Goal: Task Accomplishment & Management: Use online tool/utility

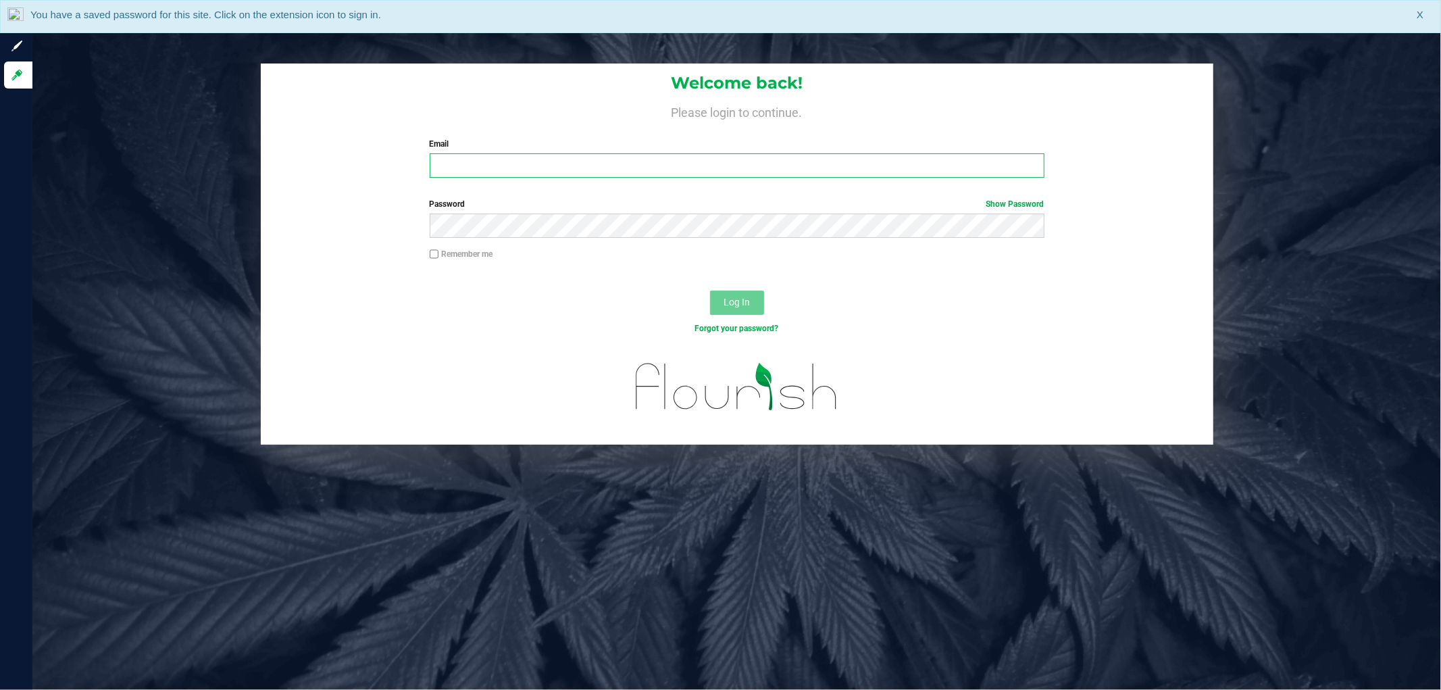
click at [440, 164] on input "Email" at bounding box center [737, 165] width 615 height 24
type input "[EMAIL_ADDRESS][DOMAIN_NAME]"
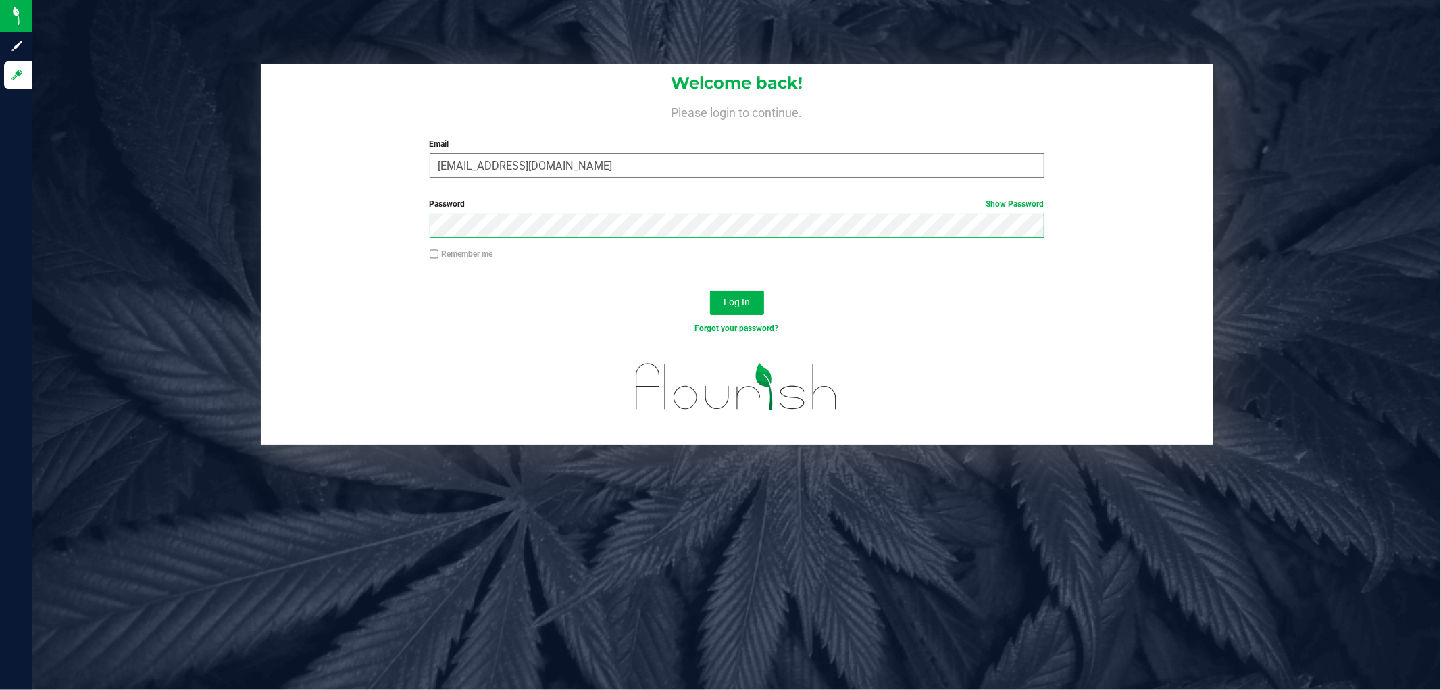
click at [710, 291] on button "Log In" at bounding box center [737, 303] width 54 height 24
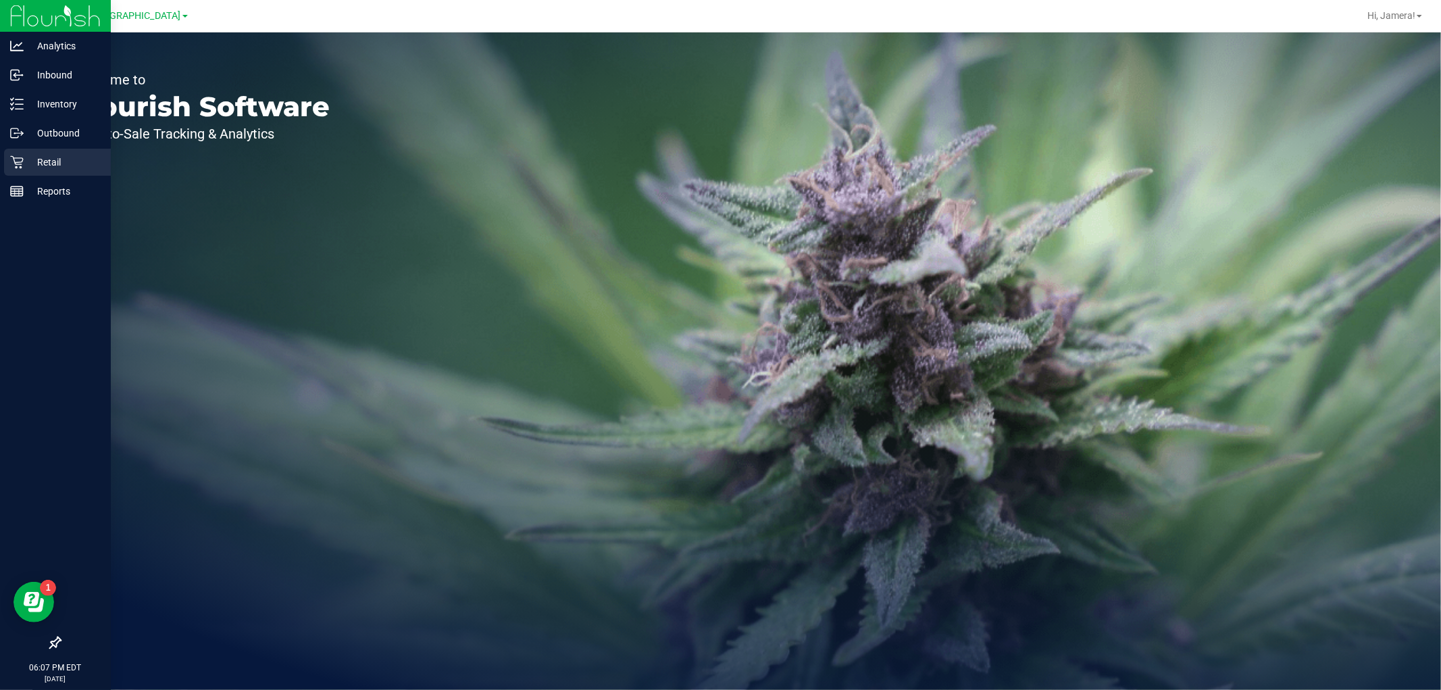
click at [34, 149] on div "Retail" at bounding box center [57, 162] width 107 height 27
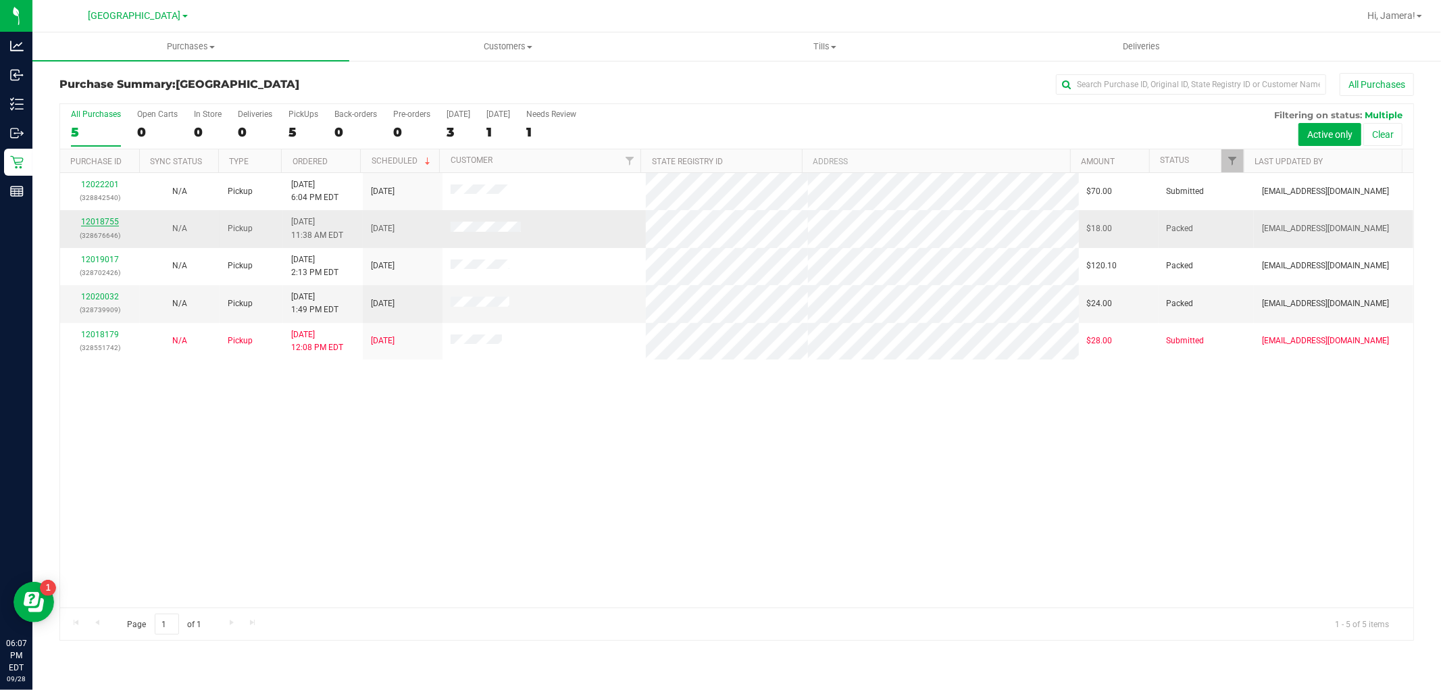
click at [110, 221] on link "12018755" at bounding box center [100, 221] width 38 height 9
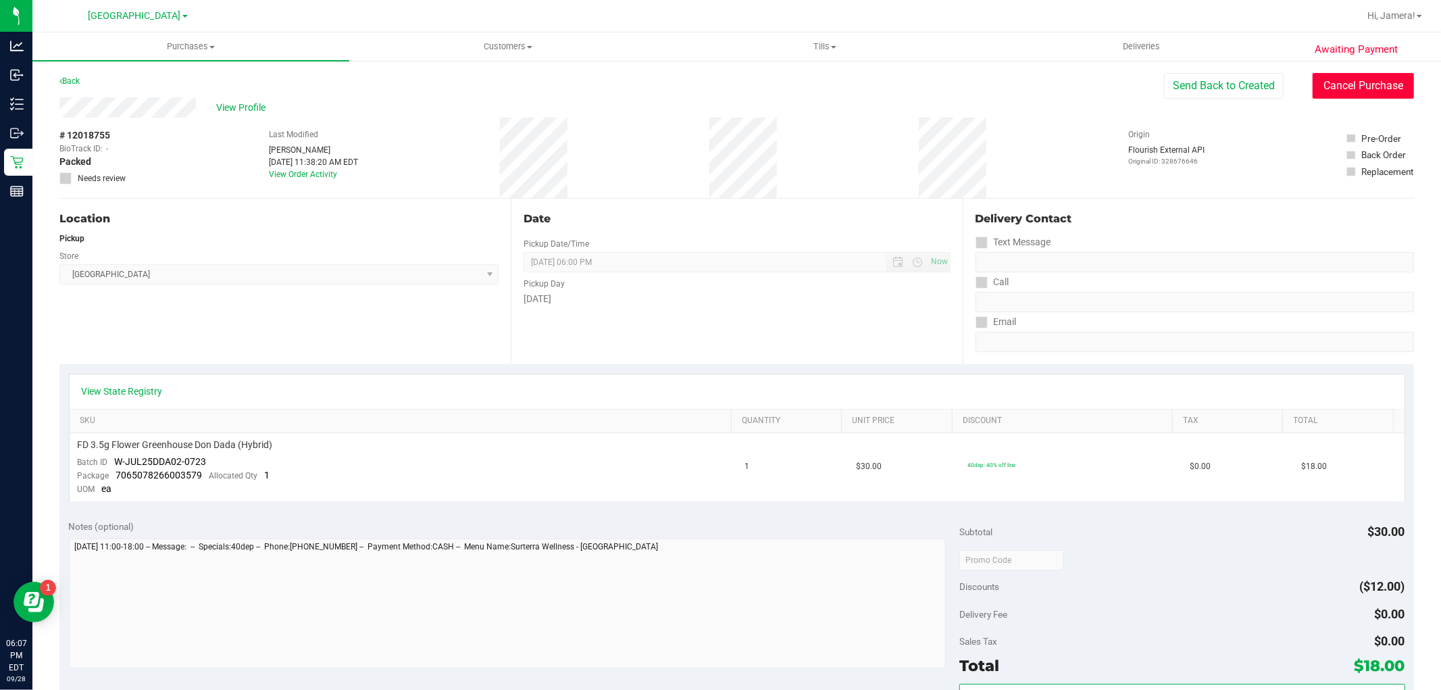
click at [1333, 91] on button "Cancel Purchase" at bounding box center [1363, 86] width 101 height 26
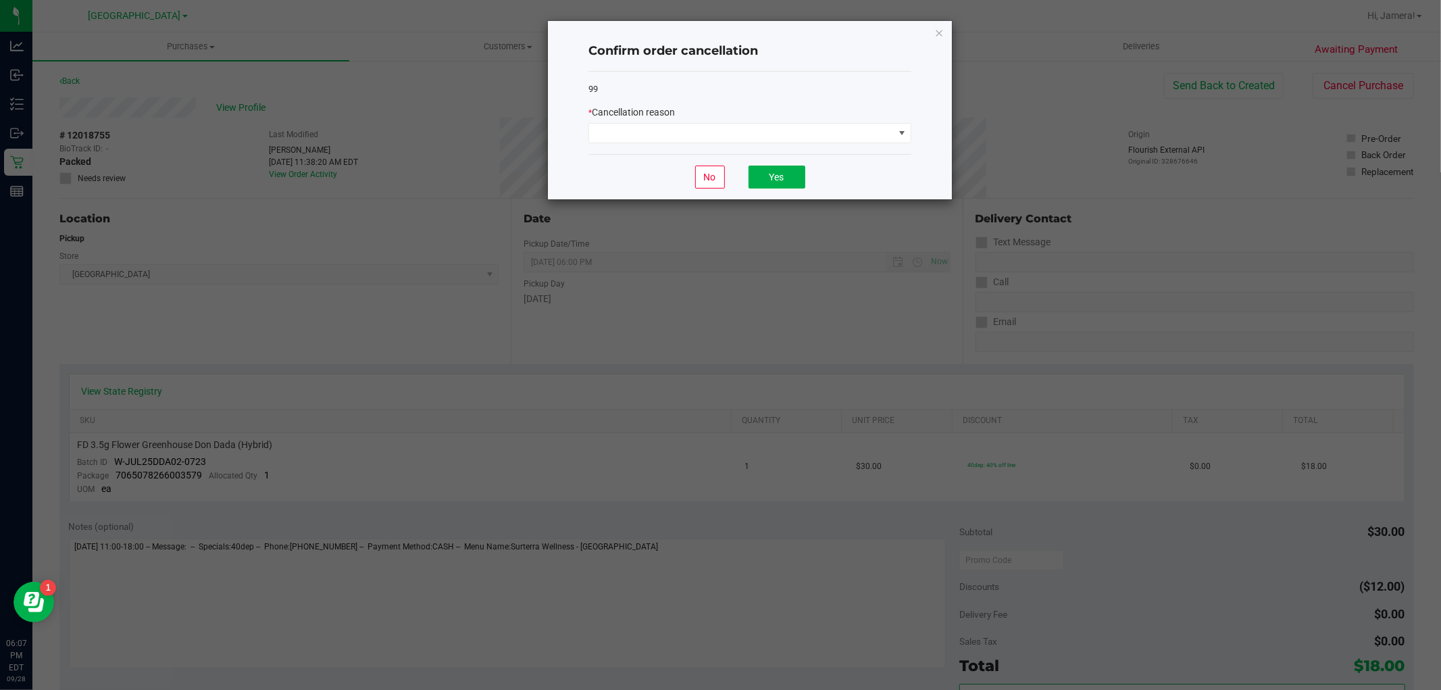
click at [639, 145] on div "99 * Cancellation reason" at bounding box center [750, 113] width 323 height 83
click at [646, 136] on span at bounding box center [741, 133] width 305 height 19
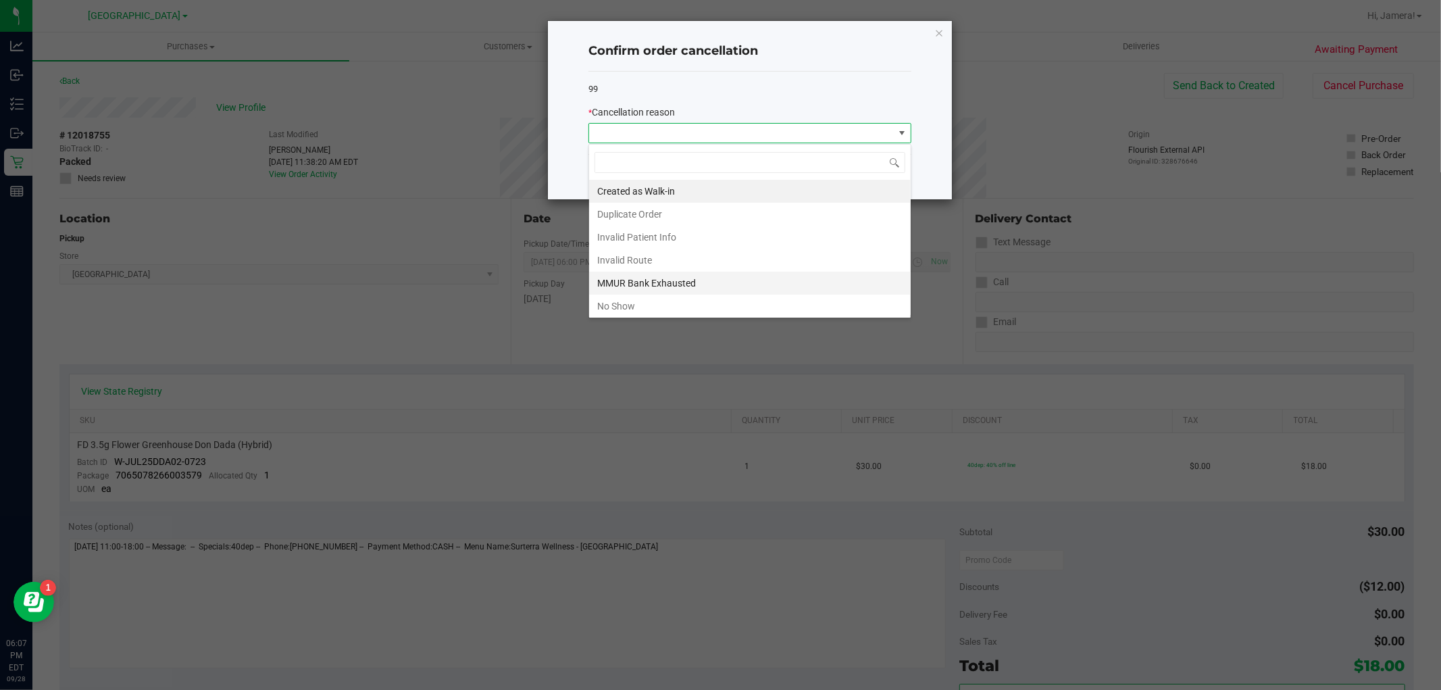
scroll to position [20, 322]
click at [661, 306] on li "No Show" at bounding box center [750, 306] width 322 height 23
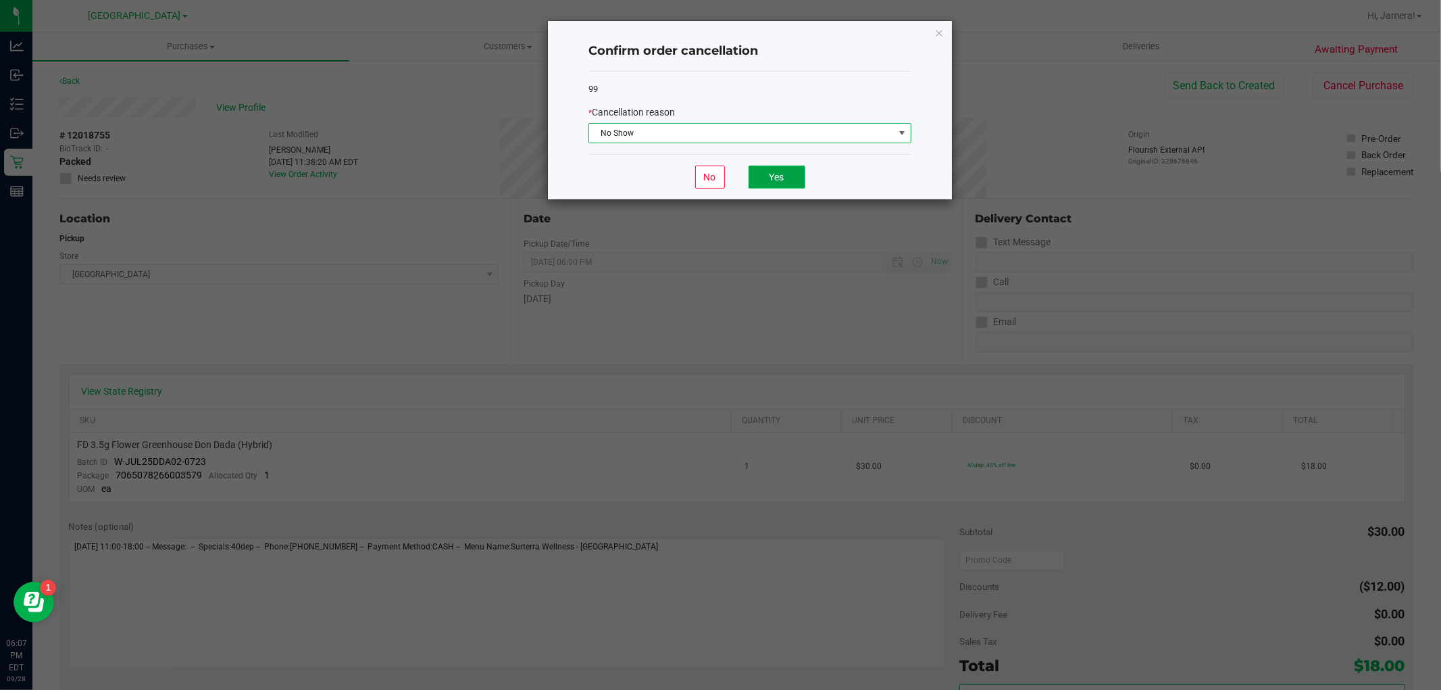
click at [762, 173] on button "Yes" at bounding box center [777, 177] width 57 height 23
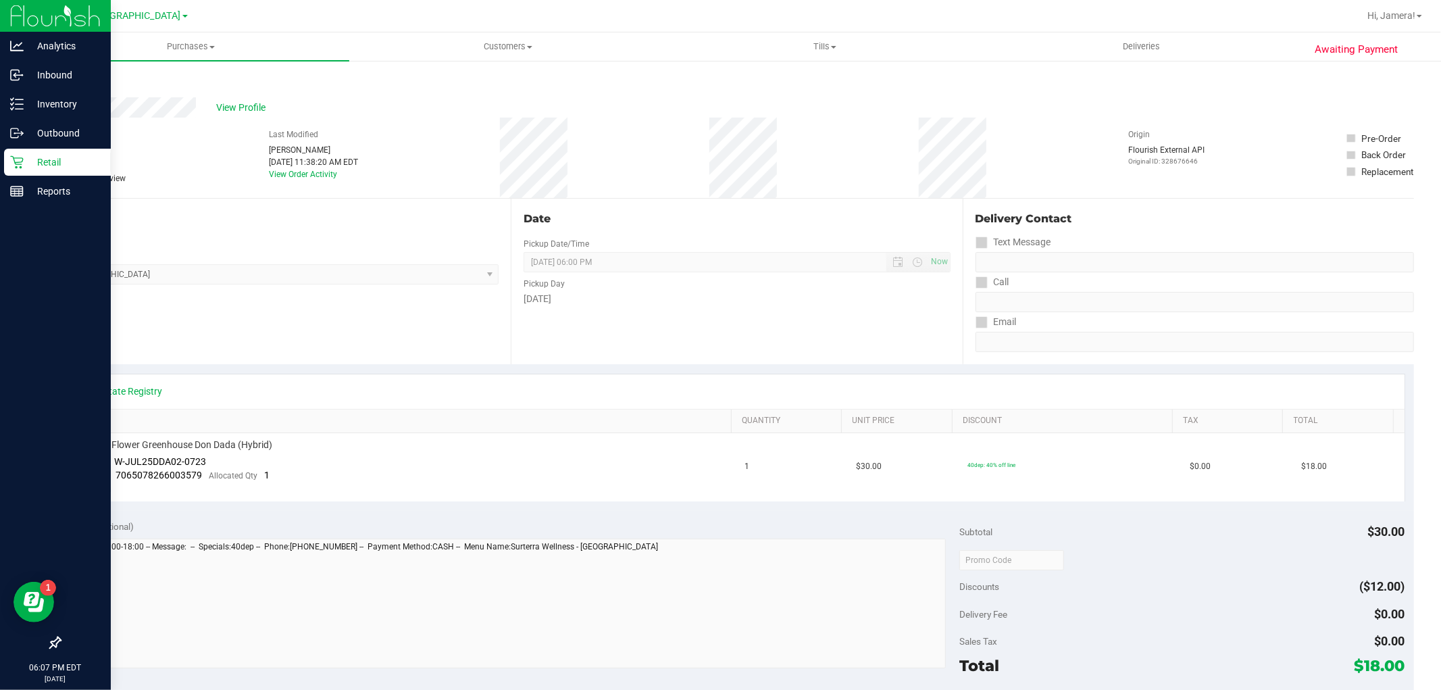
click at [26, 155] on p "Retail" at bounding box center [64, 162] width 81 height 16
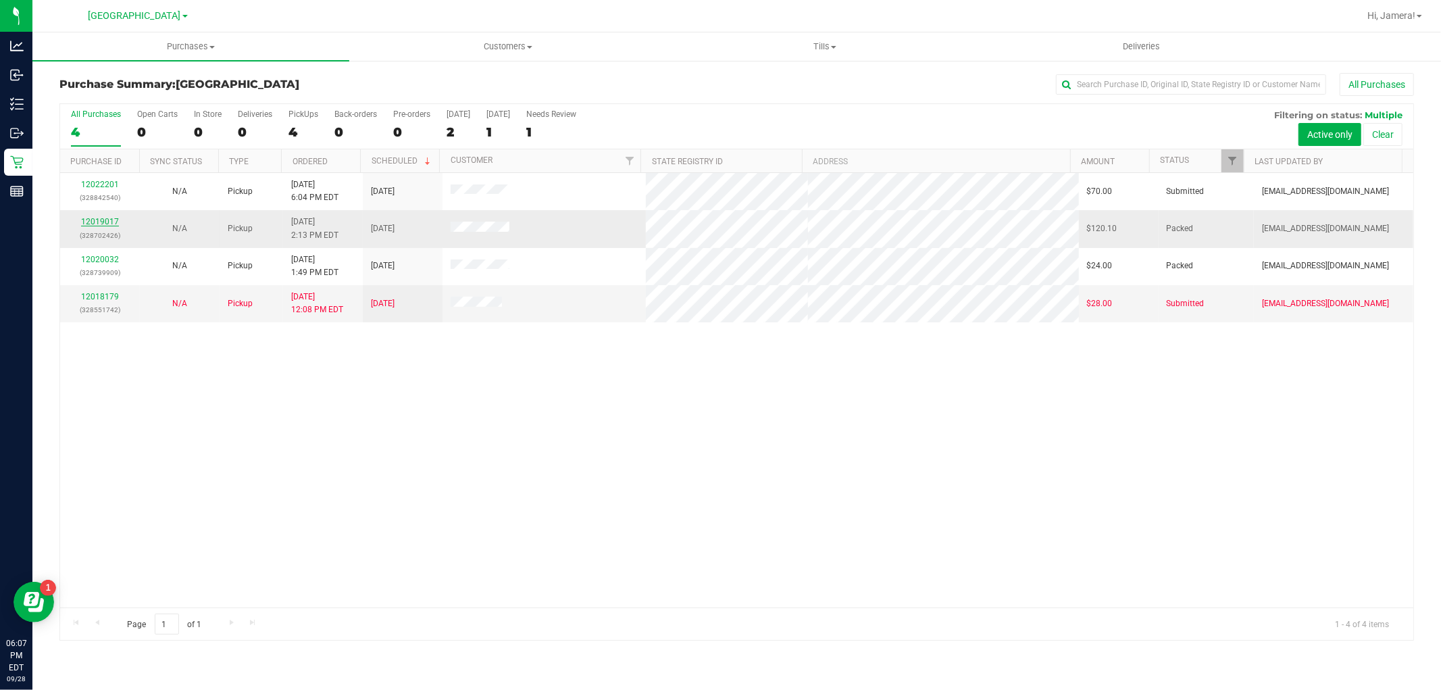
click at [91, 220] on link "12019017" at bounding box center [100, 221] width 38 height 9
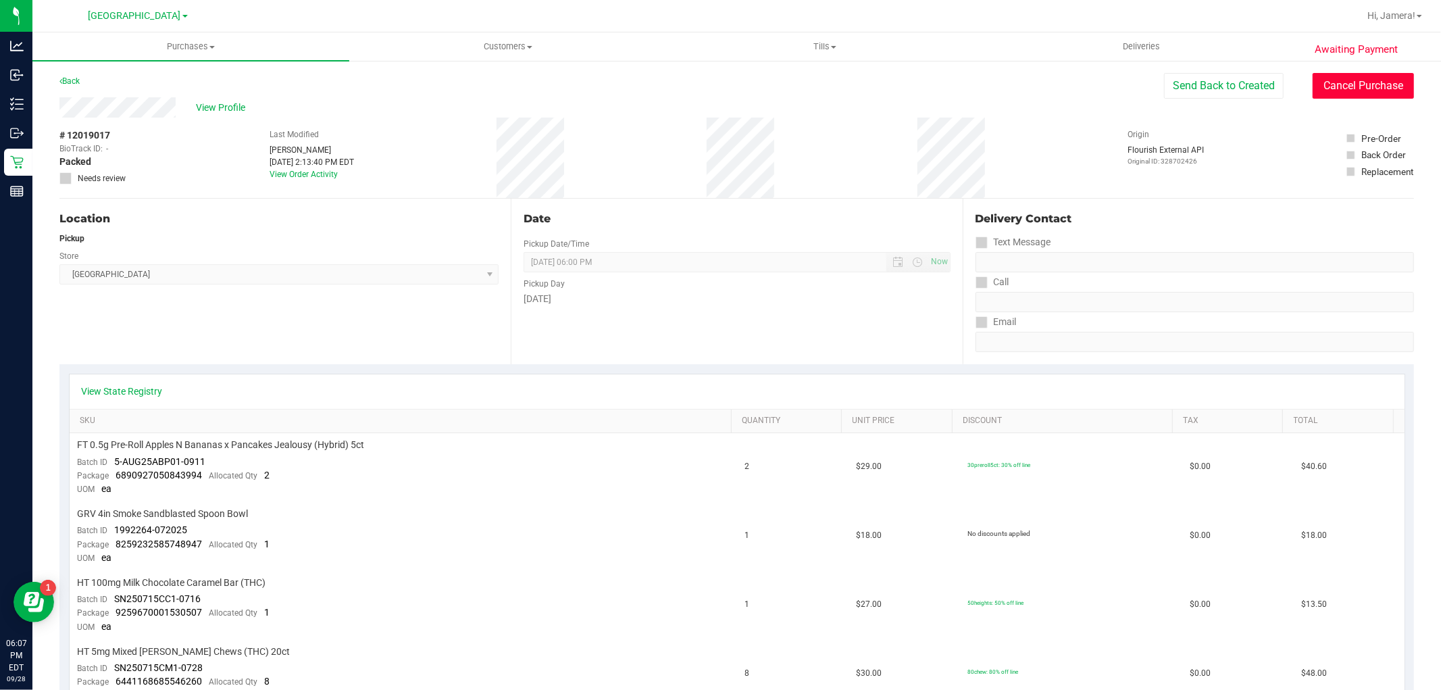
click at [1361, 95] on button "Cancel Purchase" at bounding box center [1363, 86] width 101 height 26
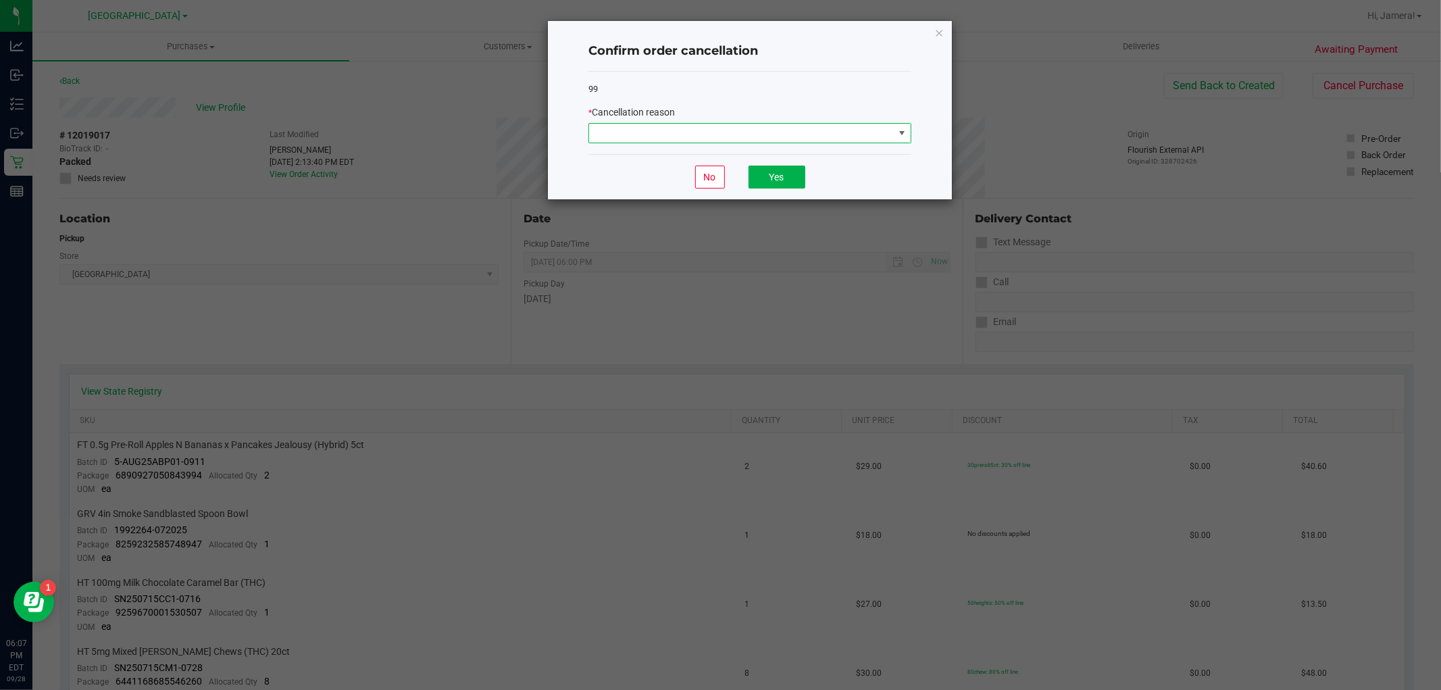
click at [651, 132] on span at bounding box center [741, 133] width 305 height 19
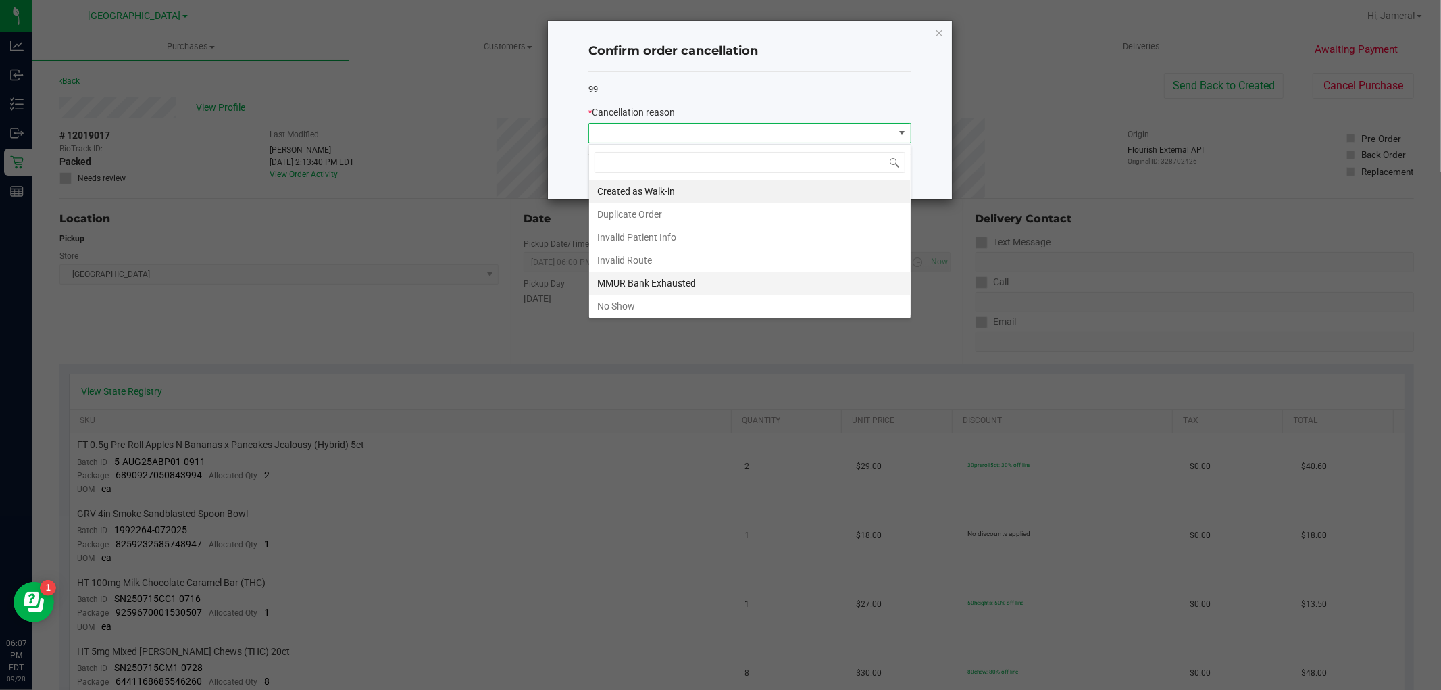
scroll to position [20, 322]
click at [624, 299] on li "No Show" at bounding box center [750, 306] width 322 height 23
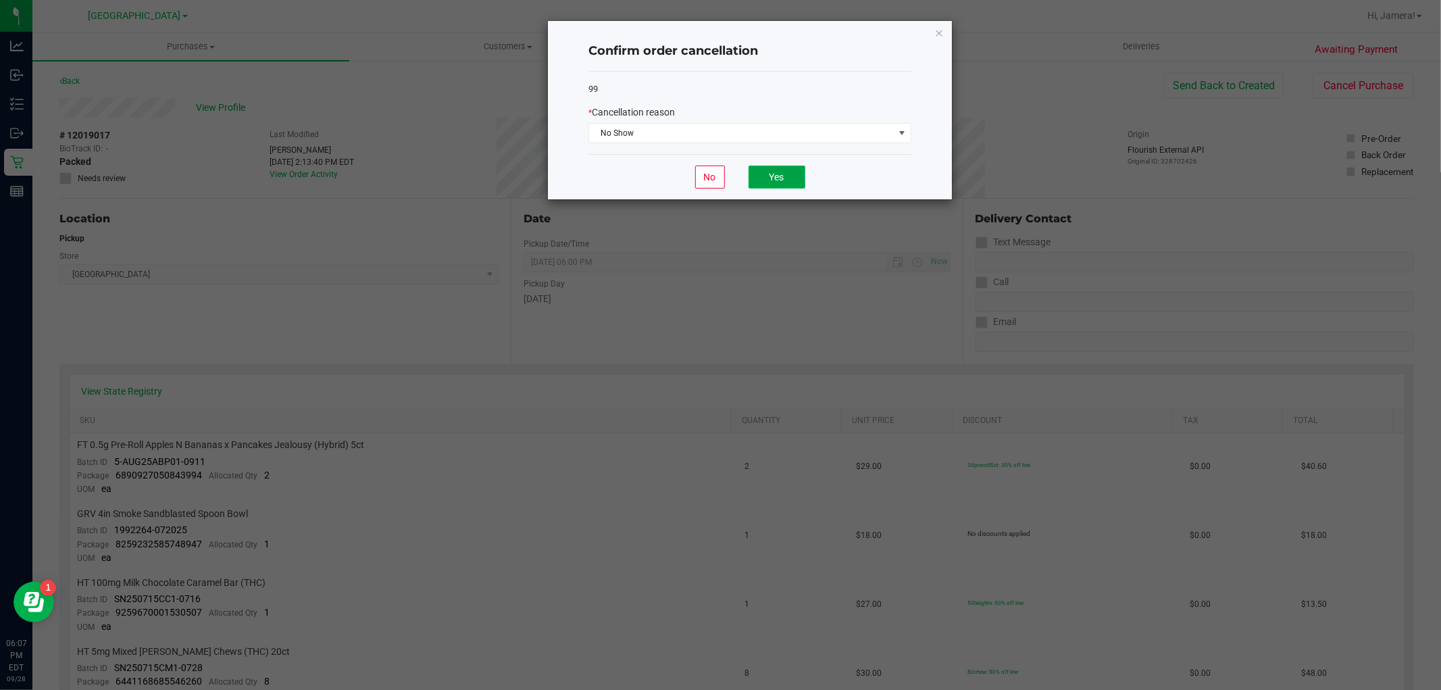
click at [774, 172] on button "Yes" at bounding box center [777, 177] width 57 height 23
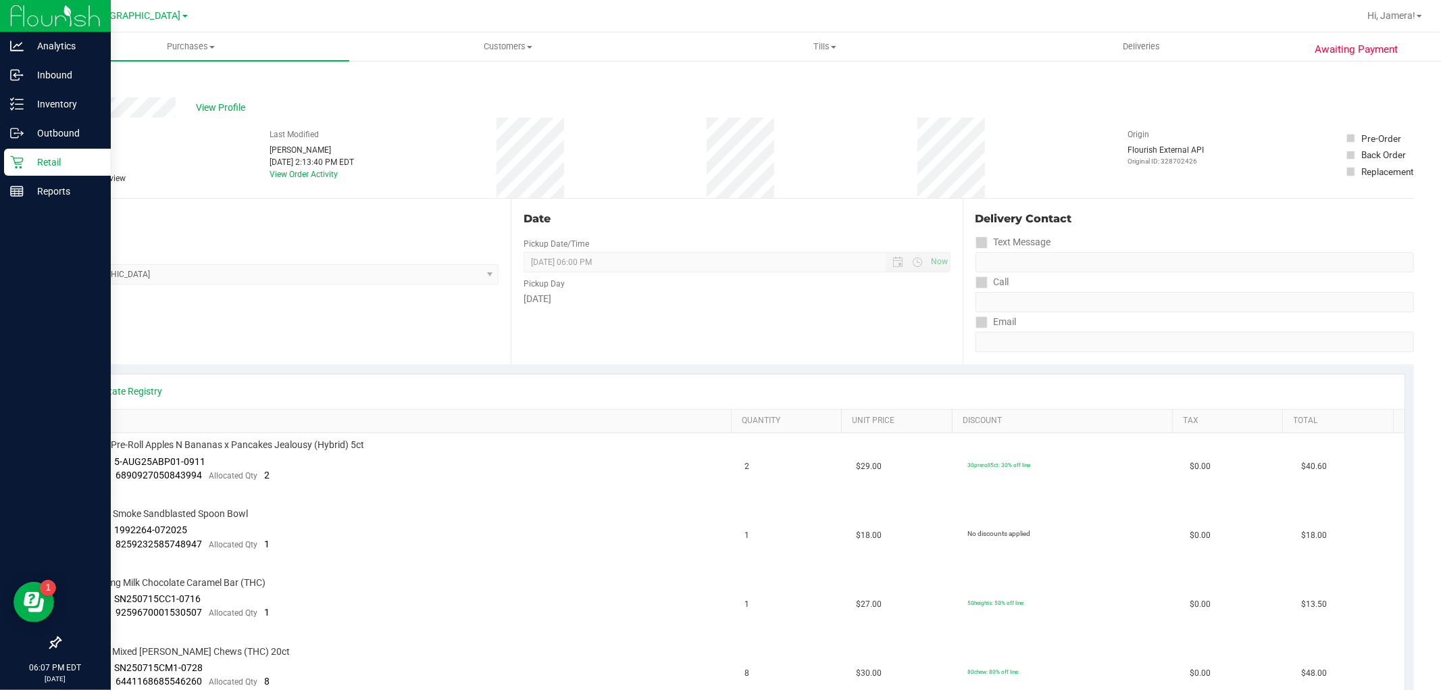
click at [52, 166] on p "Retail" at bounding box center [64, 162] width 81 height 16
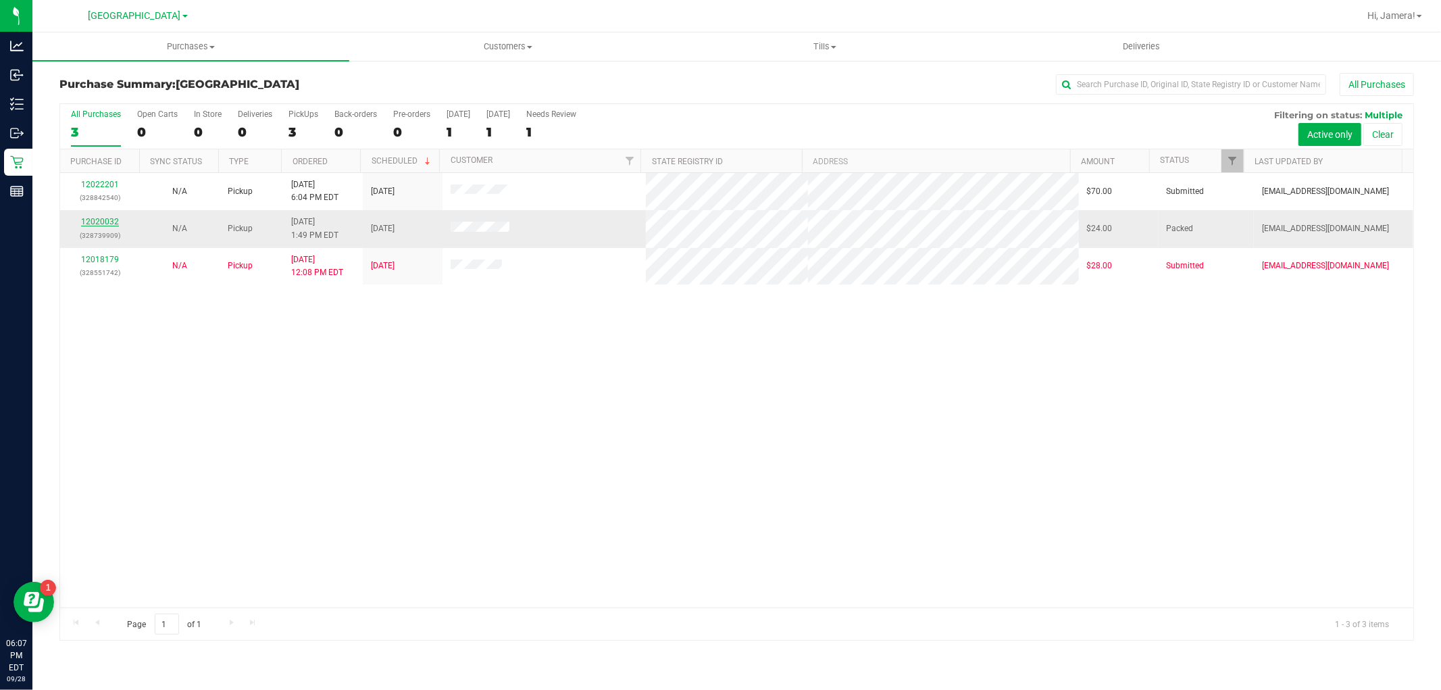
click at [104, 226] on link "12020032" at bounding box center [100, 221] width 38 height 9
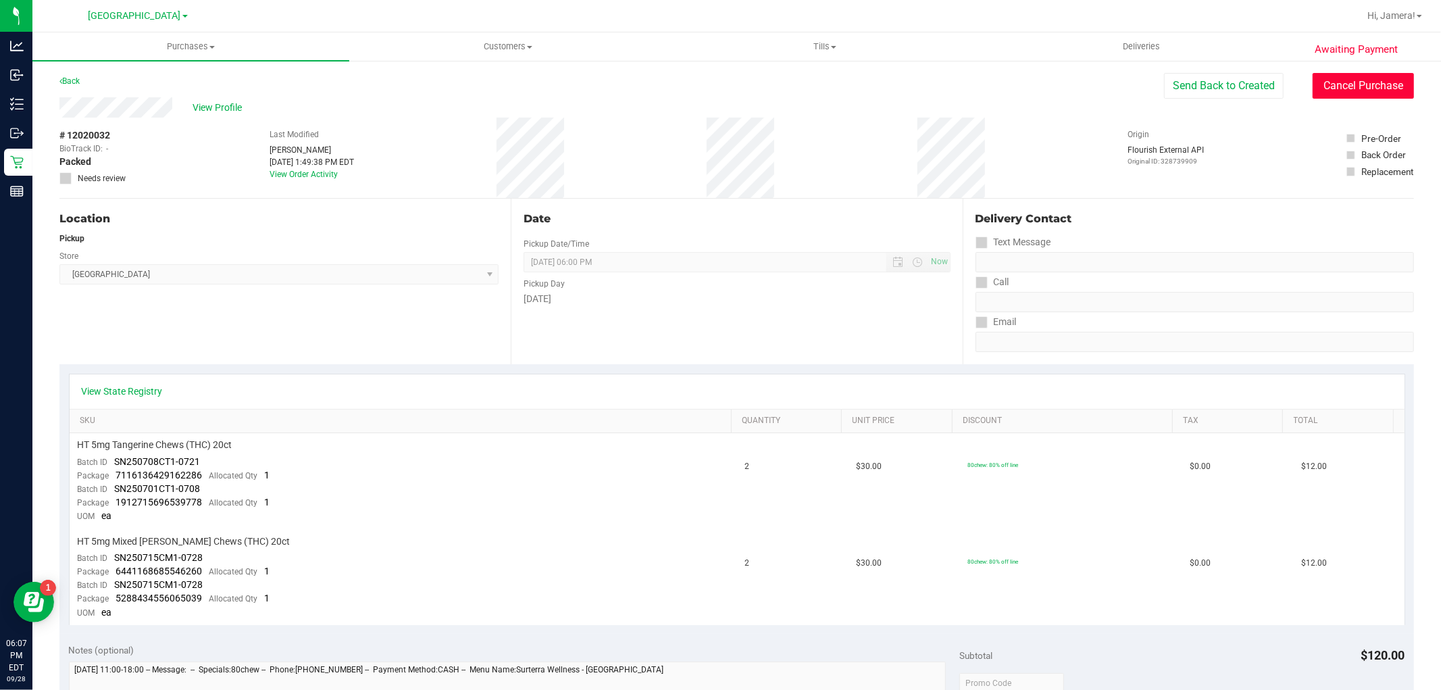
click at [1395, 87] on button "Cancel Purchase" at bounding box center [1363, 86] width 101 height 26
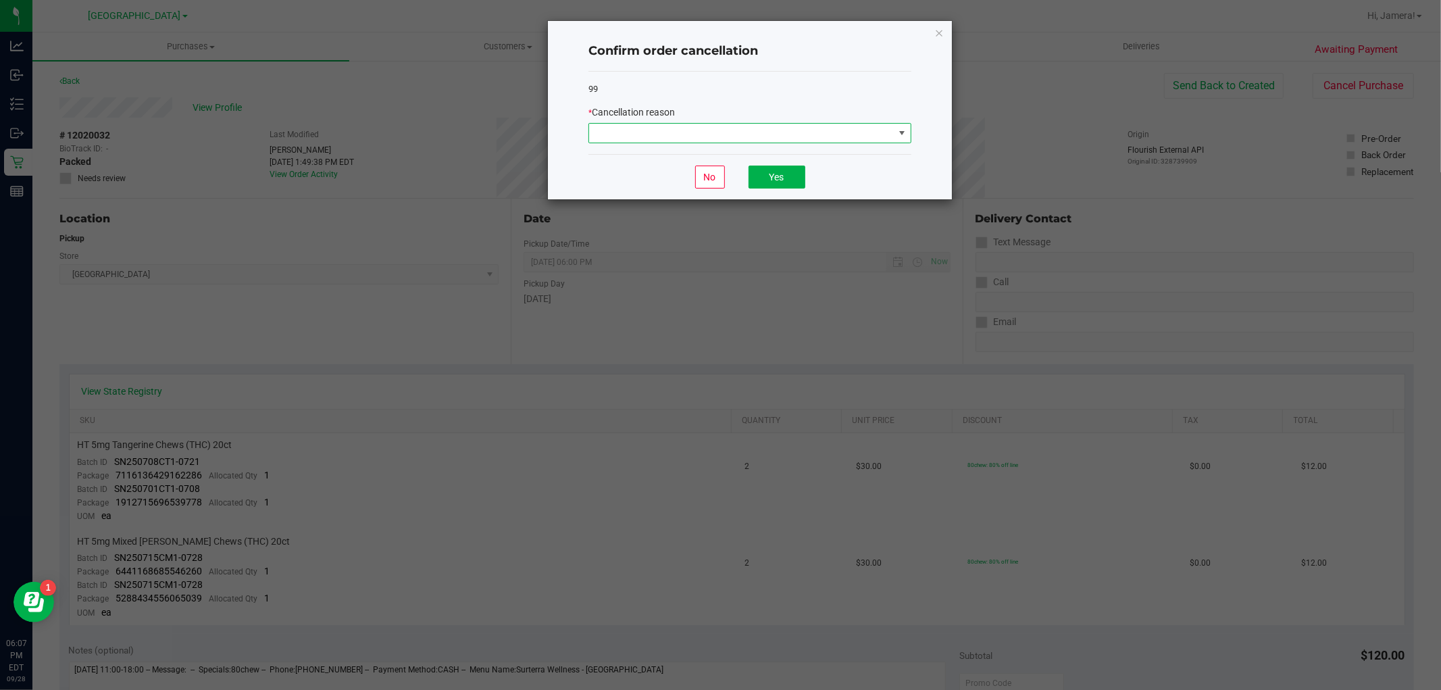
click at [670, 129] on span at bounding box center [741, 133] width 305 height 19
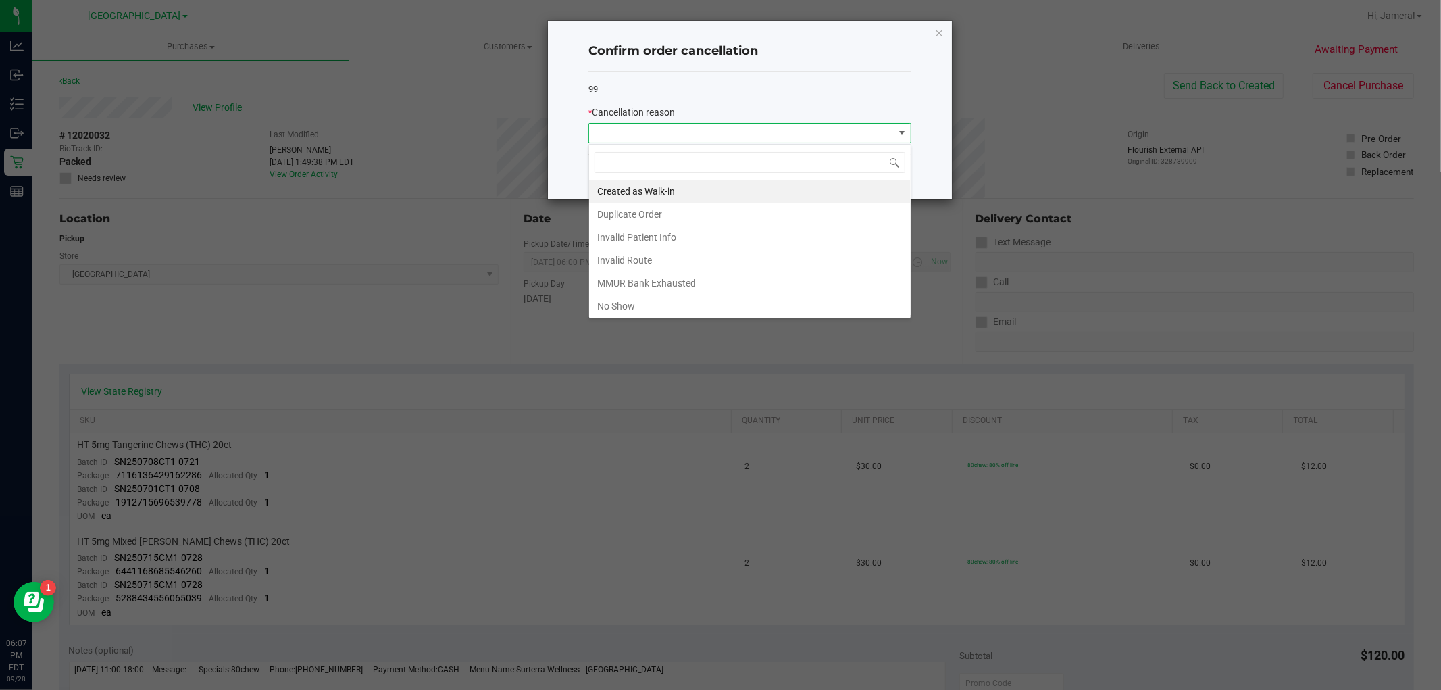
scroll to position [20, 322]
click at [642, 307] on li "No Show" at bounding box center [750, 306] width 322 height 23
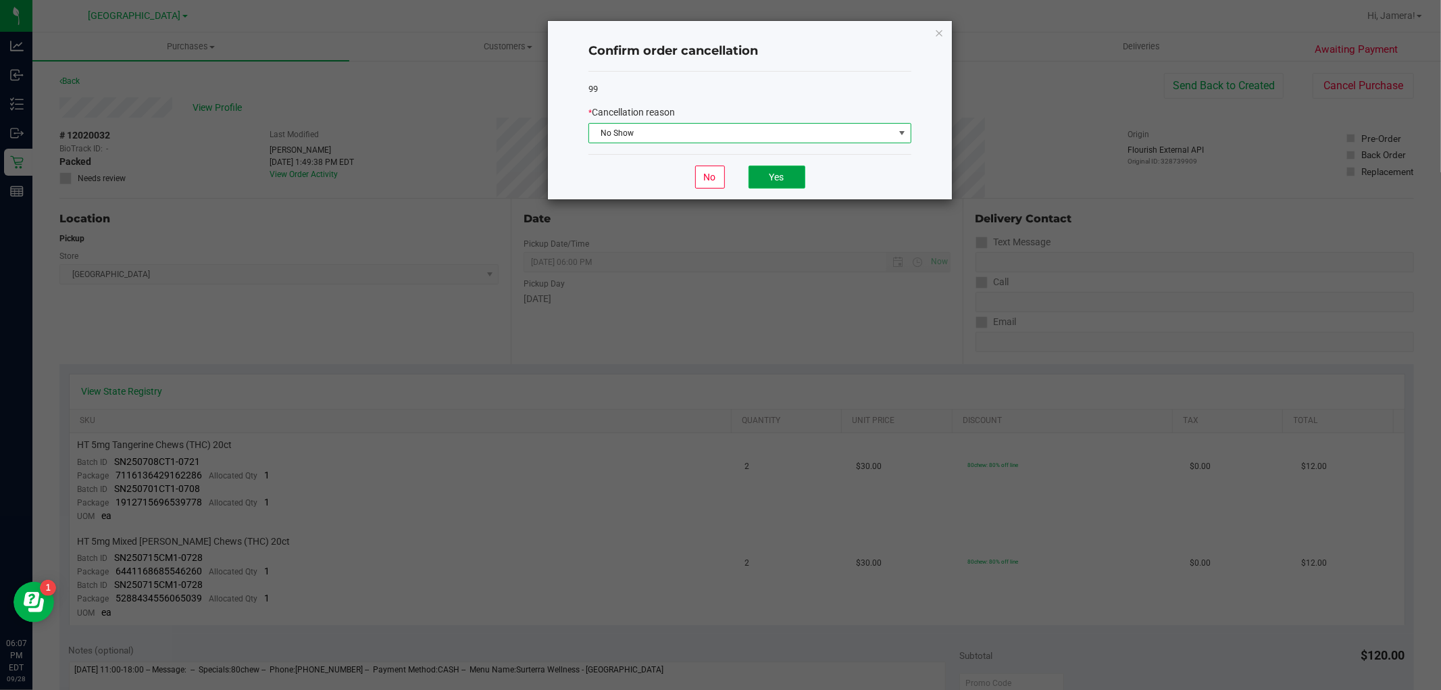
click at [760, 180] on button "Yes" at bounding box center [777, 177] width 57 height 23
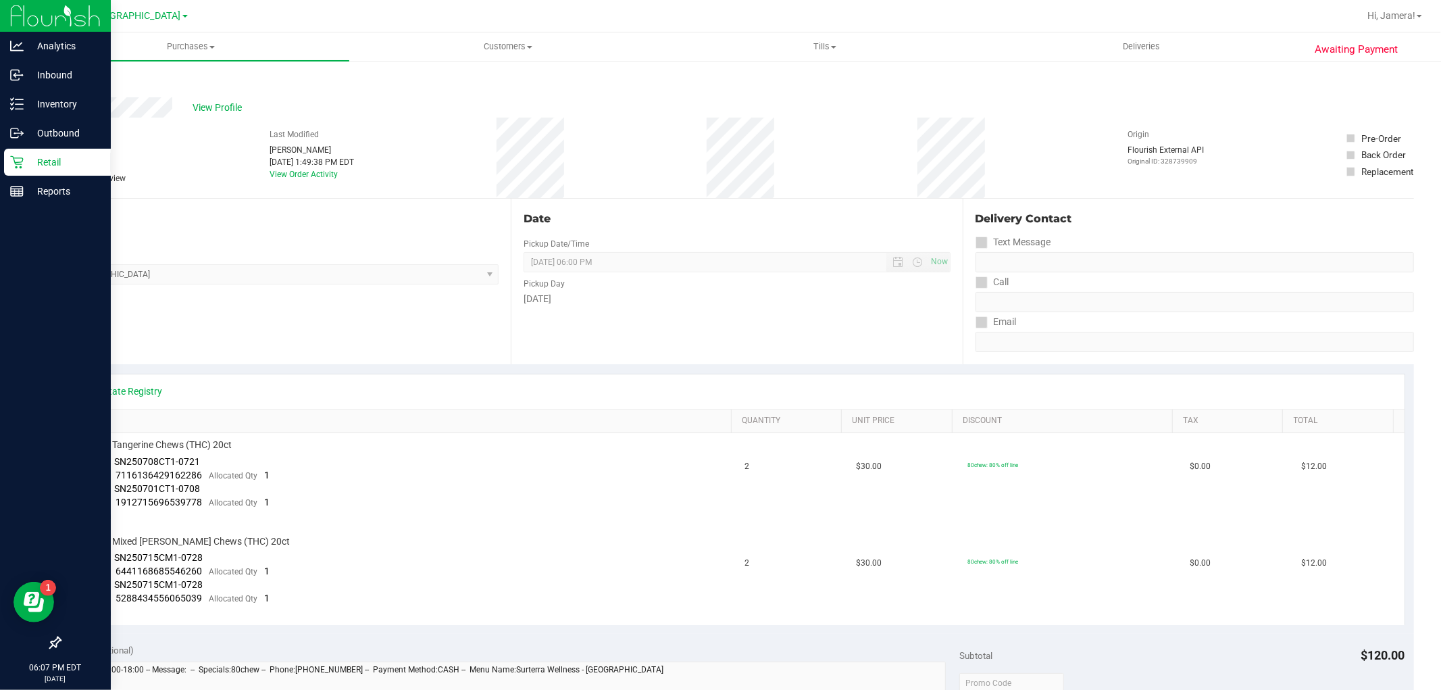
click at [30, 159] on p "Retail" at bounding box center [64, 162] width 81 height 16
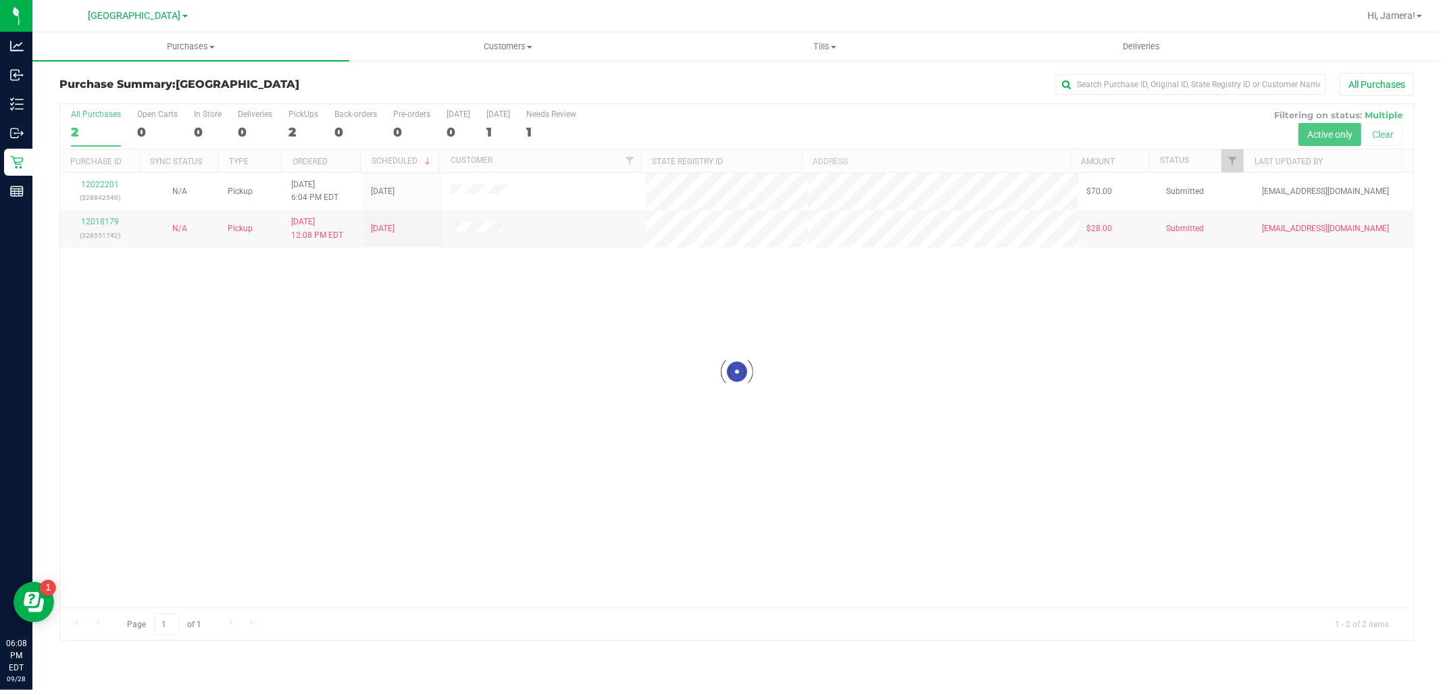
click at [107, 223] on div at bounding box center [737, 372] width 1354 height 536
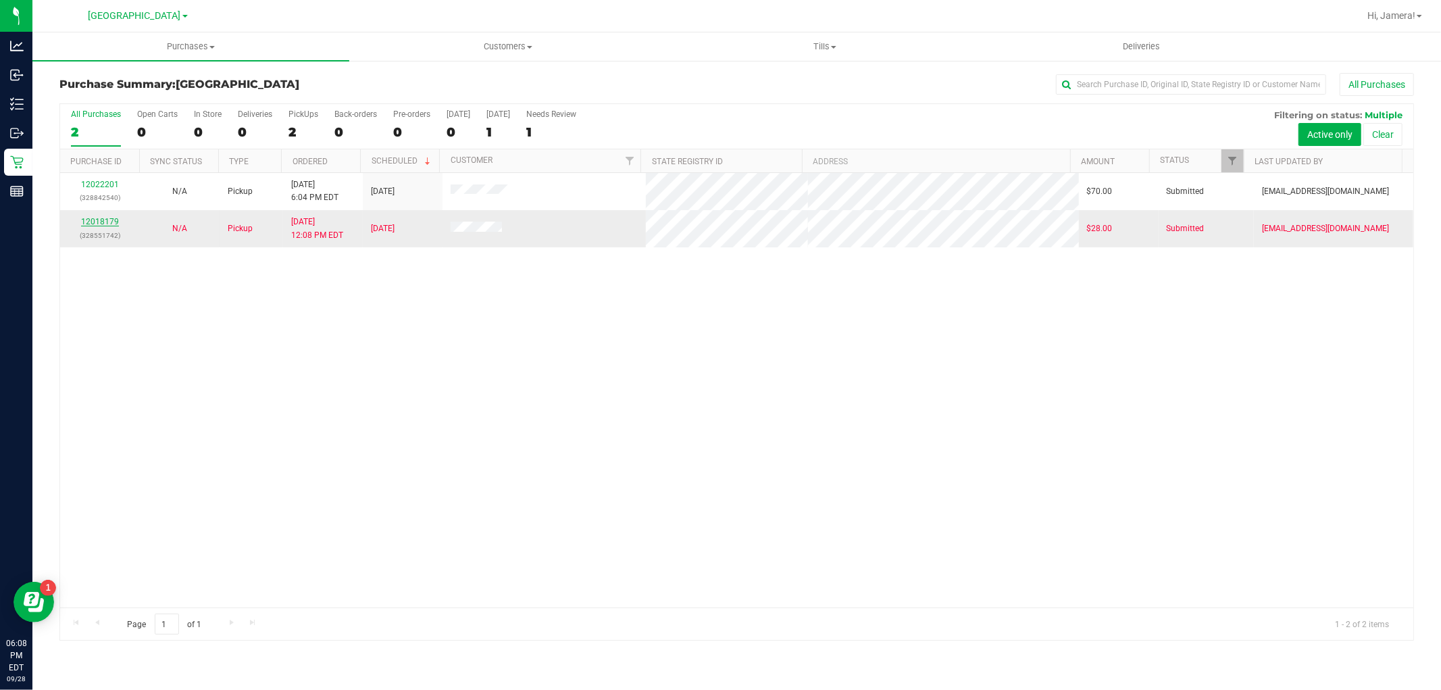
click at [103, 223] on link "12018179" at bounding box center [100, 221] width 38 height 9
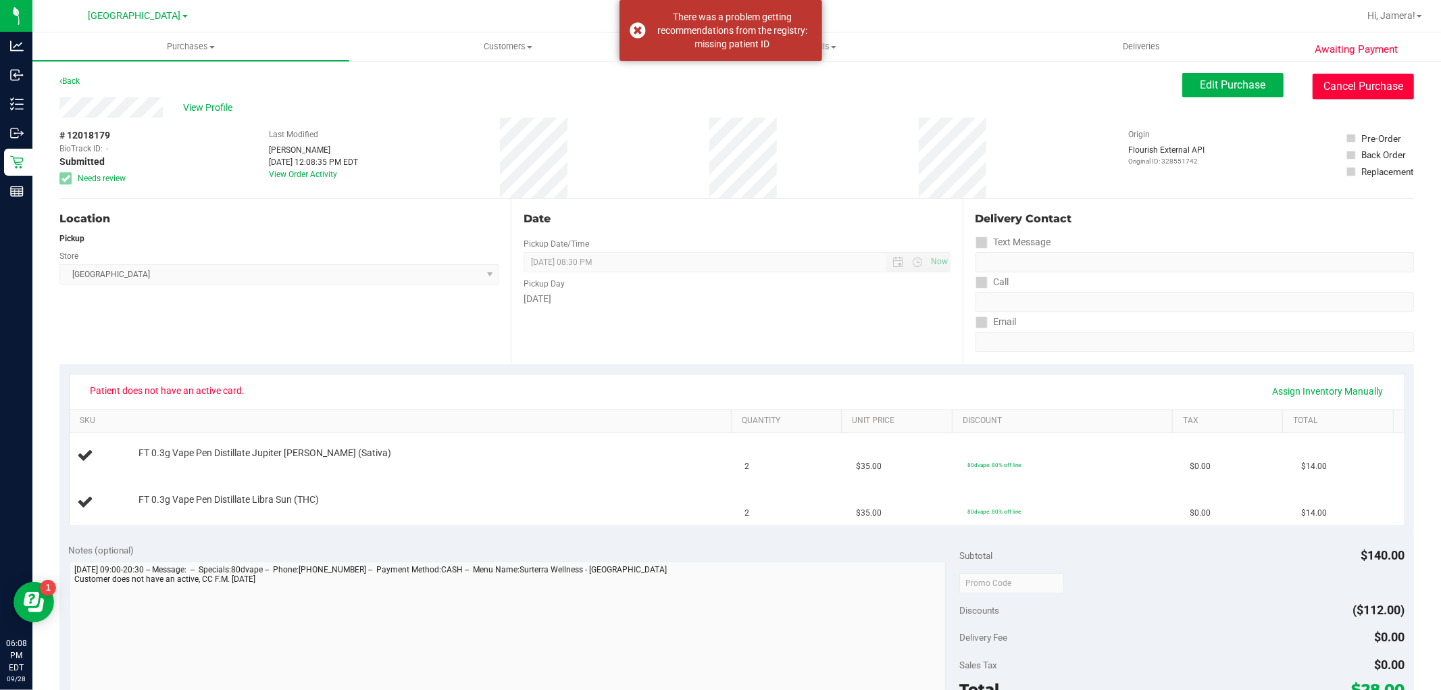
click at [1335, 91] on button "Cancel Purchase" at bounding box center [1363, 87] width 101 height 26
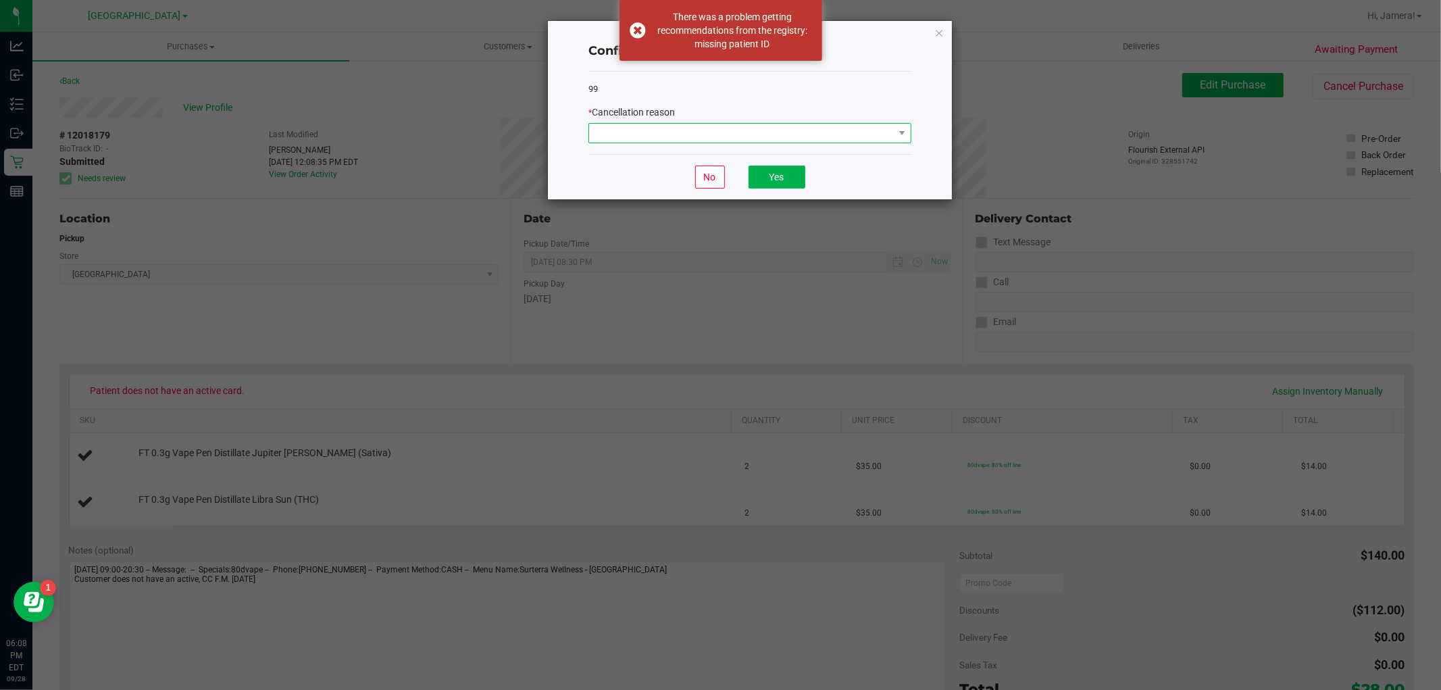
click at [735, 136] on span at bounding box center [741, 133] width 305 height 19
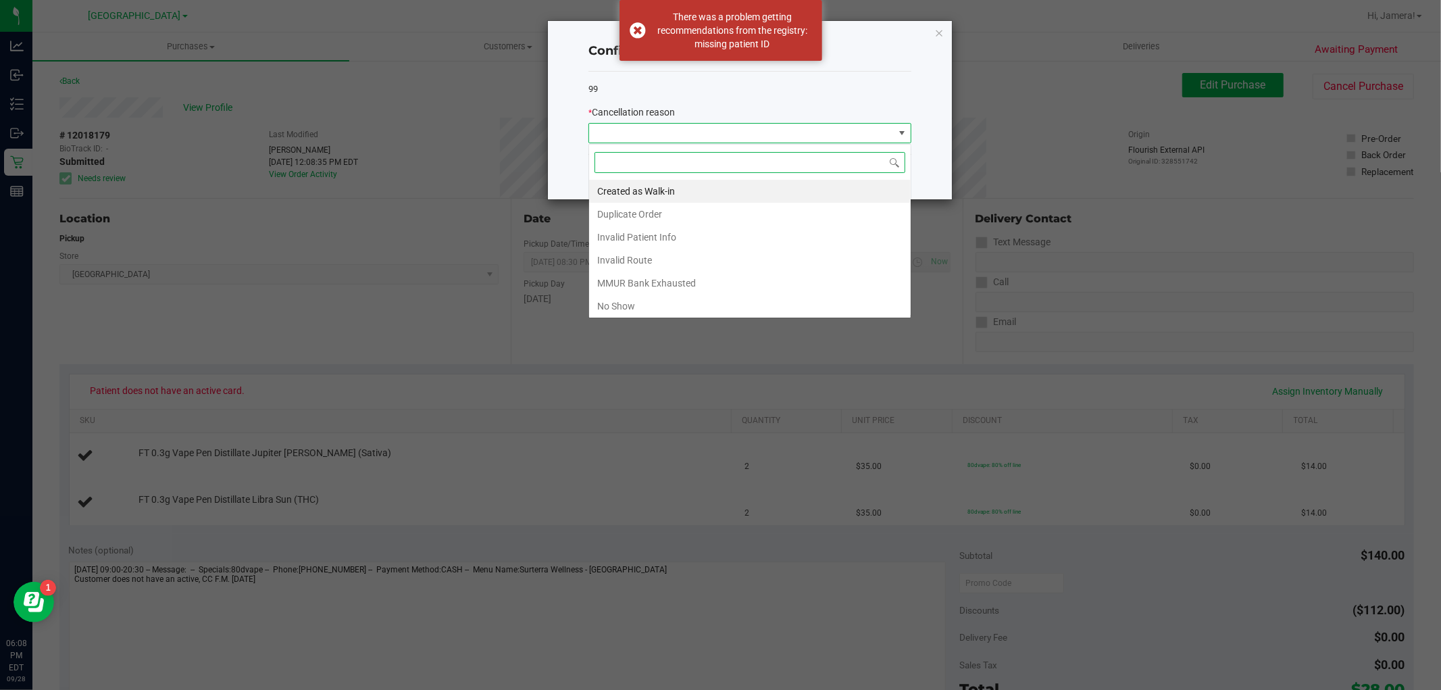
scroll to position [20, 322]
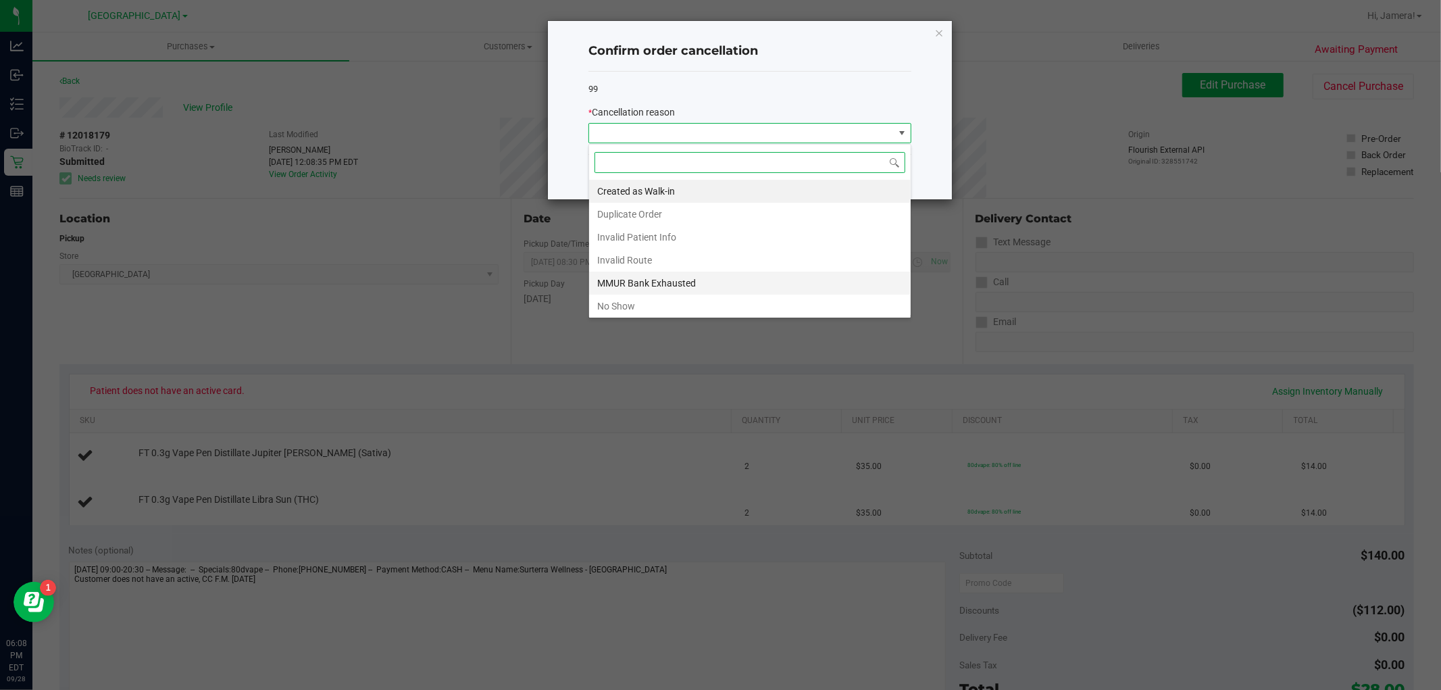
click at [681, 278] on li "MMUR Bank Exhausted" at bounding box center [750, 283] width 322 height 23
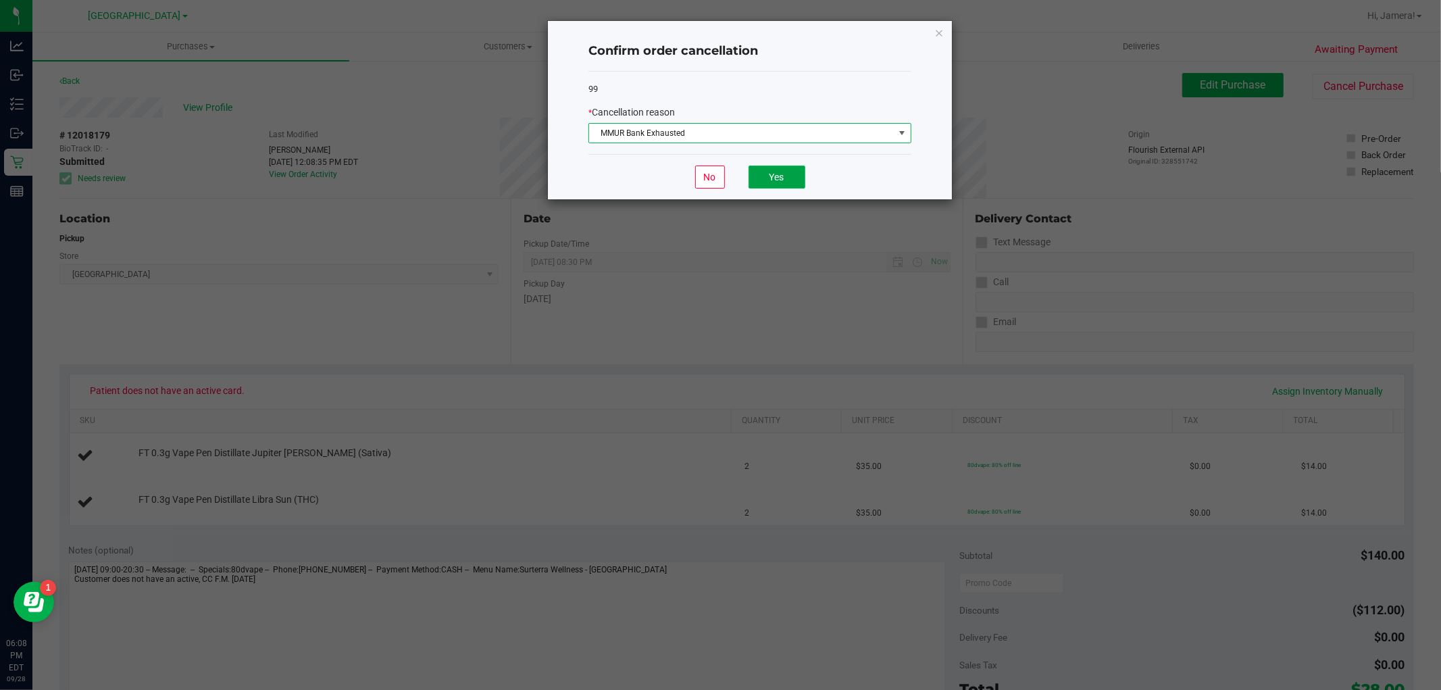
click at [779, 180] on button "Yes" at bounding box center [777, 177] width 57 height 23
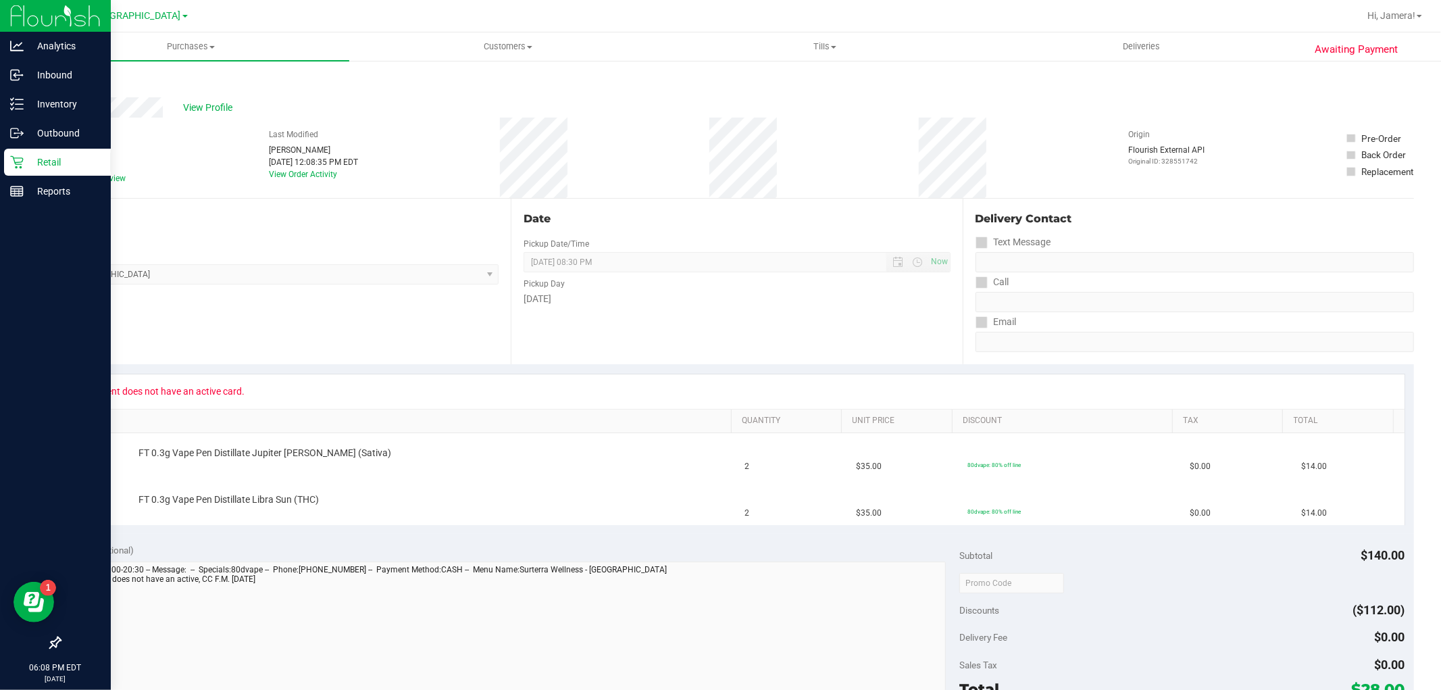
click at [58, 163] on p "Retail" at bounding box center [64, 162] width 81 height 16
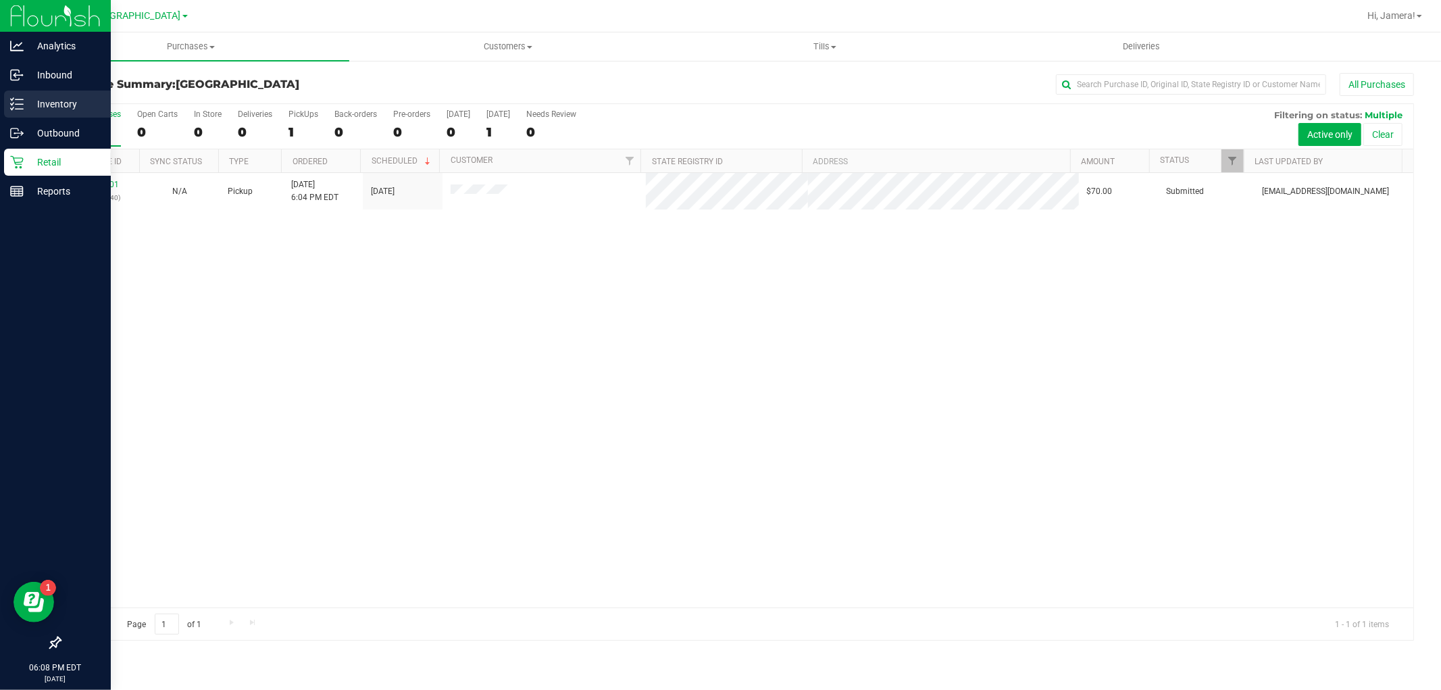
click at [22, 97] on icon at bounding box center [17, 104] width 14 height 14
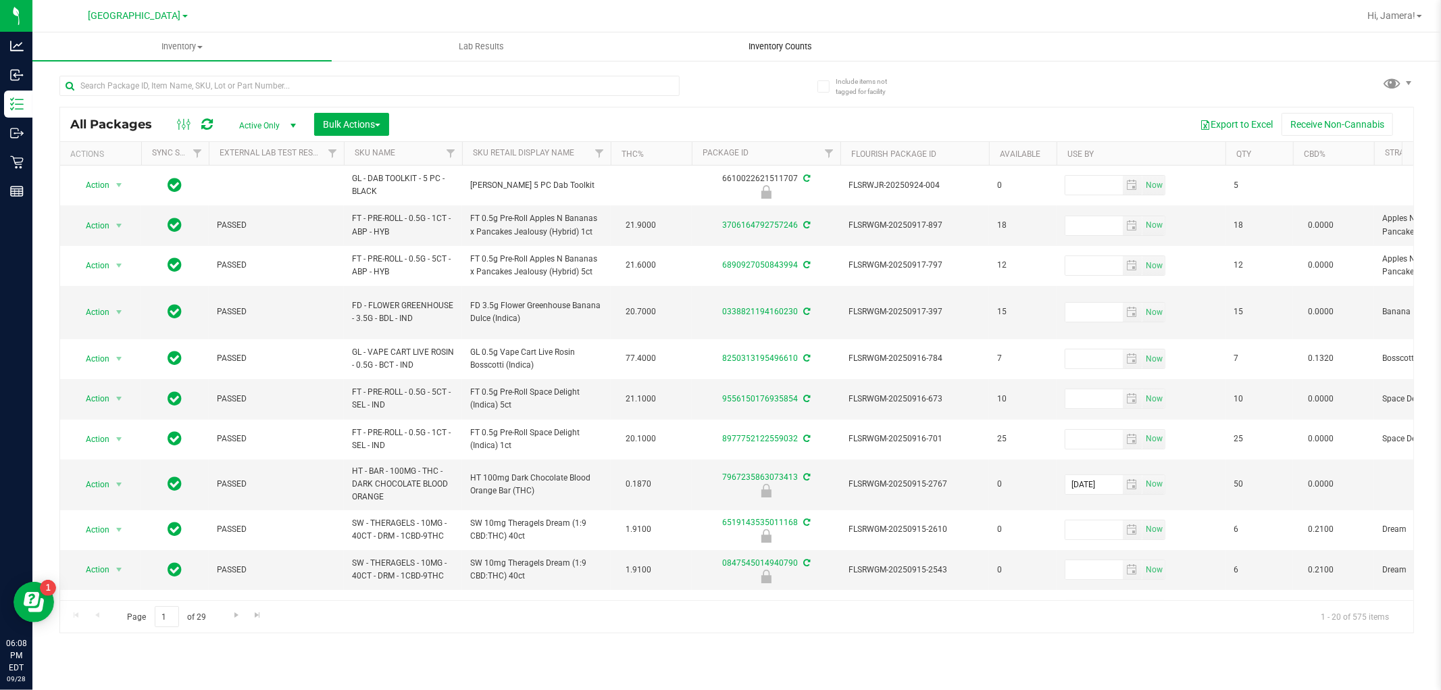
click at [769, 51] on span "Inventory Counts" at bounding box center [781, 47] width 100 height 12
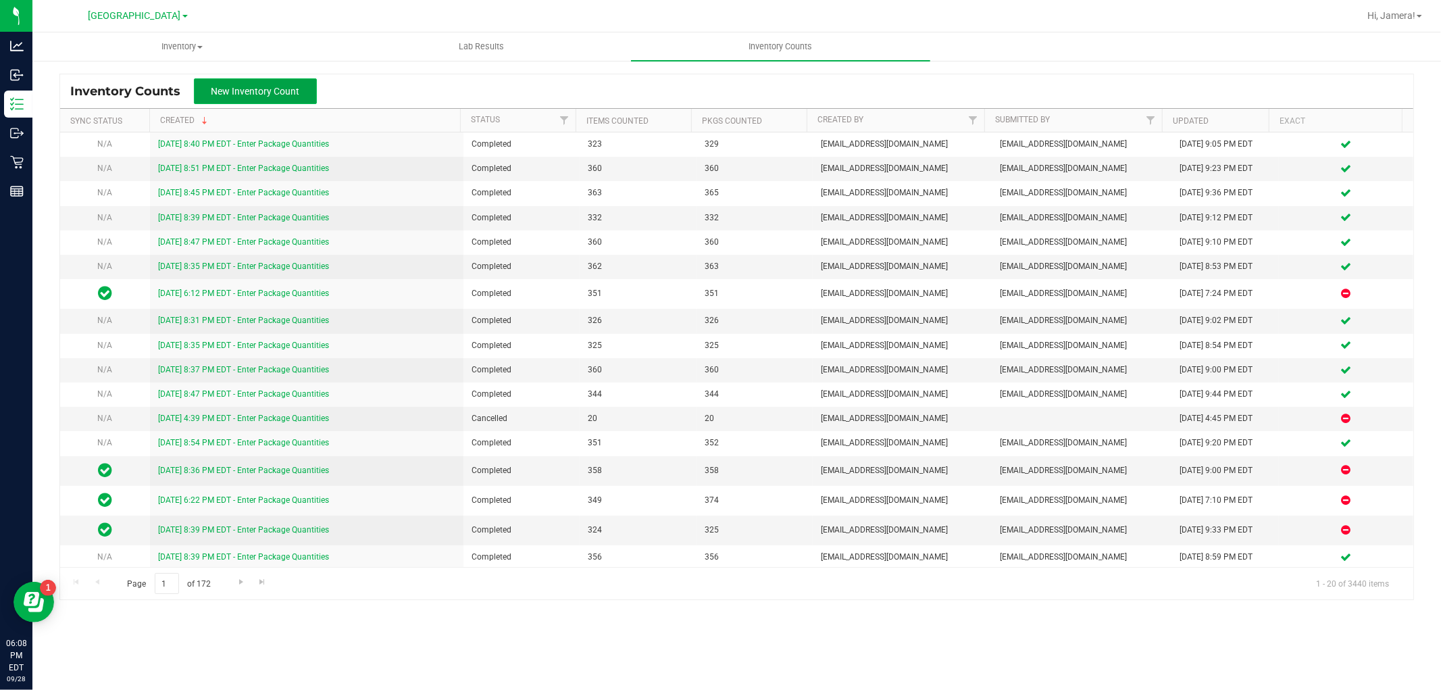
click at [261, 86] on span "New Inventory Count" at bounding box center [256, 91] width 89 height 11
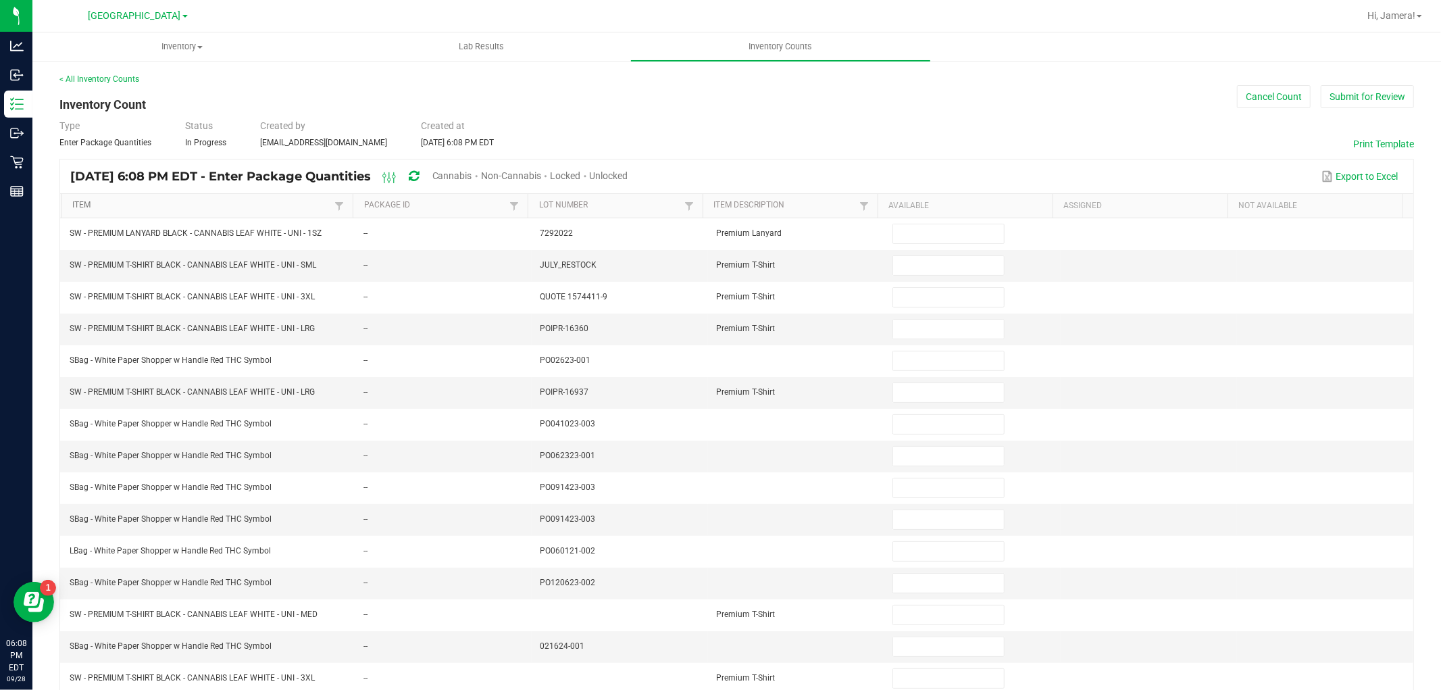
click at [273, 207] on link "Item" at bounding box center [201, 205] width 259 height 11
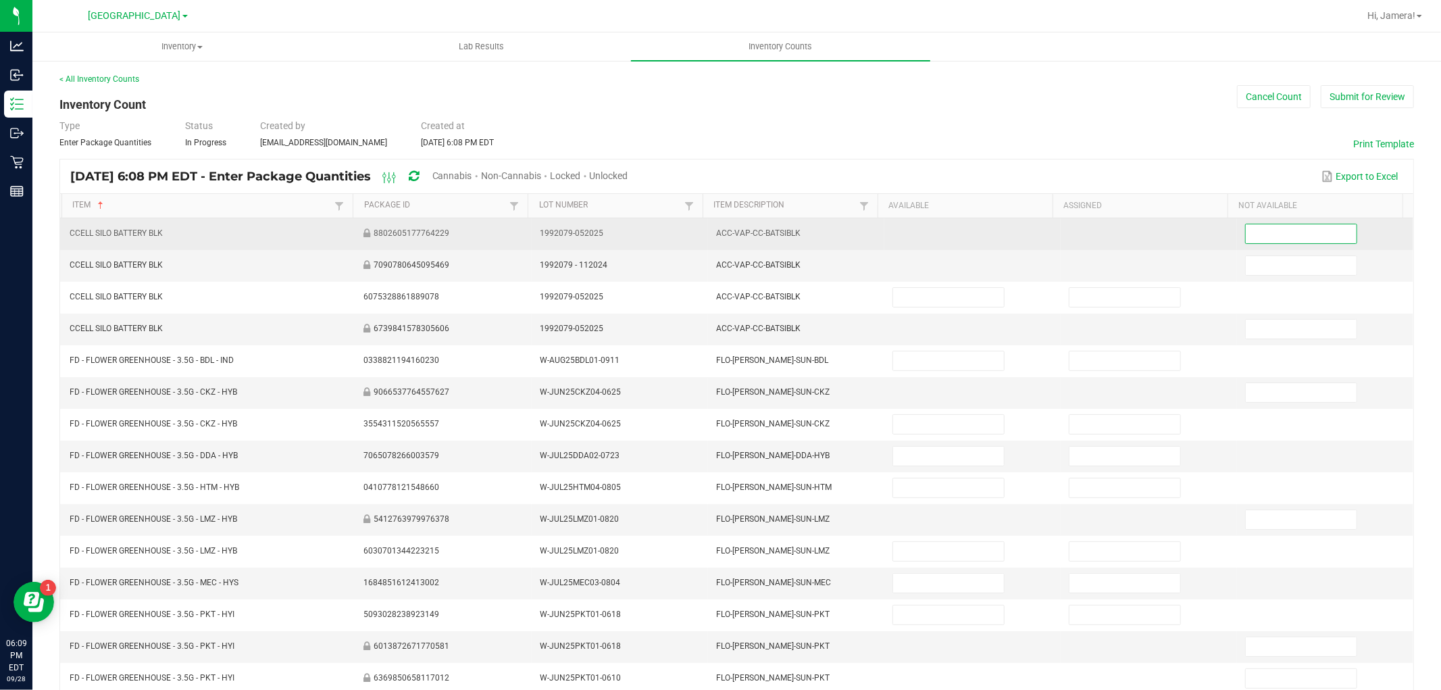
click at [1308, 234] on input at bounding box center [1301, 233] width 111 height 19
type input "0"
type input "12"
type input "0"
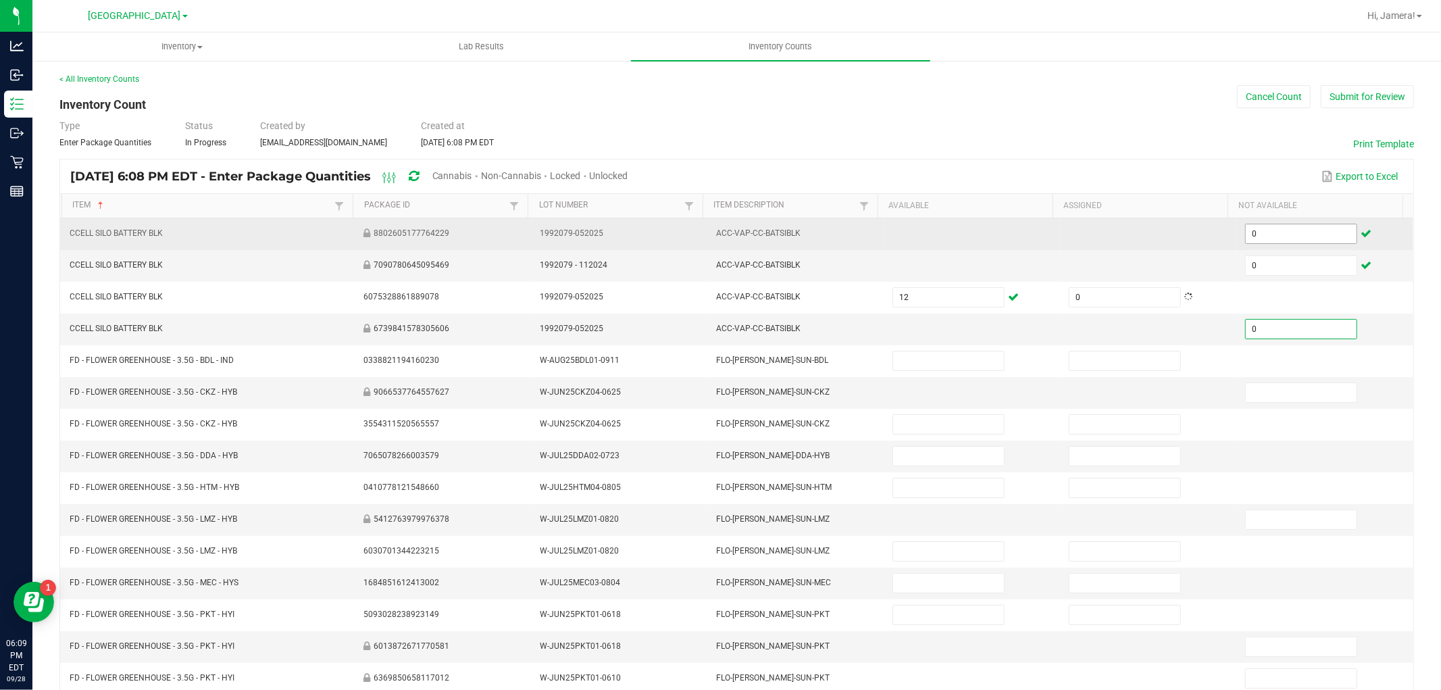
type input "0"
type input "15"
type input "0"
type input "4"
type input "0"
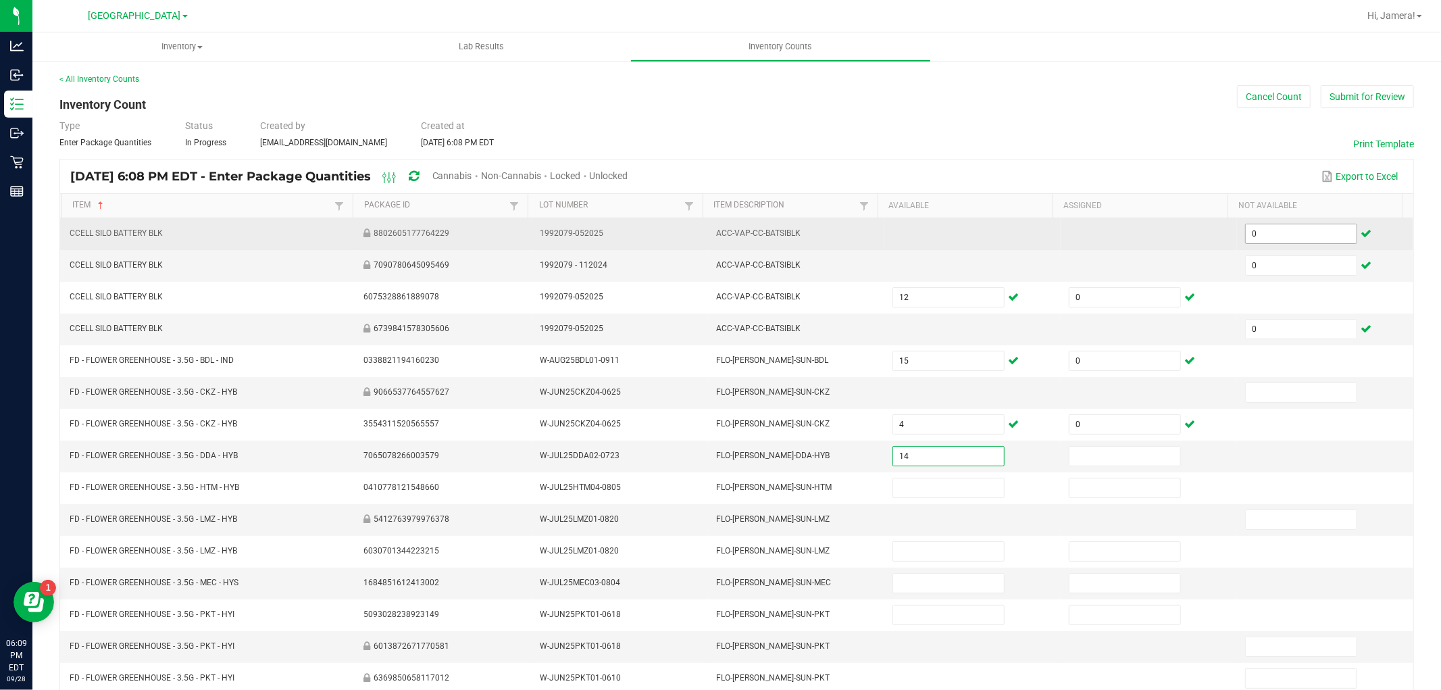
type input "14"
type input "0"
type input "4"
type input "0"
type input "12"
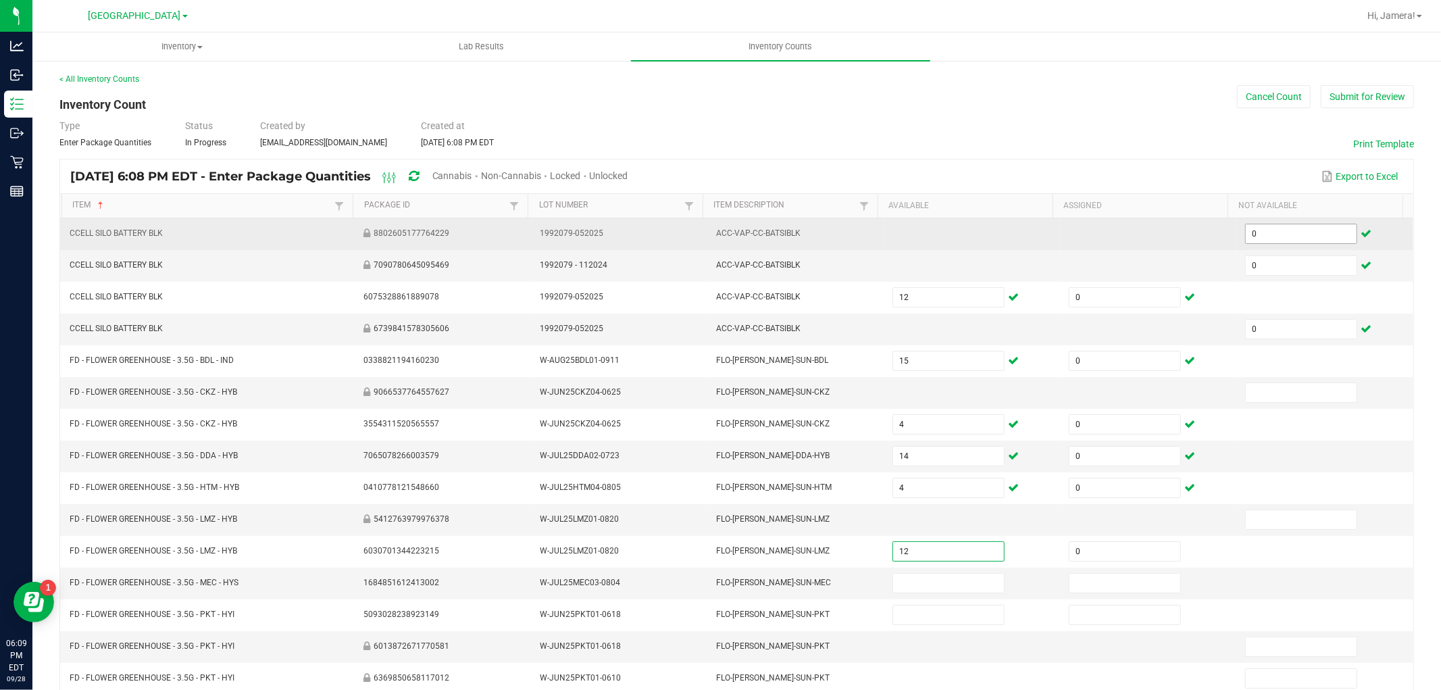
type input "0"
type input "16"
type input "0"
type input "12"
type input "0"
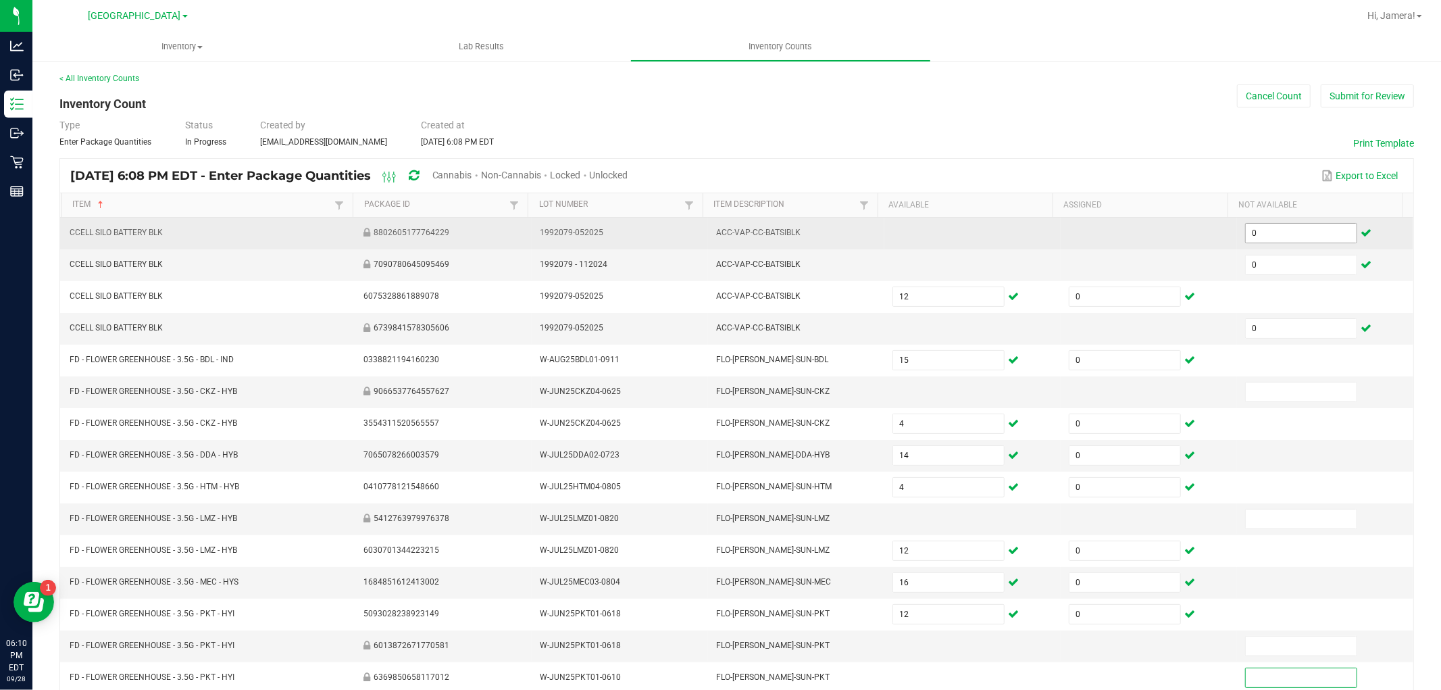
scroll to position [215, 0]
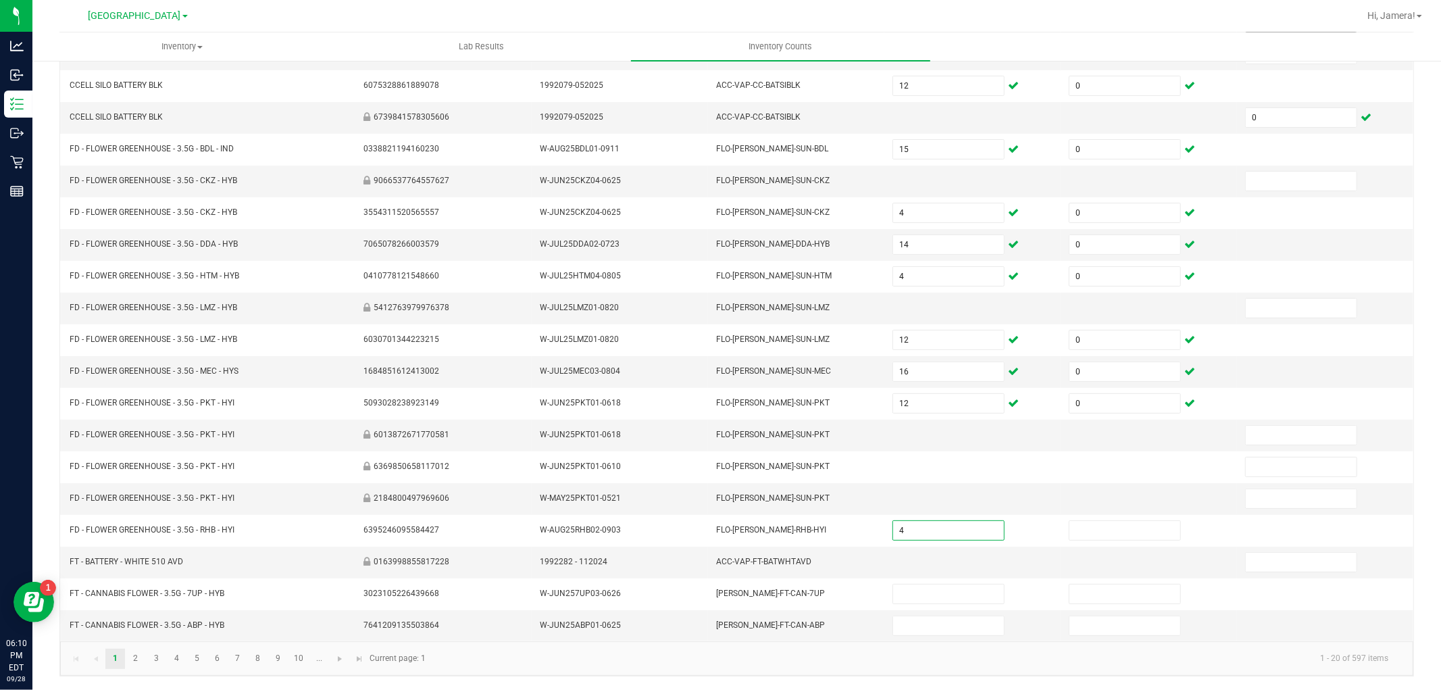
type input "4"
type input "0"
type input "1"
type input "8"
type input "0"
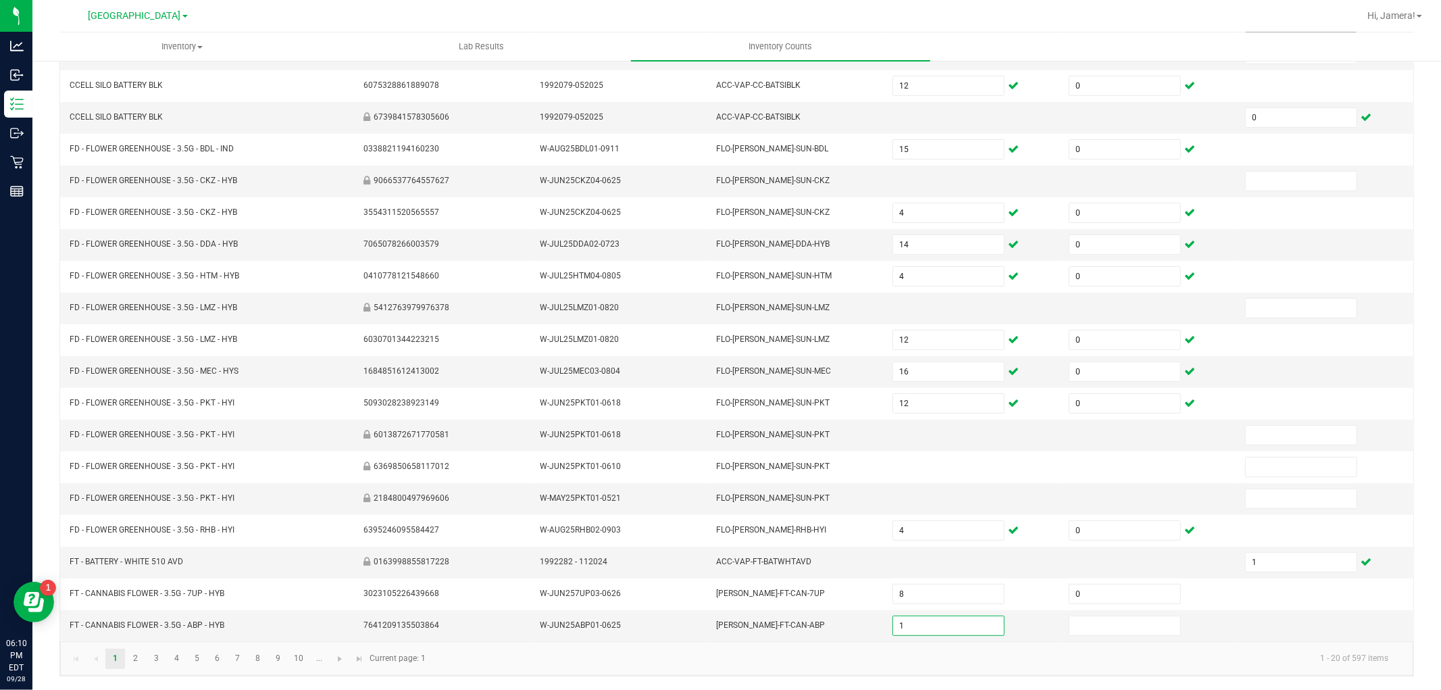
type input "1"
type input "0"
click at [341, 664] on span "Go to the next page" at bounding box center [340, 658] width 11 height 11
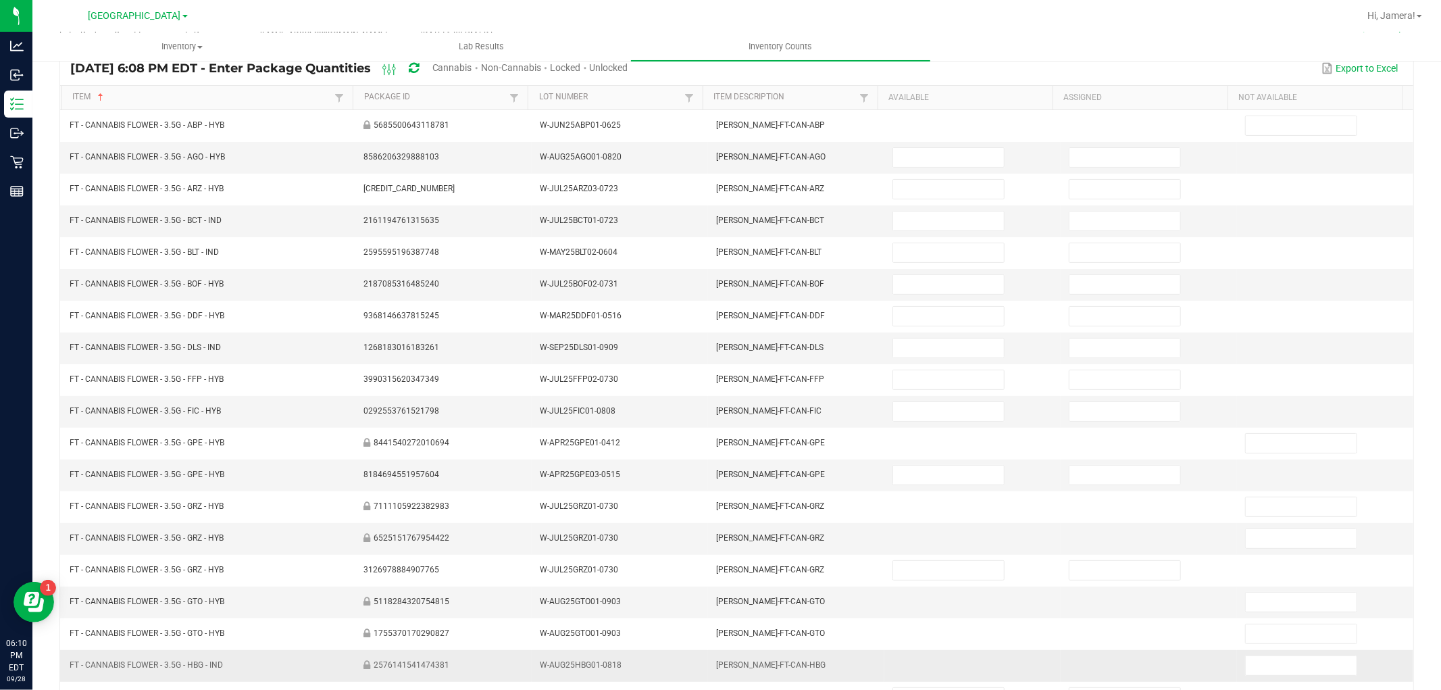
scroll to position [0, 0]
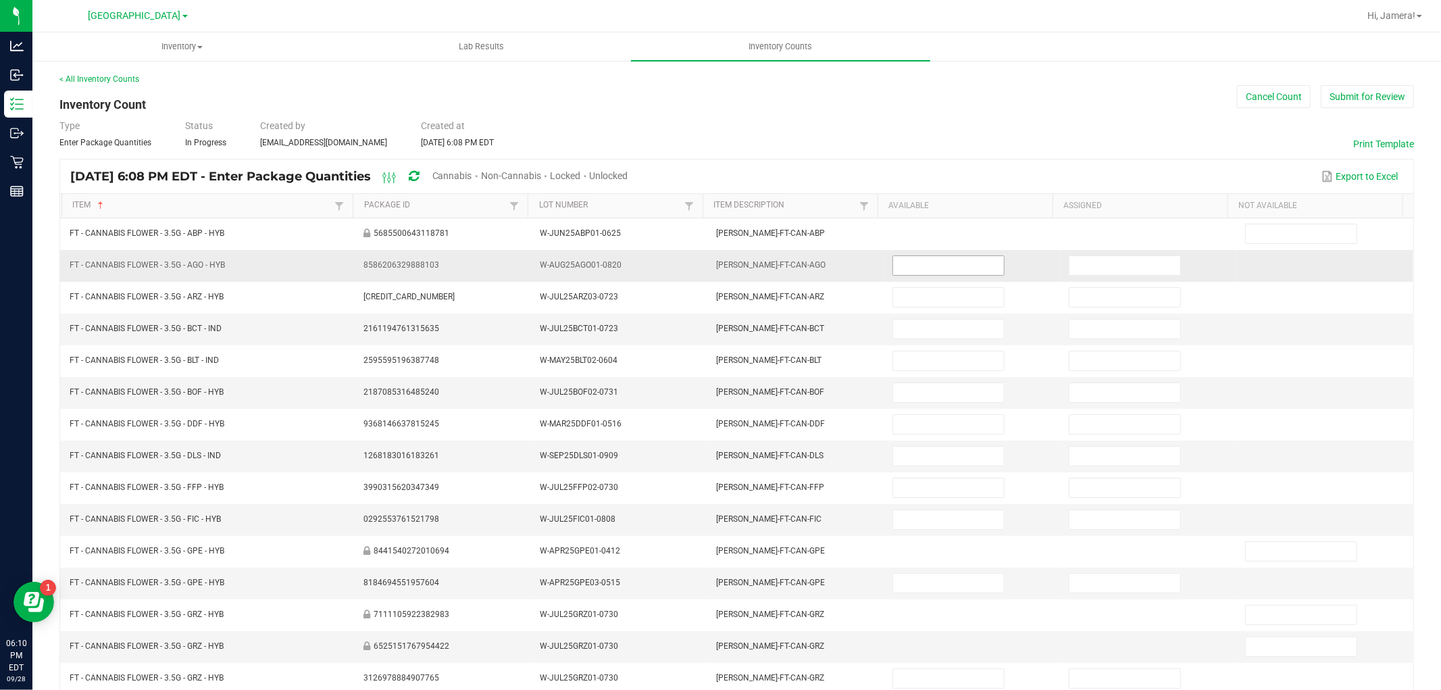
click at [974, 264] on input at bounding box center [948, 265] width 111 height 19
type input "6"
type input "0"
type input "6"
type input "0"
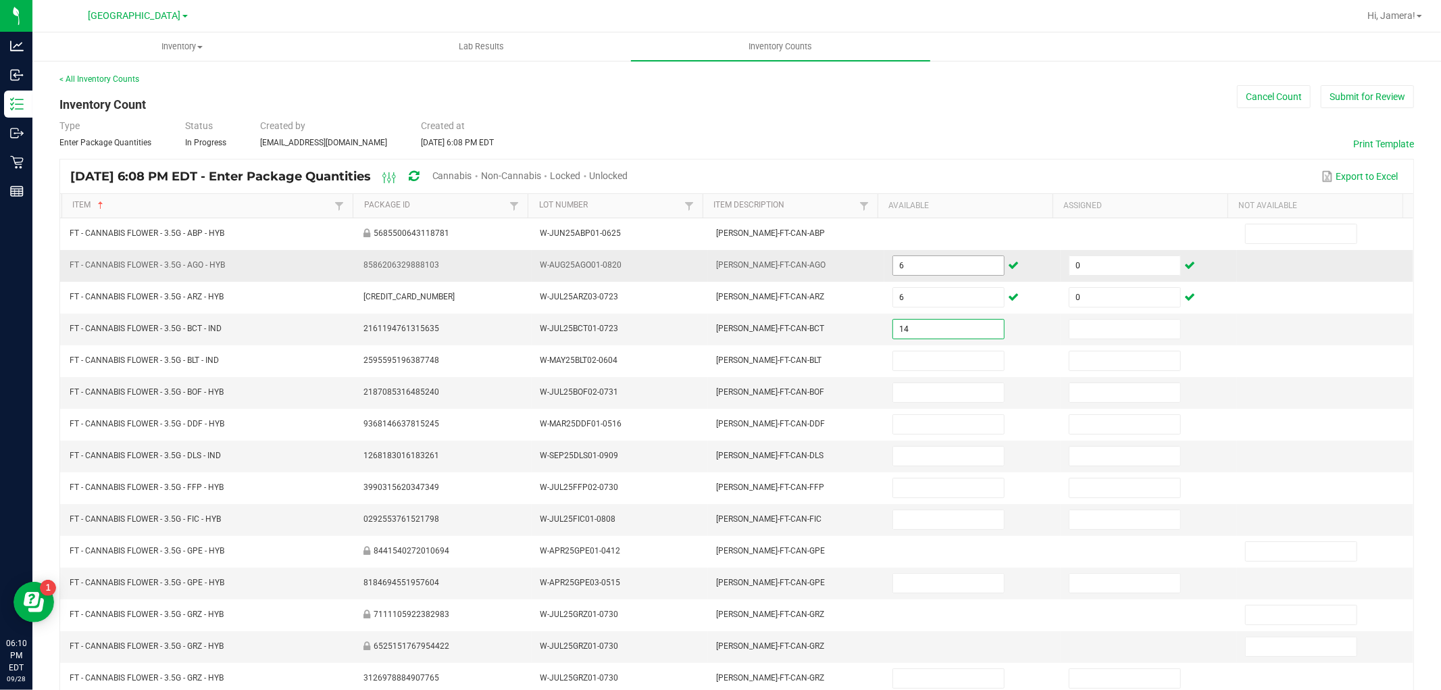
type input "14"
type input "0"
type input "13"
type input "0"
type input "13"
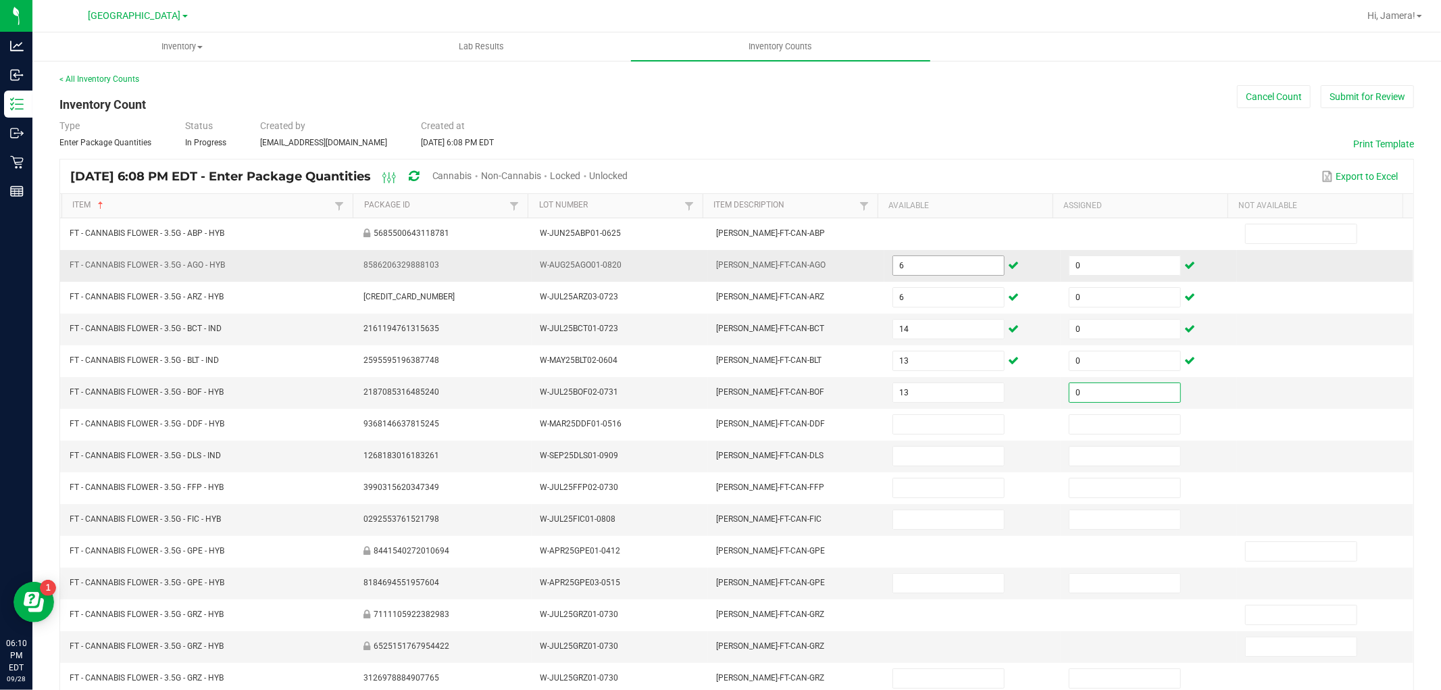
type input "0"
type input "19"
type input "0"
type input "4"
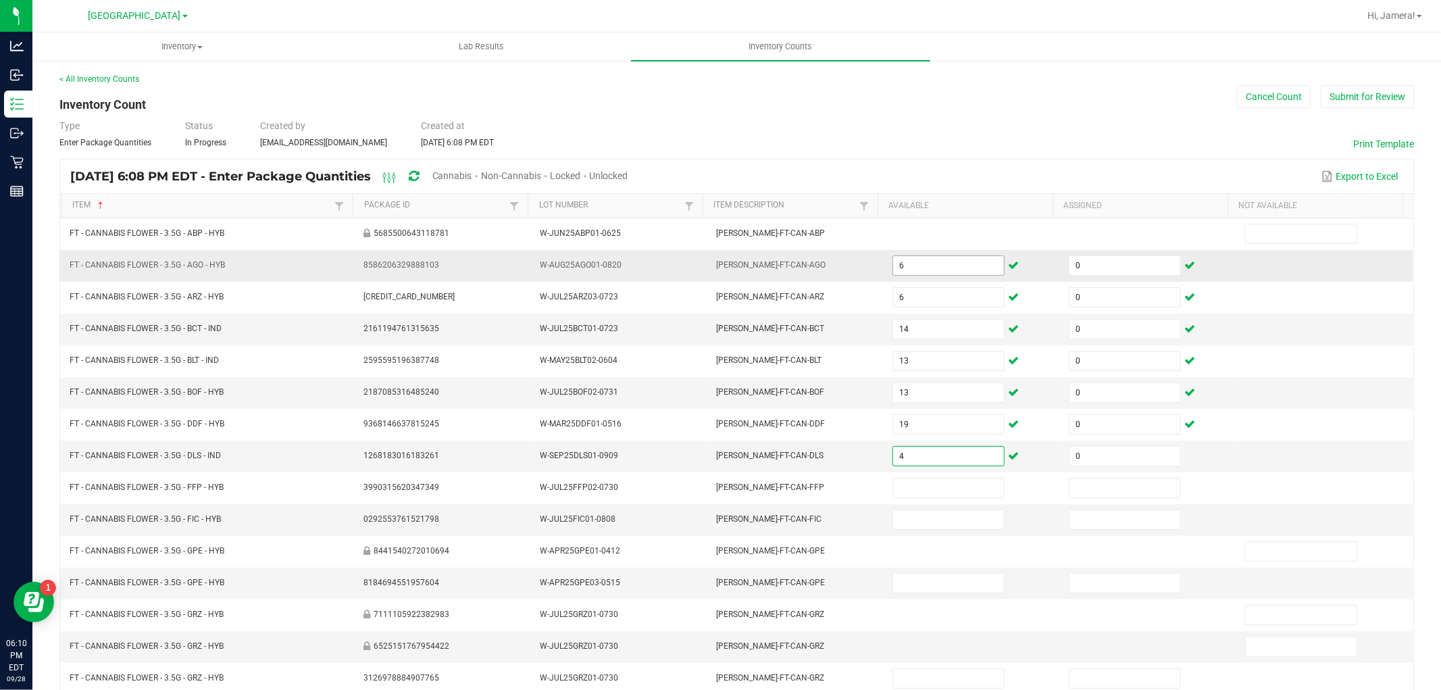
type input "0"
type input "12"
type input "0"
type input "10"
type input "0"
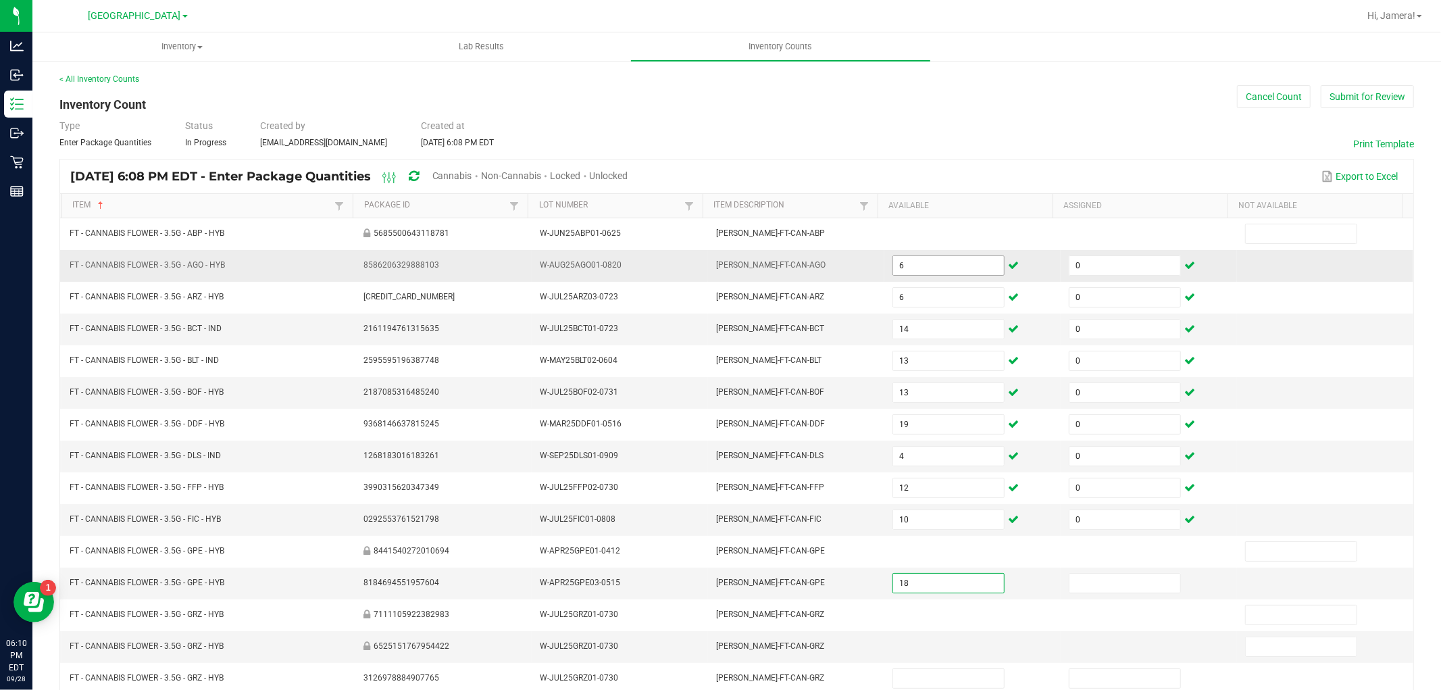
type input "18"
type input "0"
type input "12"
type input "0"
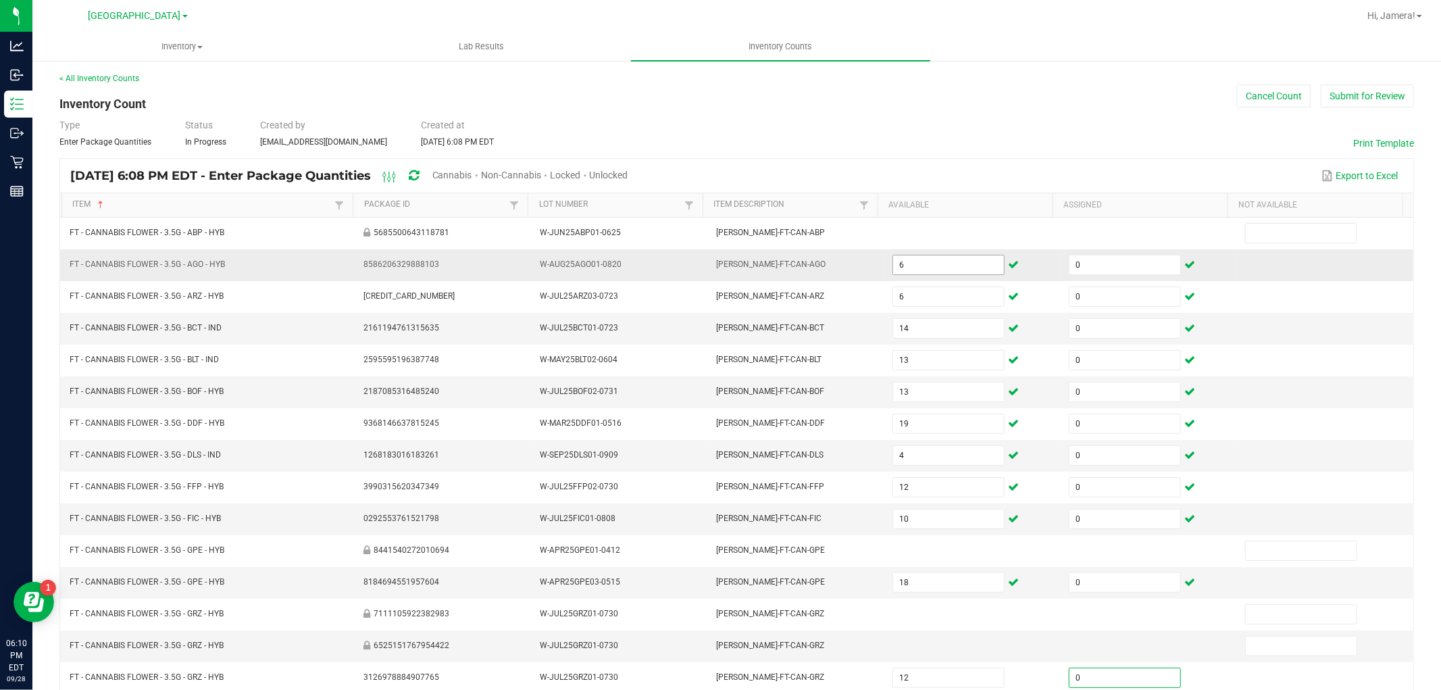
scroll to position [215, 0]
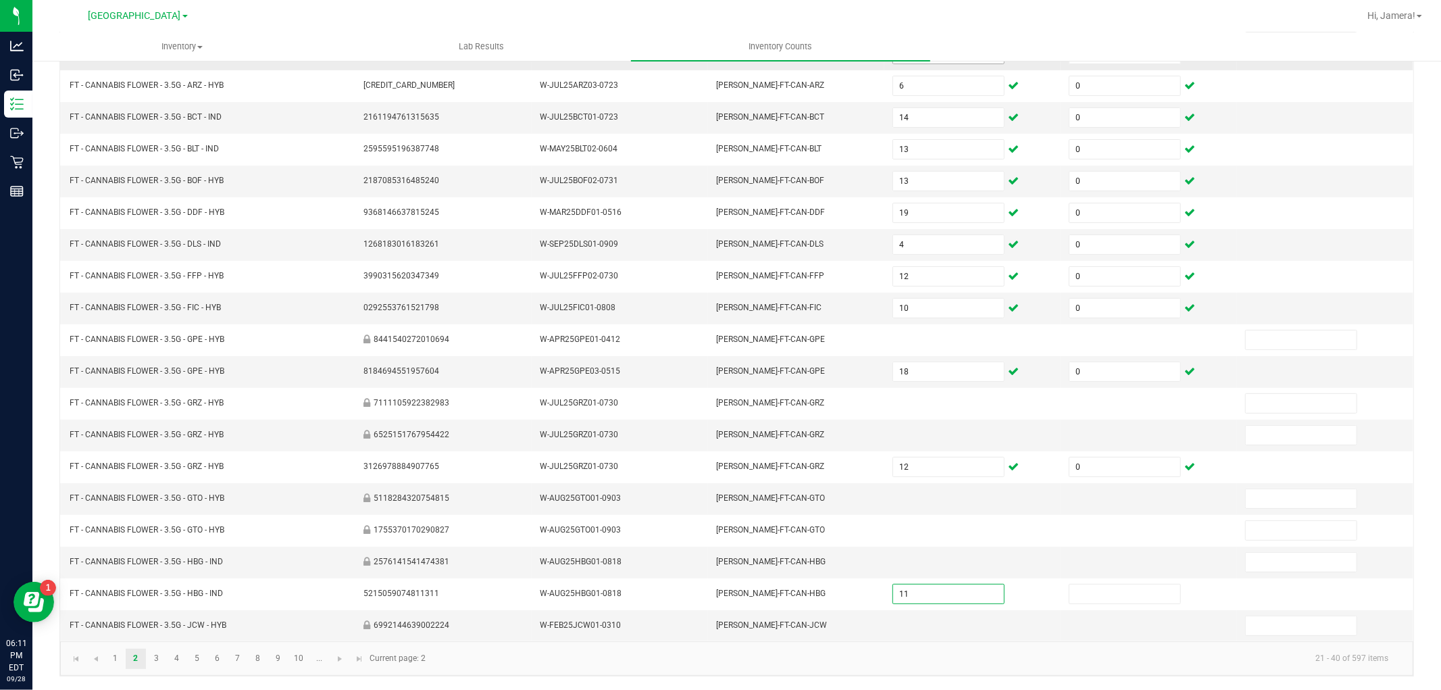
type input "11"
type input "0"
click at [337, 661] on span "Go to the next page" at bounding box center [340, 658] width 11 height 11
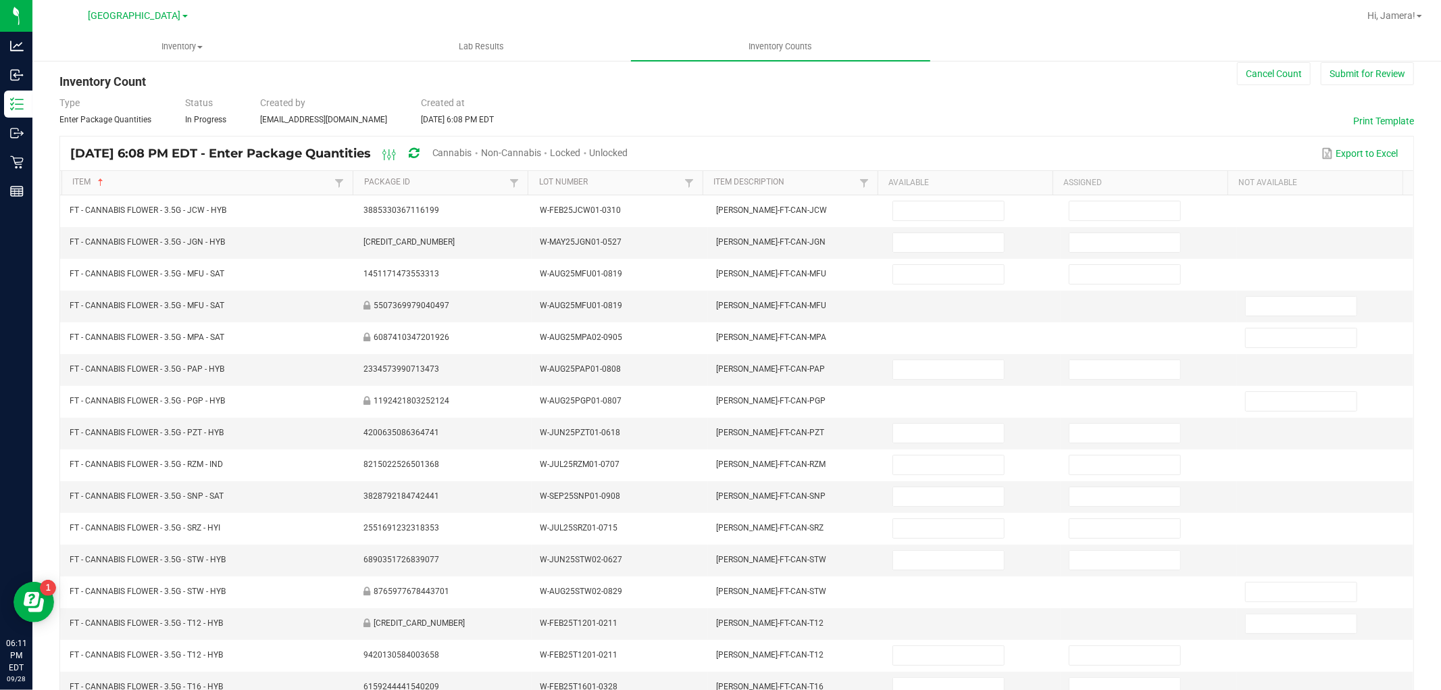
scroll to position [0, 0]
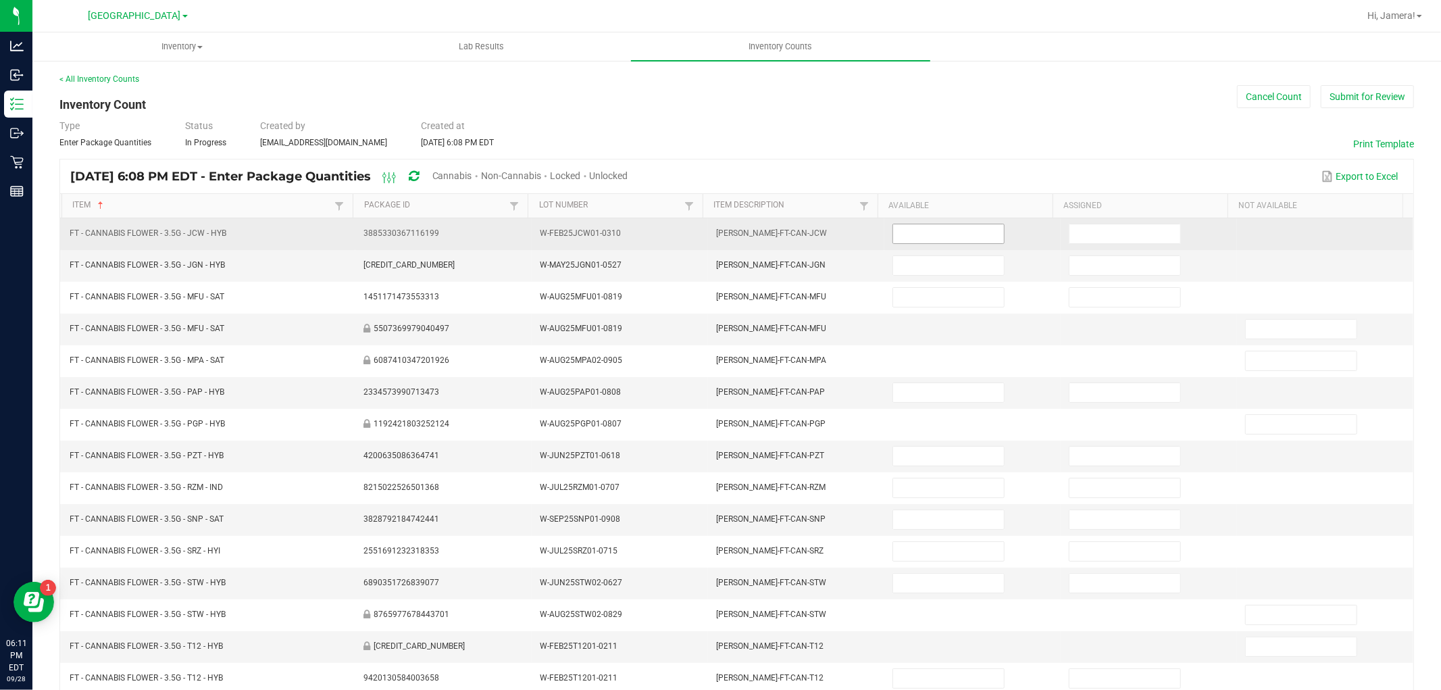
click at [957, 233] on input at bounding box center [948, 233] width 111 height 19
type input "10"
type input "0"
type input "18"
type input "0"
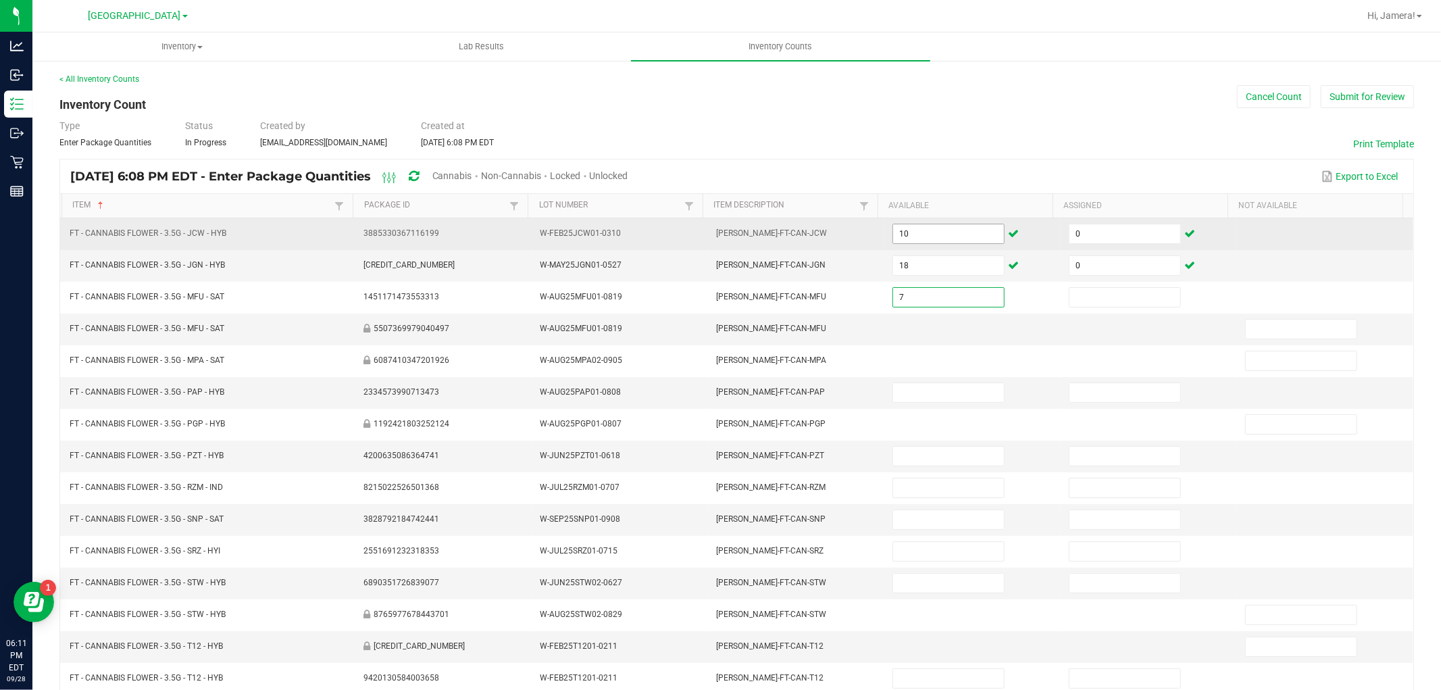
type input "7"
type input "0"
type input "16"
type input "0"
type input "7"
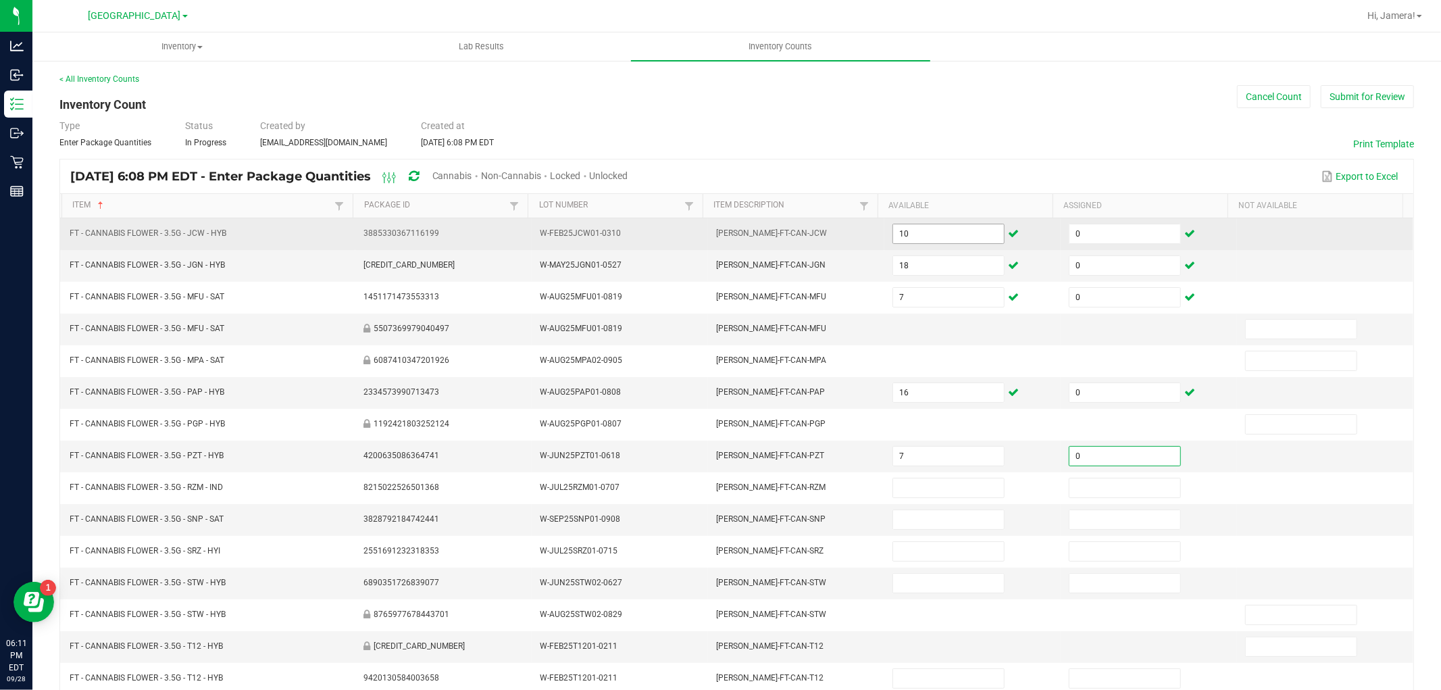
type input "0"
type input "15"
type input "0"
type input "8"
type input "0"
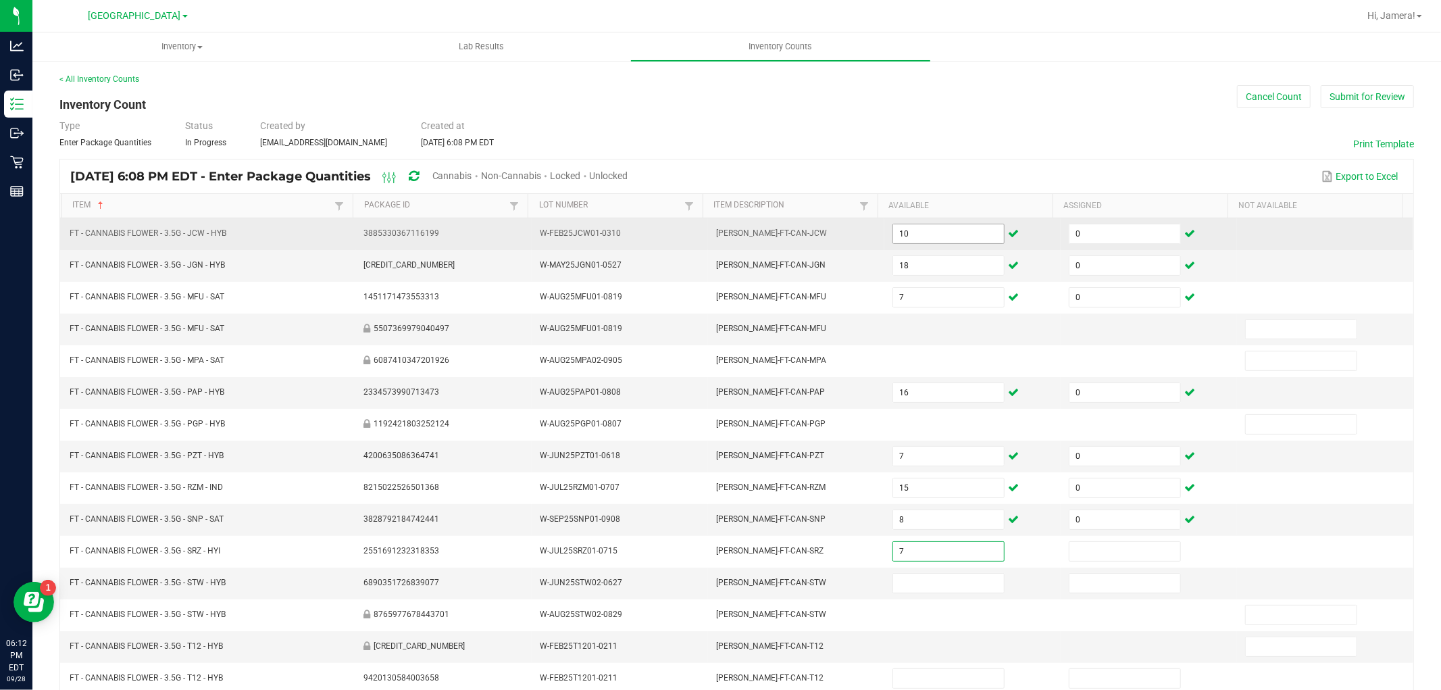
type input "7"
type input "0"
type input "12"
type input "0"
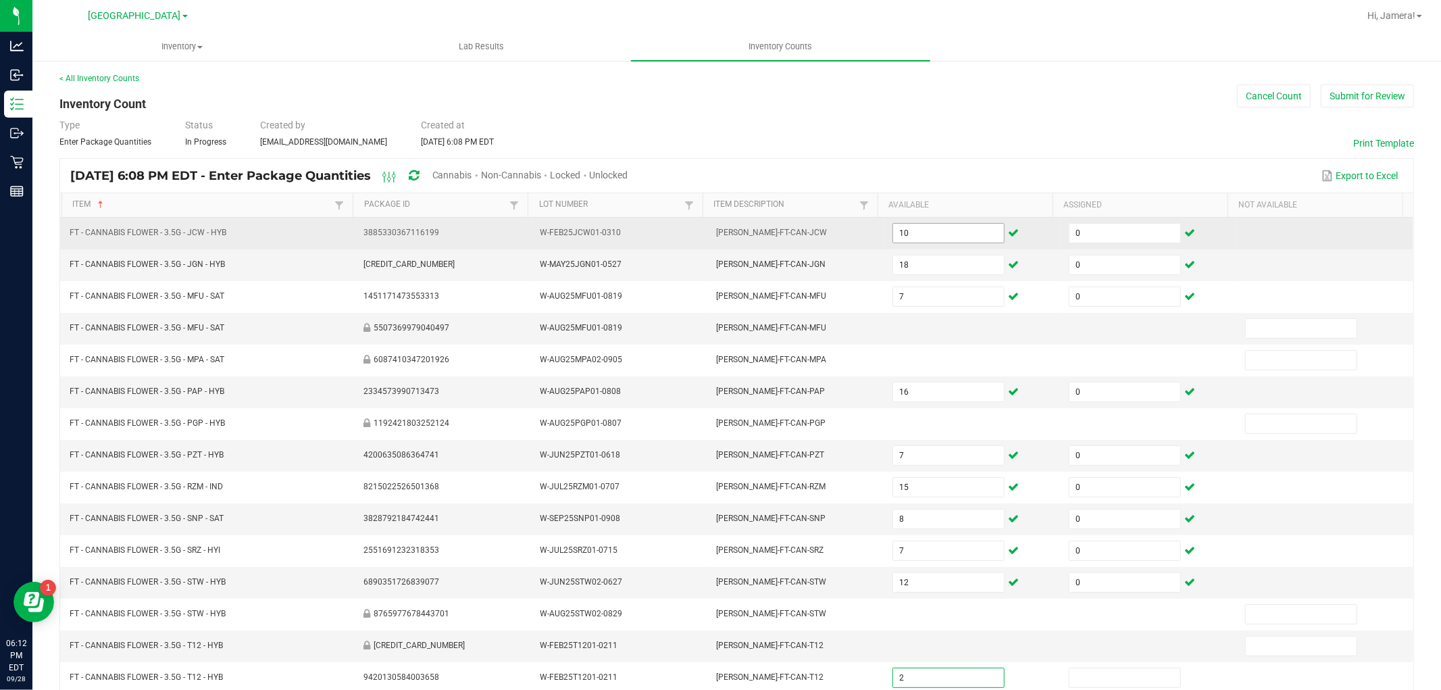
type input "2"
type input "0"
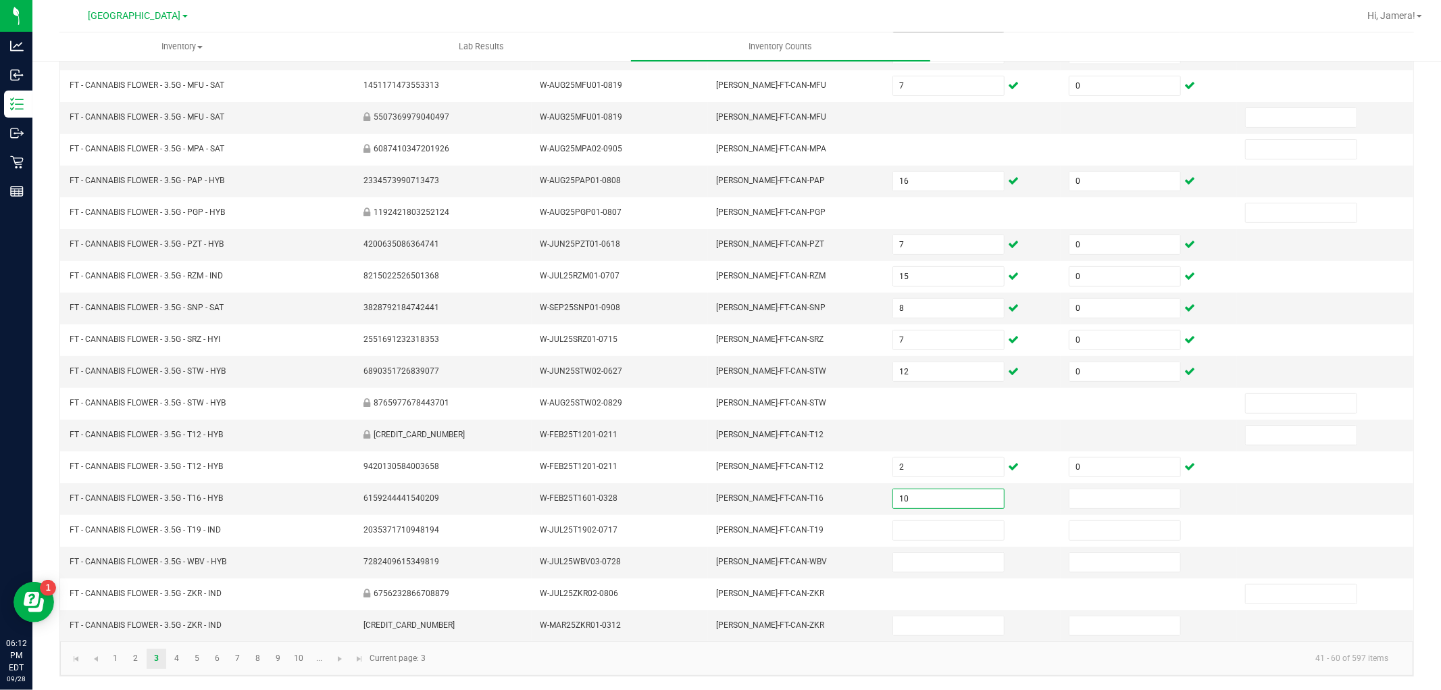
type input "10"
type input "0"
type input "15"
type input "0"
type input "12"
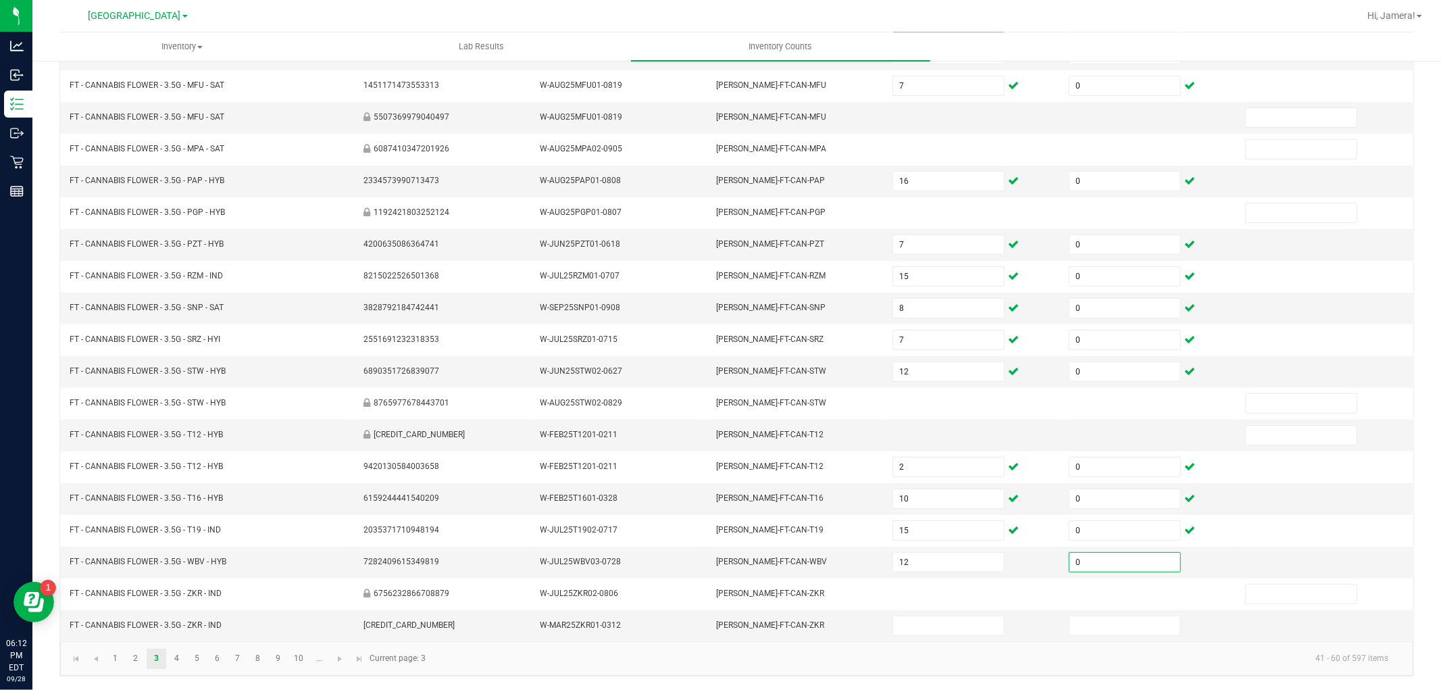
type input "0"
type input "5"
type input "0"
click at [343, 664] on link at bounding box center [340, 659] width 20 height 20
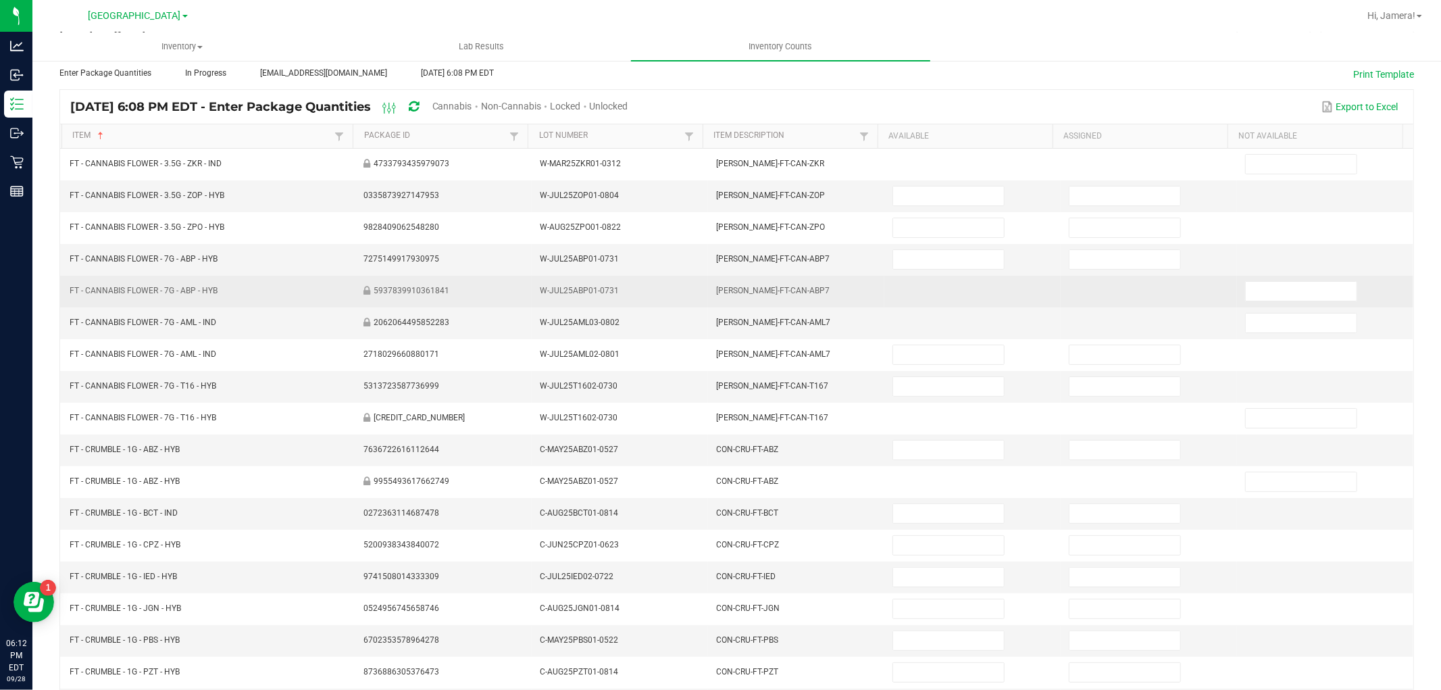
scroll to position [0, 0]
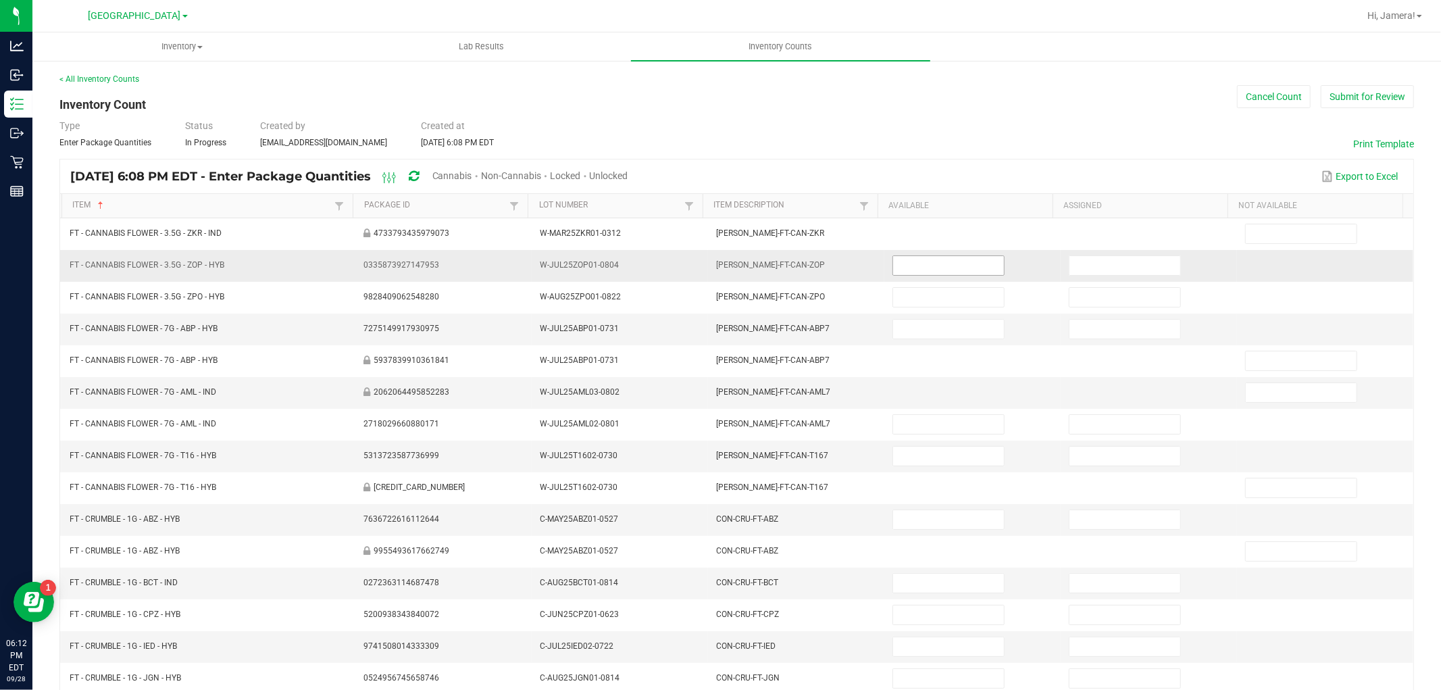
click at [946, 273] on input at bounding box center [948, 265] width 111 height 19
type input "17"
type input "0"
type input "9"
type input "0"
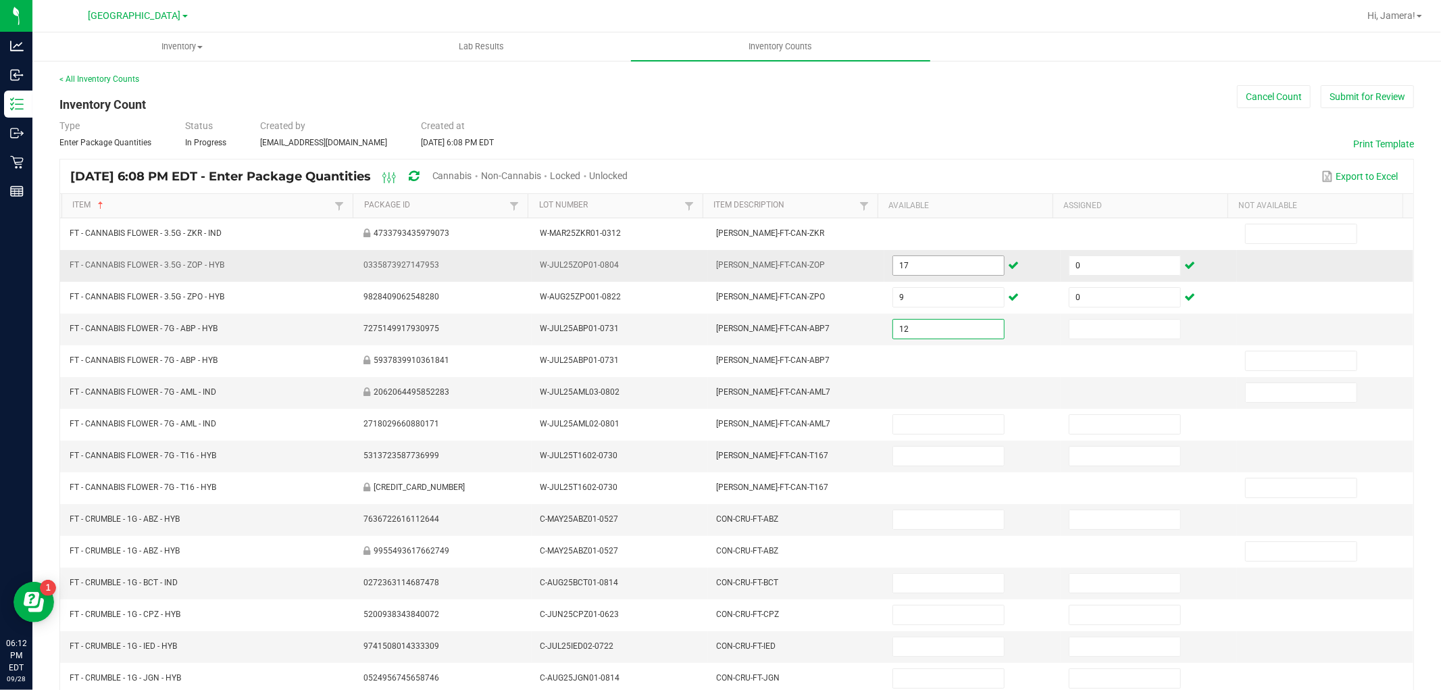
type input "12"
type input "0"
type input "3"
type input "0"
type input "13"
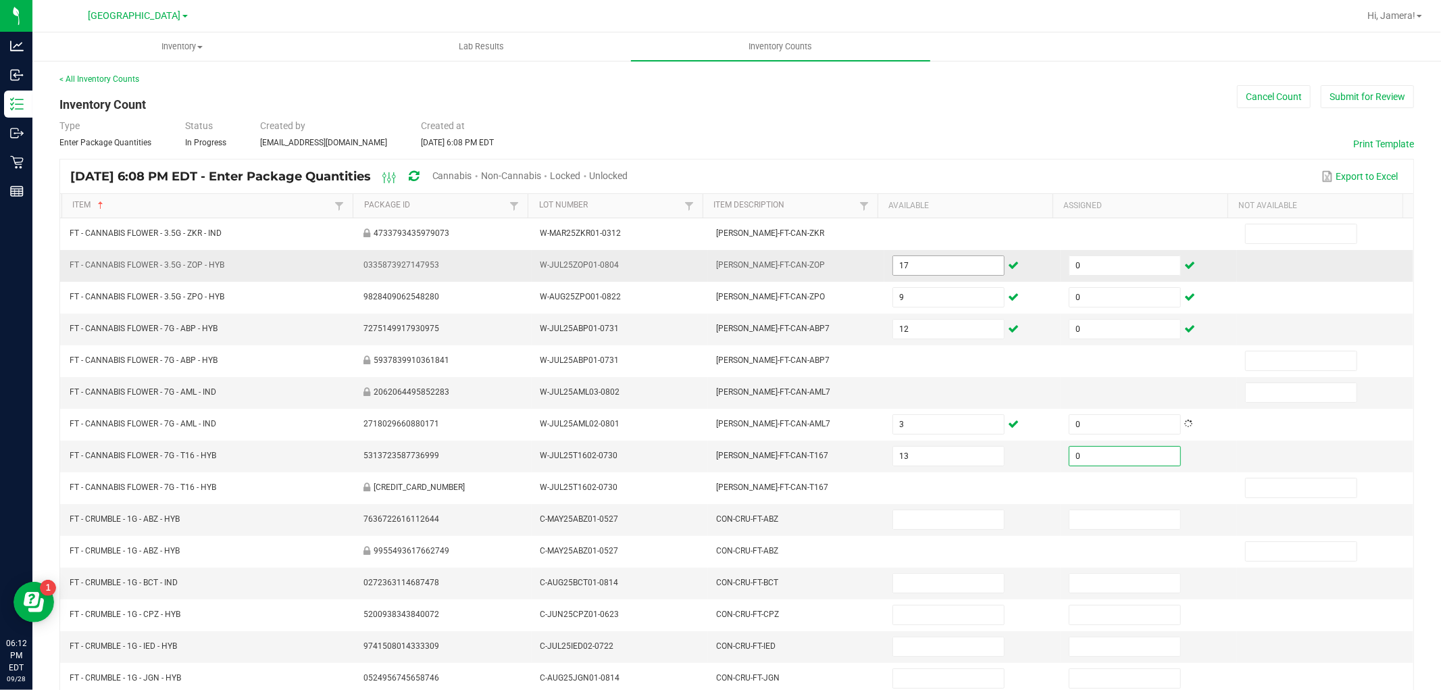
type input "0"
type input "4"
type input "0"
type input "6"
type input "0"
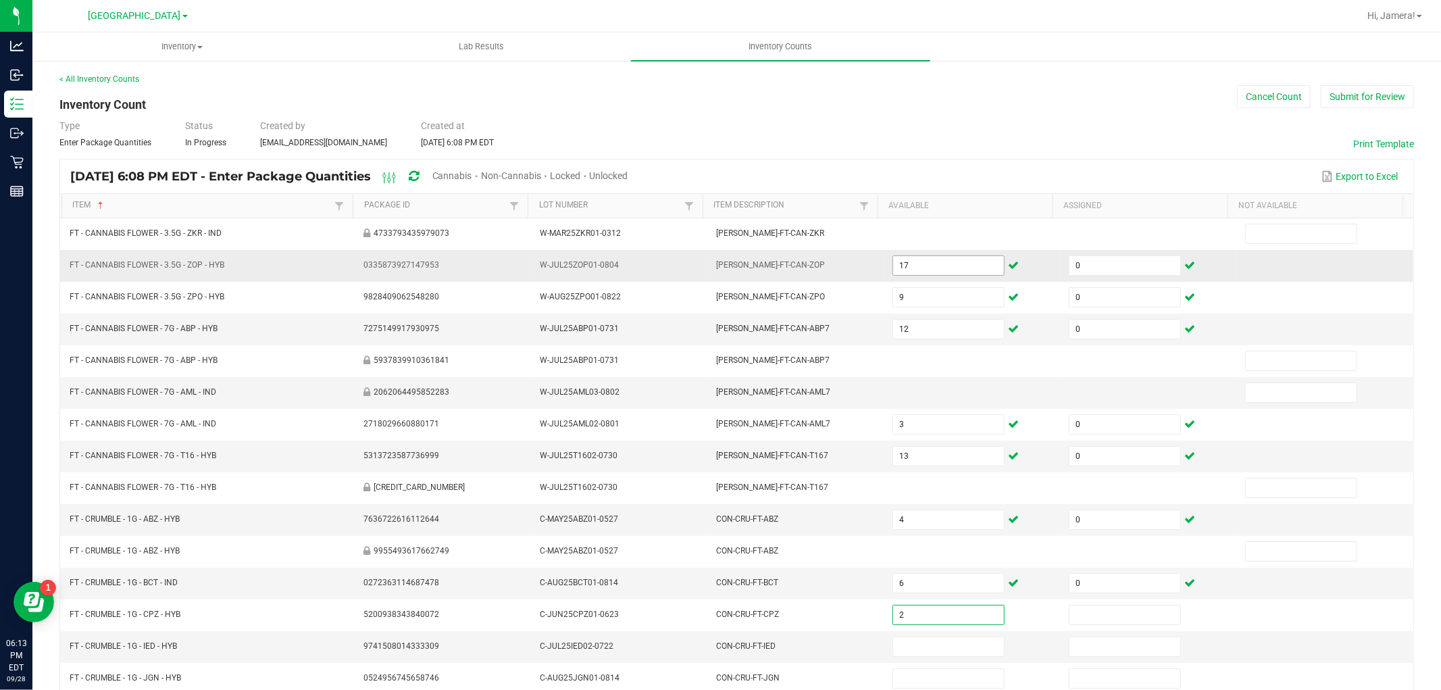
type input "2"
type input "0"
type input "8"
type input "0"
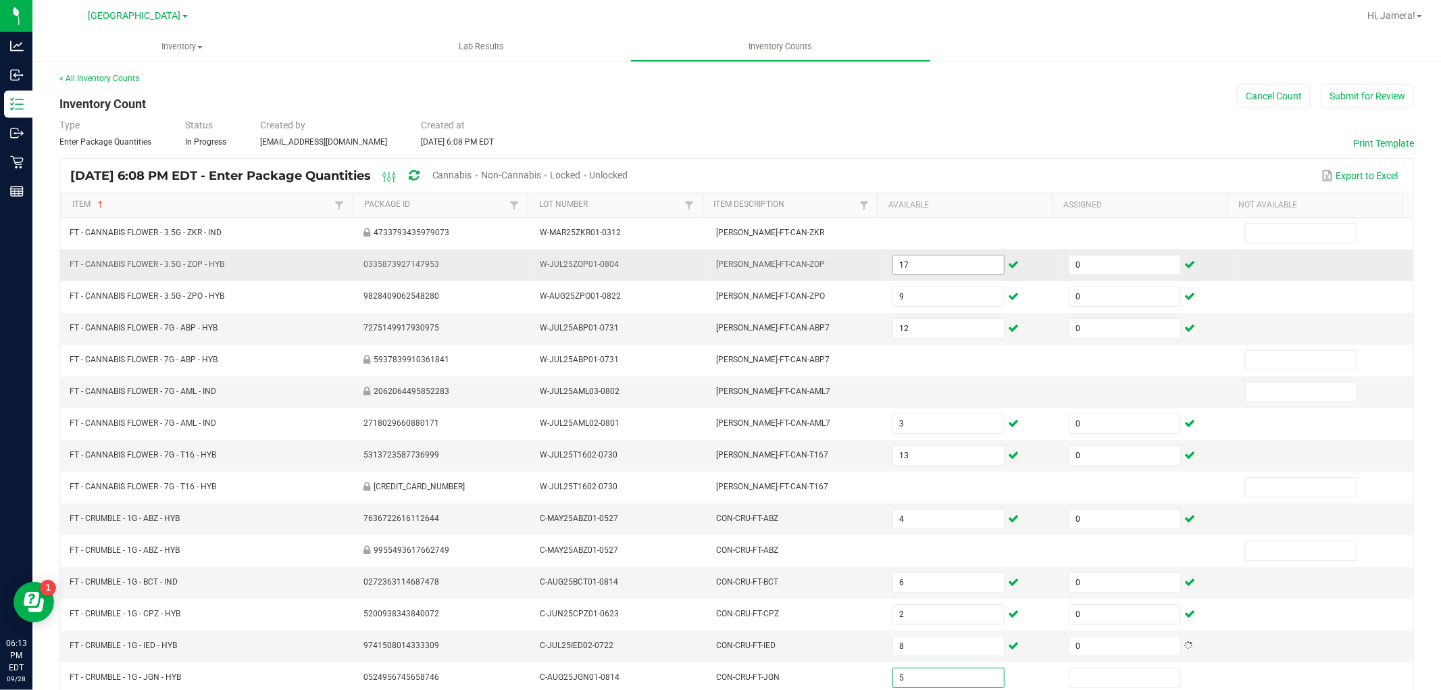
type input "5"
type input "0"
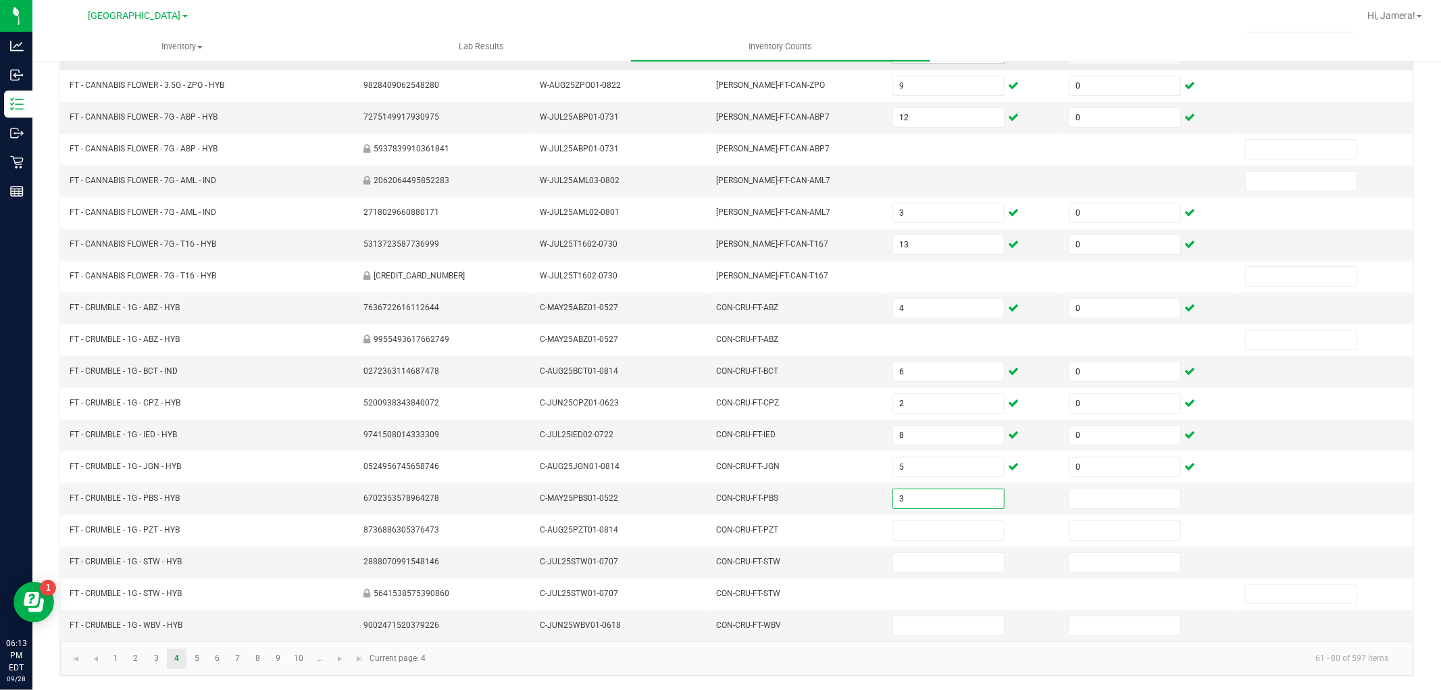
type input "3"
type input "0"
type input "3"
type input "0"
type input "7"
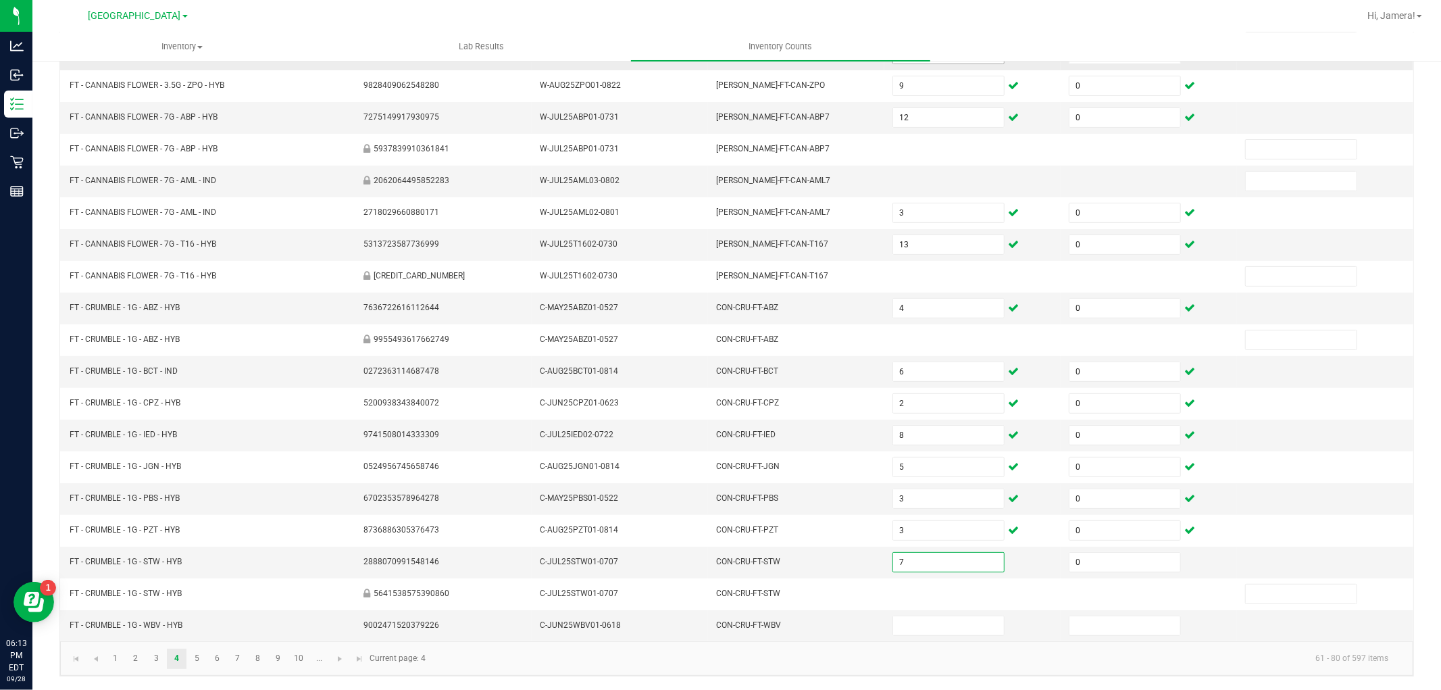
type input "0"
type input "5"
type input "0"
click at [336, 652] on link at bounding box center [340, 659] width 20 height 20
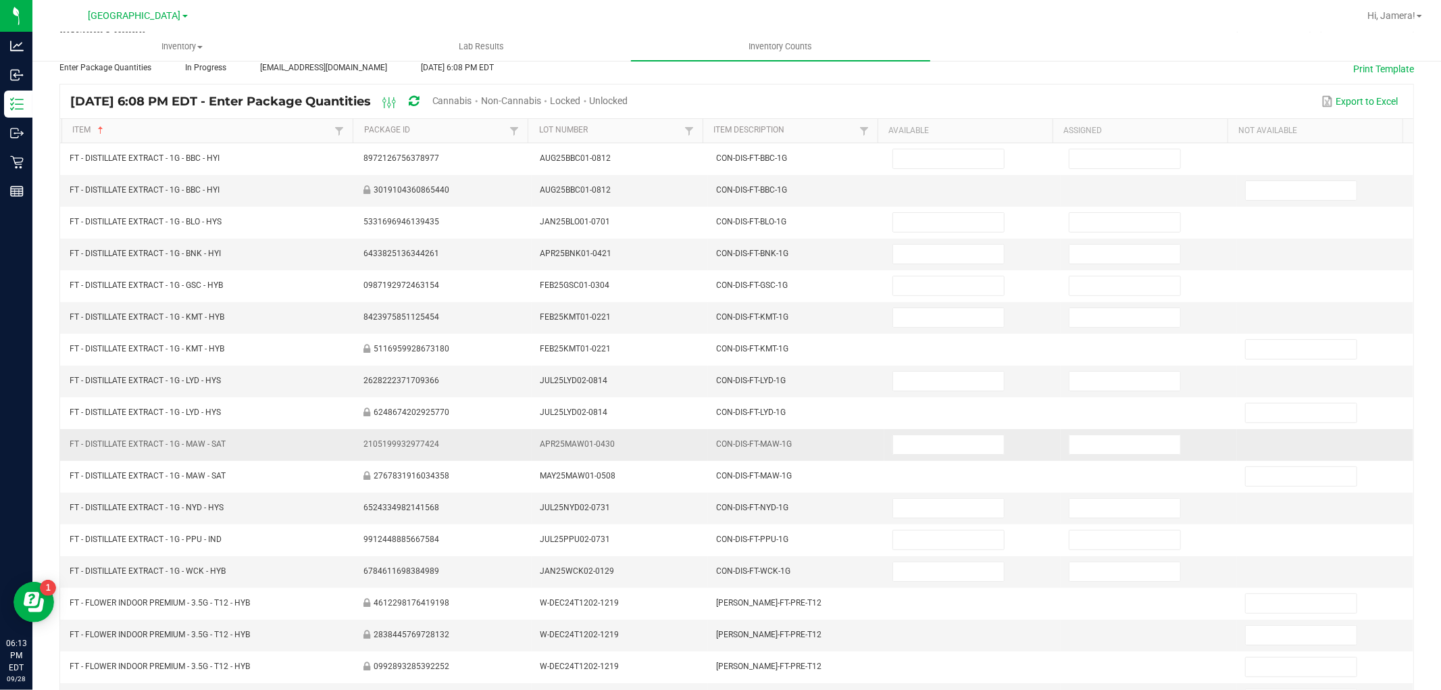
scroll to position [0, 0]
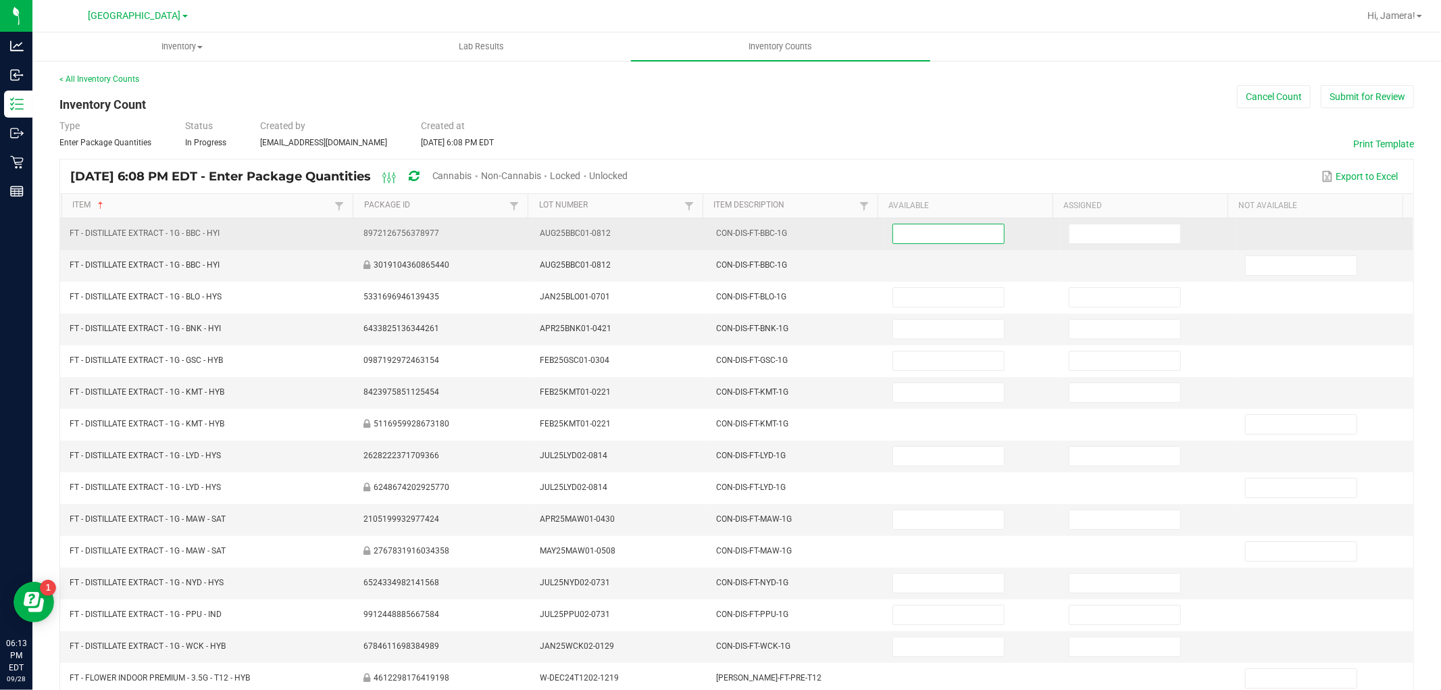
click at [914, 232] on input at bounding box center [948, 233] width 111 height 19
type input "8"
type input "0"
type input "9"
type input "0"
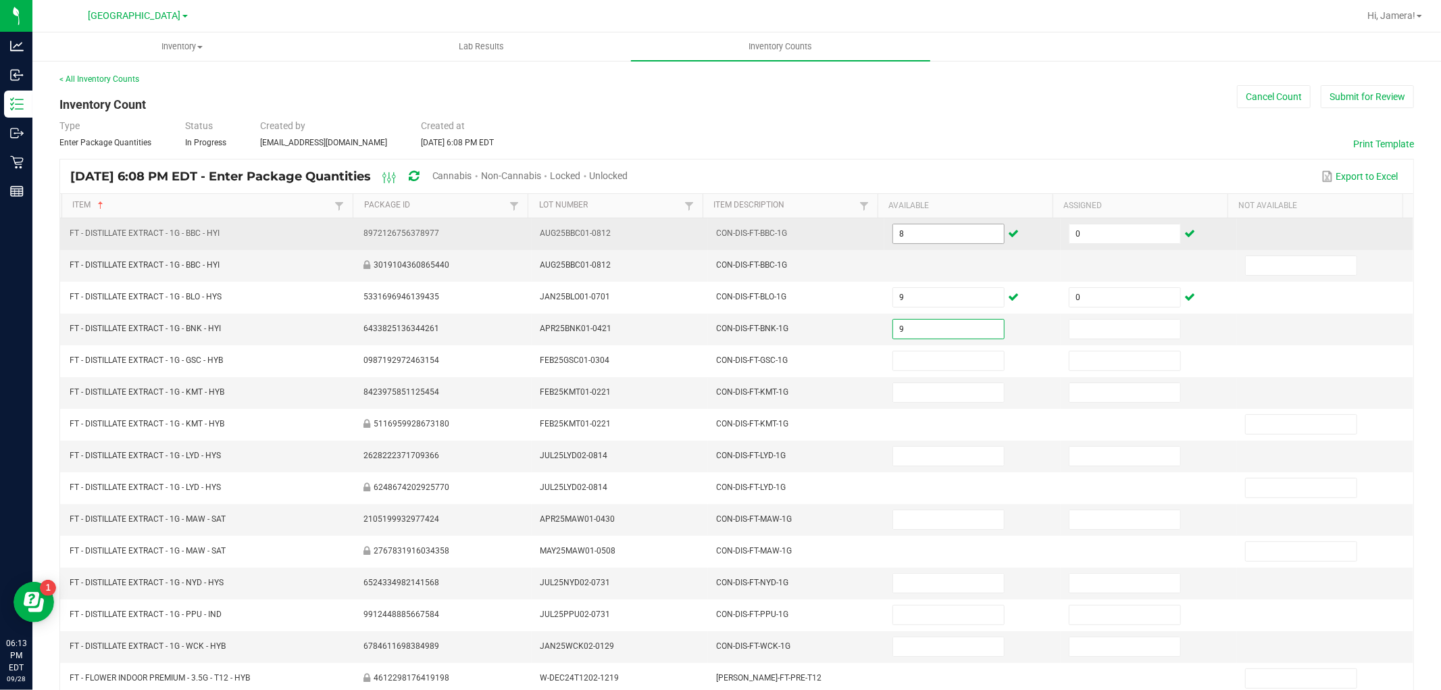
type input "9"
type input "0"
type input "11"
type input "0"
type input "3"
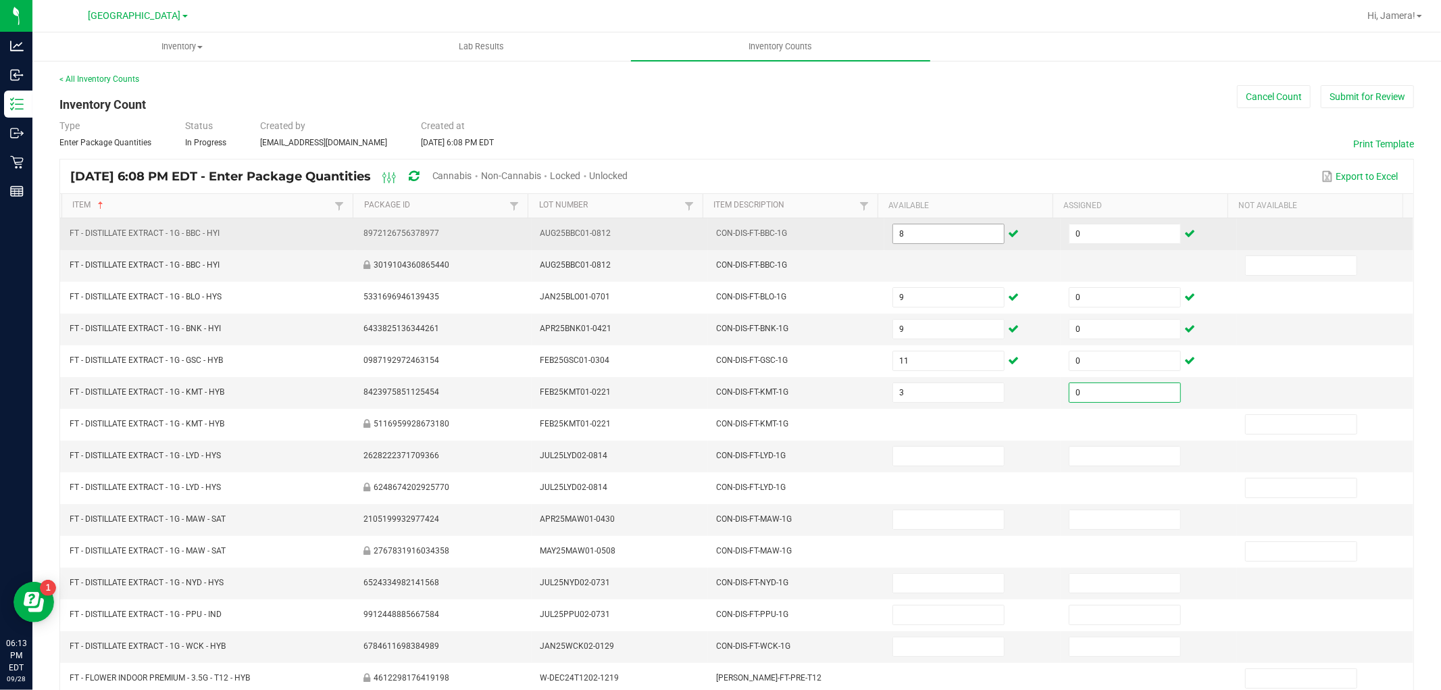
type input "0"
type input "7"
type input "0"
type input "2"
type input "0"
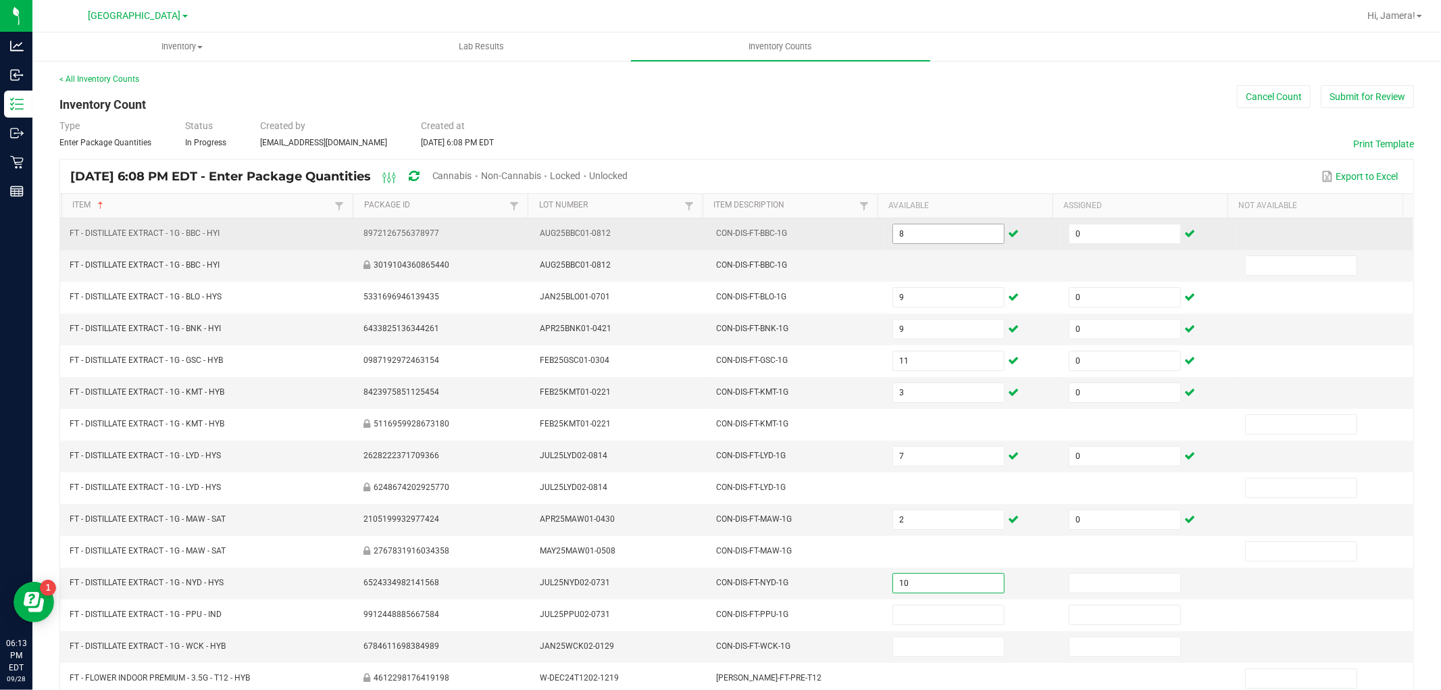
type input "10"
type input "0"
type input "7"
type input "0"
type input "8"
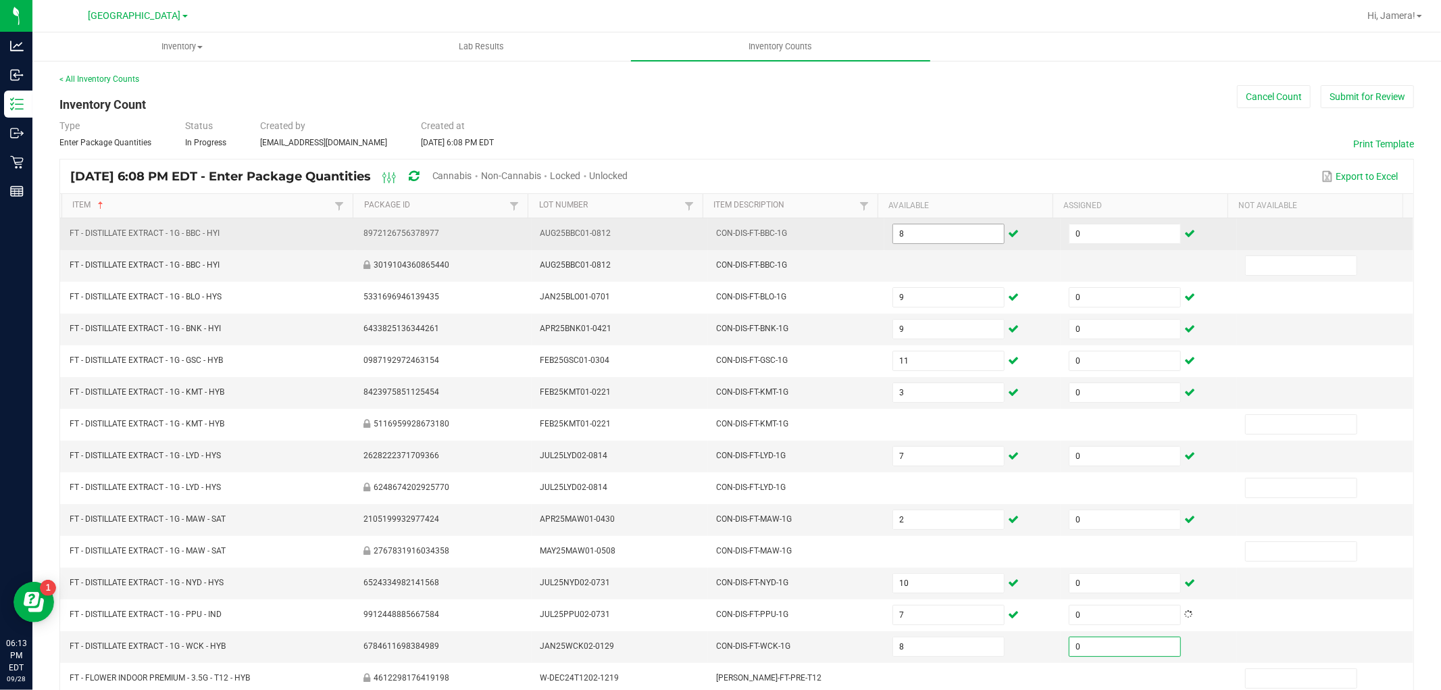
type input "0"
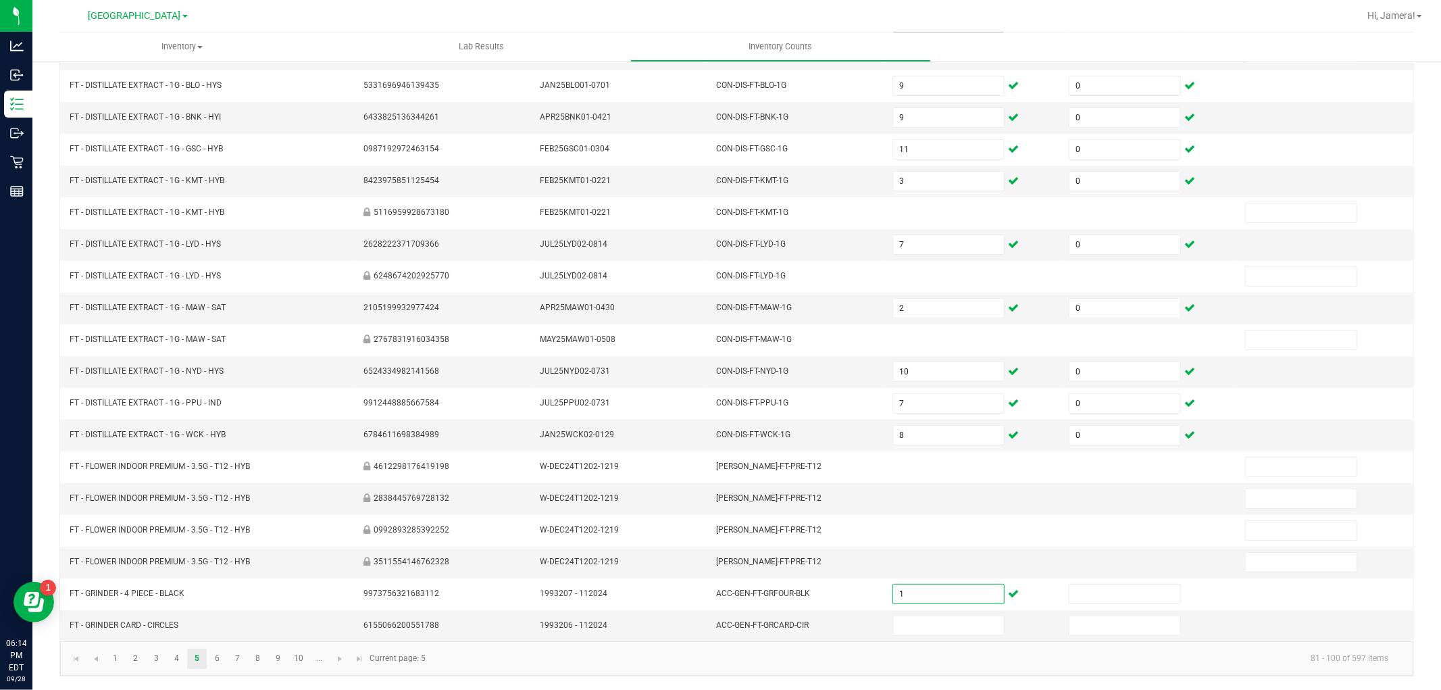
type input "1"
type input "0"
click at [339, 660] on span "Go to the next page" at bounding box center [340, 658] width 11 height 11
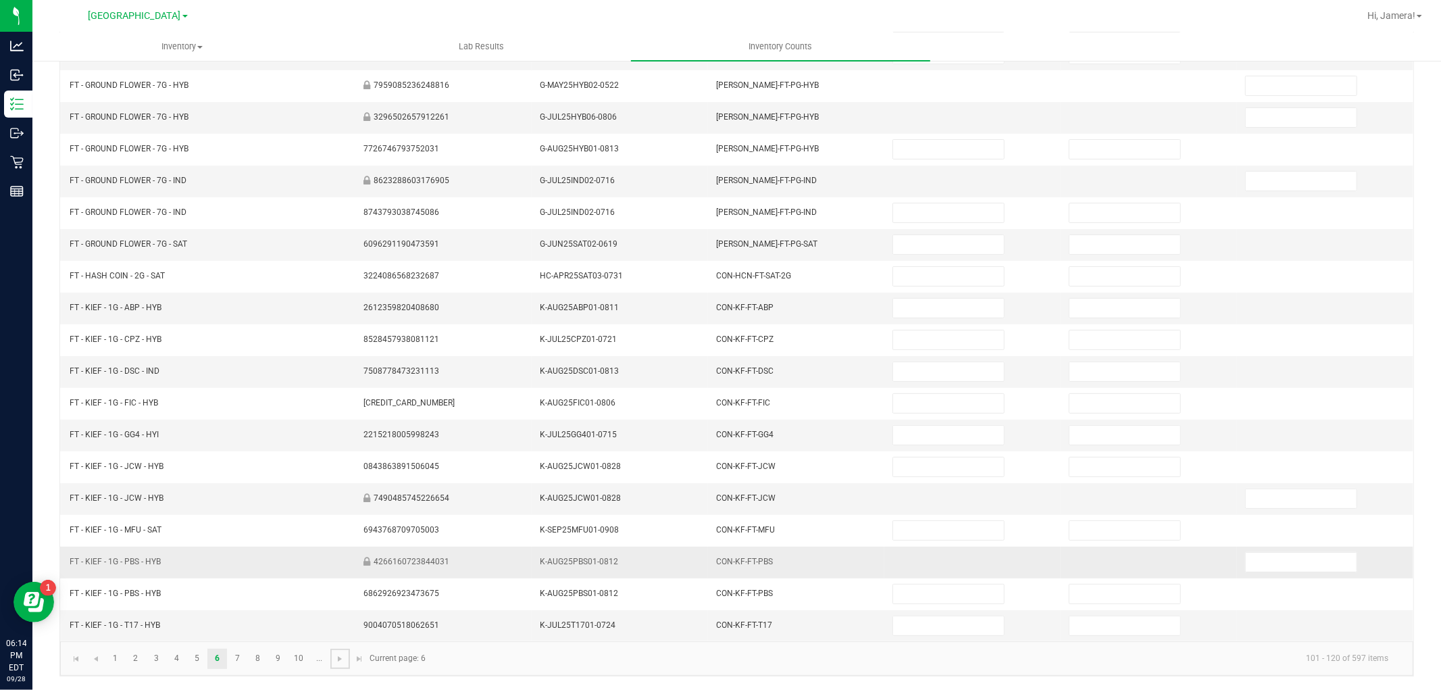
scroll to position [0, 0]
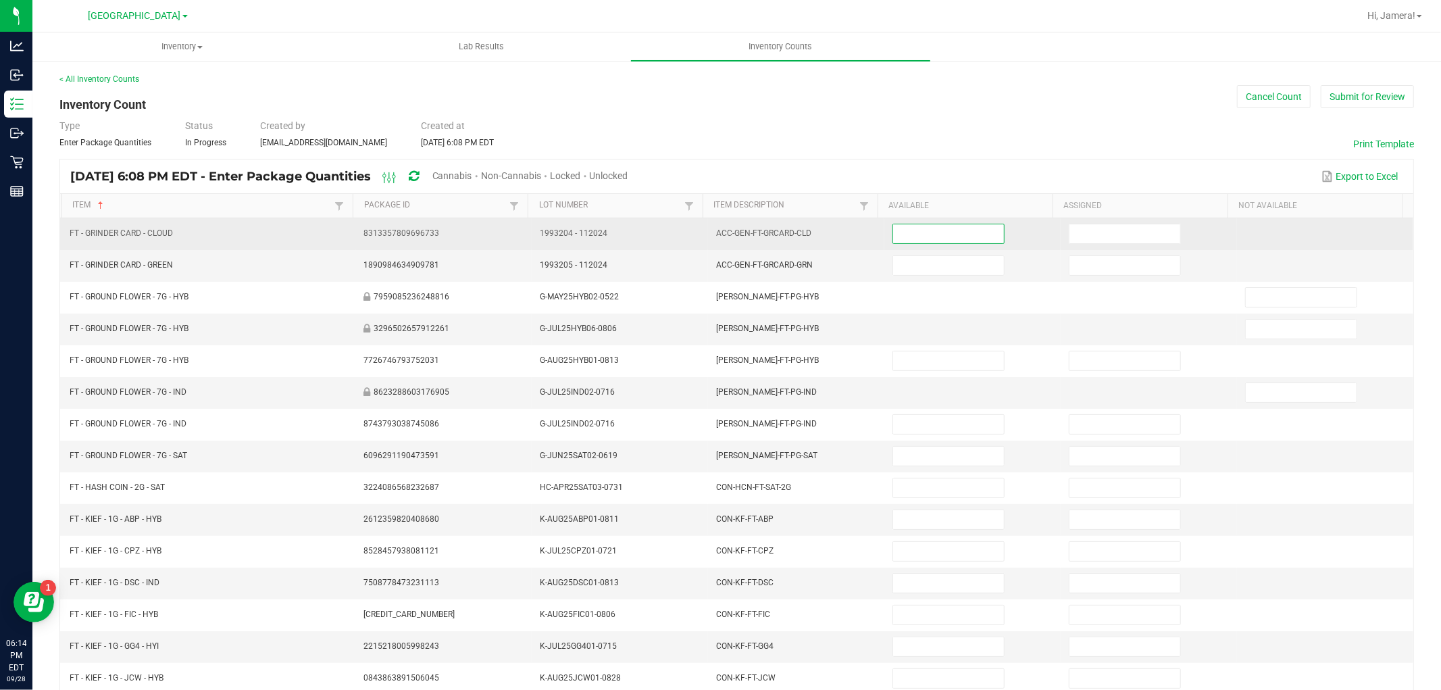
click at [893, 233] on input at bounding box center [948, 233] width 111 height 19
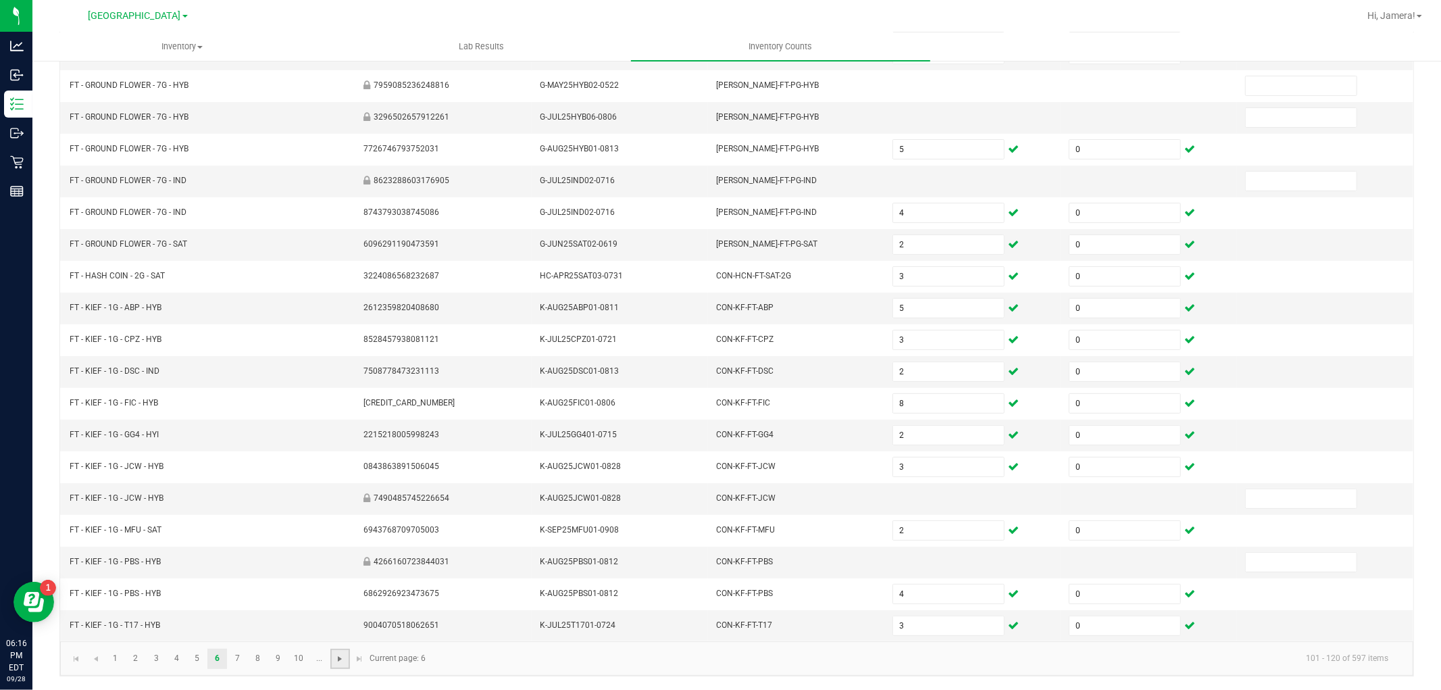
click at [342, 664] on span "Go to the next page" at bounding box center [340, 658] width 11 height 11
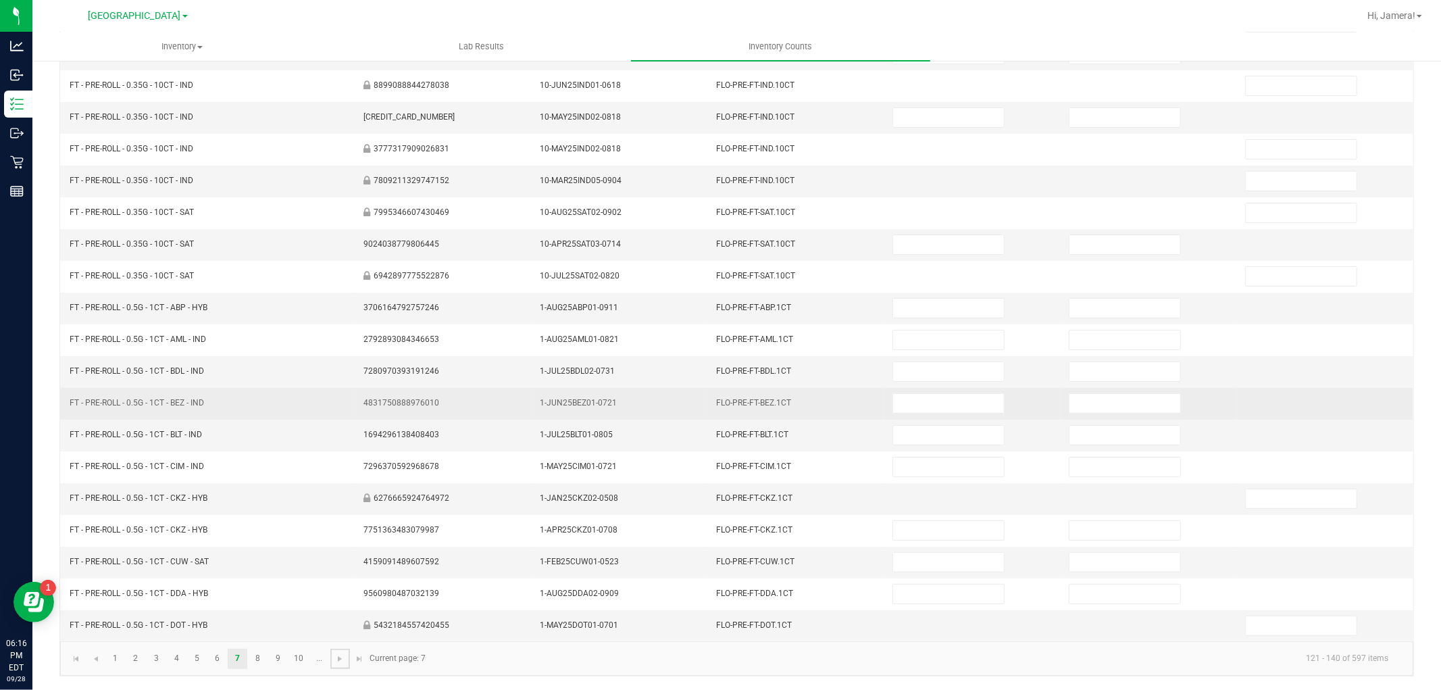
scroll to position [0, 0]
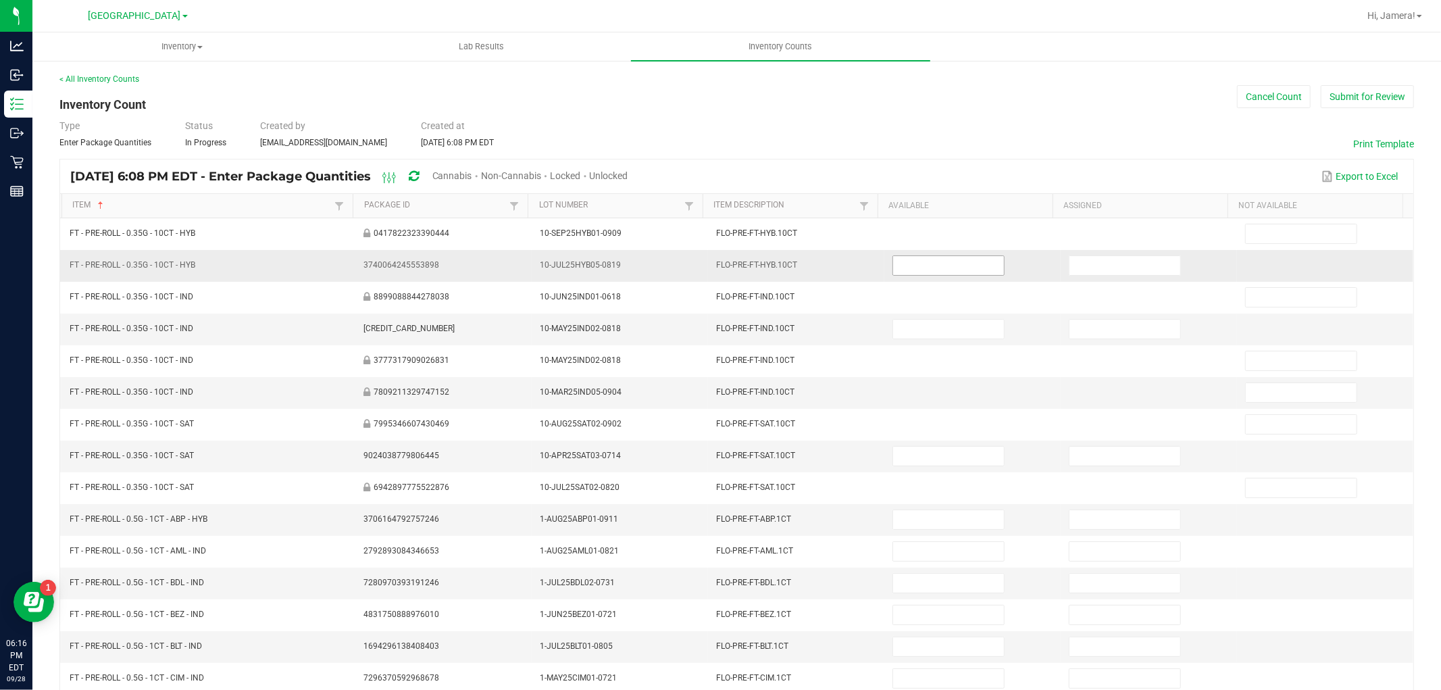
click at [908, 272] on input at bounding box center [948, 265] width 111 height 19
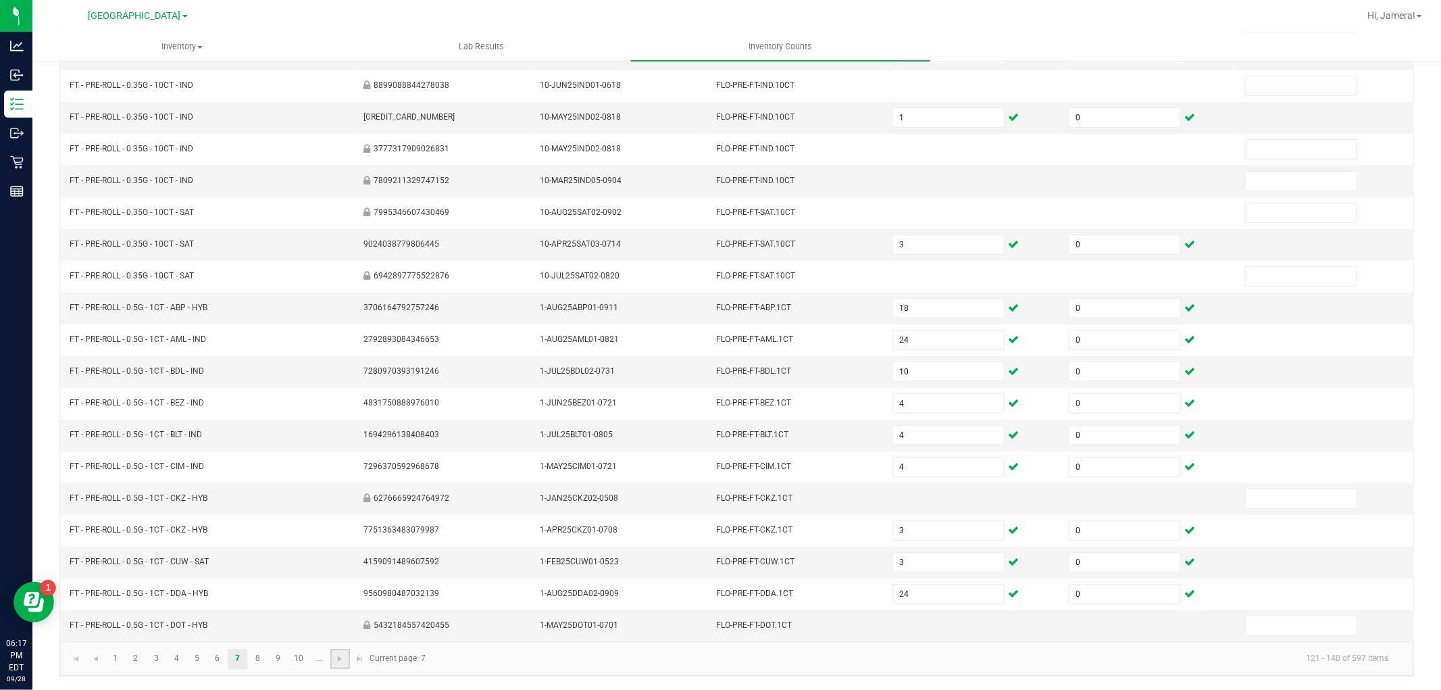
click at [341, 664] on link at bounding box center [340, 659] width 20 height 20
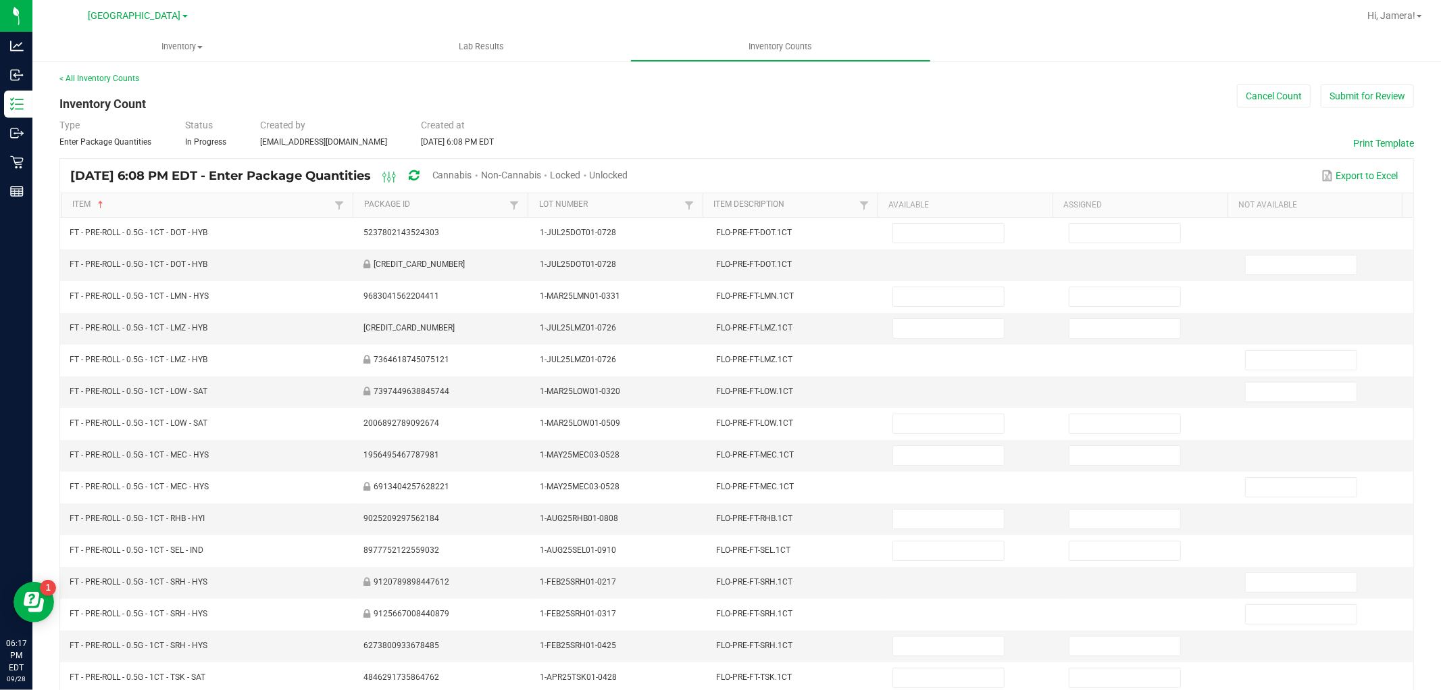
scroll to position [0, 0]
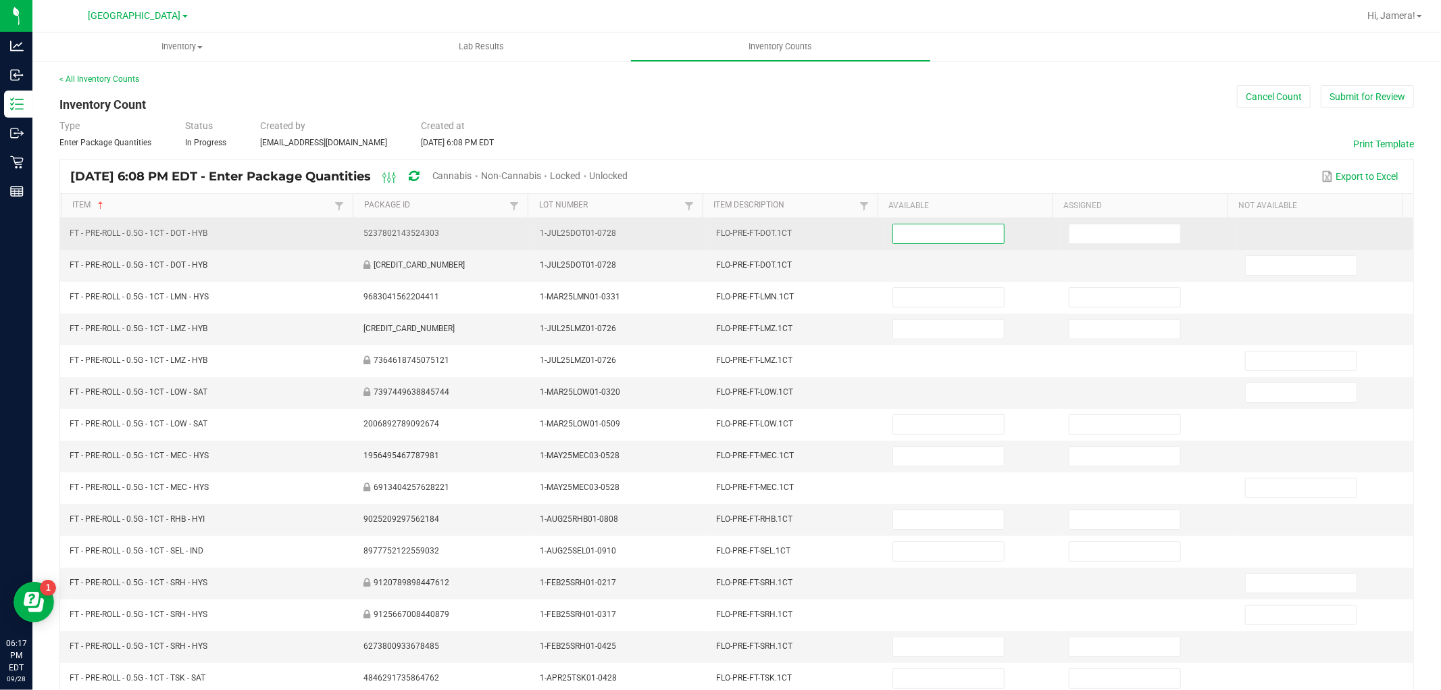
click at [958, 234] on input at bounding box center [948, 233] width 111 height 19
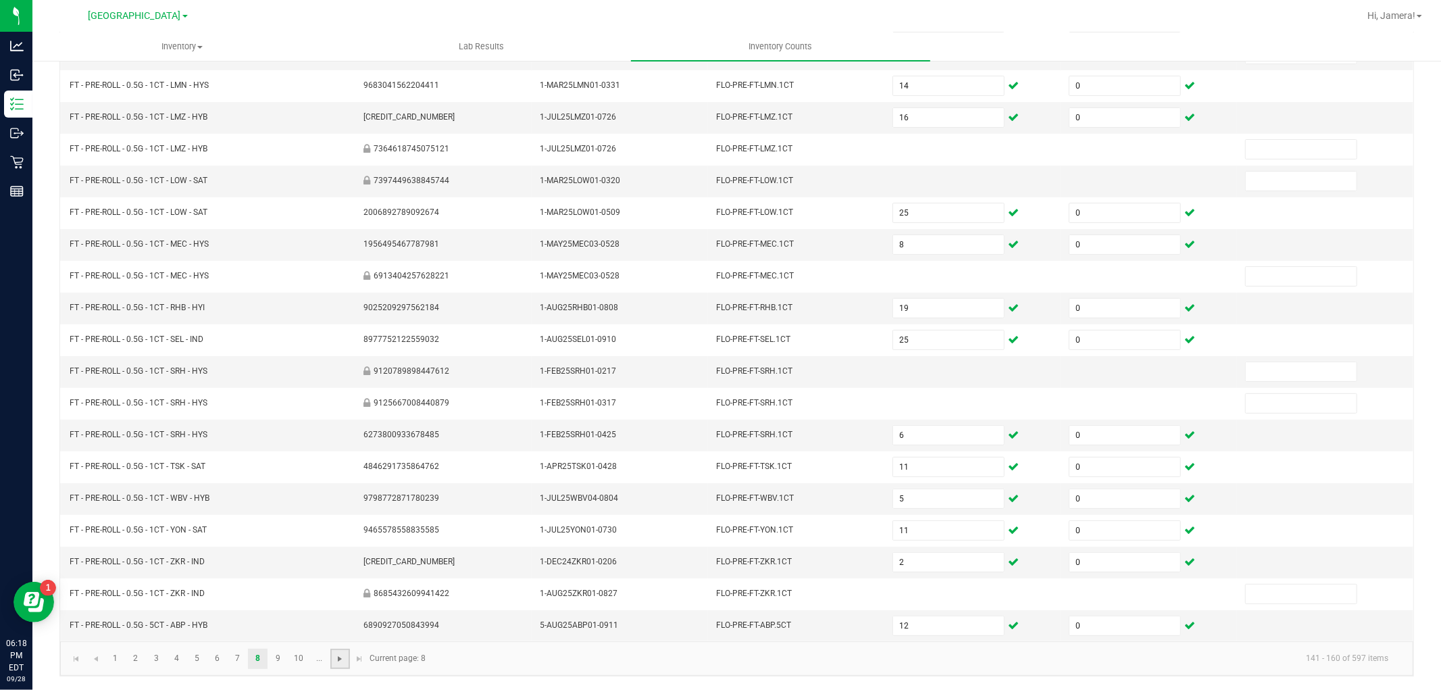
click at [338, 657] on span "Go to the next page" at bounding box center [340, 658] width 11 height 11
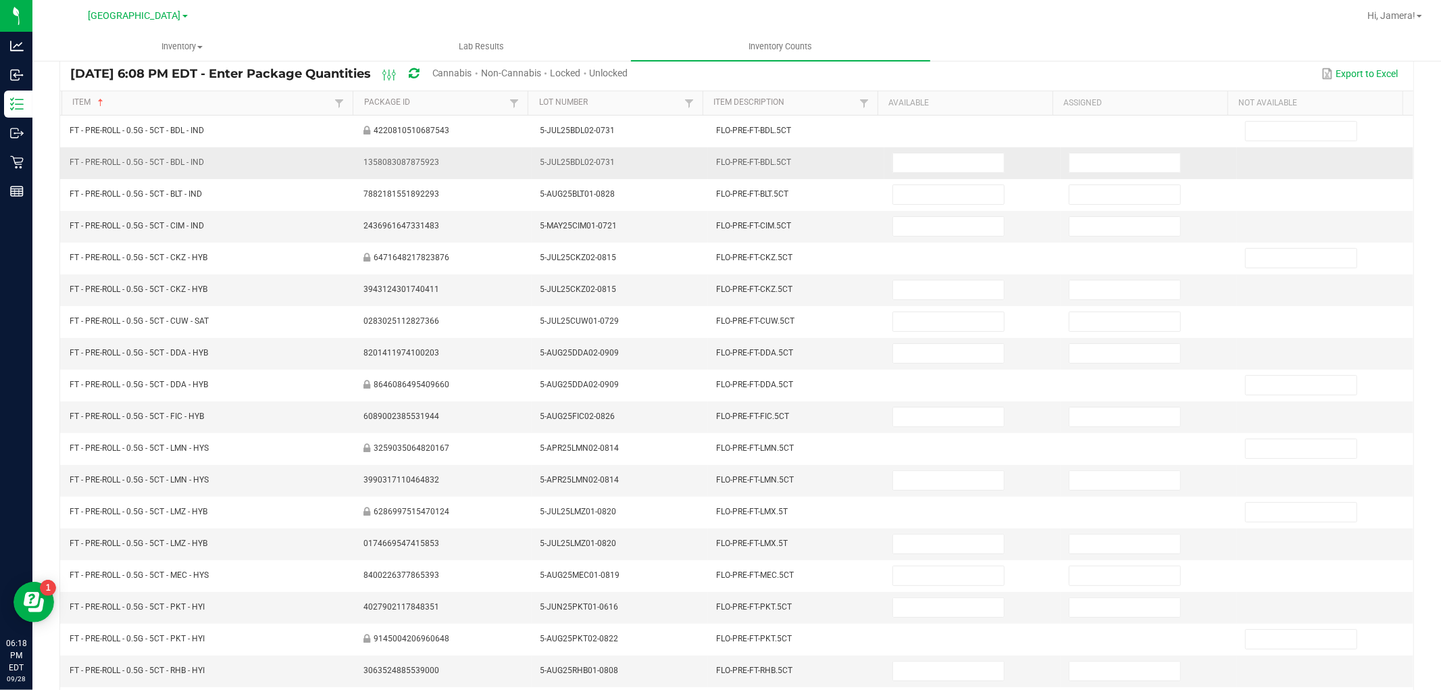
scroll to position [0, 0]
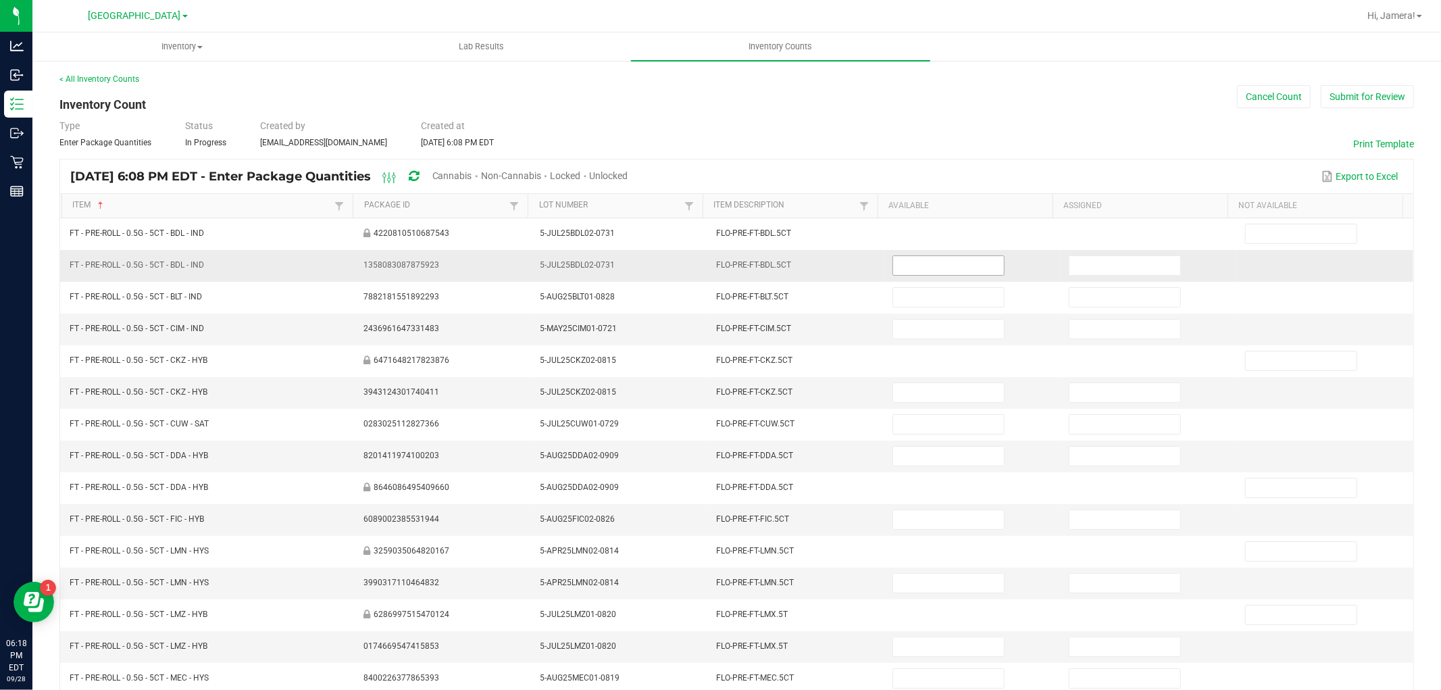
click at [960, 268] on input at bounding box center [948, 265] width 111 height 19
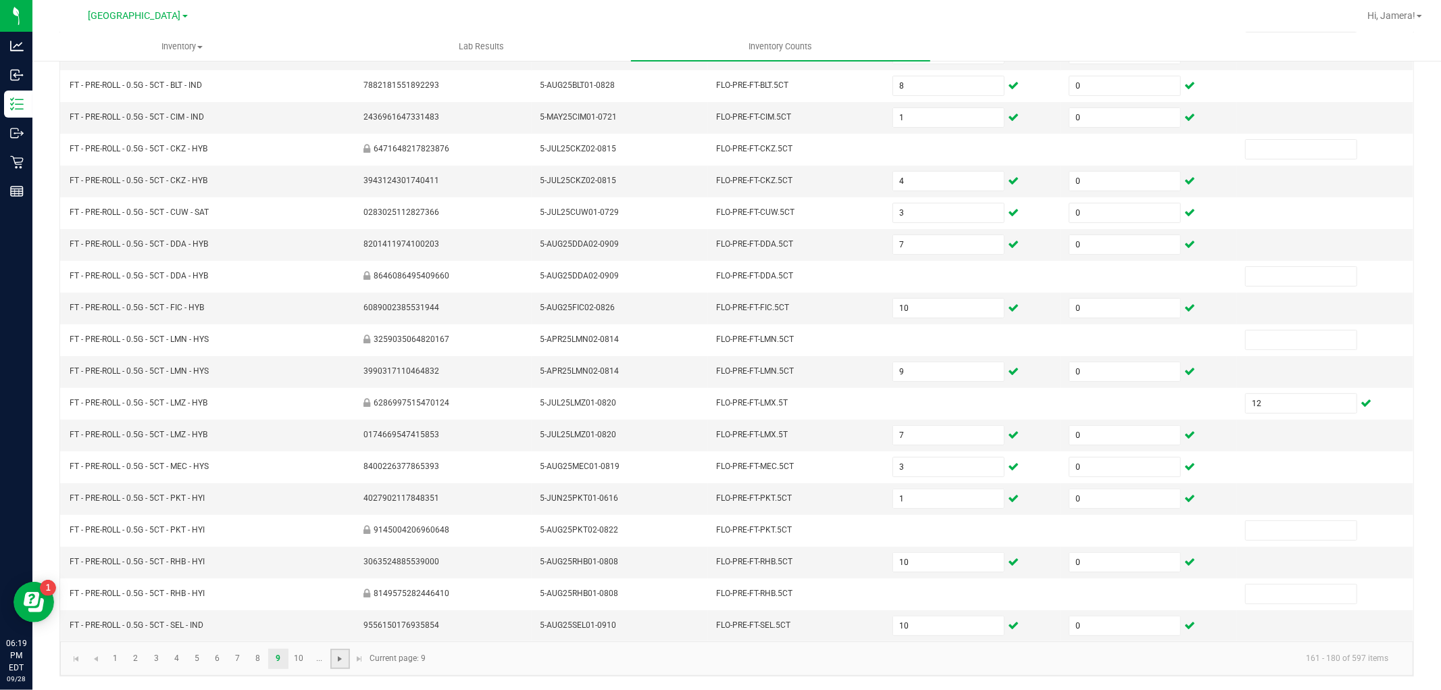
click at [339, 663] on span "Go to the next page" at bounding box center [340, 658] width 11 height 11
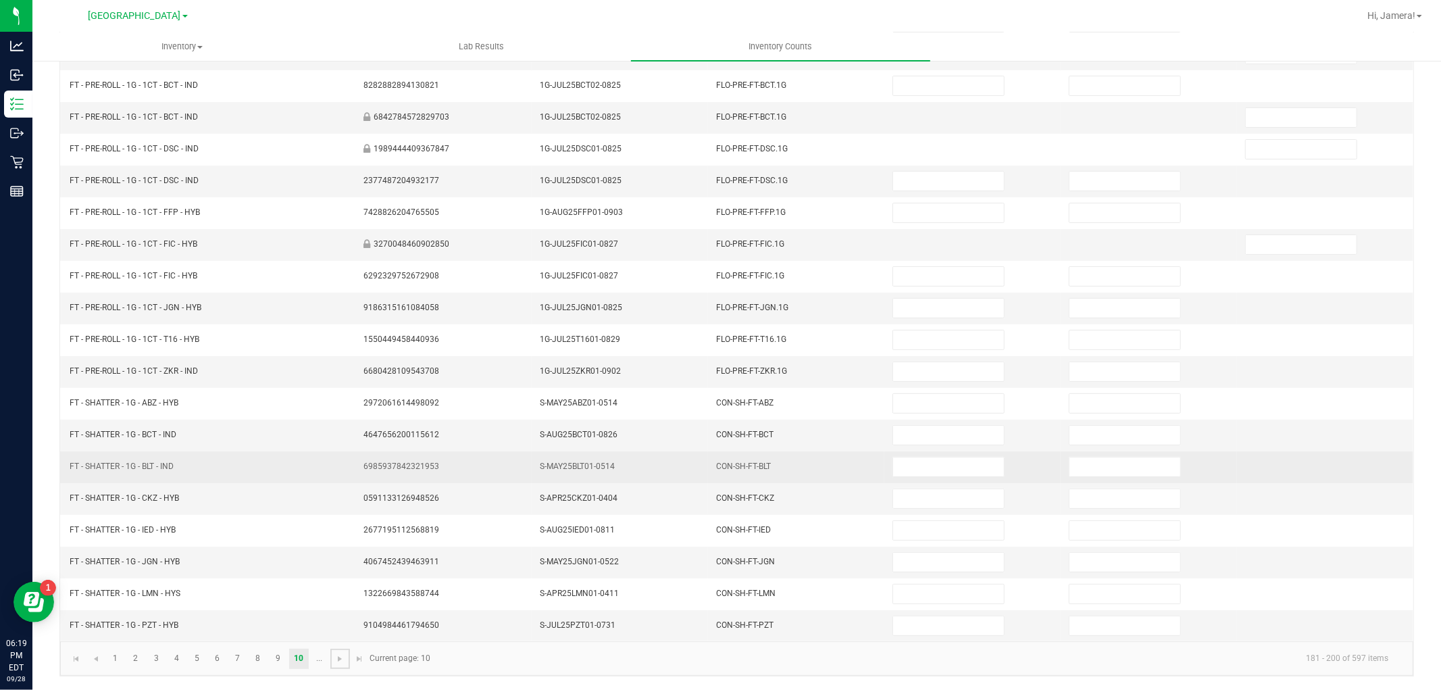
scroll to position [0, 0]
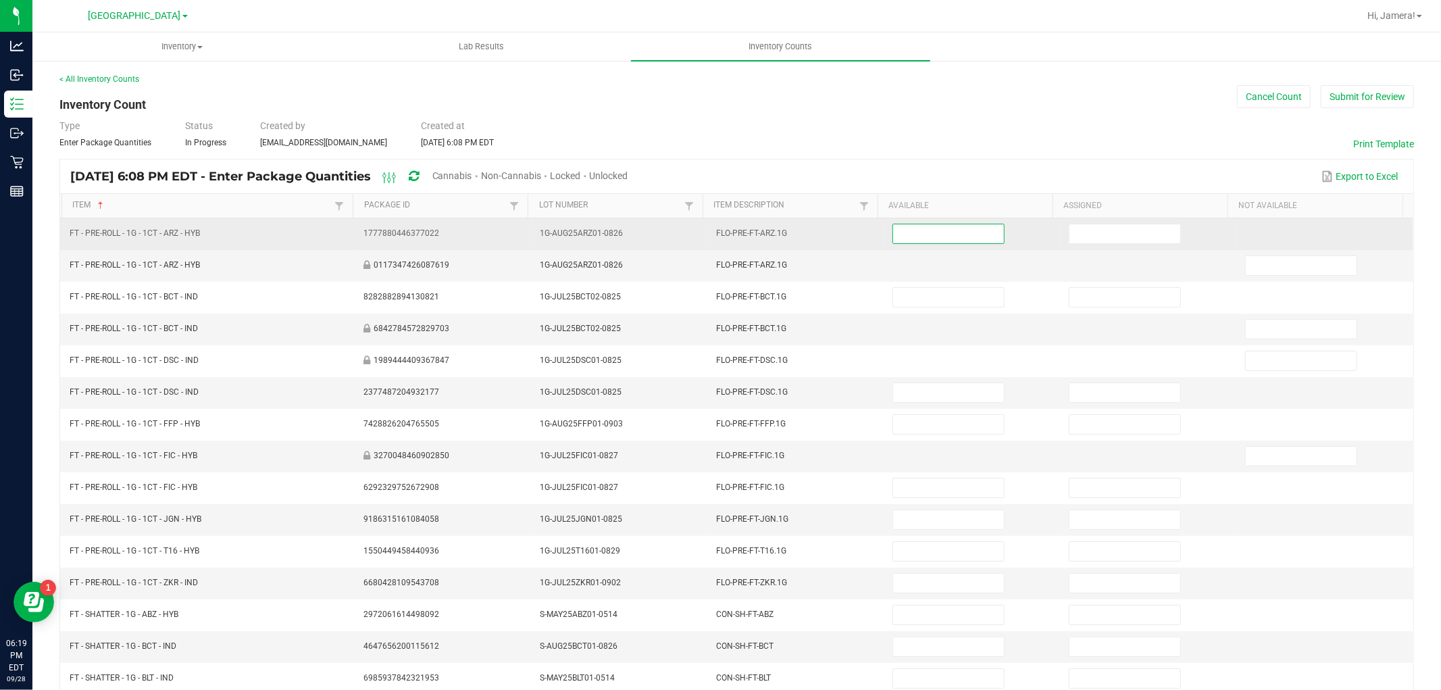
click at [964, 237] on input at bounding box center [948, 233] width 111 height 19
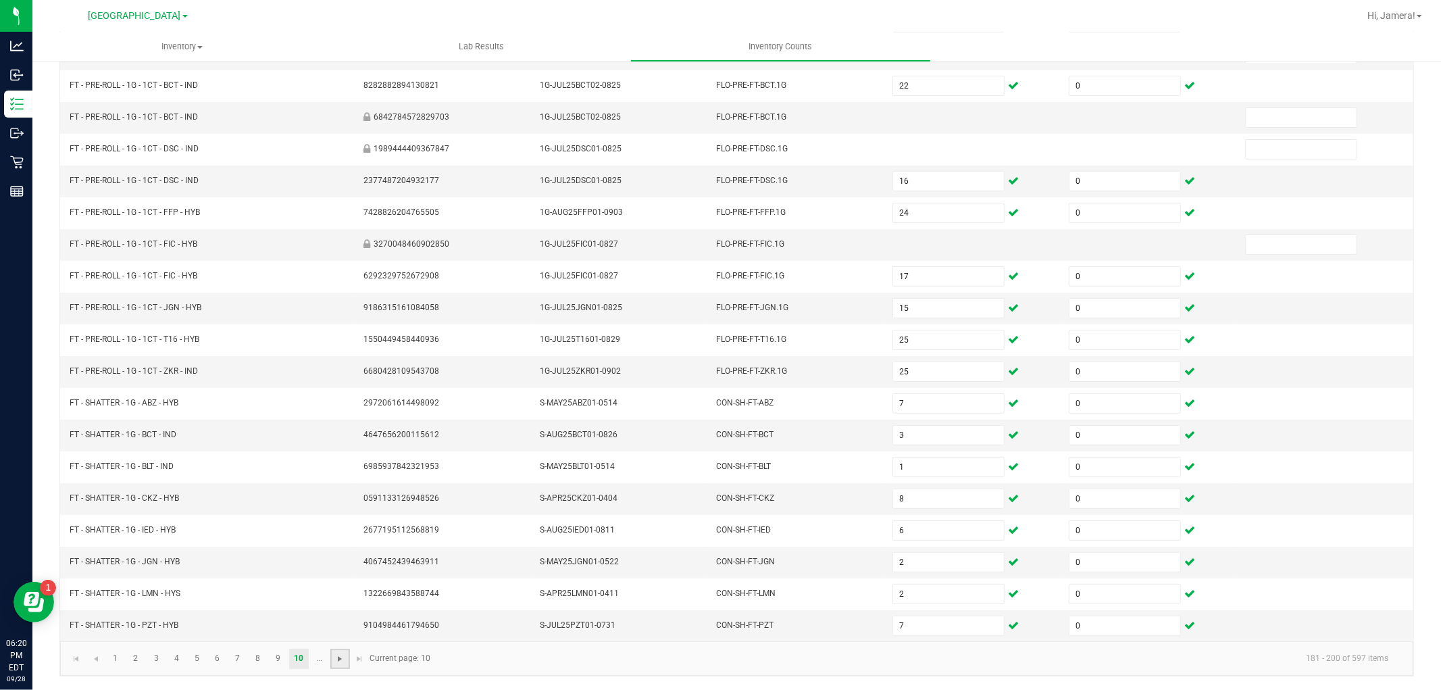
click at [340, 664] on span "Go to the next page" at bounding box center [340, 658] width 11 height 11
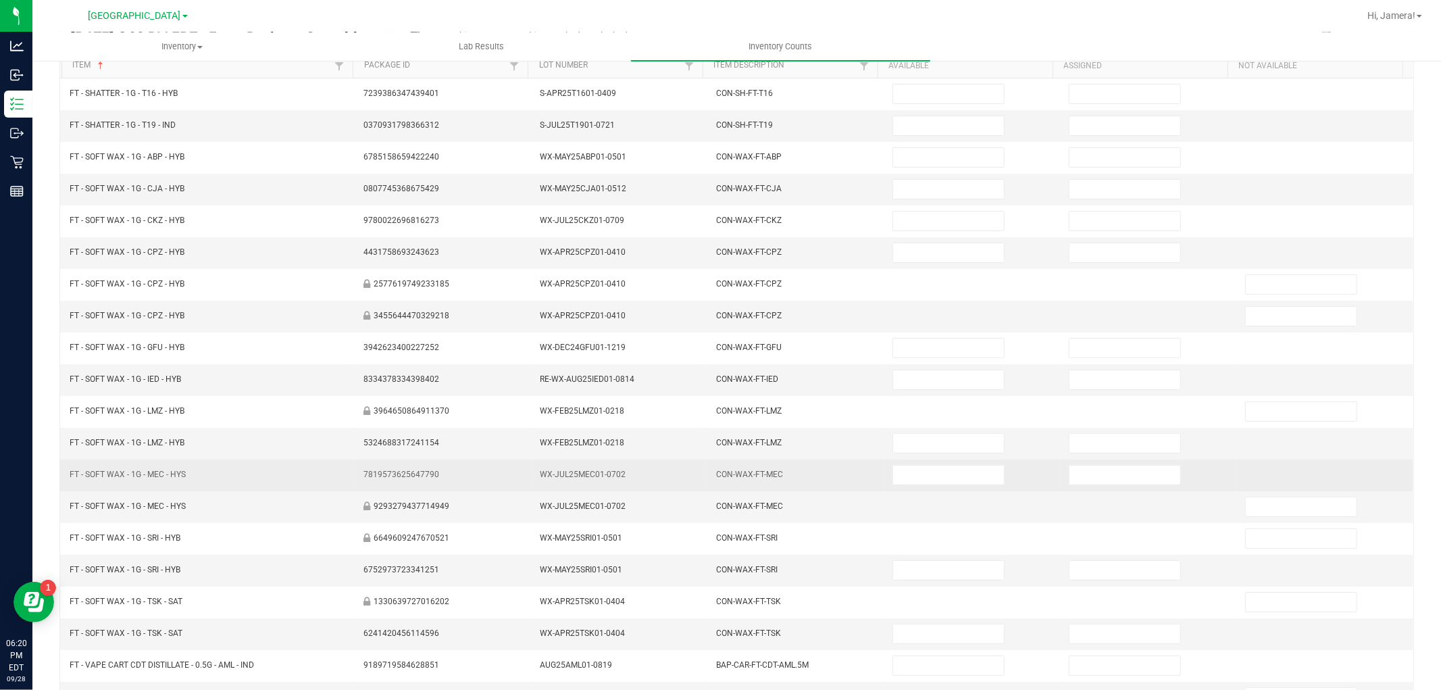
scroll to position [0, 0]
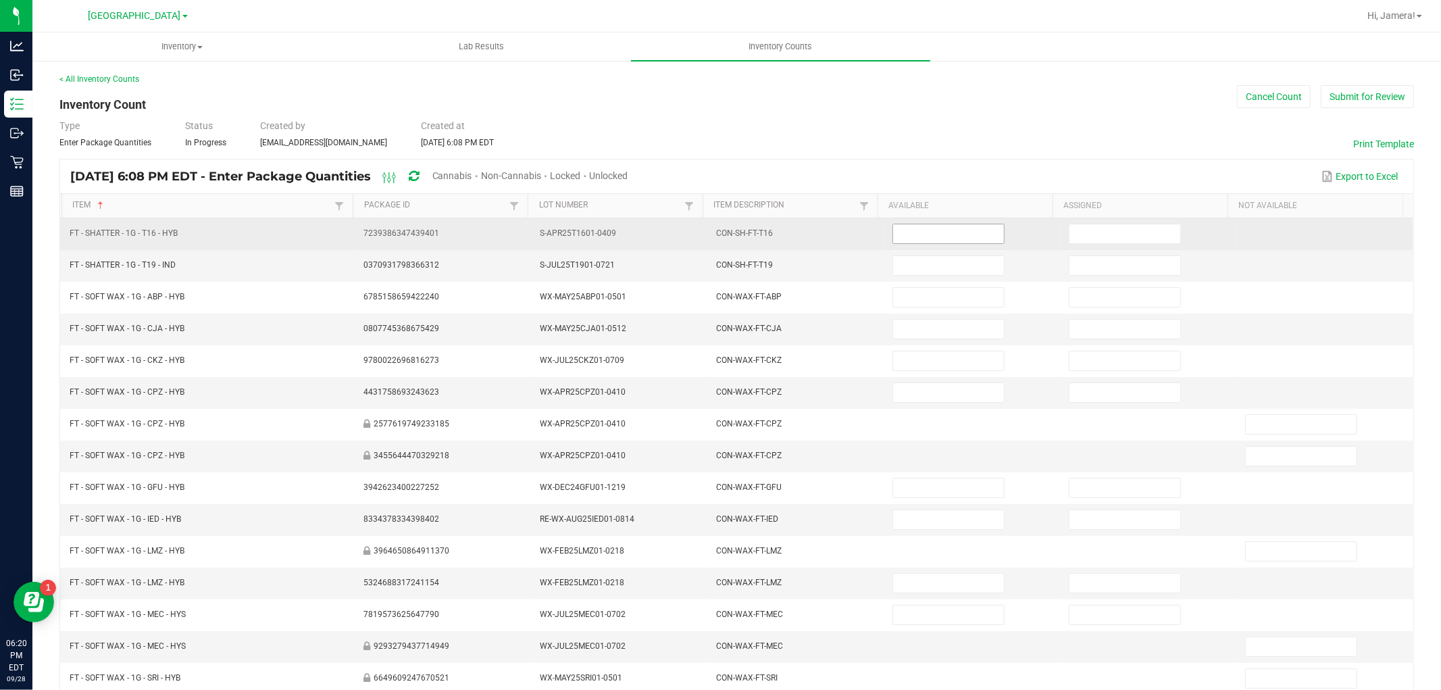
click at [944, 234] on input at bounding box center [948, 233] width 111 height 19
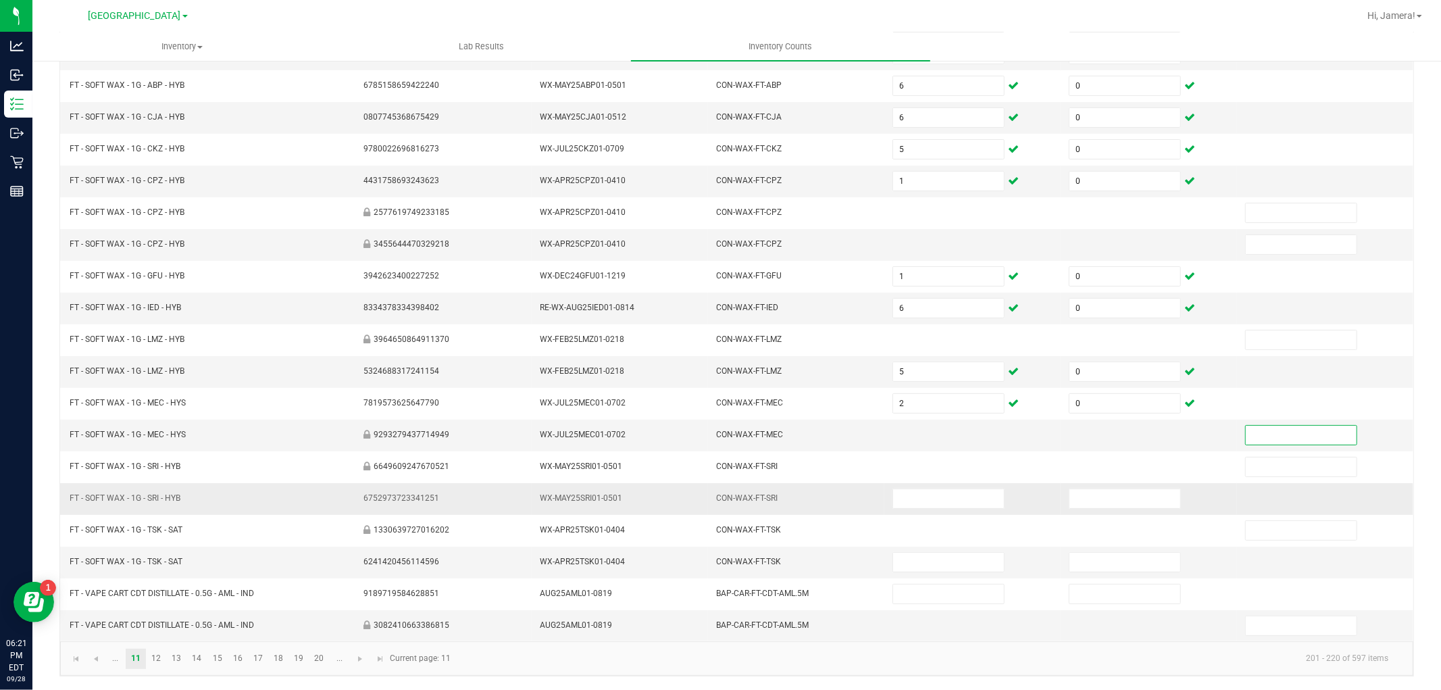
scroll to position [215, 0]
click at [938, 500] on input at bounding box center [948, 498] width 111 height 19
click at [367, 657] on link at bounding box center [361, 659] width 20 height 20
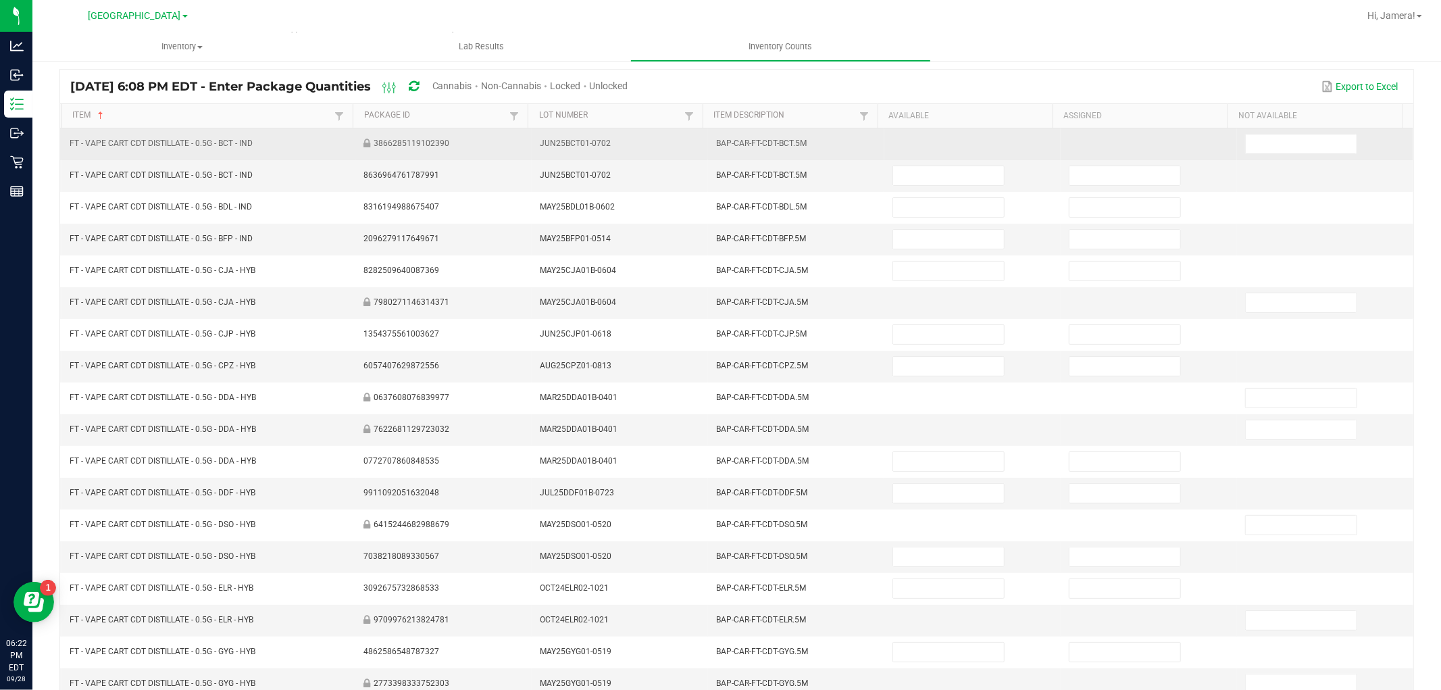
scroll to position [0, 0]
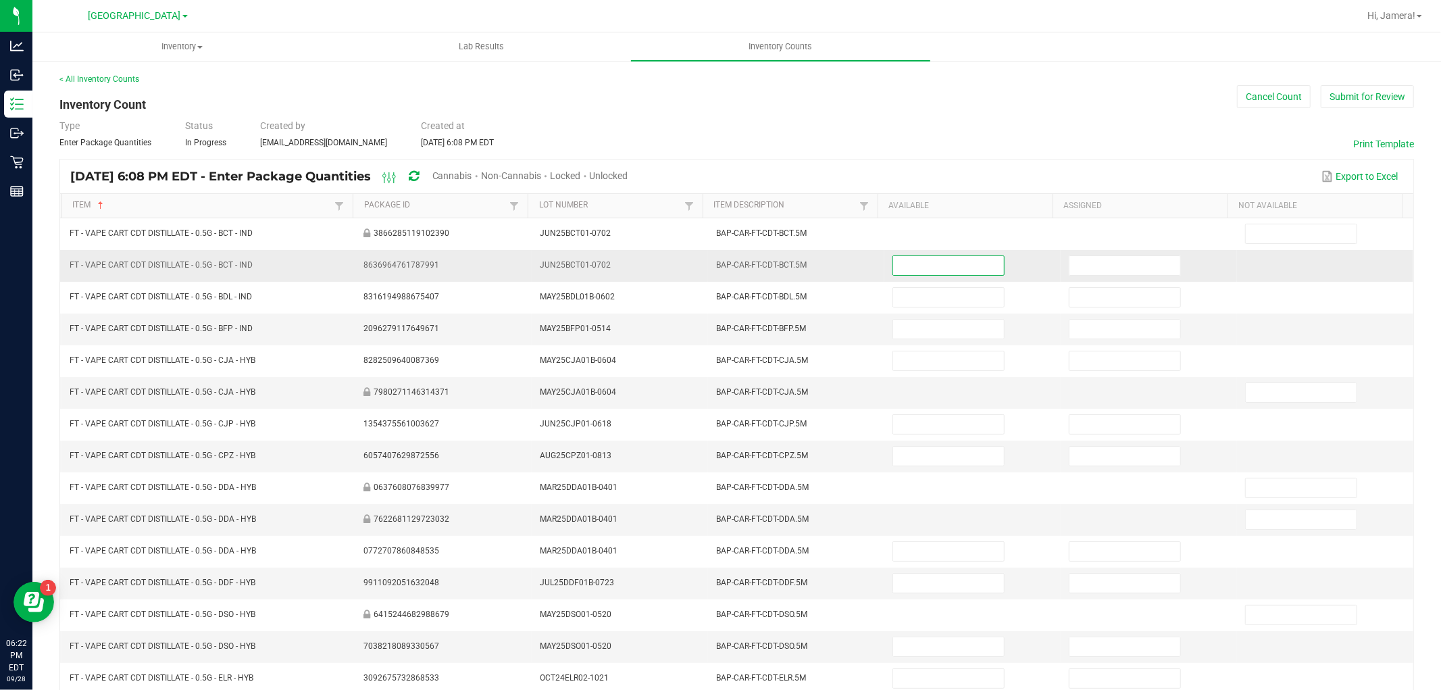
click at [943, 260] on input at bounding box center [948, 265] width 111 height 19
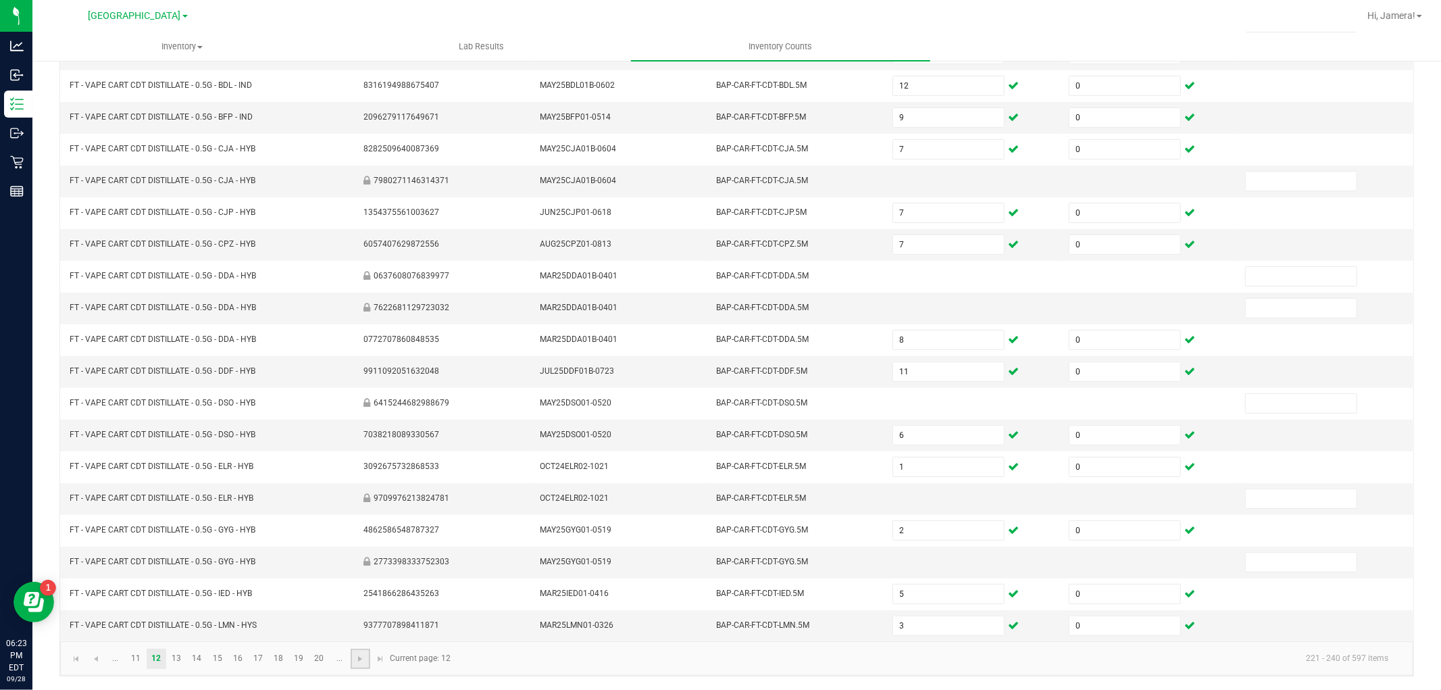
click at [361, 668] on link at bounding box center [361, 659] width 20 height 20
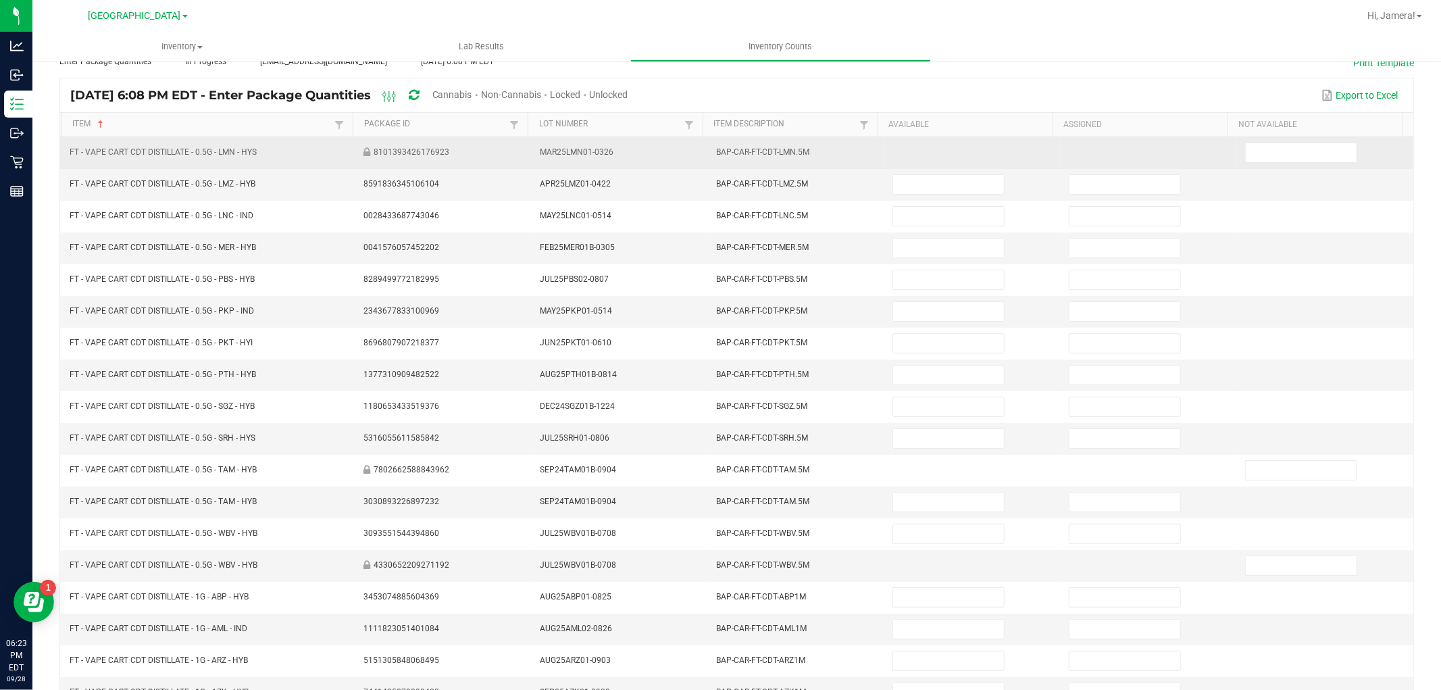
scroll to position [0, 0]
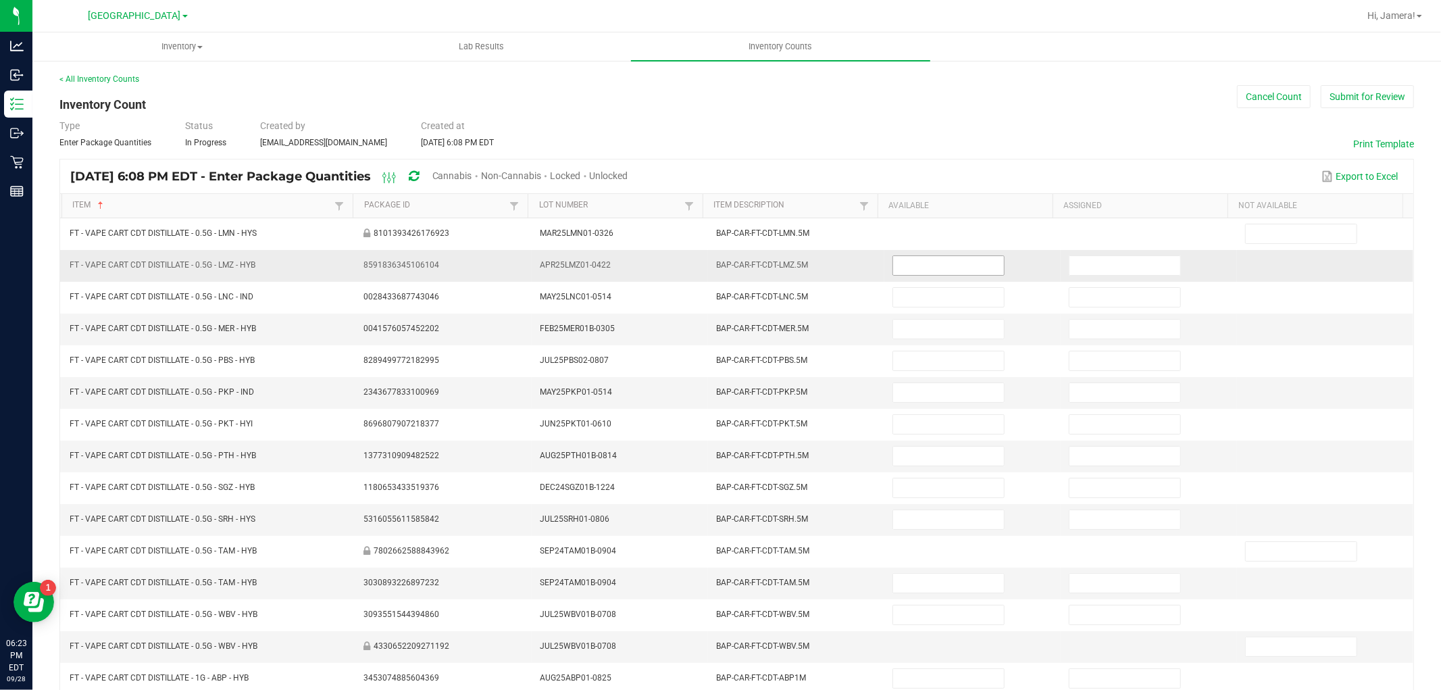
click at [912, 264] on input at bounding box center [948, 265] width 111 height 19
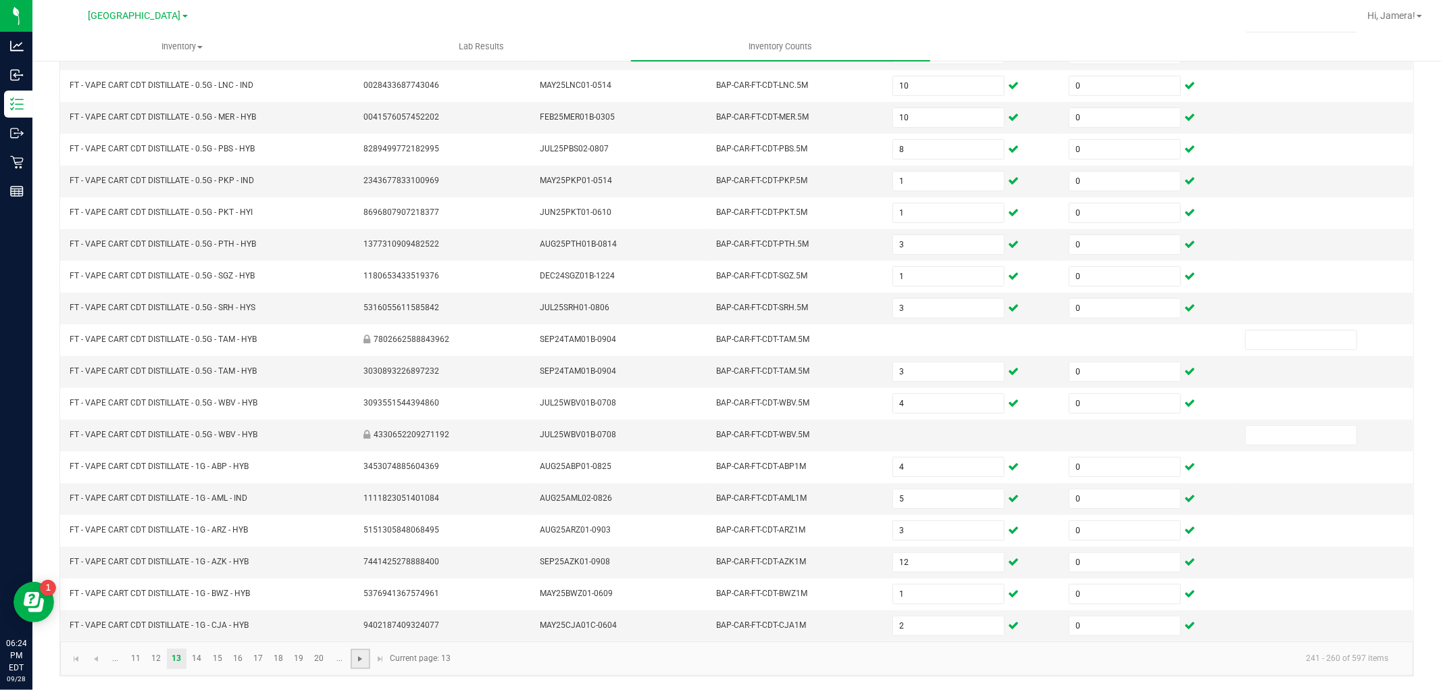
click at [361, 664] on span "Go to the next page" at bounding box center [360, 658] width 11 height 11
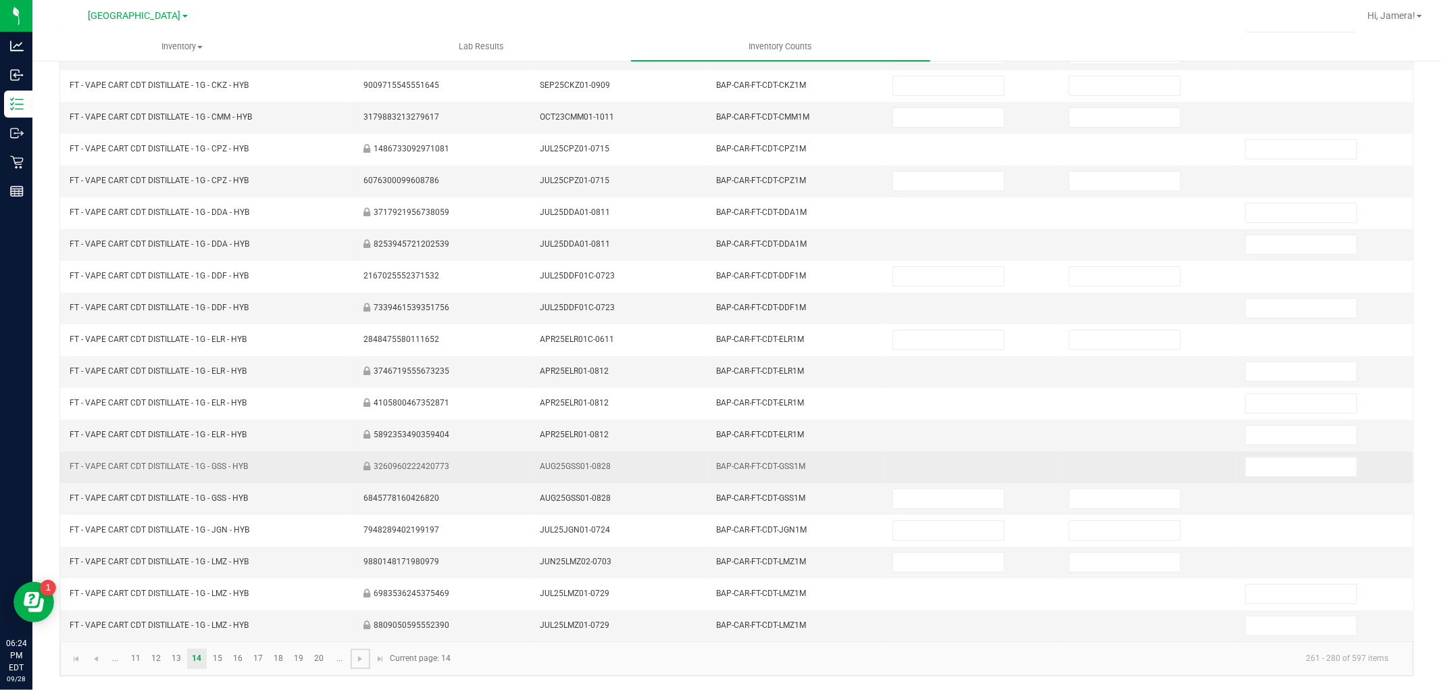
scroll to position [0, 0]
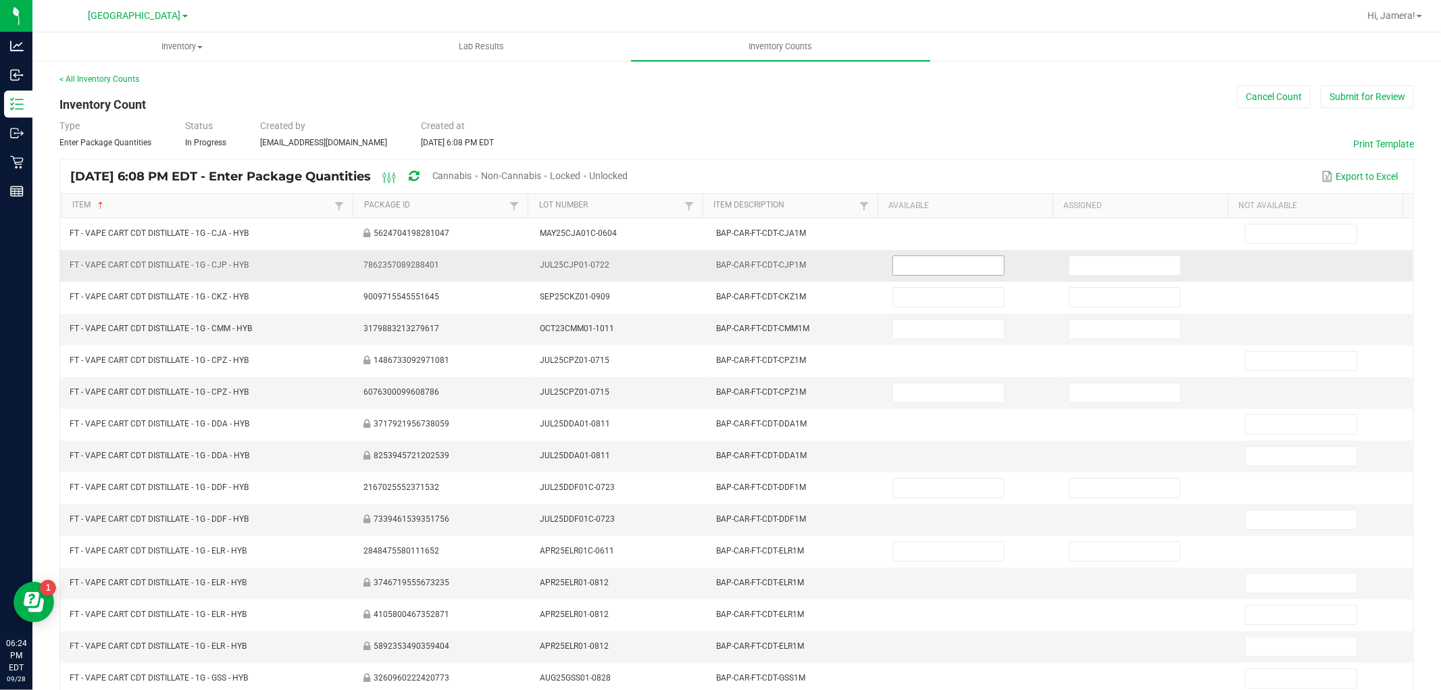
click at [939, 256] on input at bounding box center [948, 265] width 111 height 19
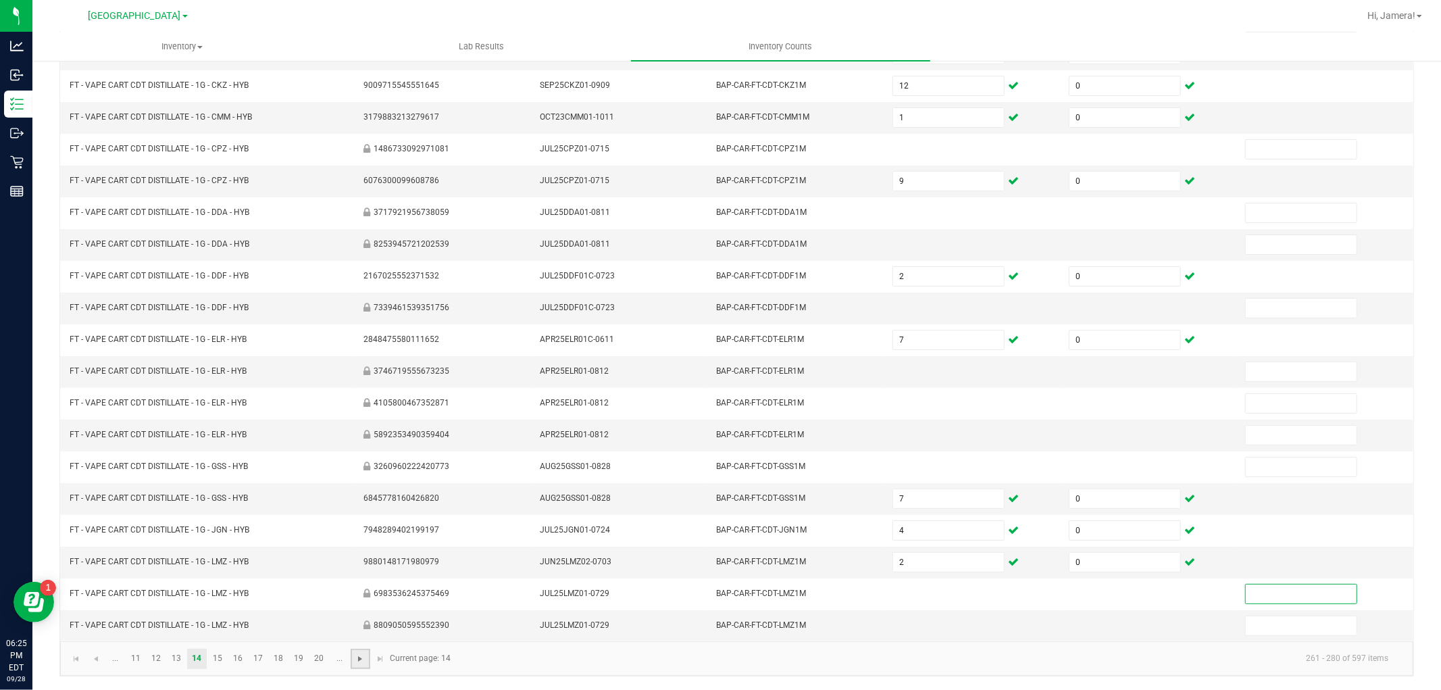
click at [356, 658] on span "Go to the next page" at bounding box center [360, 658] width 11 height 11
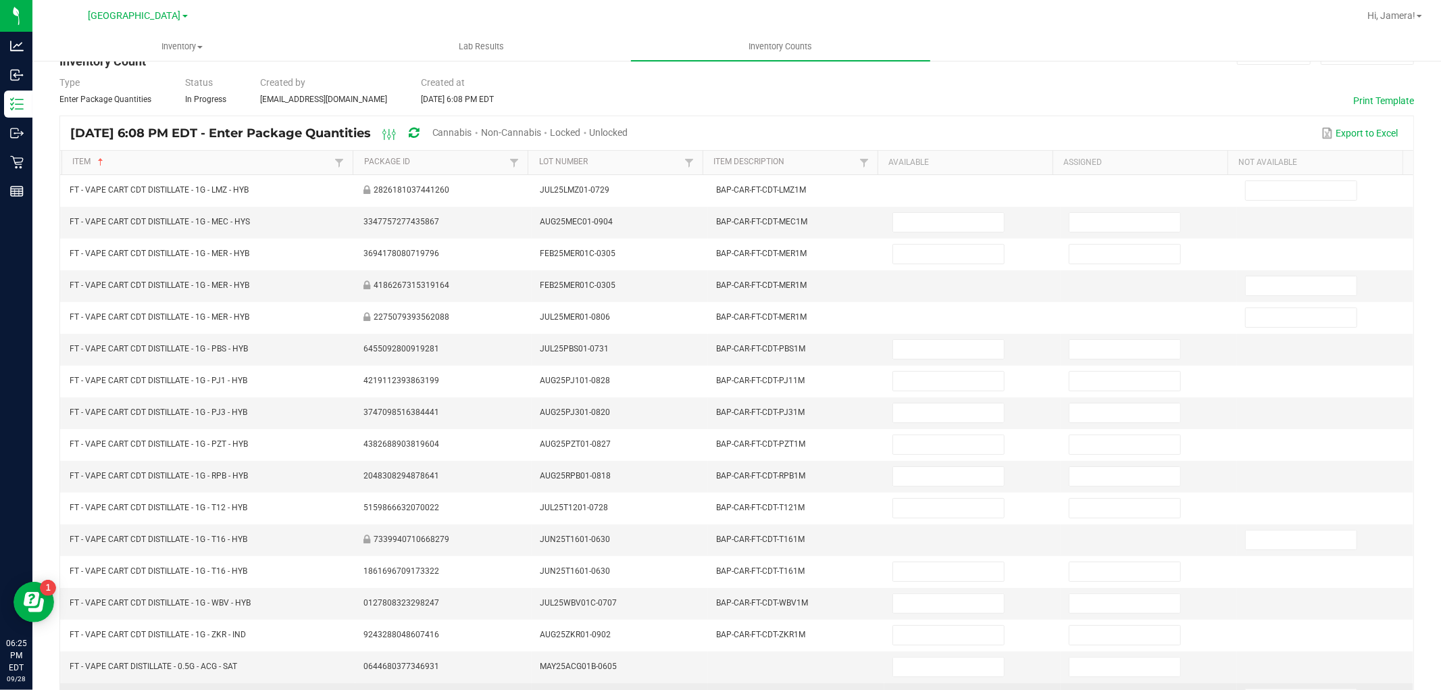
scroll to position [0, 0]
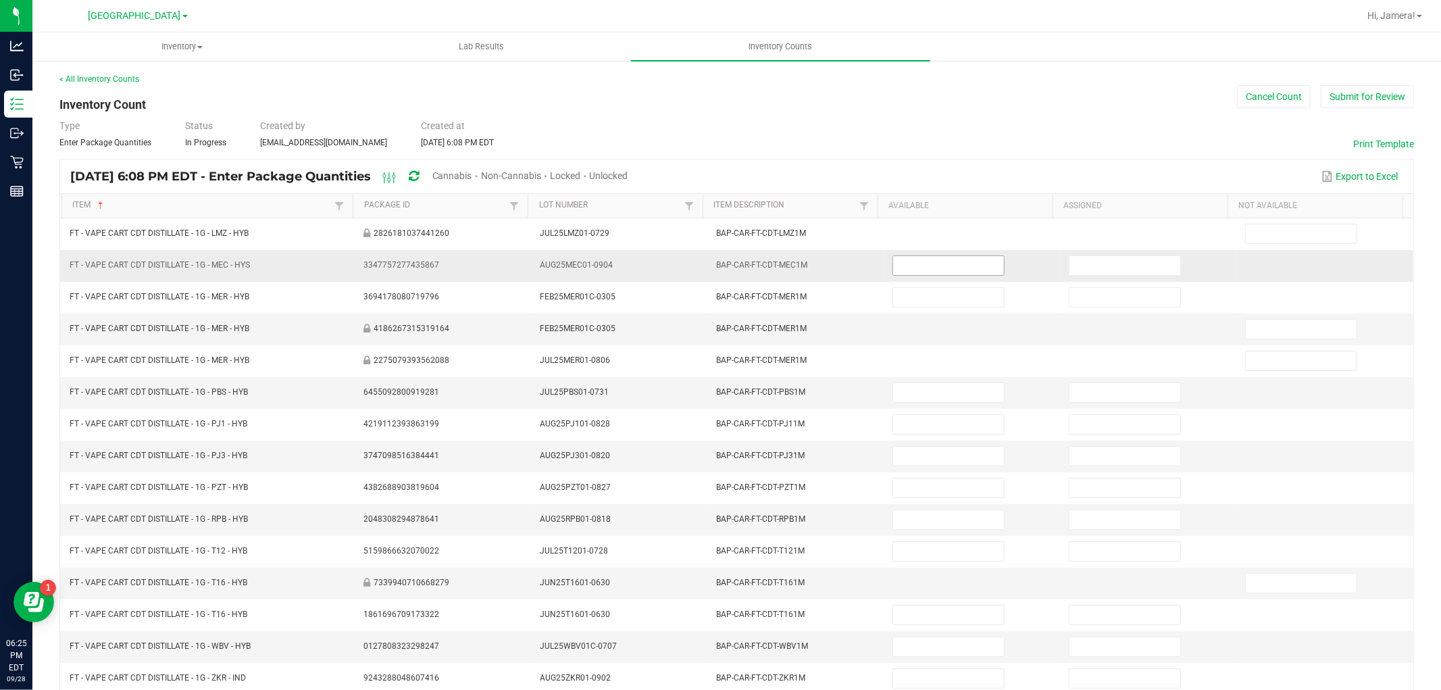
click at [958, 260] on input at bounding box center [948, 265] width 111 height 19
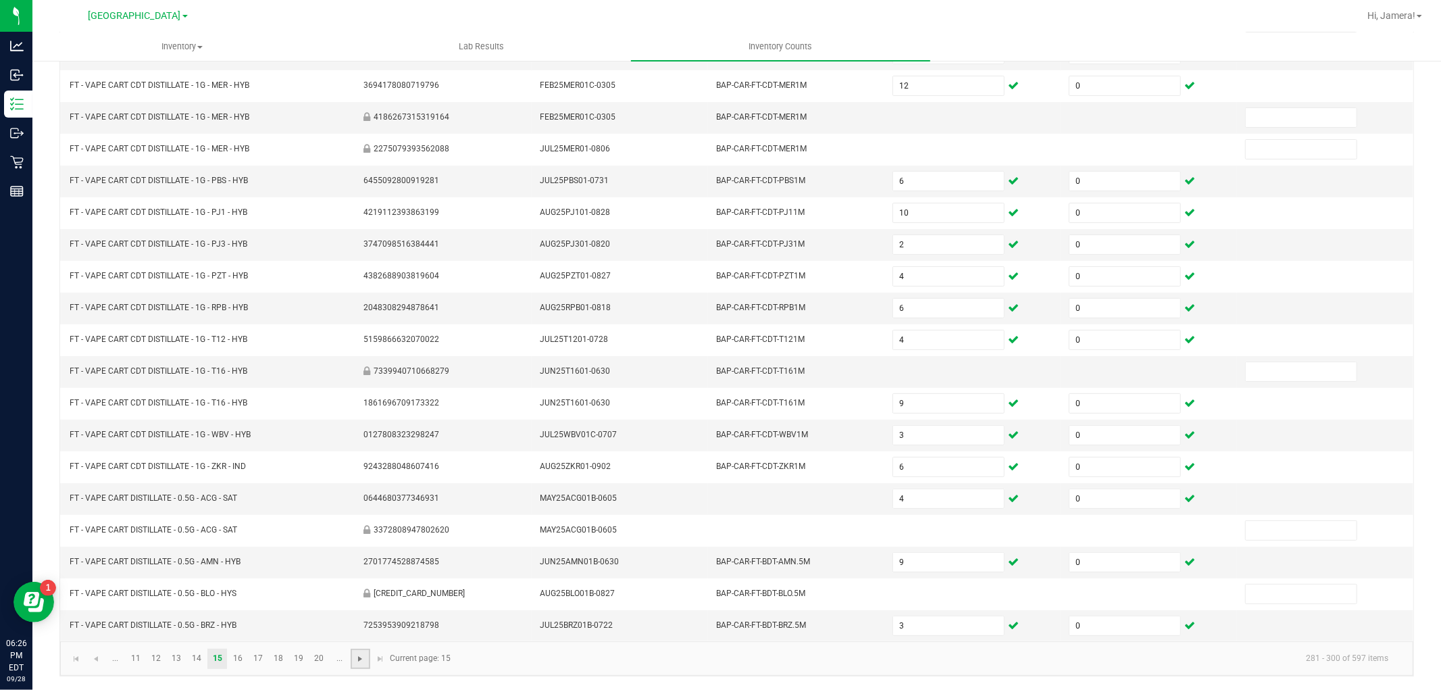
click at [361, 660] on span "Go to the next page" at bounding box center [360, 658] width 11 height 11
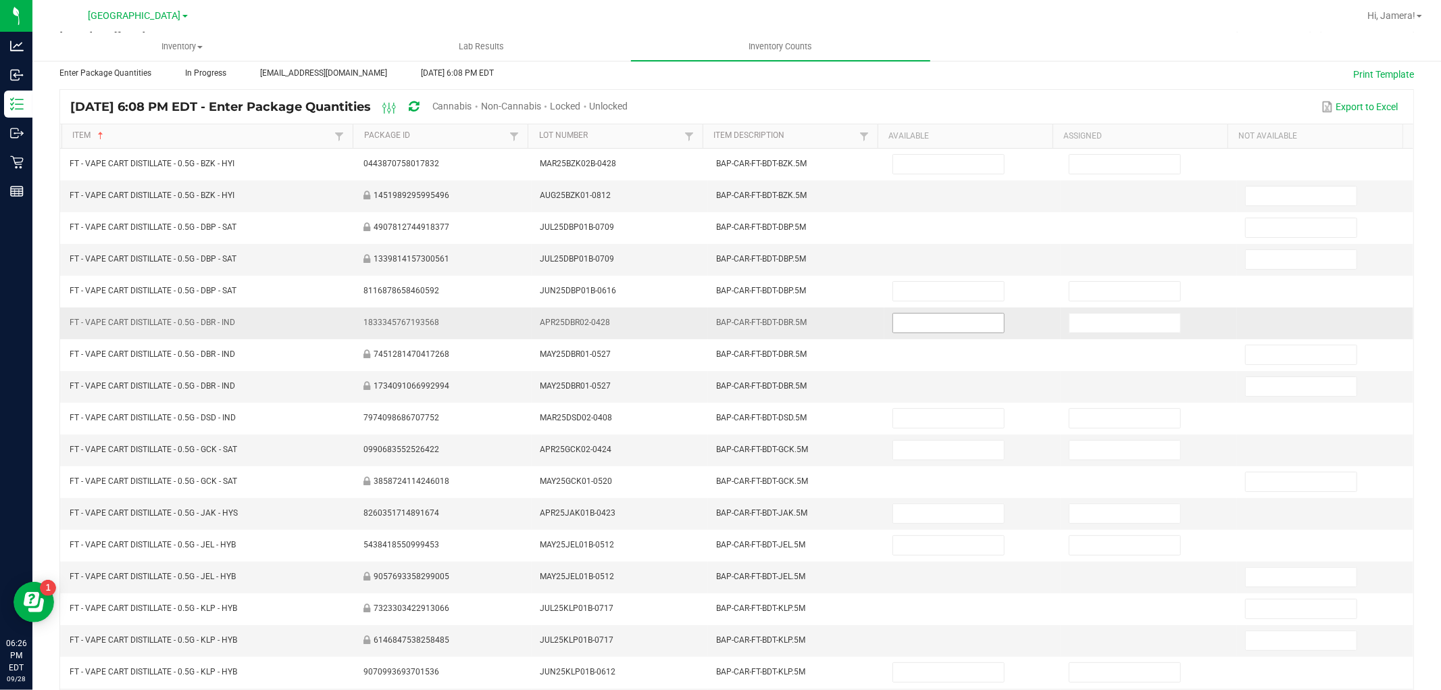
scroll to position [0, 0]
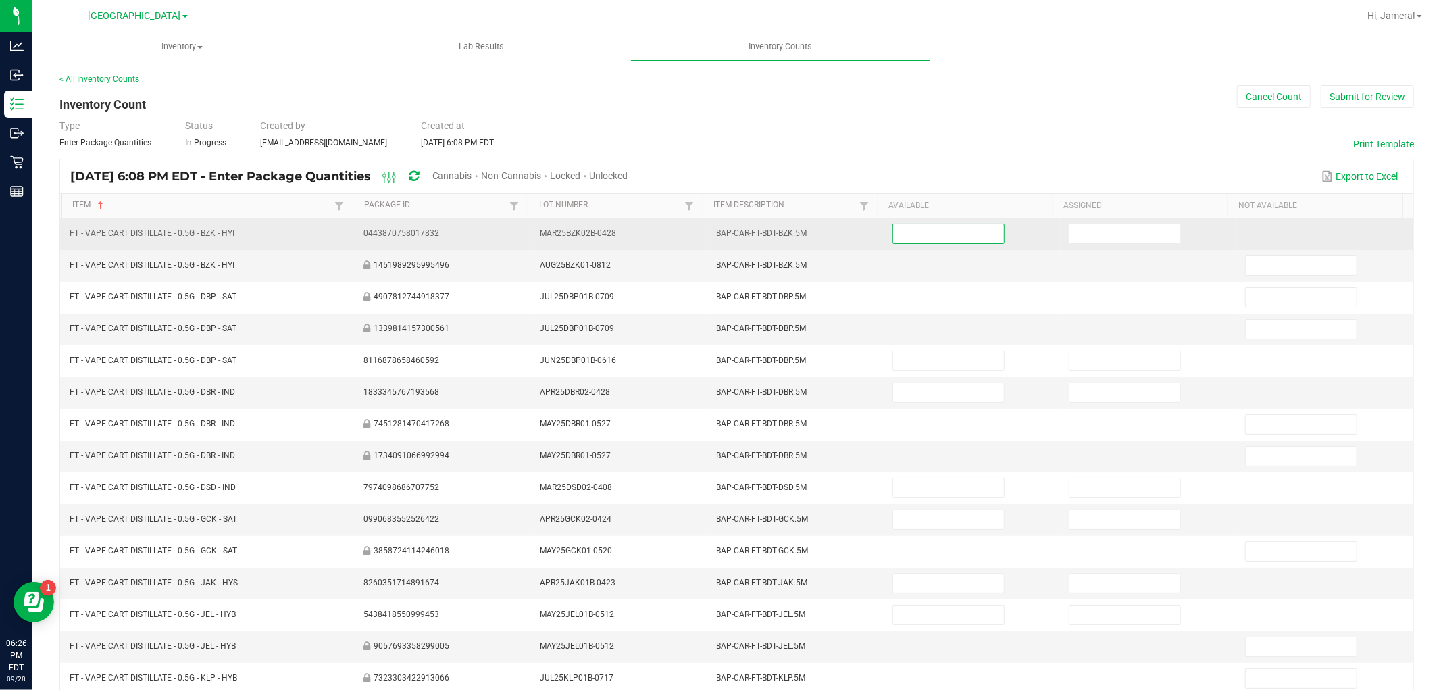
click at [927, 230] on input at bounding box center [948, 233] width 111 height 19
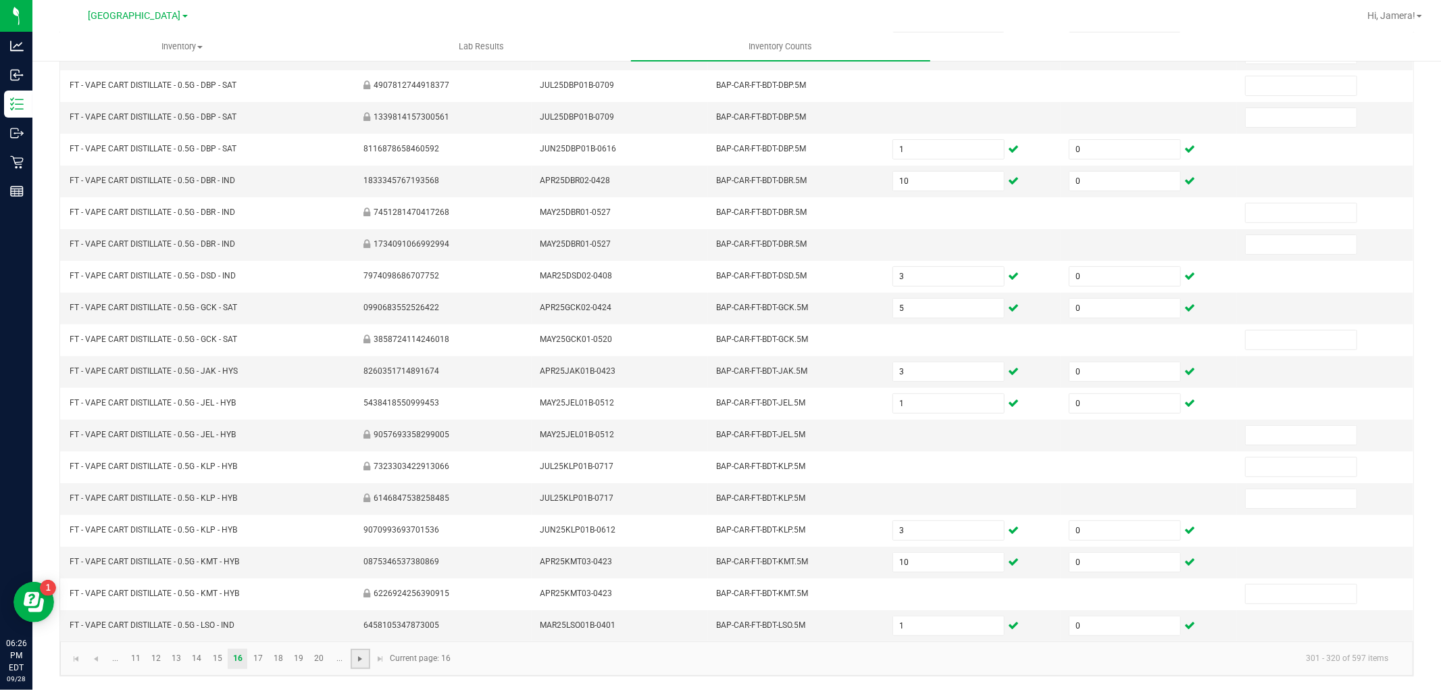
click at [361, 660] on span "Go to the next page" at bounding box center [360, 658] width 11 height 11
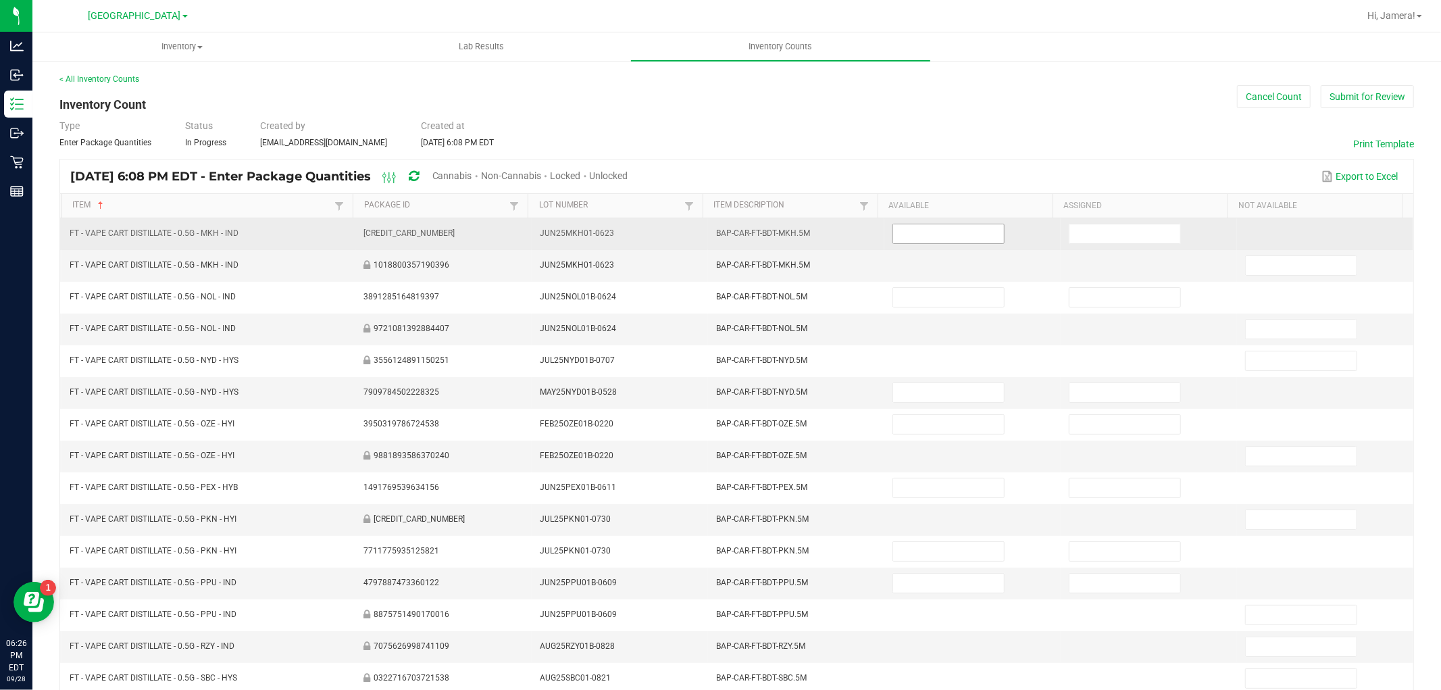
click at [964, 234] on input at bounding box center [948, 233] width 111 height 19
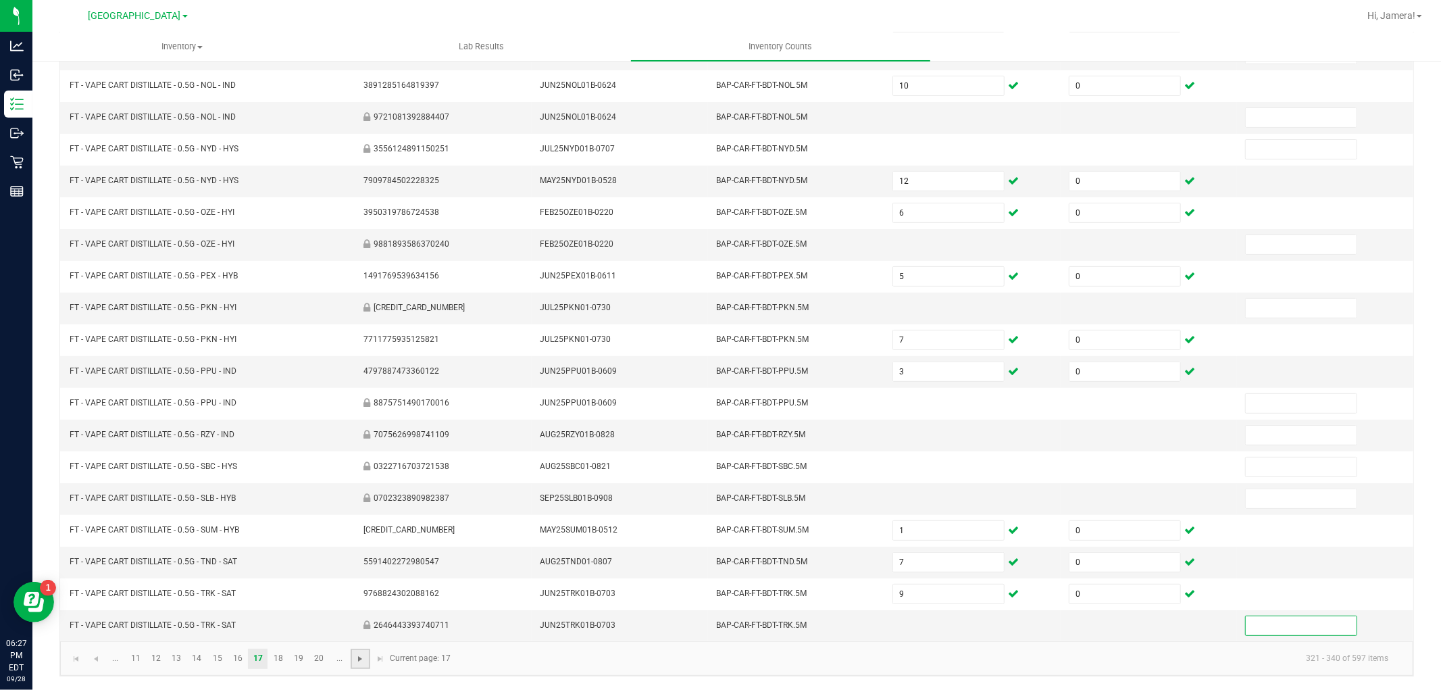
click at [356, 660] on span "Go to the next page" at bounding box center [360, 658] width 11 height 11
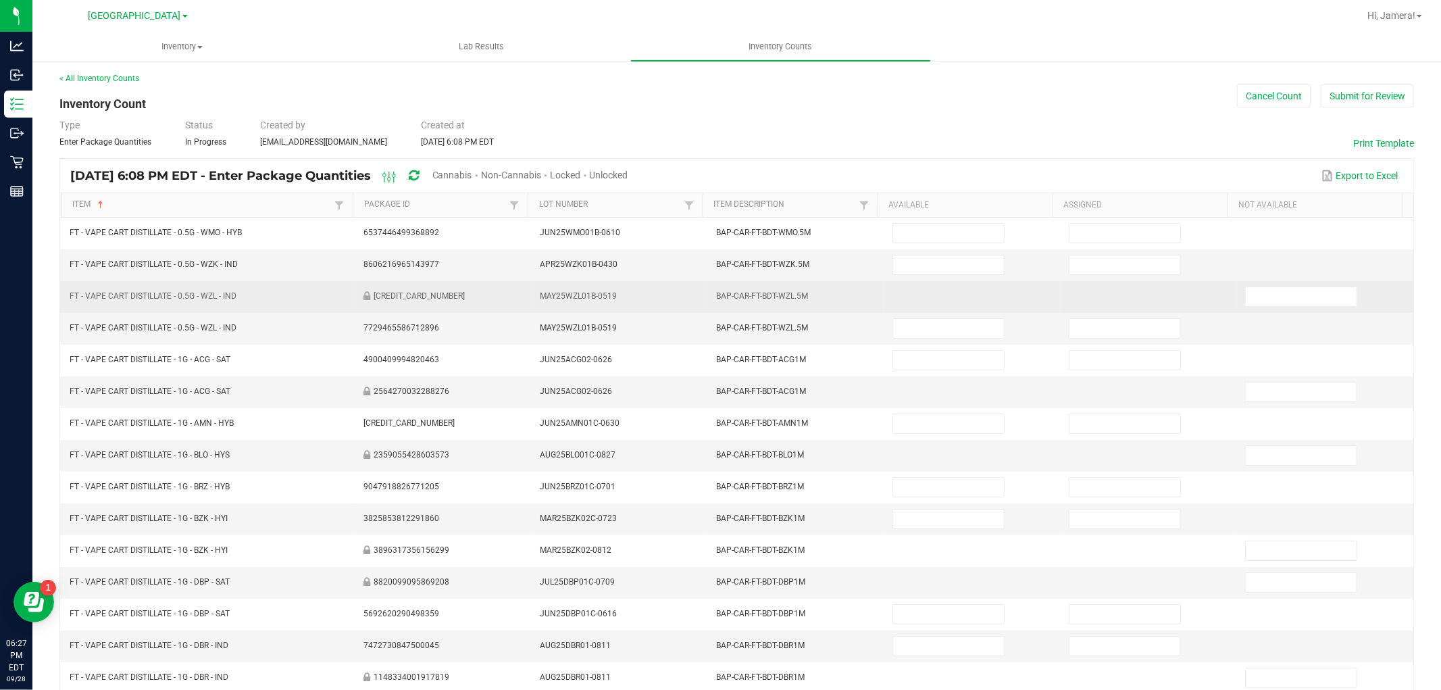
scroll to position [0, 0]
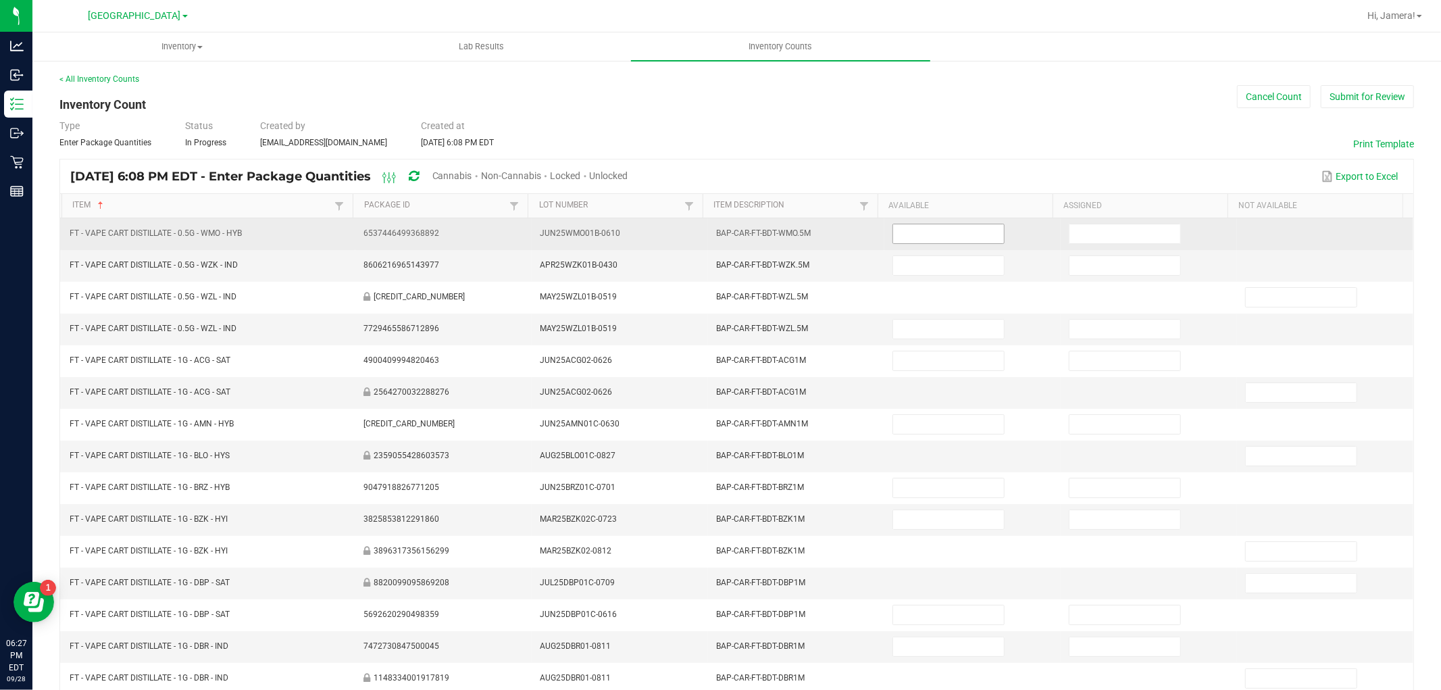
click at [904, 239] on input at bounding box center [948, 233] width 111 height 19
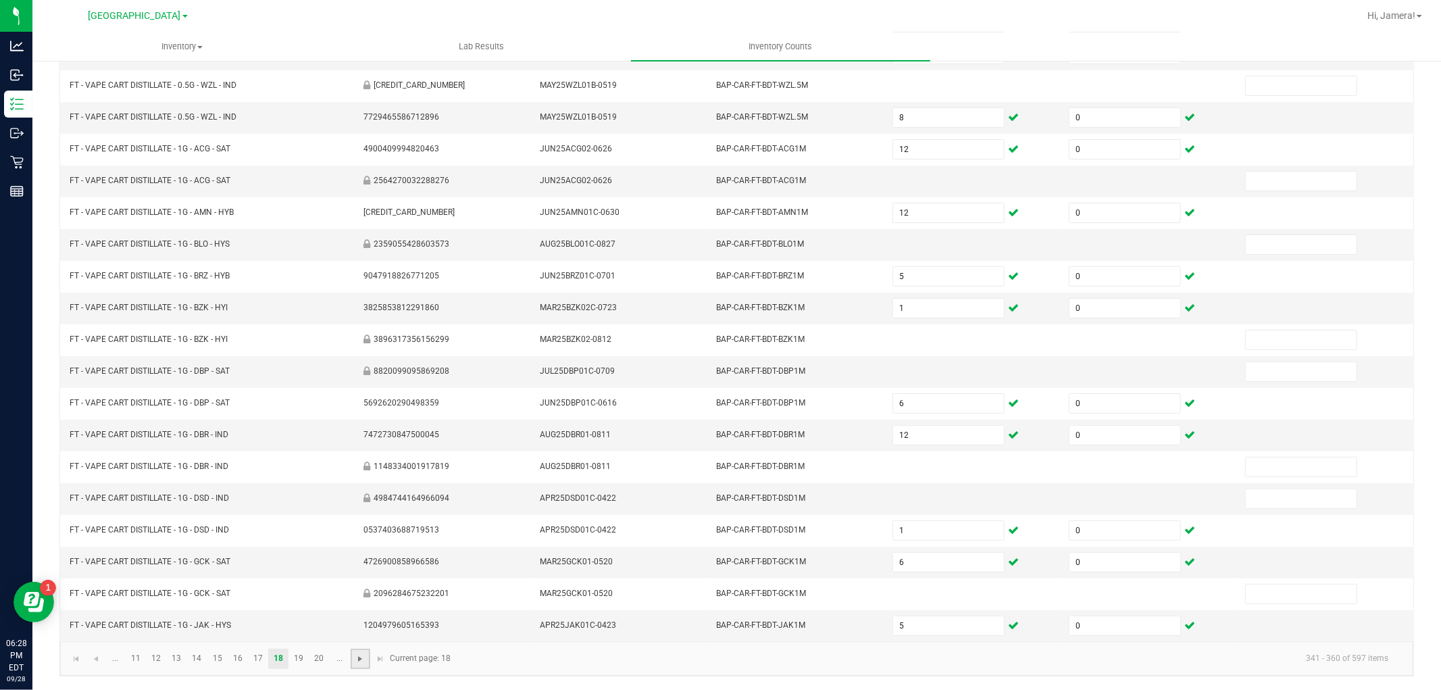
click at [355, 660] on span "Go to the next page" at bounding box center [360, 658] width 11 height 11
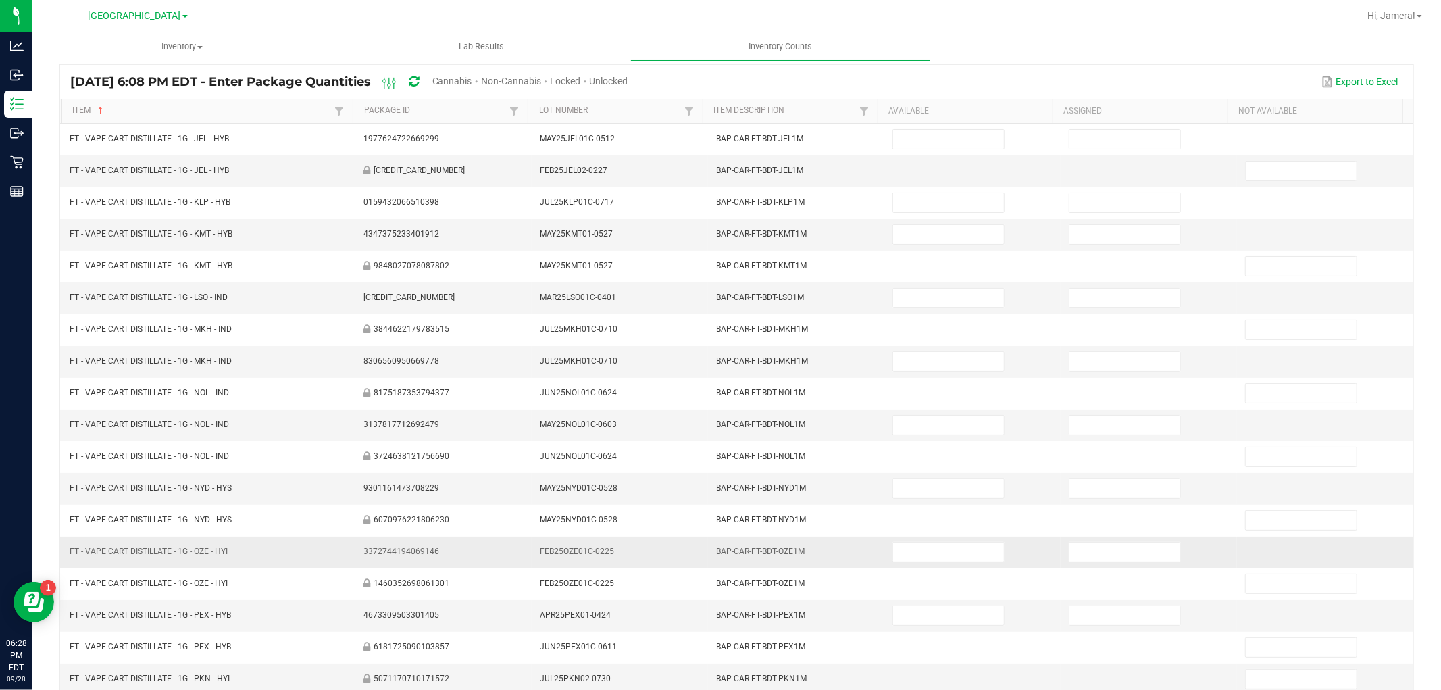
scroll to position [0, 0]
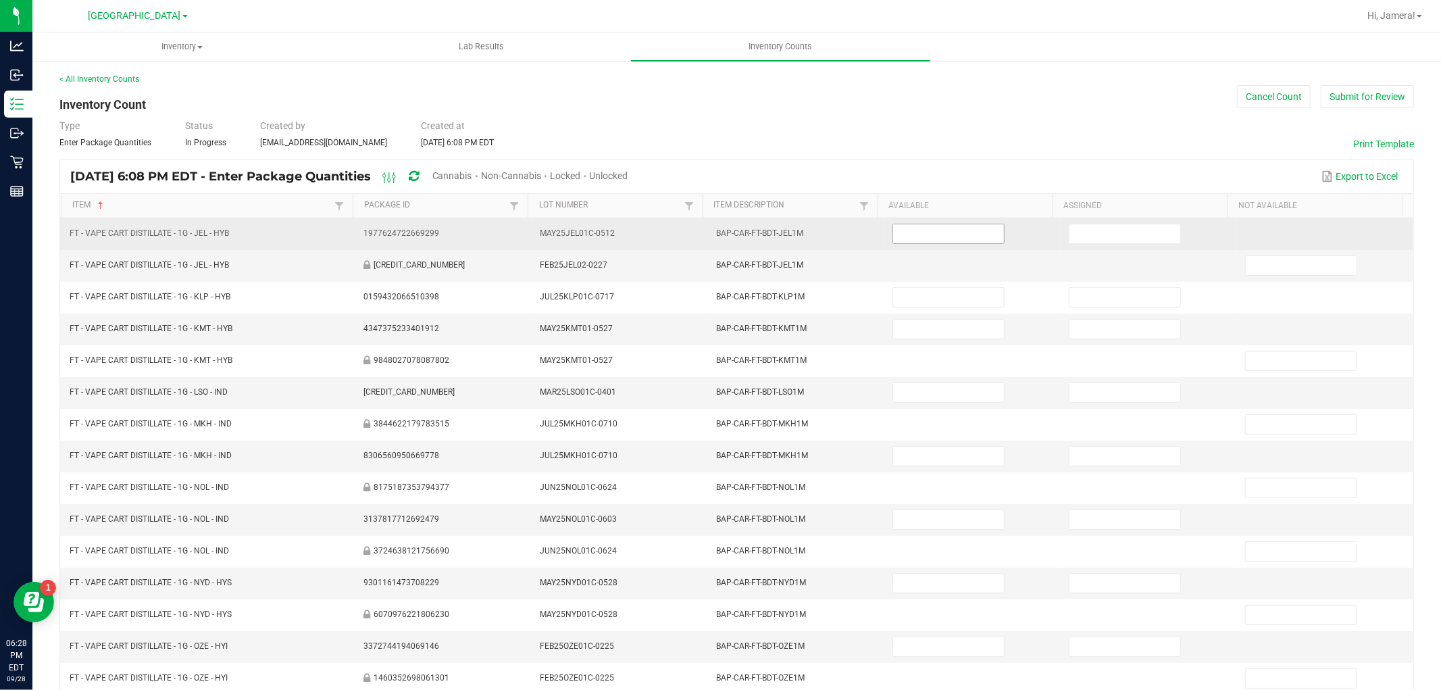
click at [977, 237] on input at bounding box center [948, 233] width 111 height 19
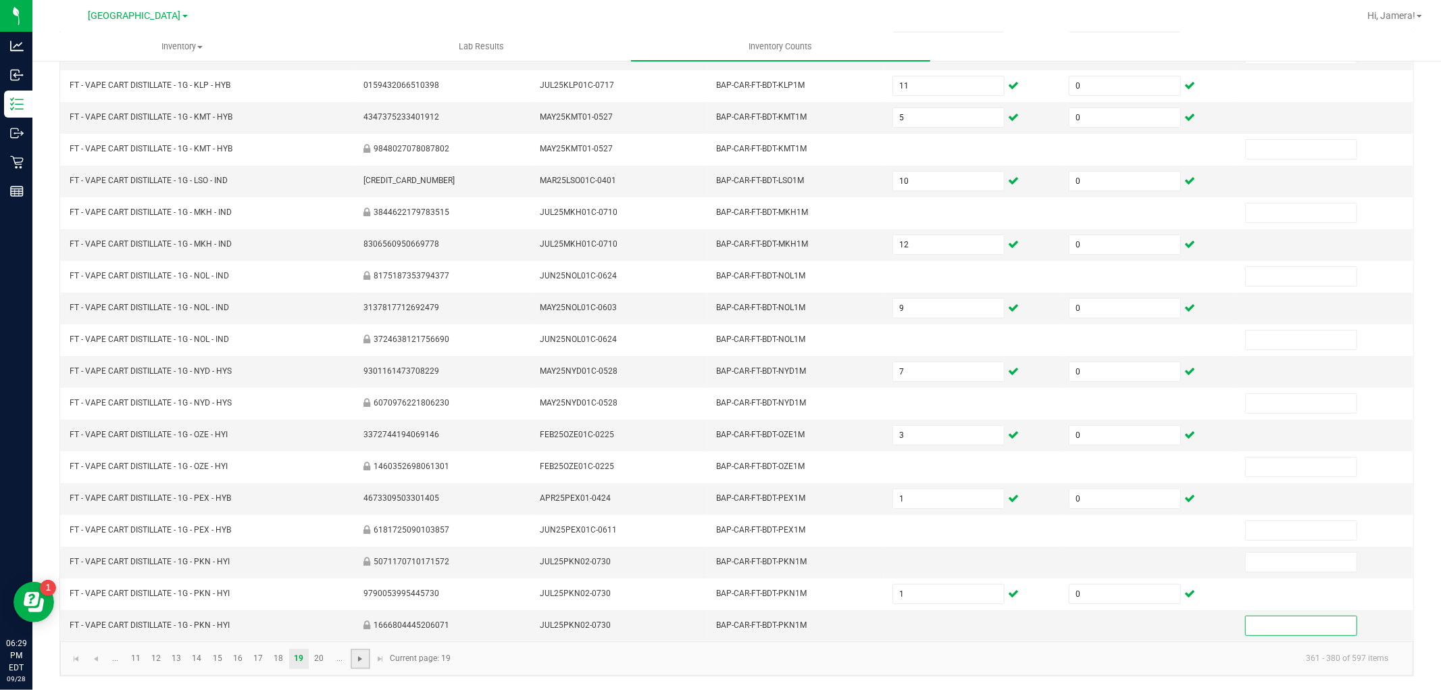
click at [355, 663] on span "Go to the next page" at bounding box center [360, 658] width 11 height 11
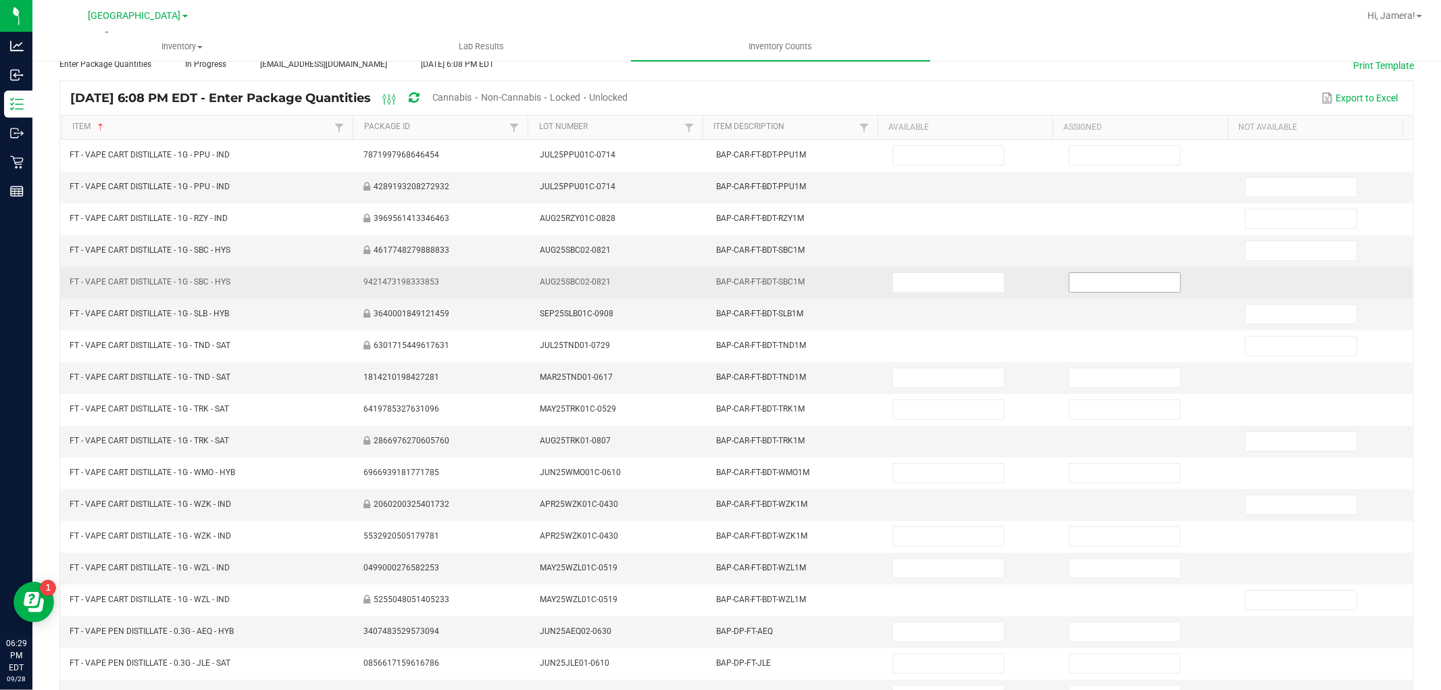
scroll to position [0, 0]
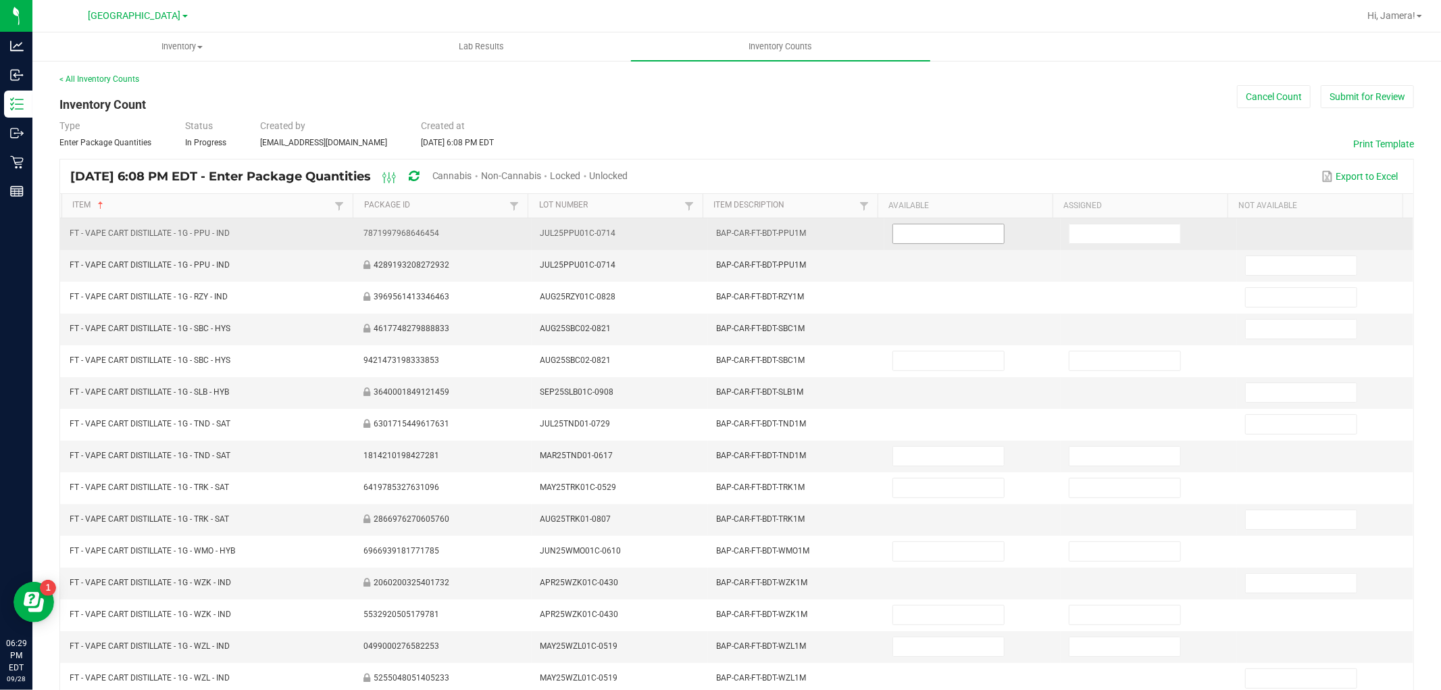
click at [974, 235] on input at bounding box center [948, 233] width 111 height 19
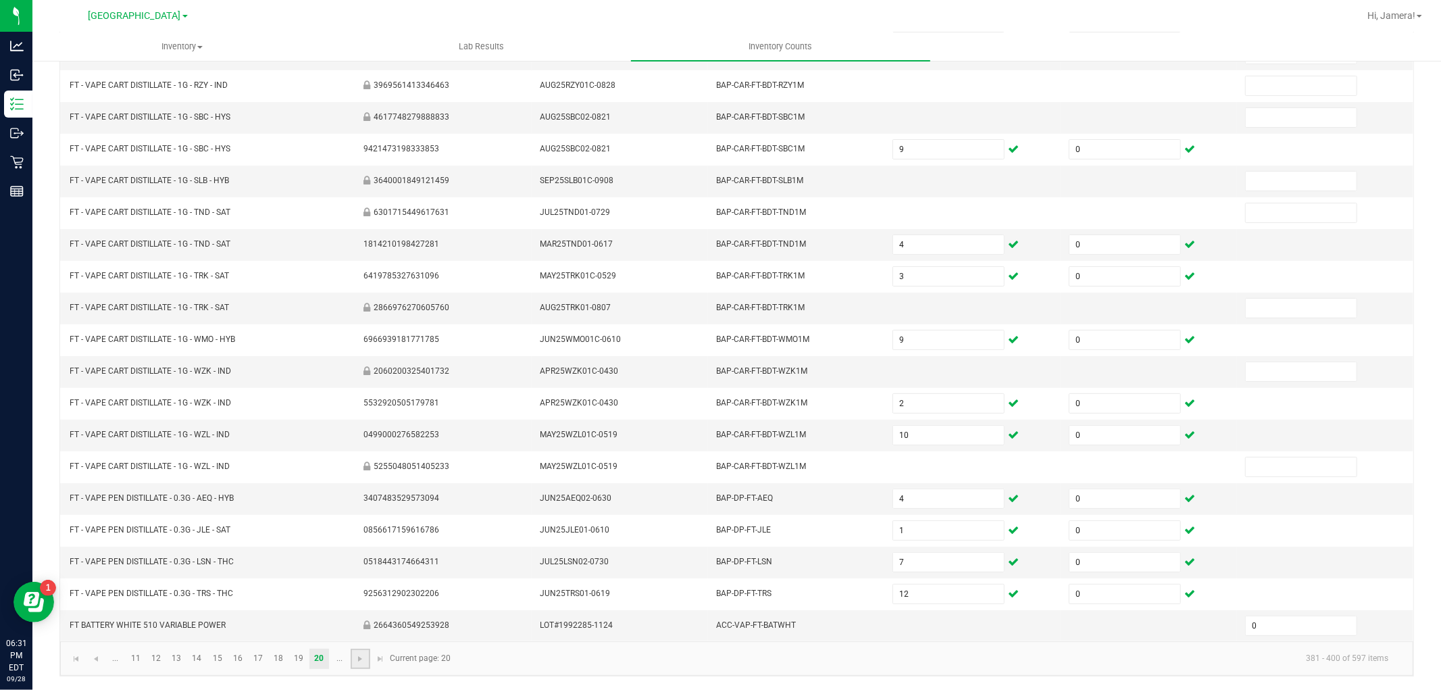
click at [360, 651] on link at bounding box center [361, 659] width 20 height 20
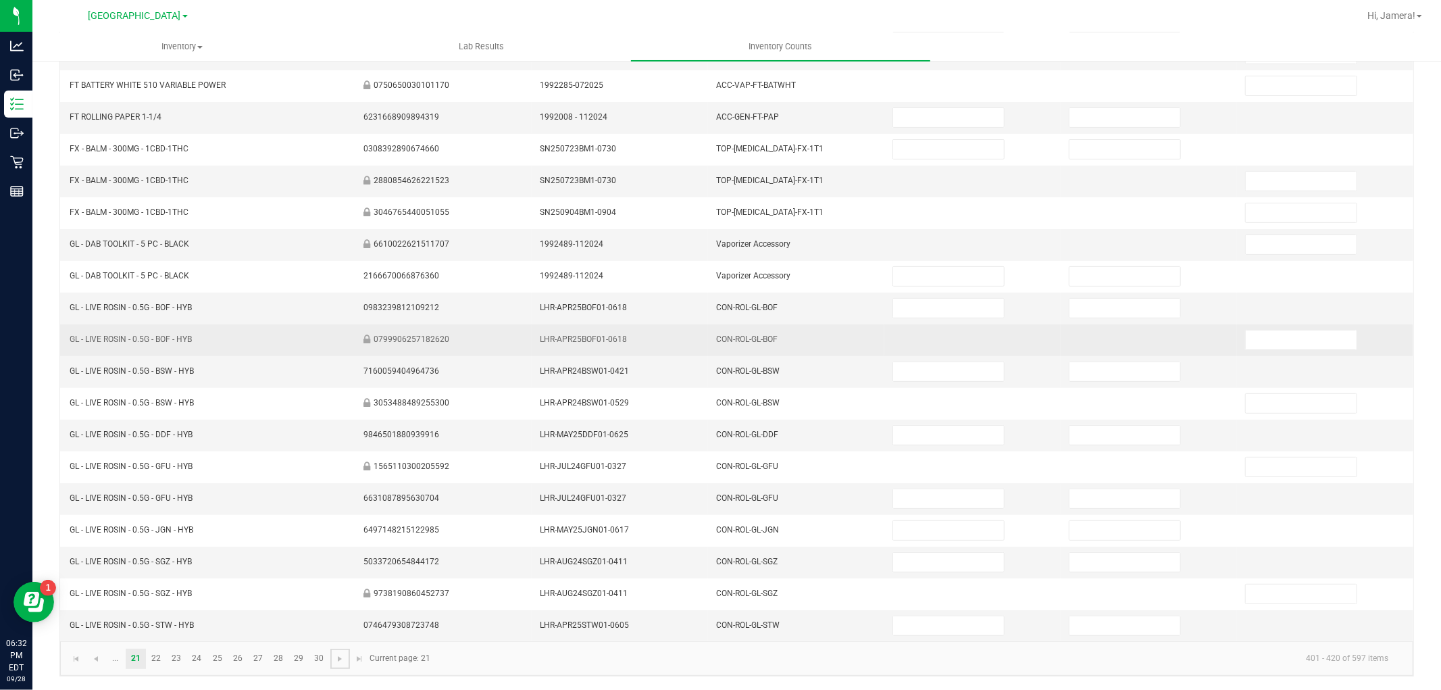
scroll to position [0, 0]
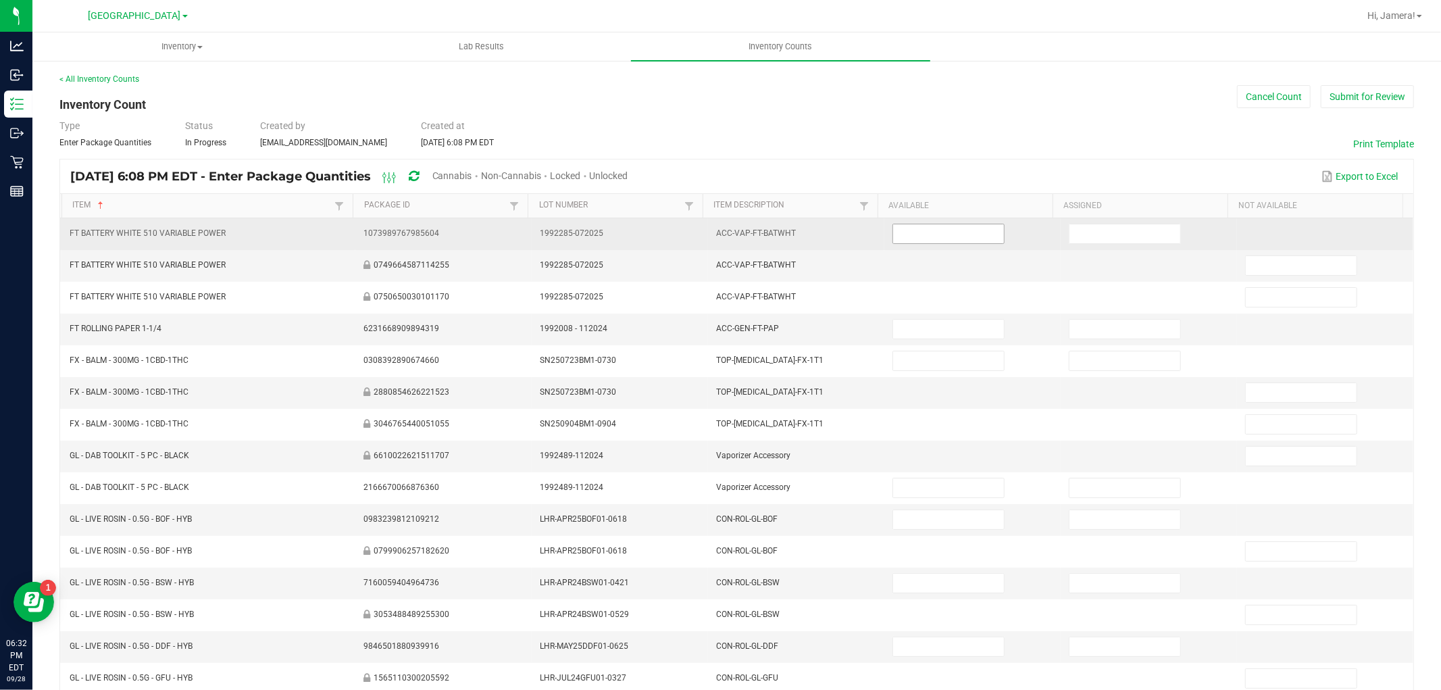
click at [955, 239] on input at bounding box center [948, 233] width 111 height 19
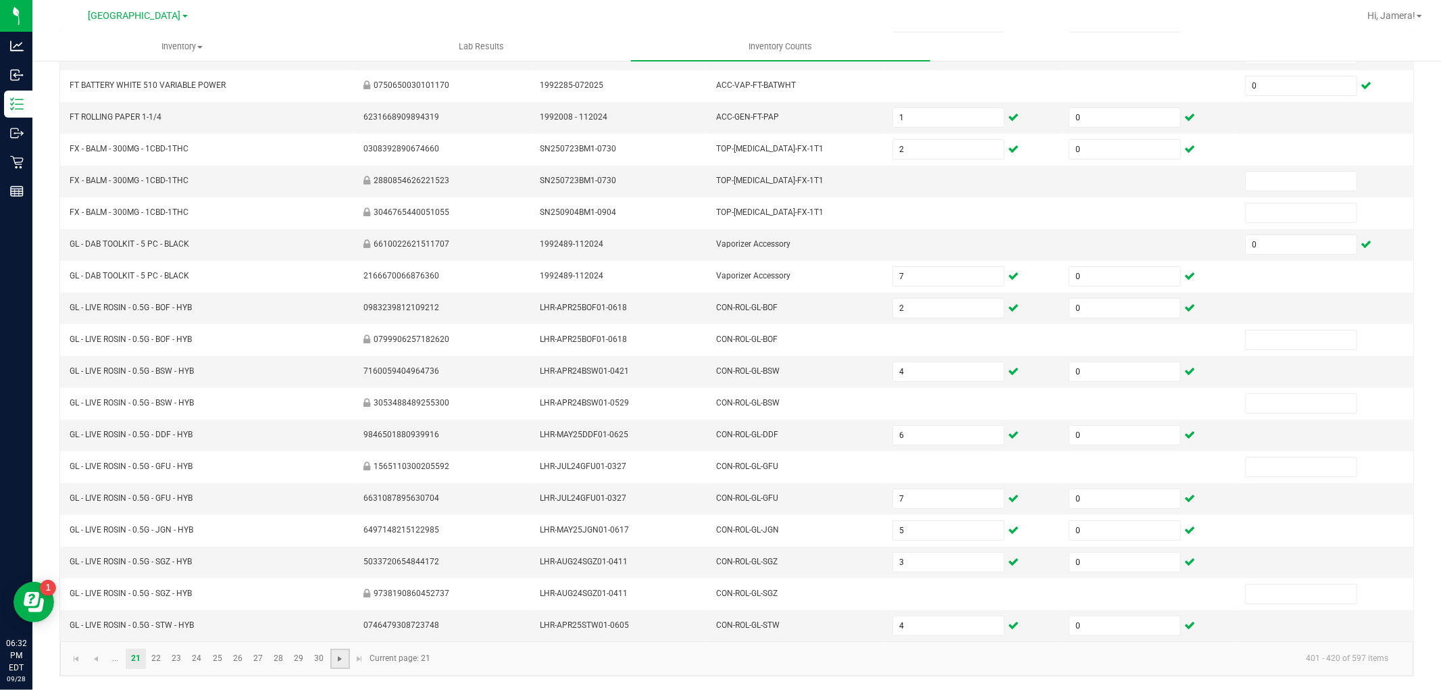
click at [335, 661] on span "Go to the next page" at bounding box center [340, 658] width 11 height 11
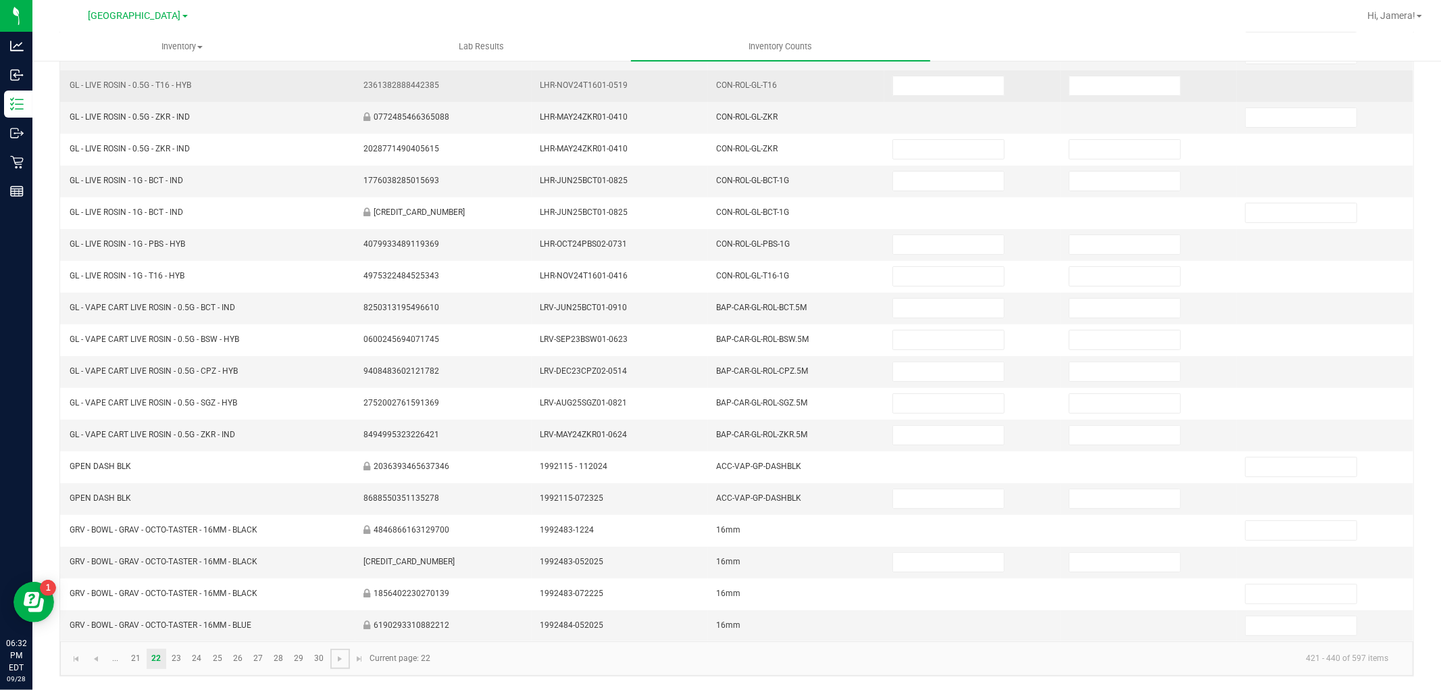
scroll to position [0, 0]
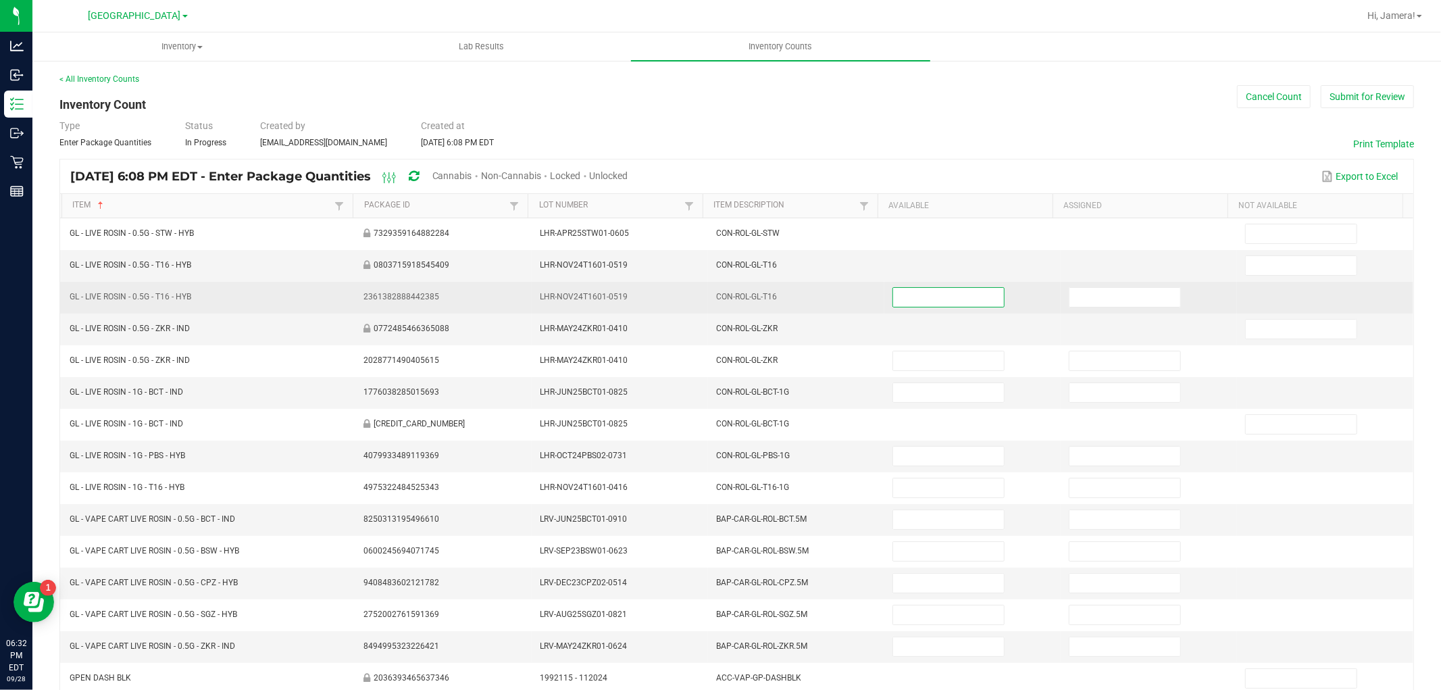
click at [936, 299] on input at bounding box center [948, 297] width 111 height 19
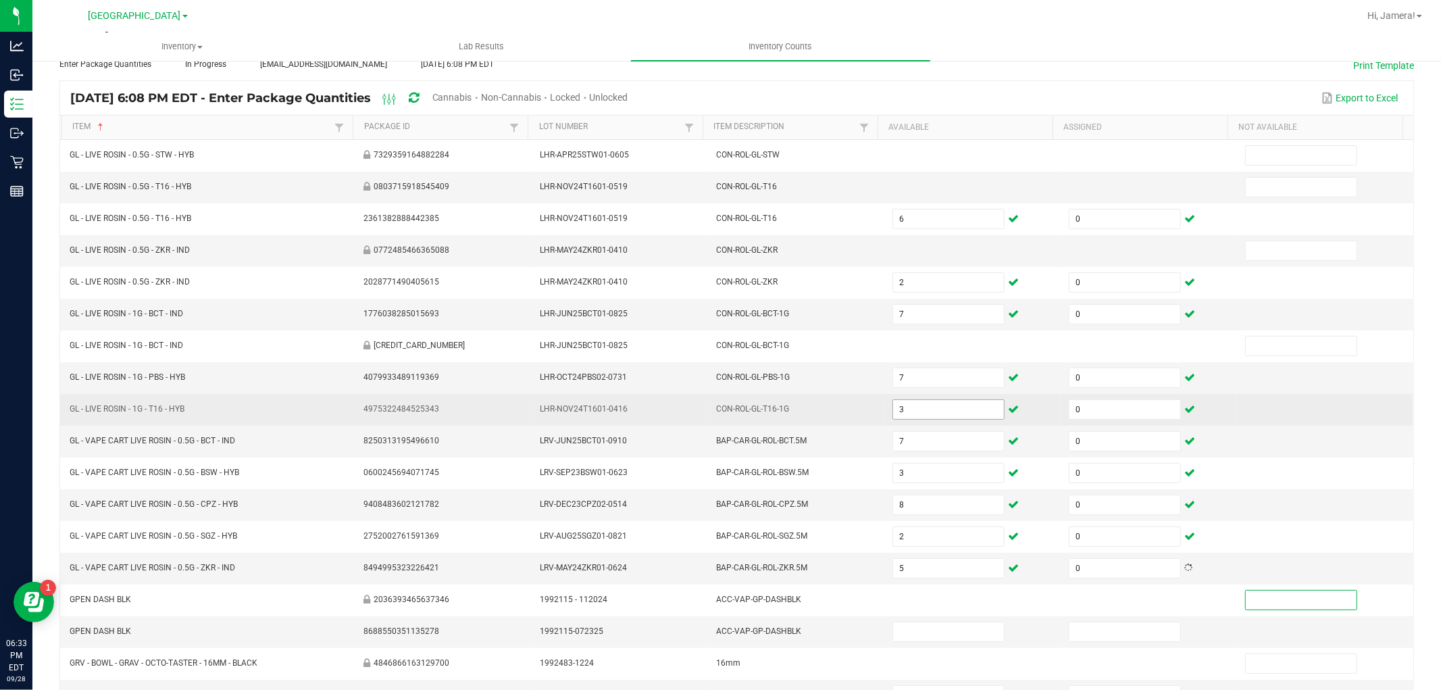
scroll to position [215, 0]
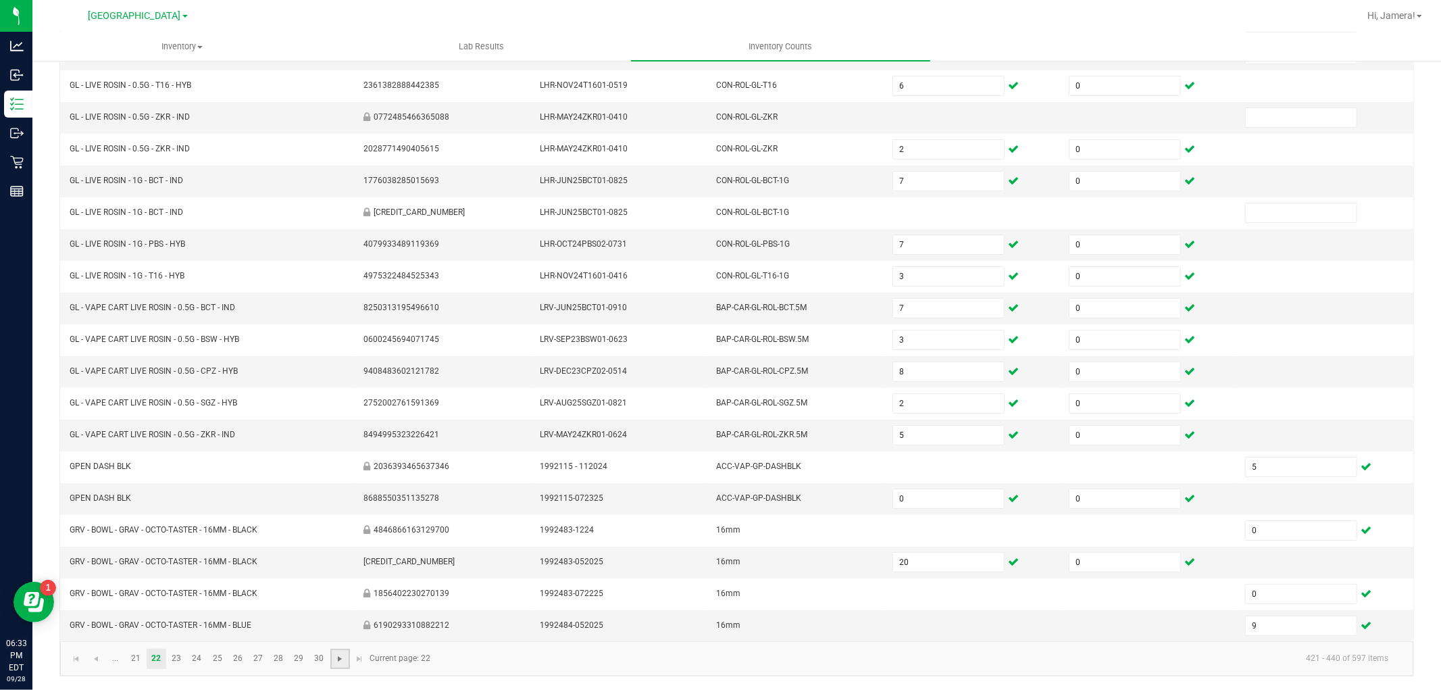
click at [339, 659] on span "Go to the next page" at bounding box center [340, 658] width 11 height 11
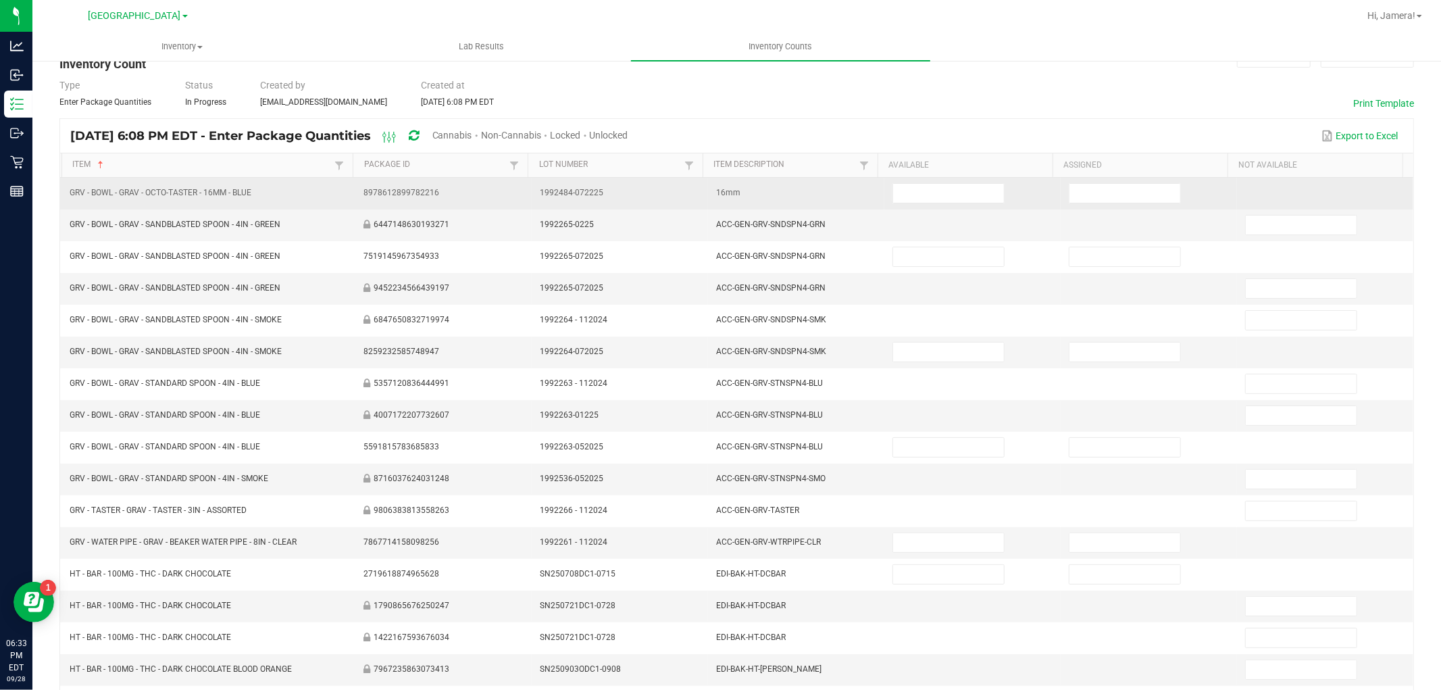
scroll to position [0, 0]
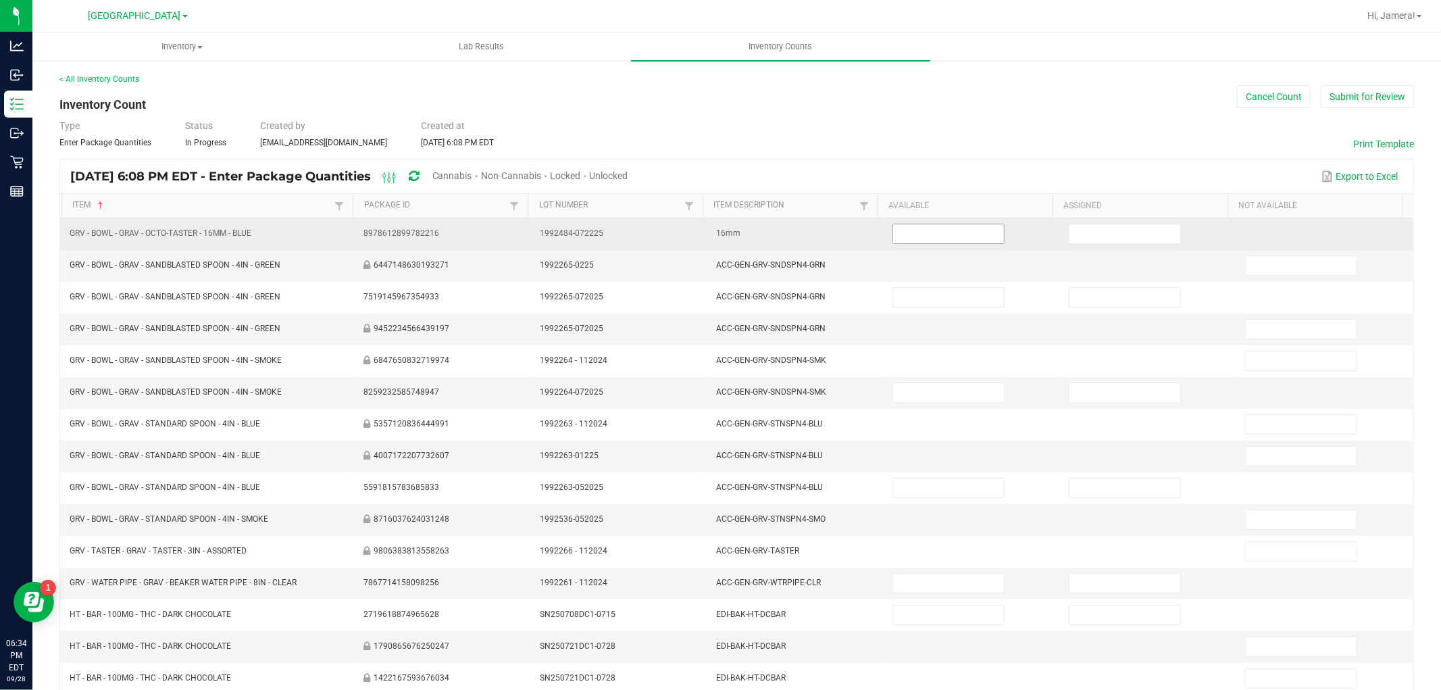
click at [951, 234] on input at bounding box center [948, 233] width 111 height 19
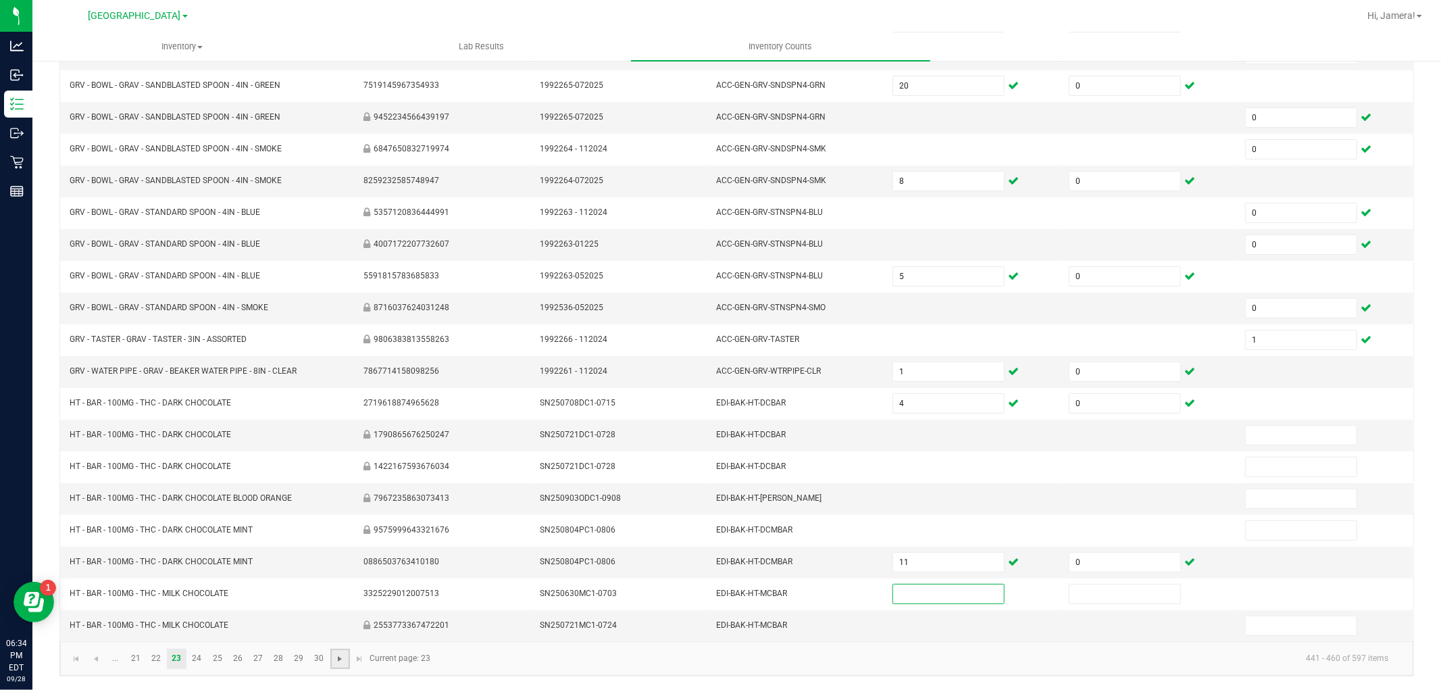
click at [336, 661] on span "Go to the next page" at bounding box center [340, 658] width 11 height 11
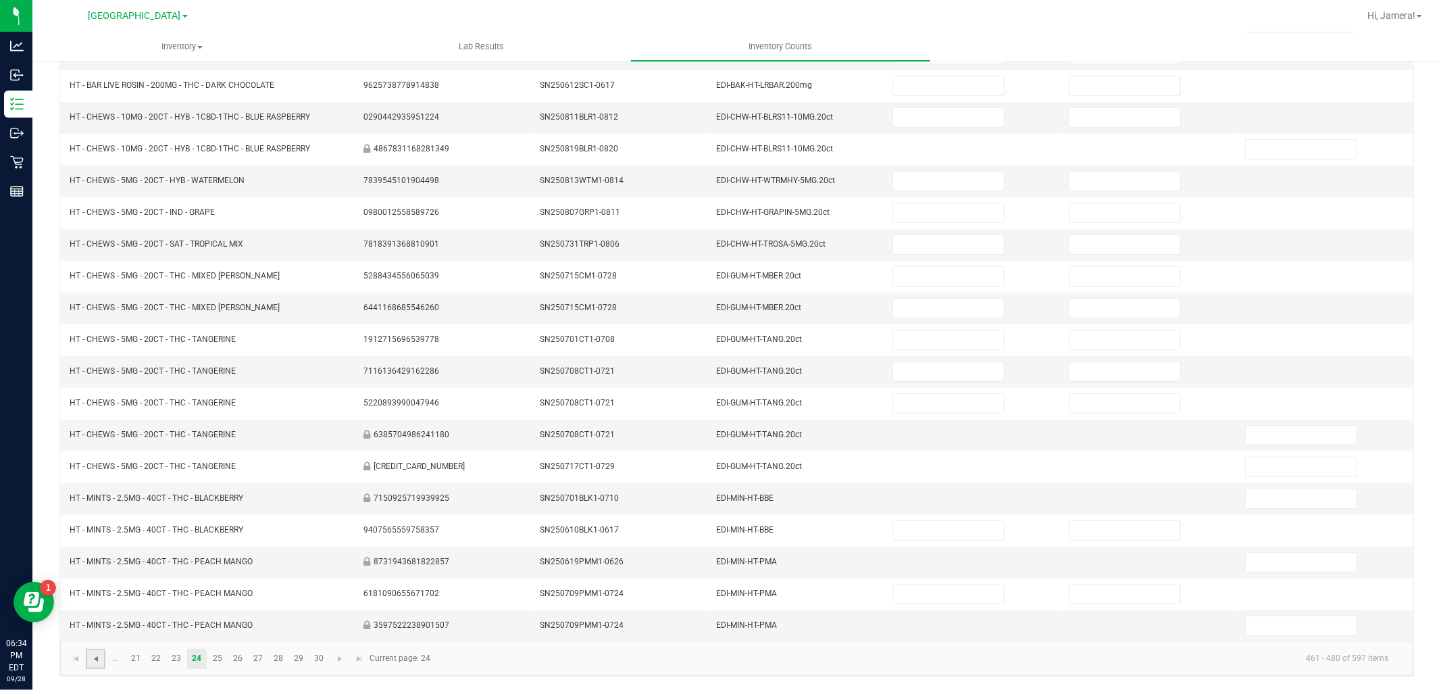
click at [99, 664] on span "Go to the previous page" at bounding box center [96, 658] width 11 height 11
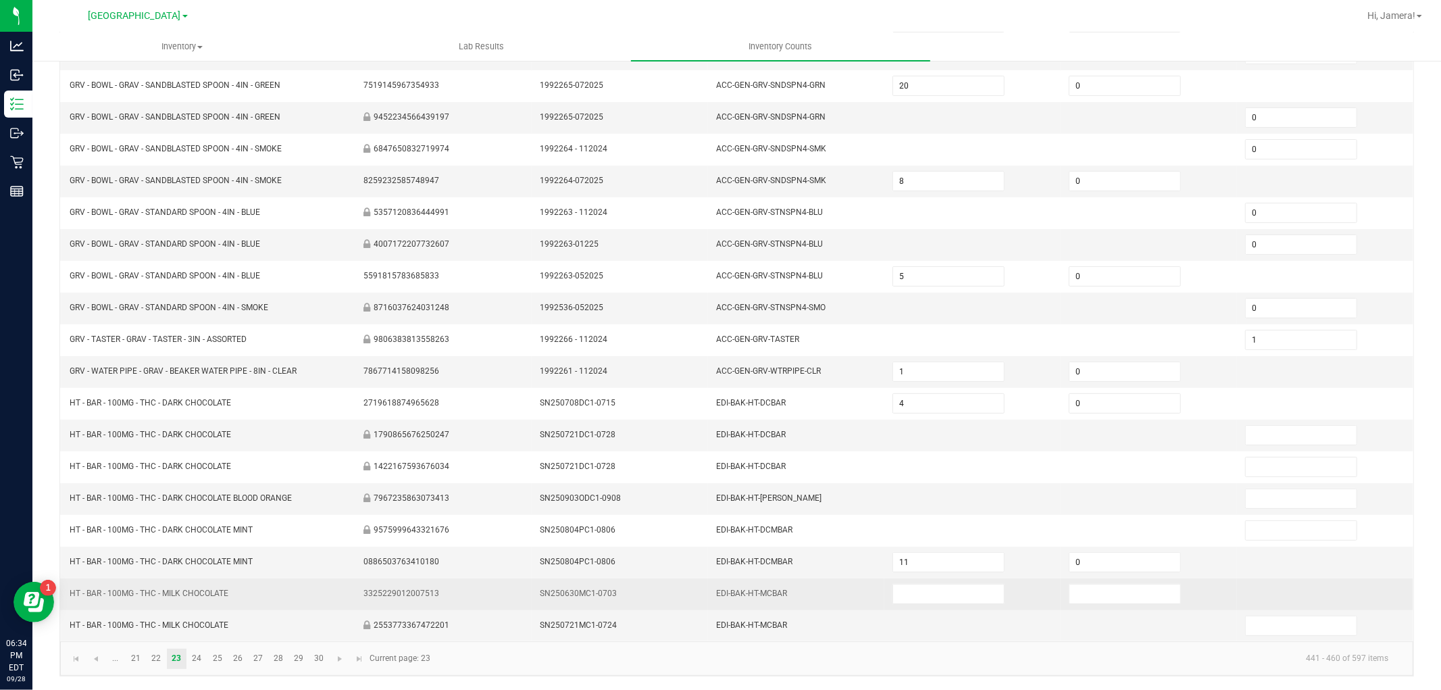
click at [923, 606] on td at bounding box center [973, 594] width 176 height 32
click at [931, 602] on input at bounding box center [948, 594] width 111 height 19
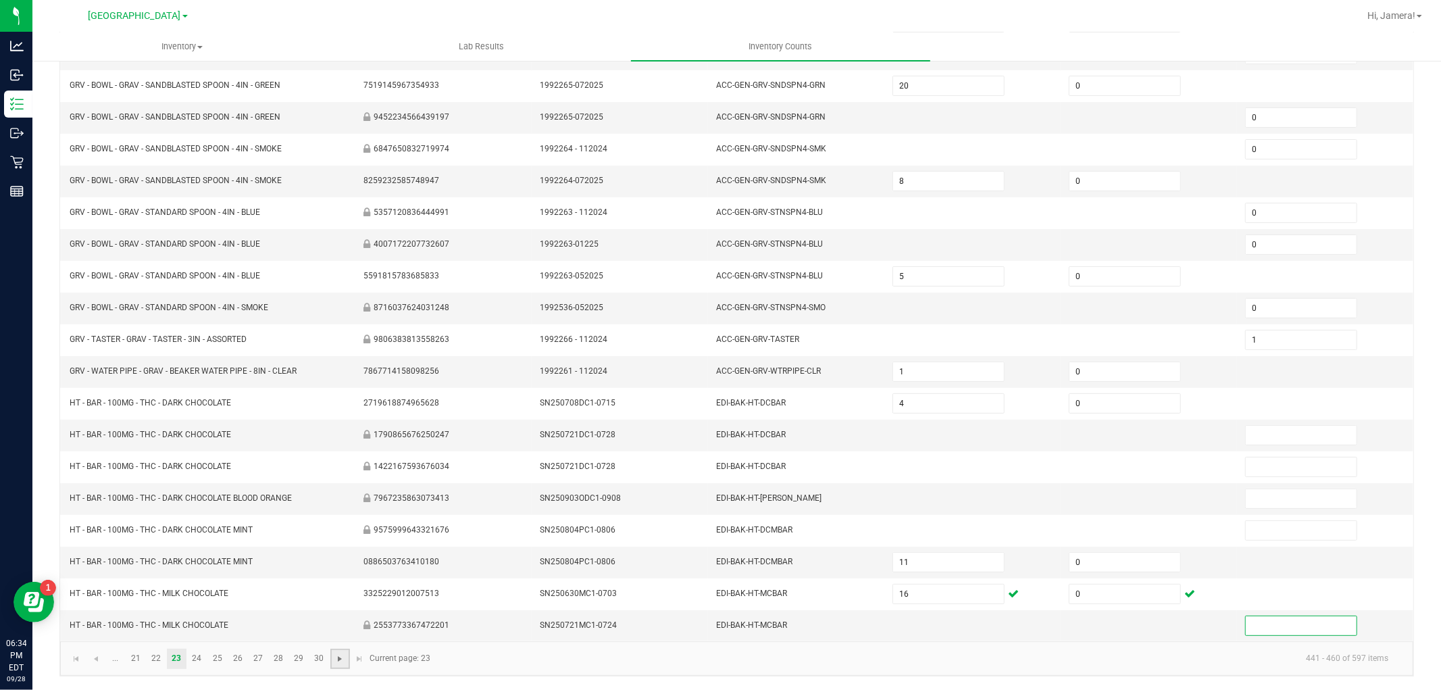
click at [342, 661] on span "Go to the next page" at bounding box center [340, 658] width 11 height 11
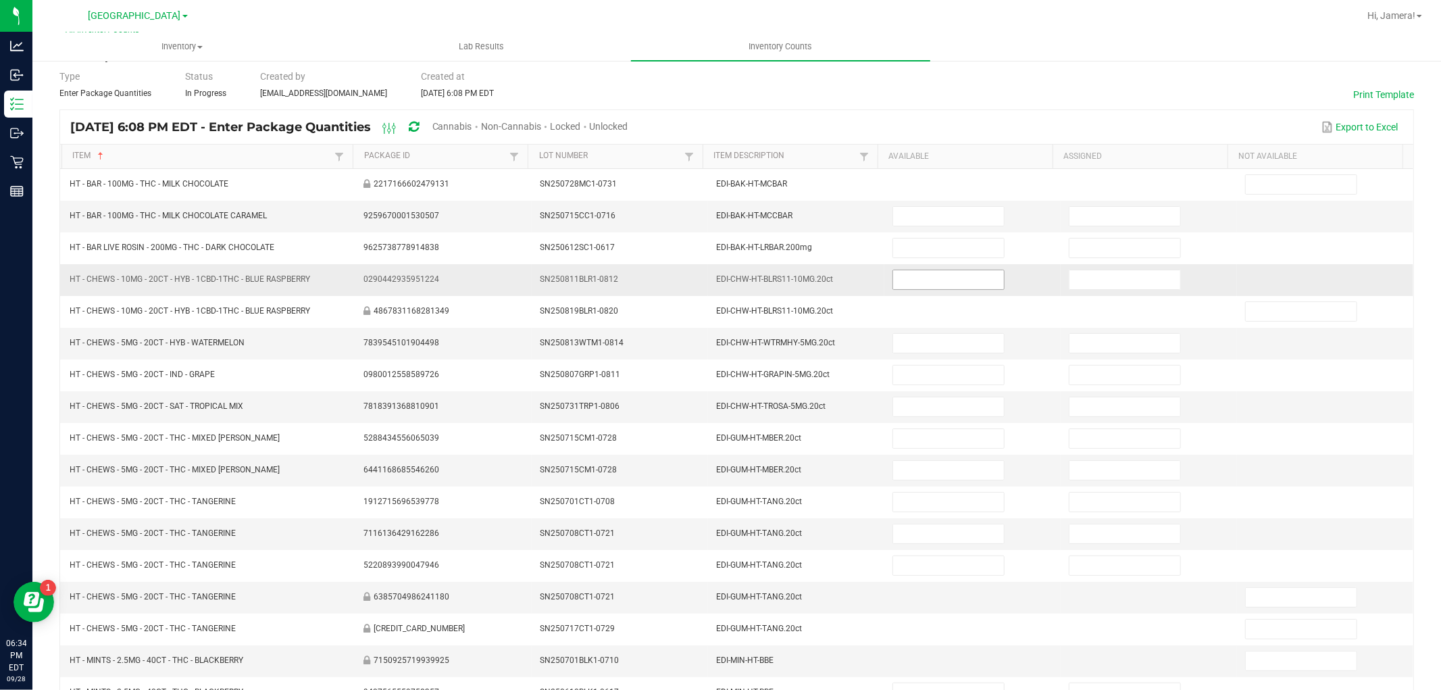
scroll to position [0, 0]
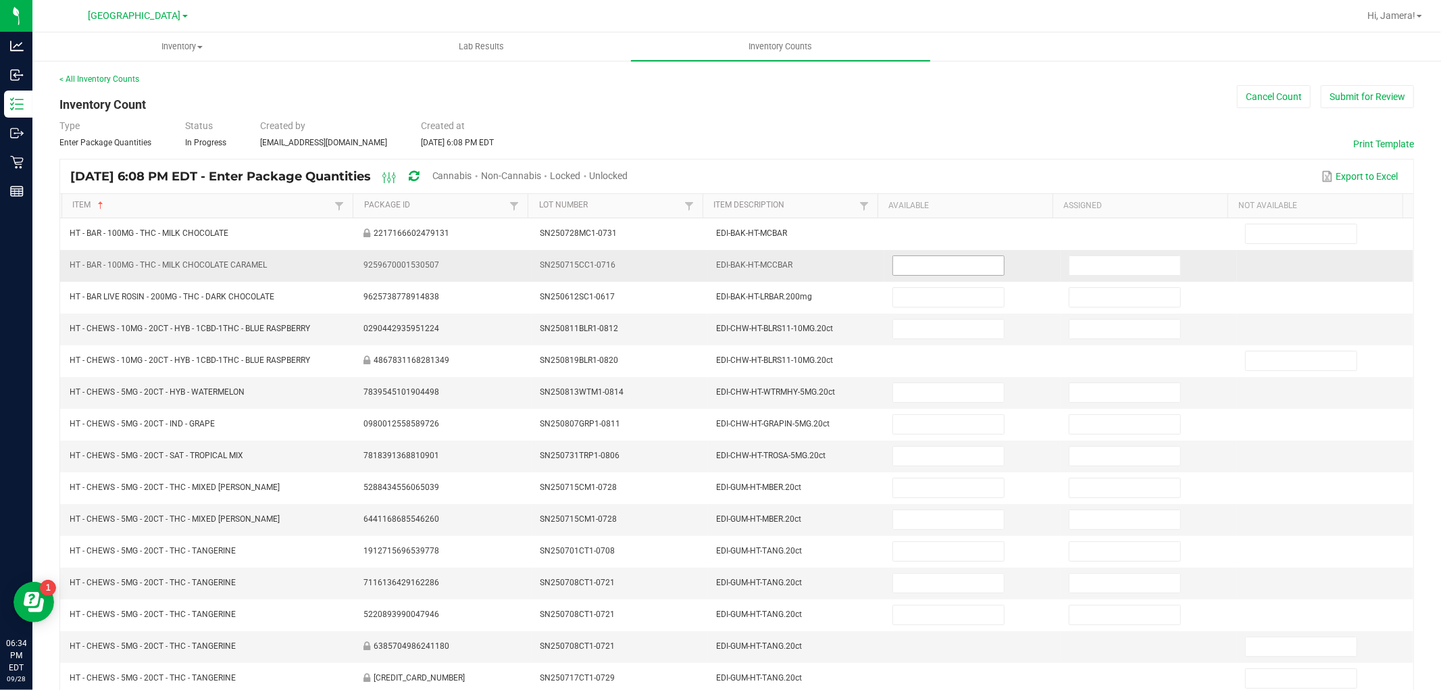
click at [910, 264] on input at bounding box center [948, 265] width 111 height 19
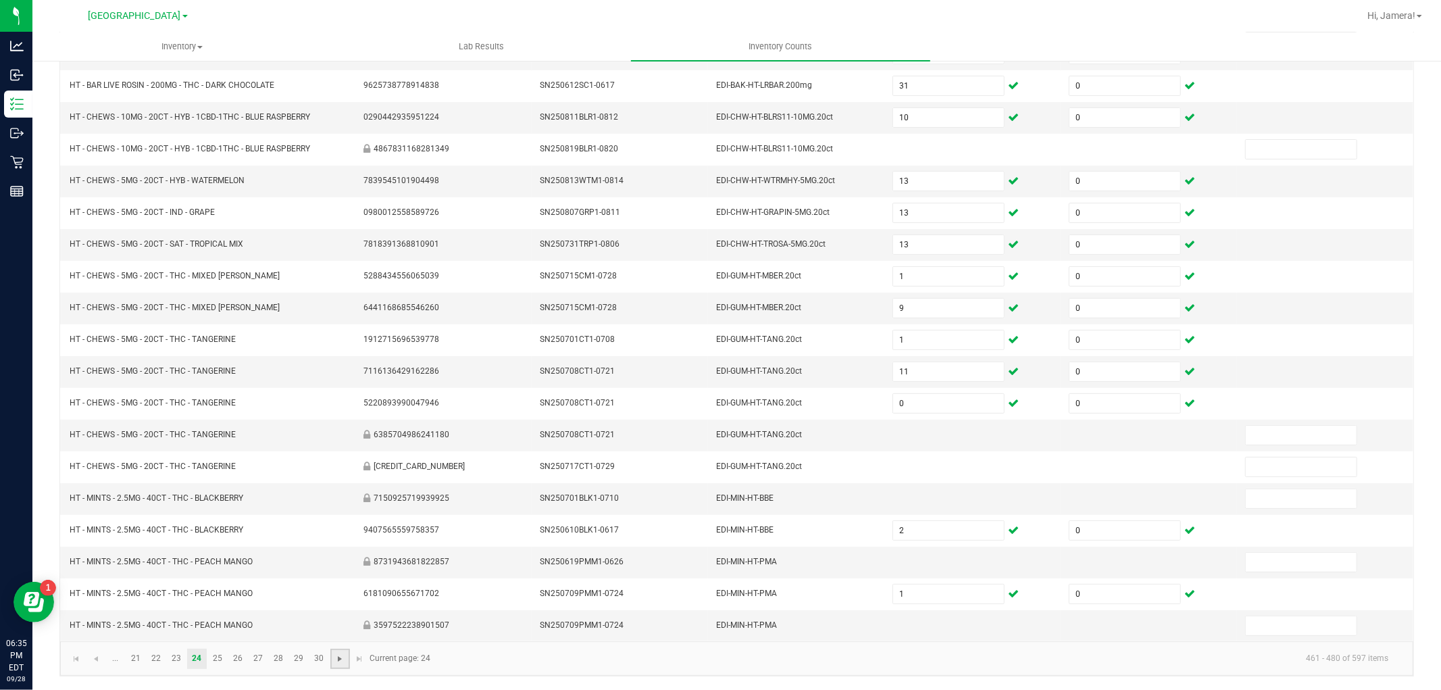
click at [337, 660] on span "Go to the next page" at bounding box center [340, 658] width 11 height 11
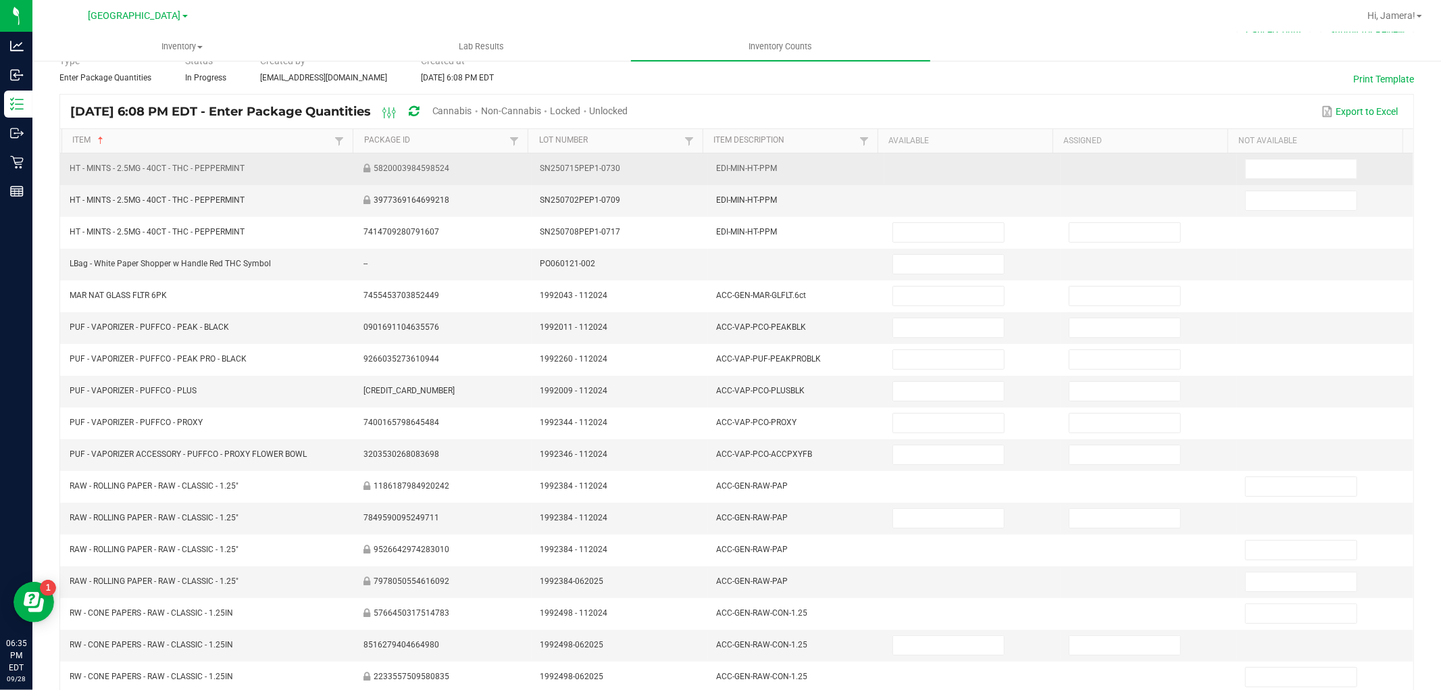
scroll to position [0, 0]
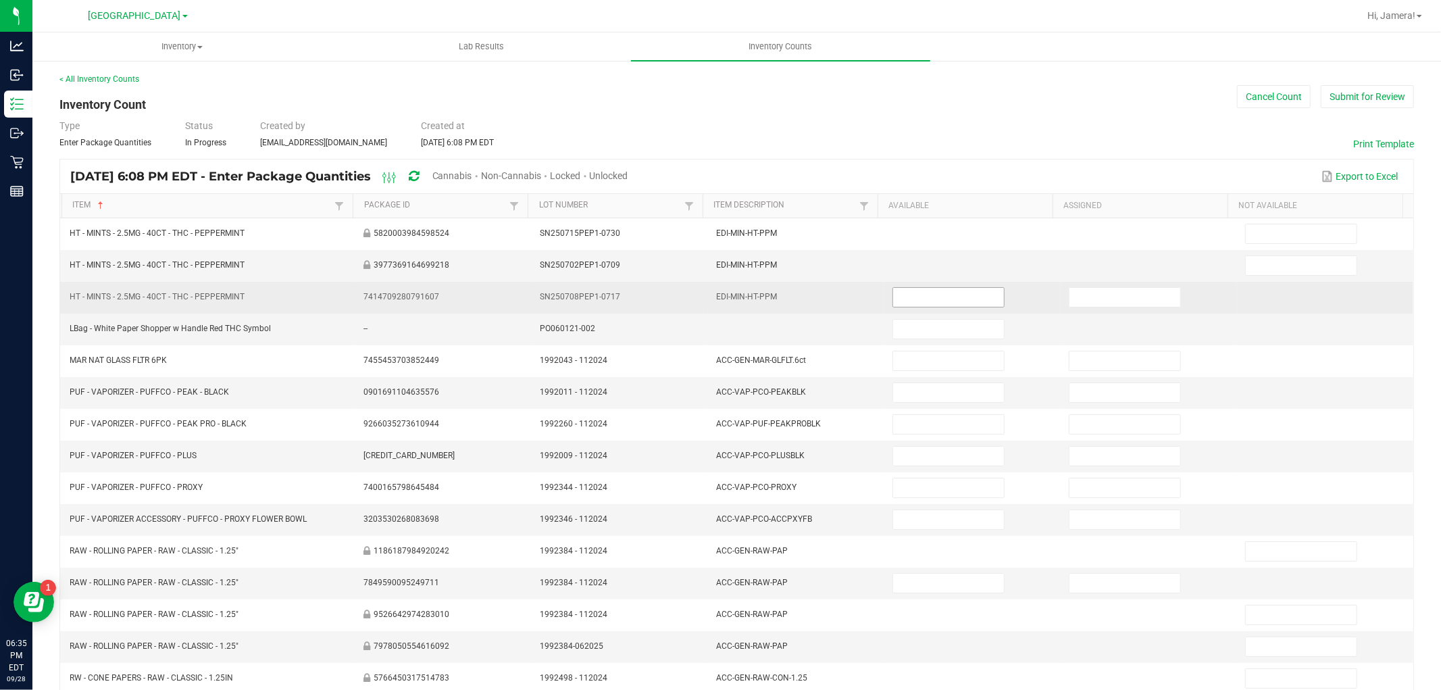
click at [949, 293] on input at bounding box center [948, 297] width 111 height 19
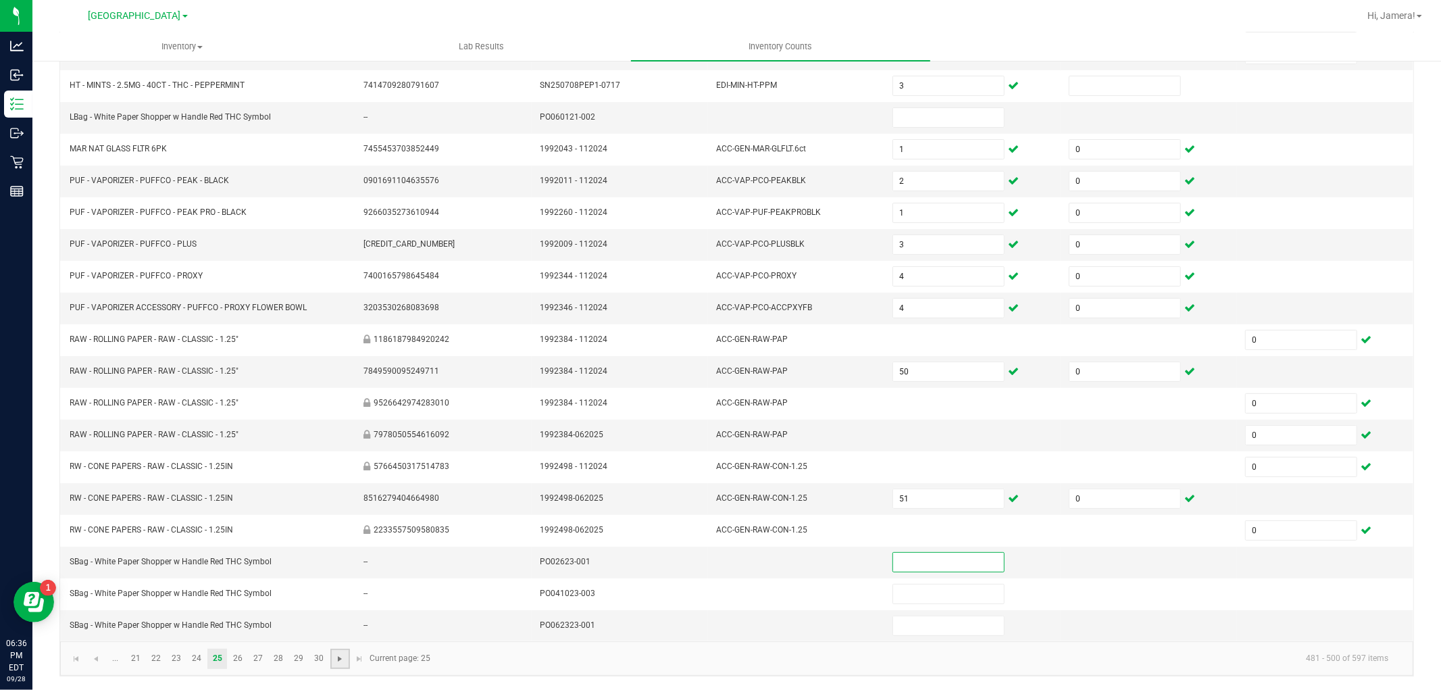
click at [339, 654] on span "Go to the next page" at bounding box center [340, 658] width 11 height 11
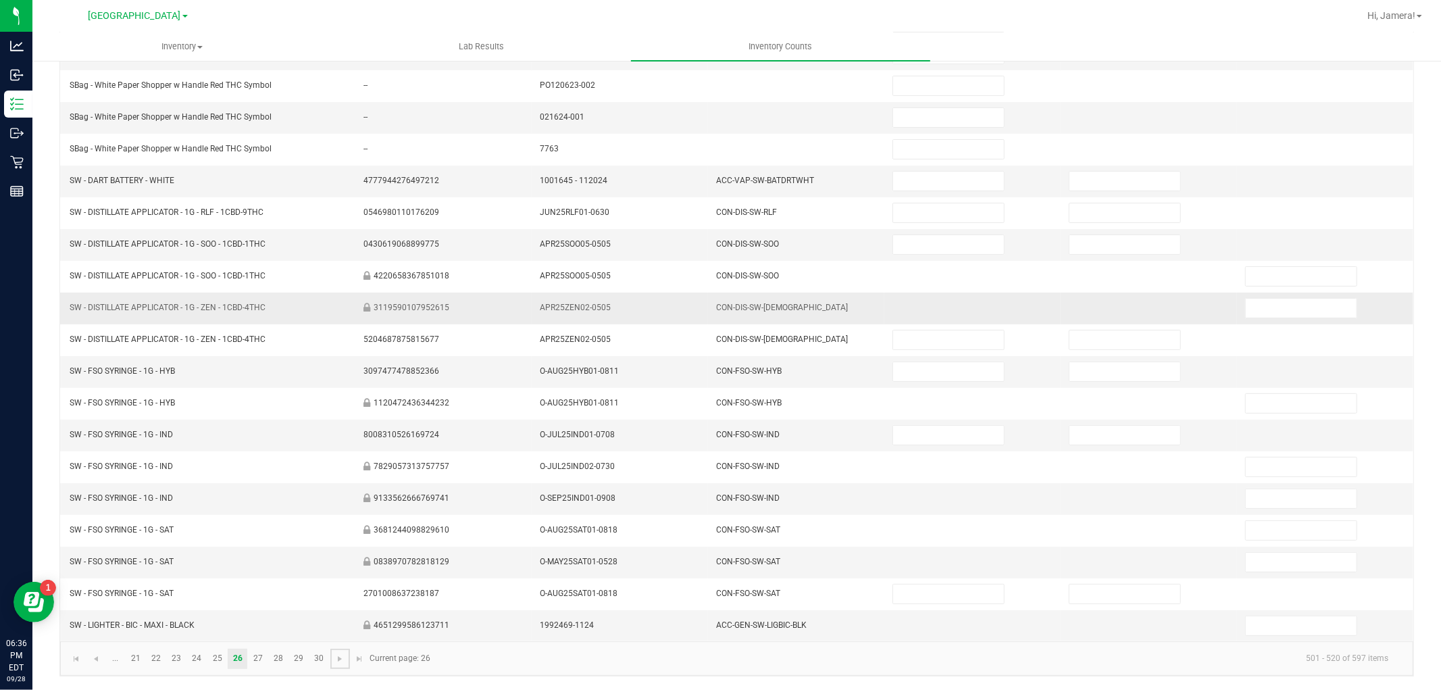
scroll to position [0, 0]
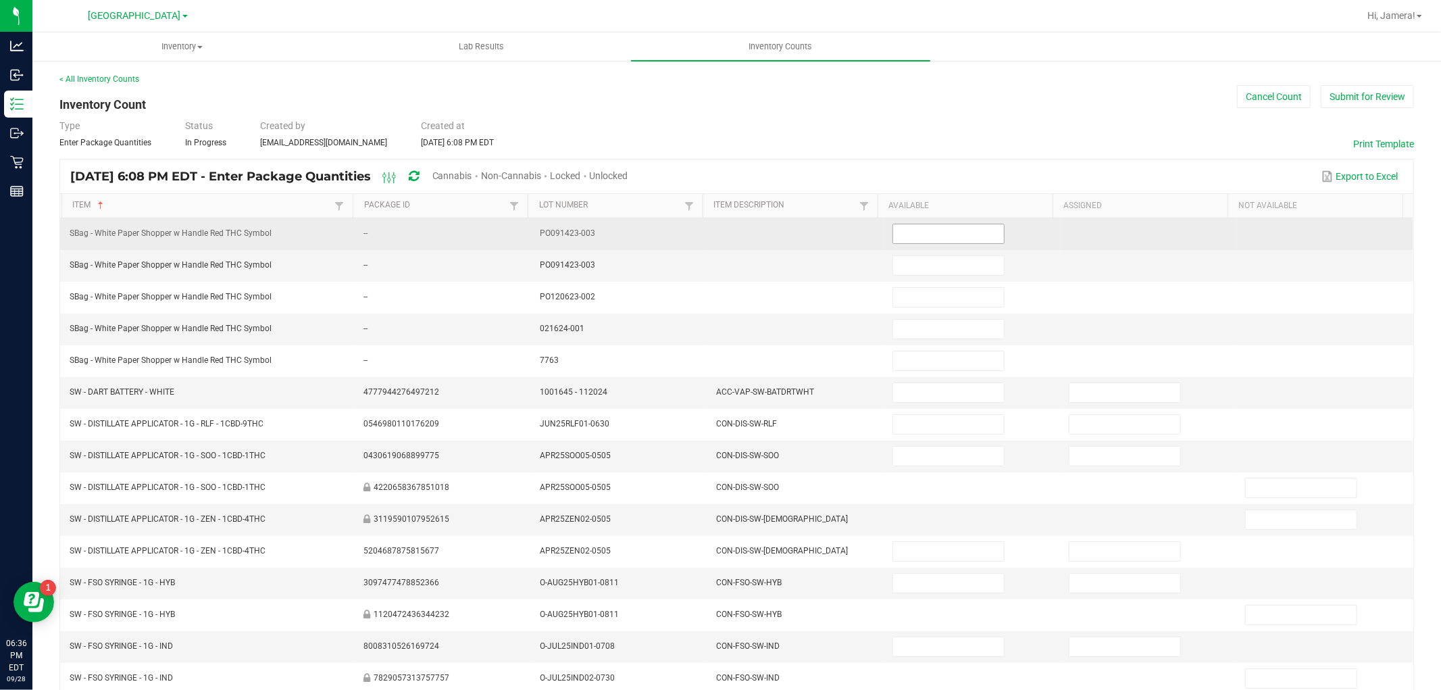
click at [953, 233] on input at bounding box center [948, 233] width 111 height 19
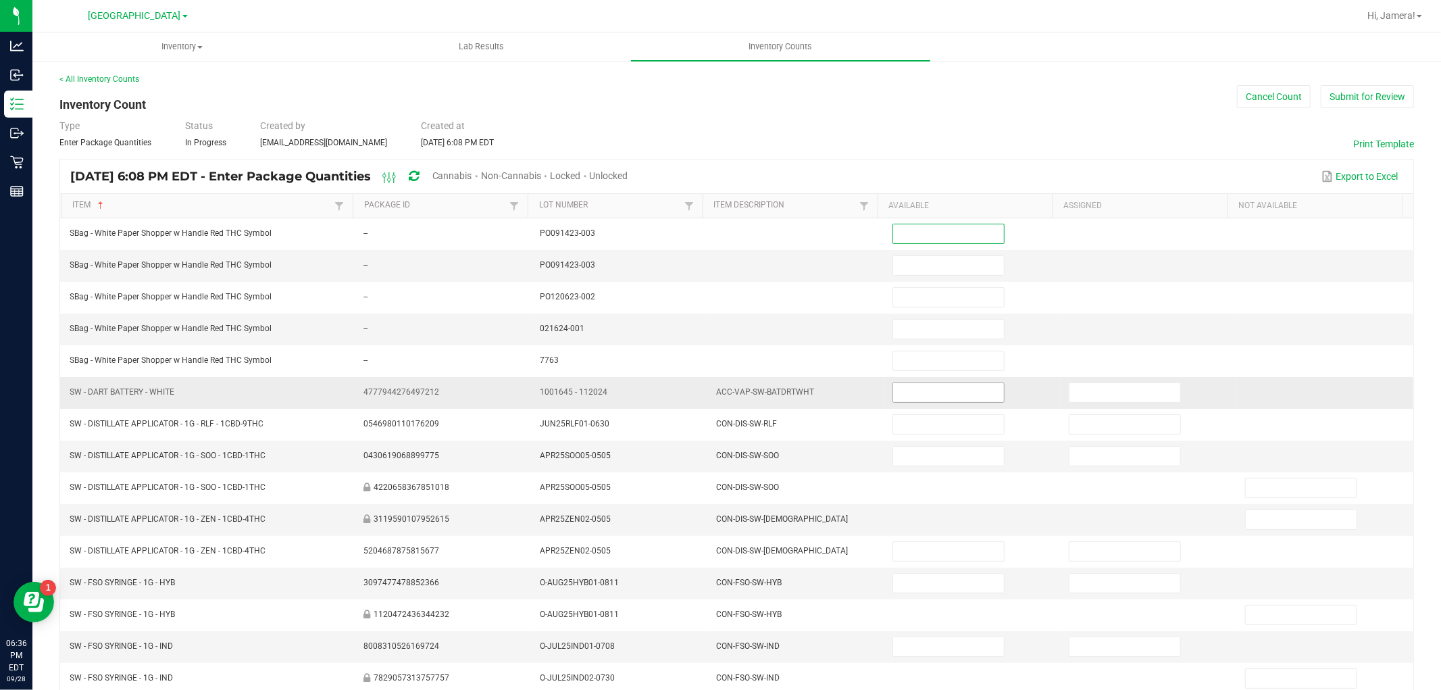
click at [930, 397] on input at bounding box center [948, 392] width 111 height 19
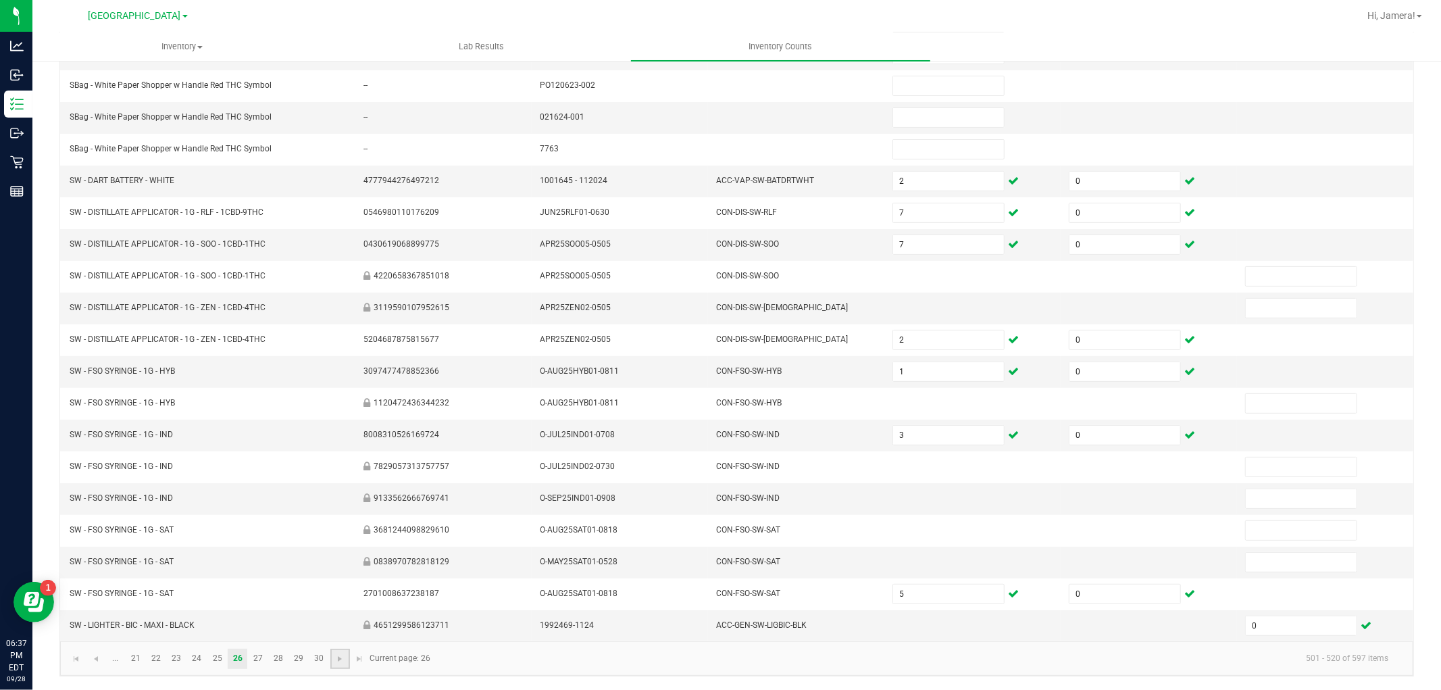
click at [330, 658] on link at bounding box center [340, 659] width 20 height 20
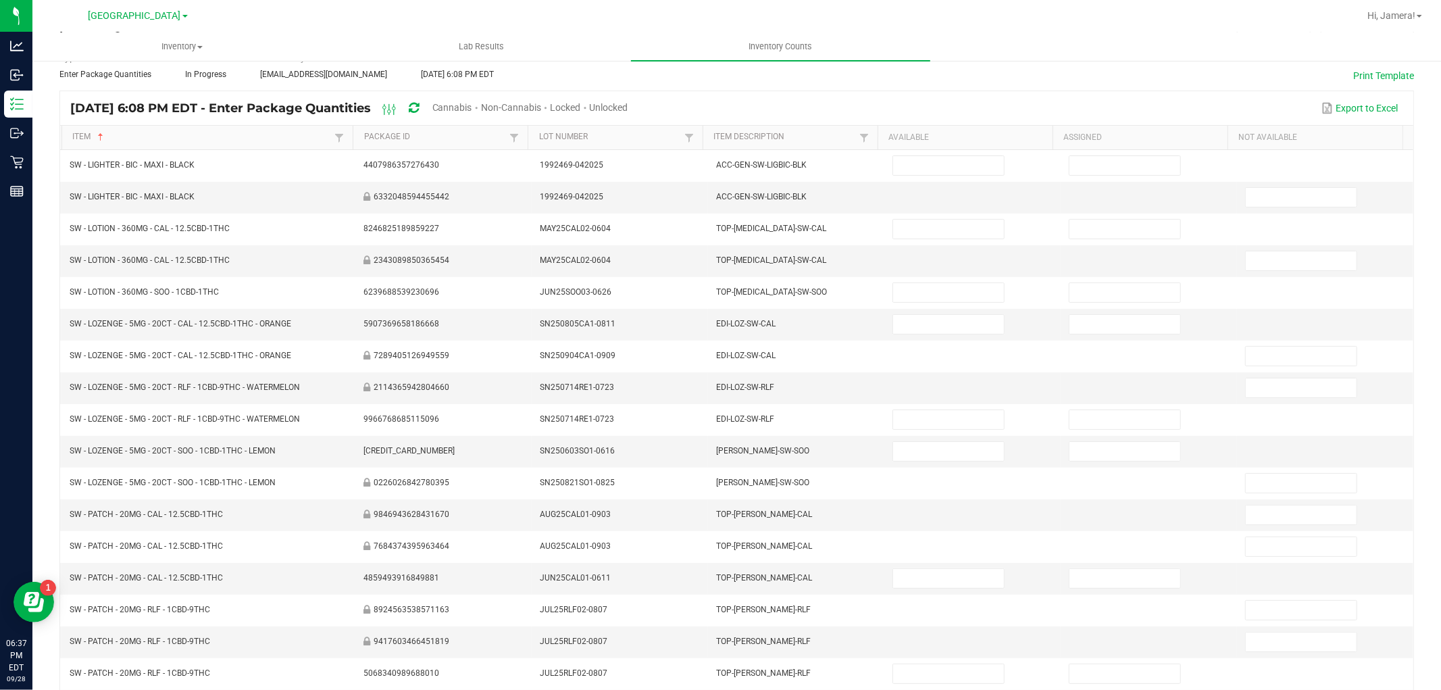
scroll to position [0, 0]
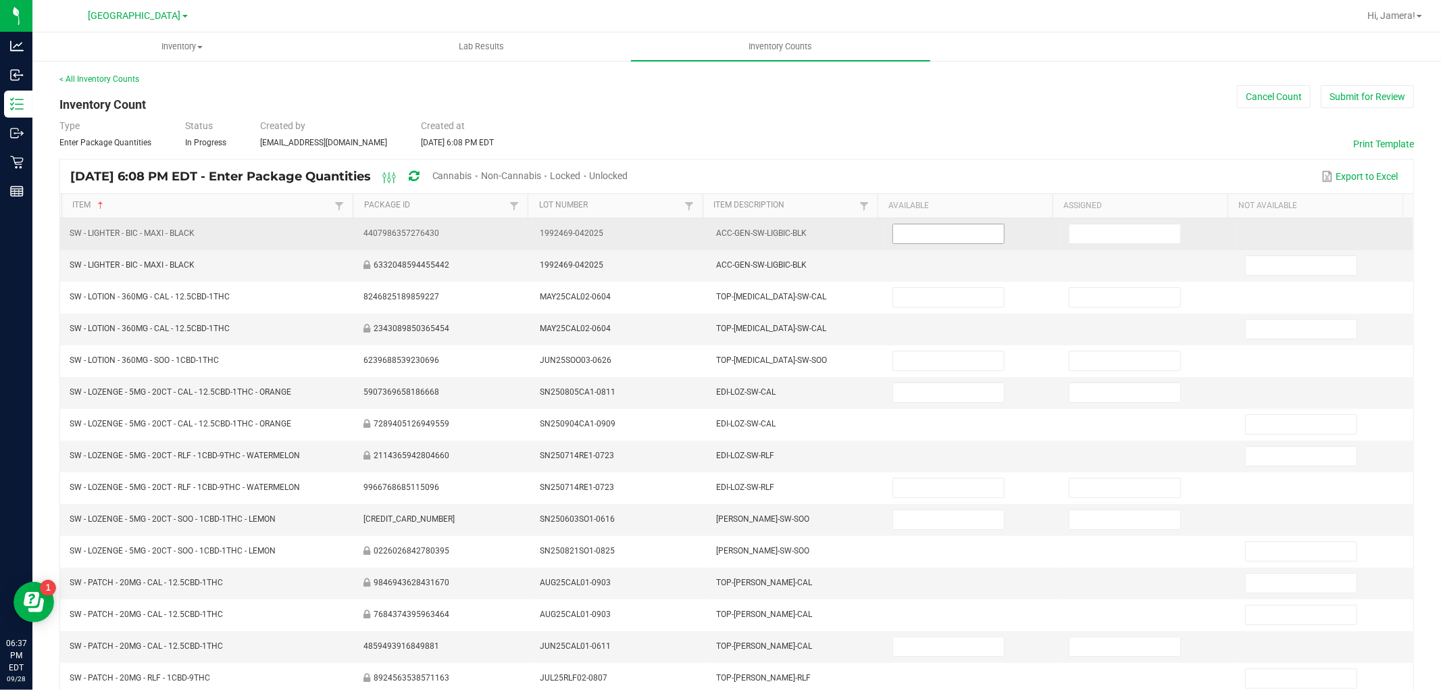
click at [938, 232] on input at bounding box center [948, 233] width 111 height 19
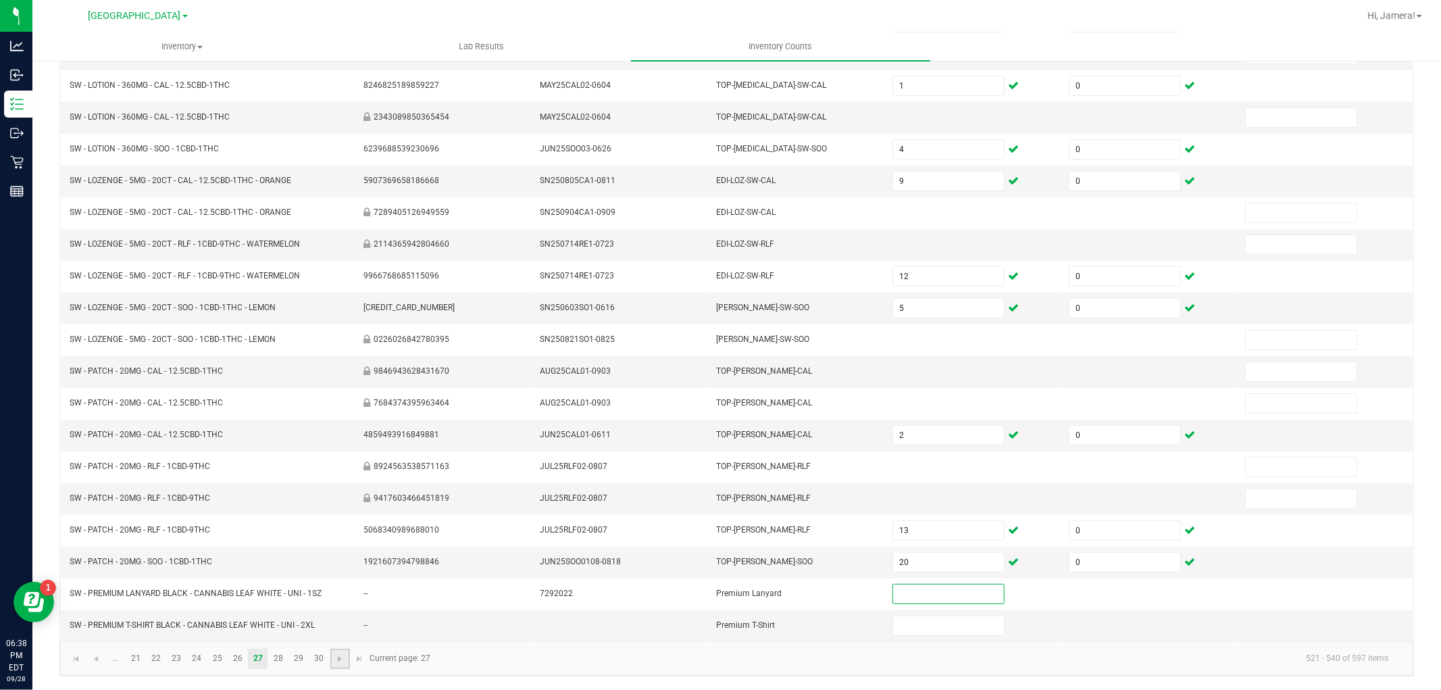
click at [343, 665] on link at bounding box center [340, 659] width 20 height 20
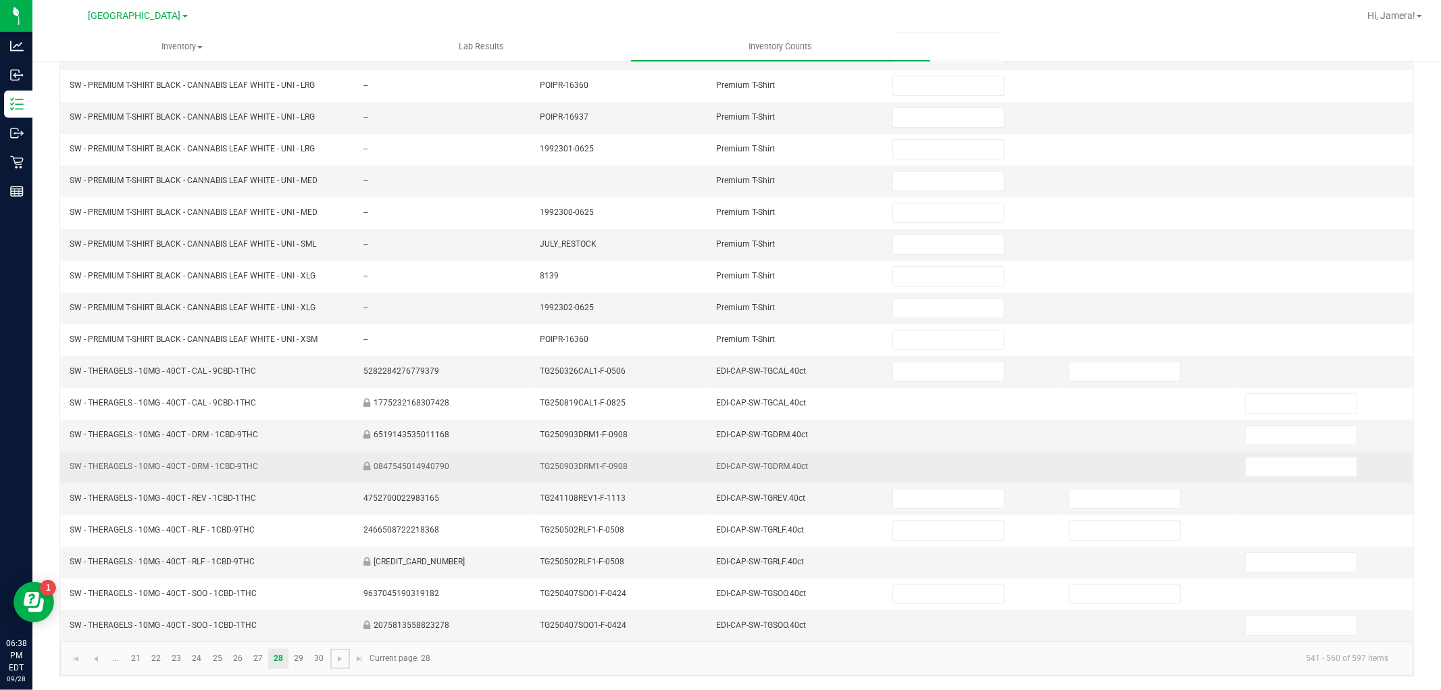
scroll to position [0, 0]
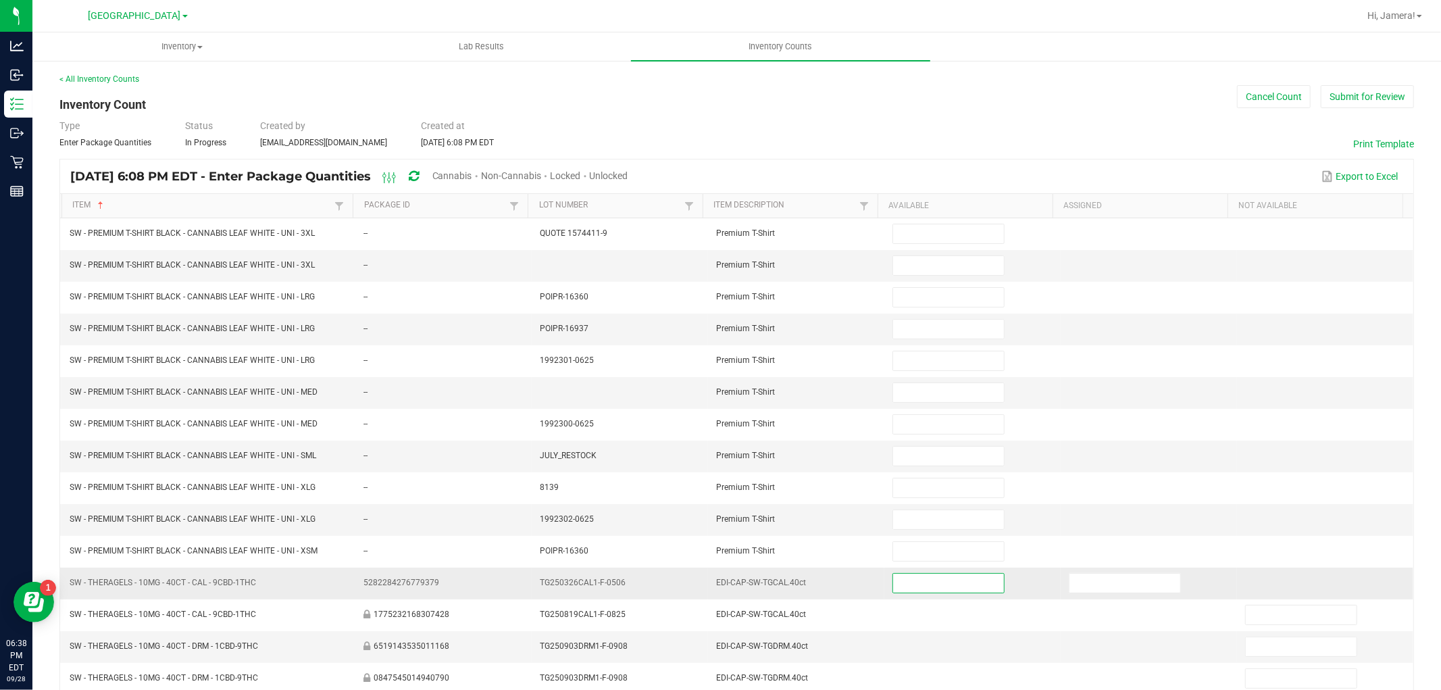
click at [950, 593] on input at bounding box center [948, 583] width 111 height 19
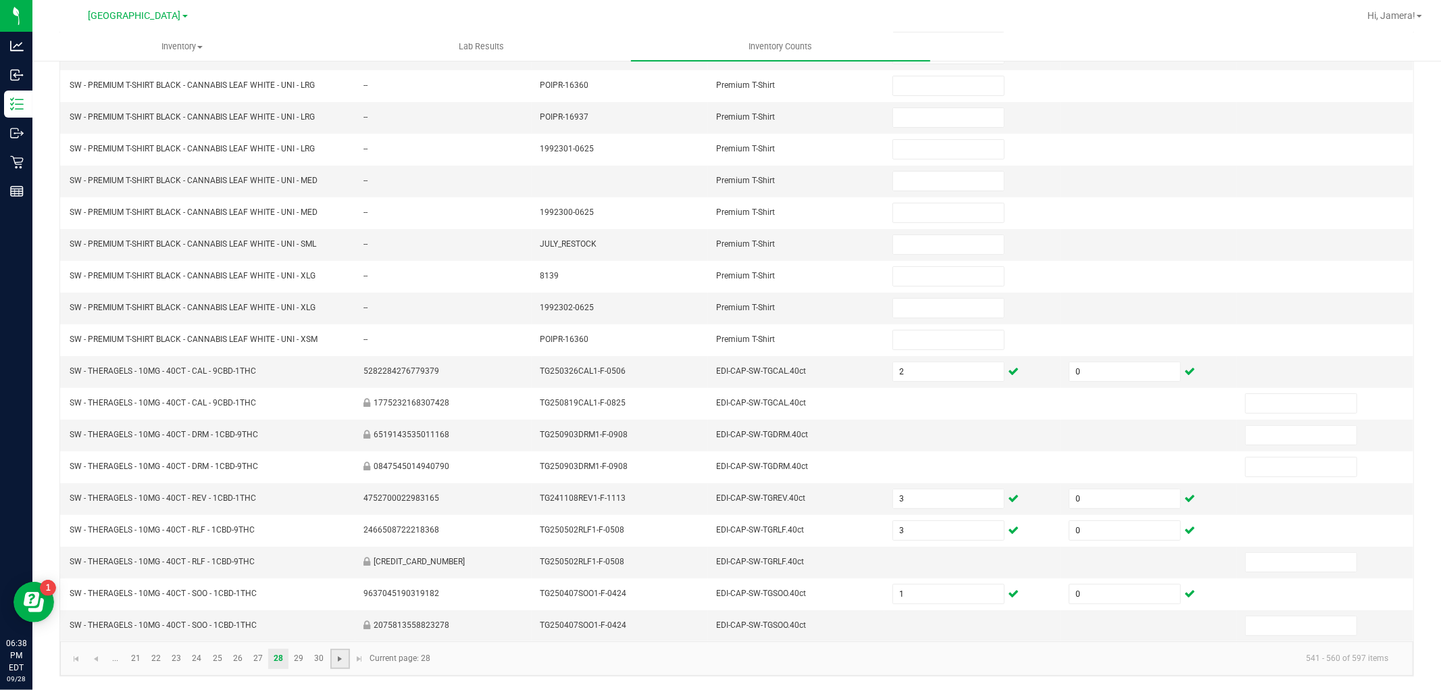
click at [335, 660] on span "Go to the next page" at bounding box center [340, 658] width 11 height 11
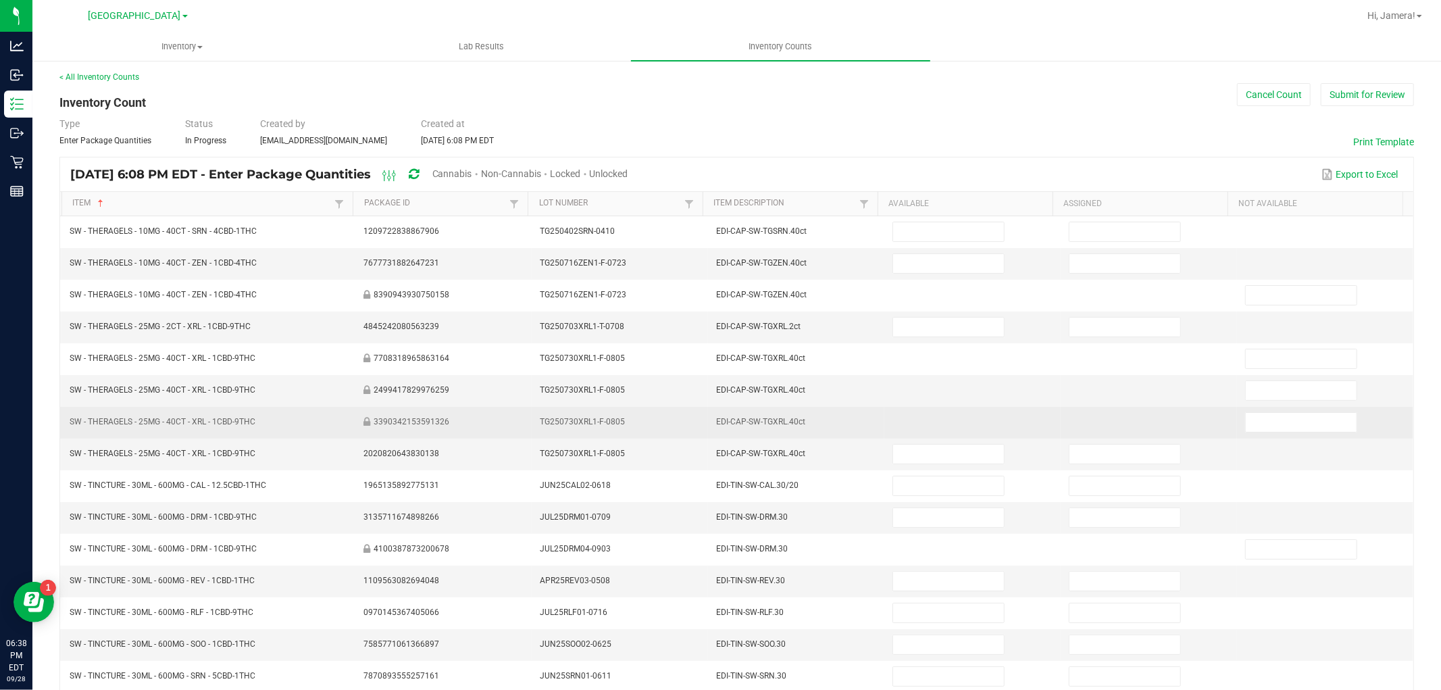
scroll to position [0, 0]
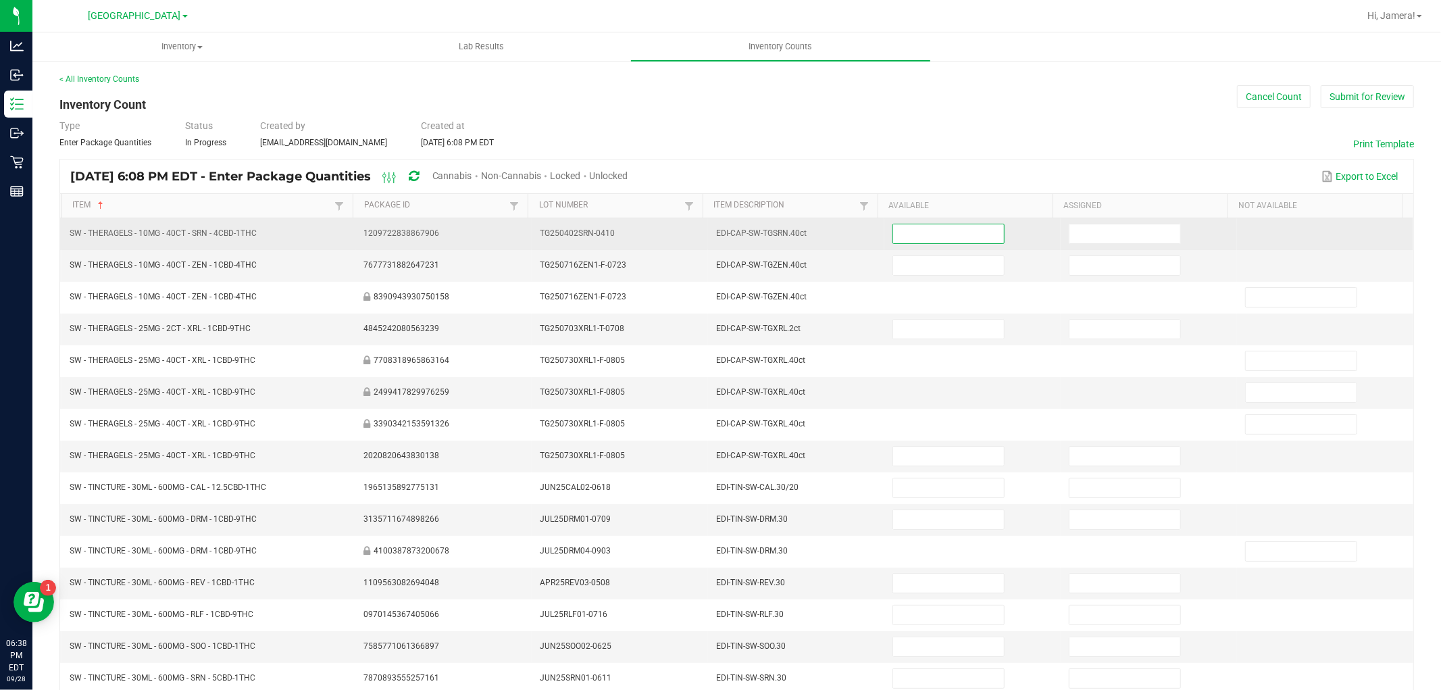
click at [916, 230] on input at bounding box center [948, 233] width 111 height 19
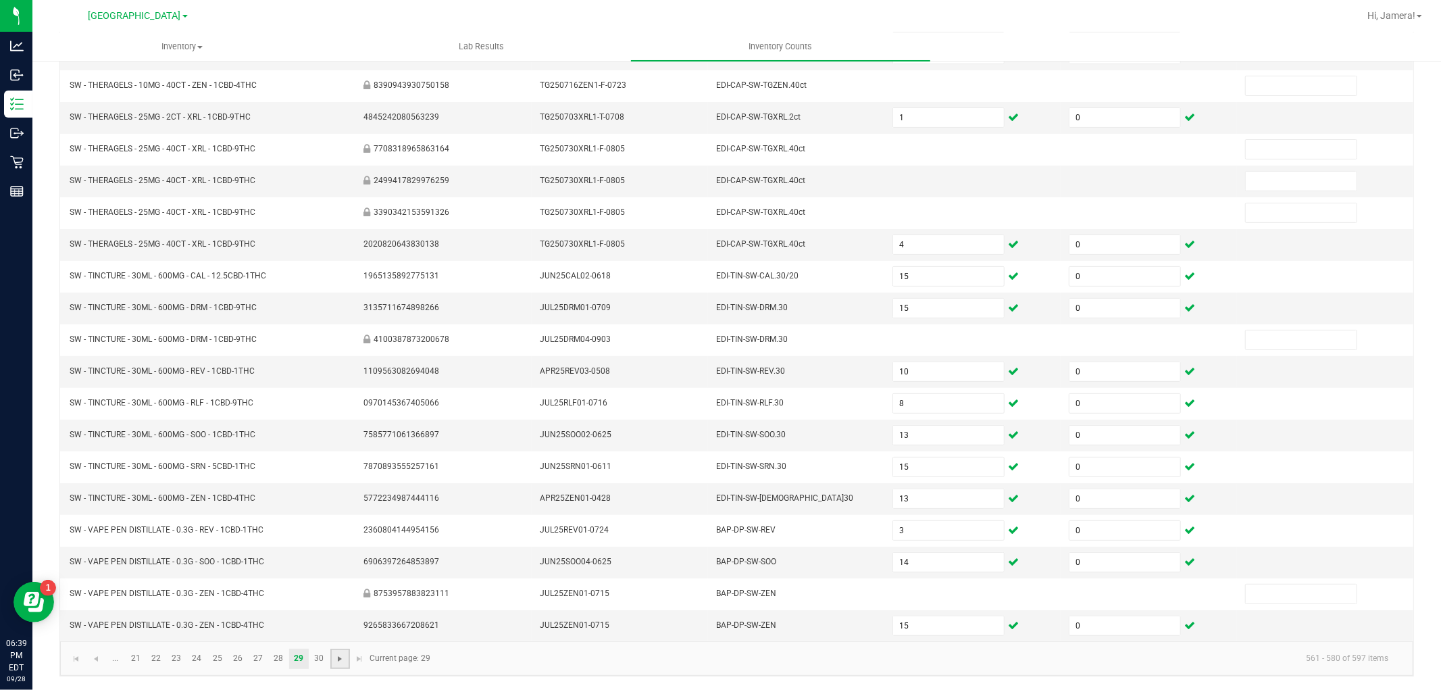
click at [339, 656] on span "Go to the next page" at bounding box center [340, 658] width 11 height 11
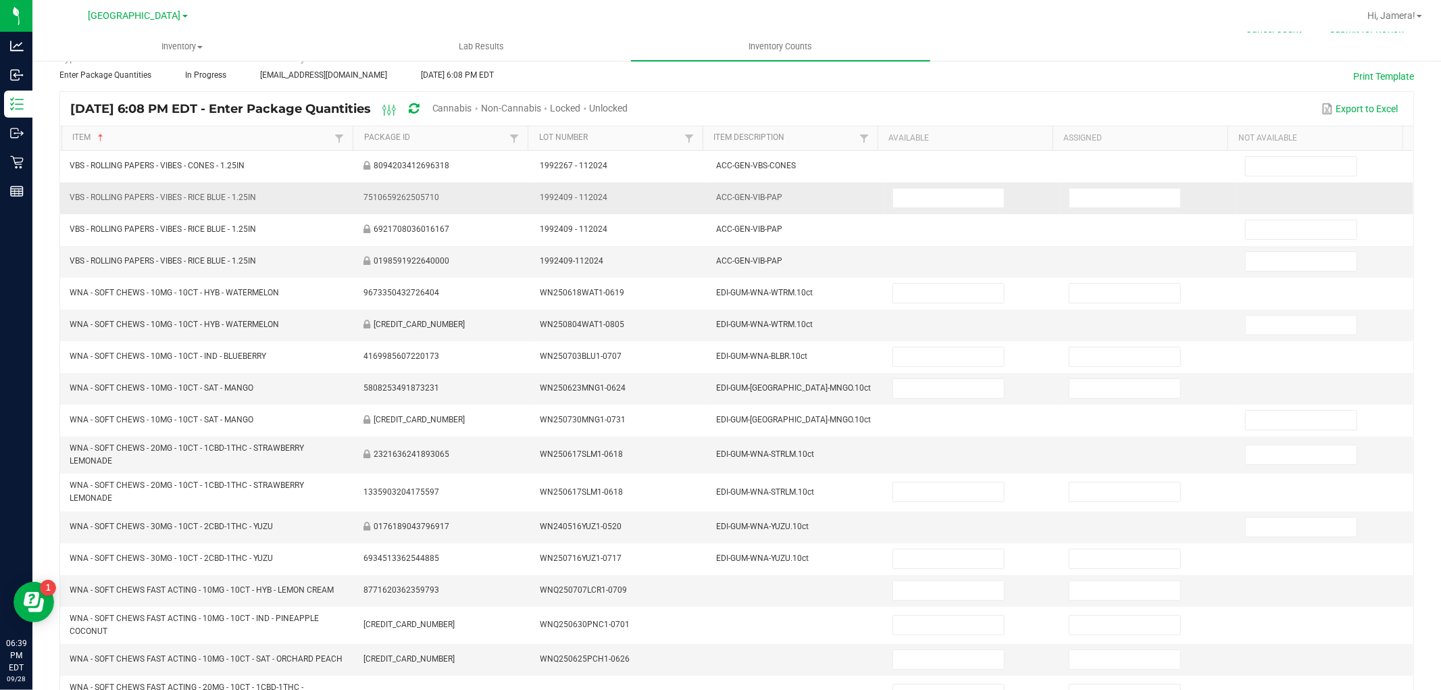
scroll to position [0, 0]
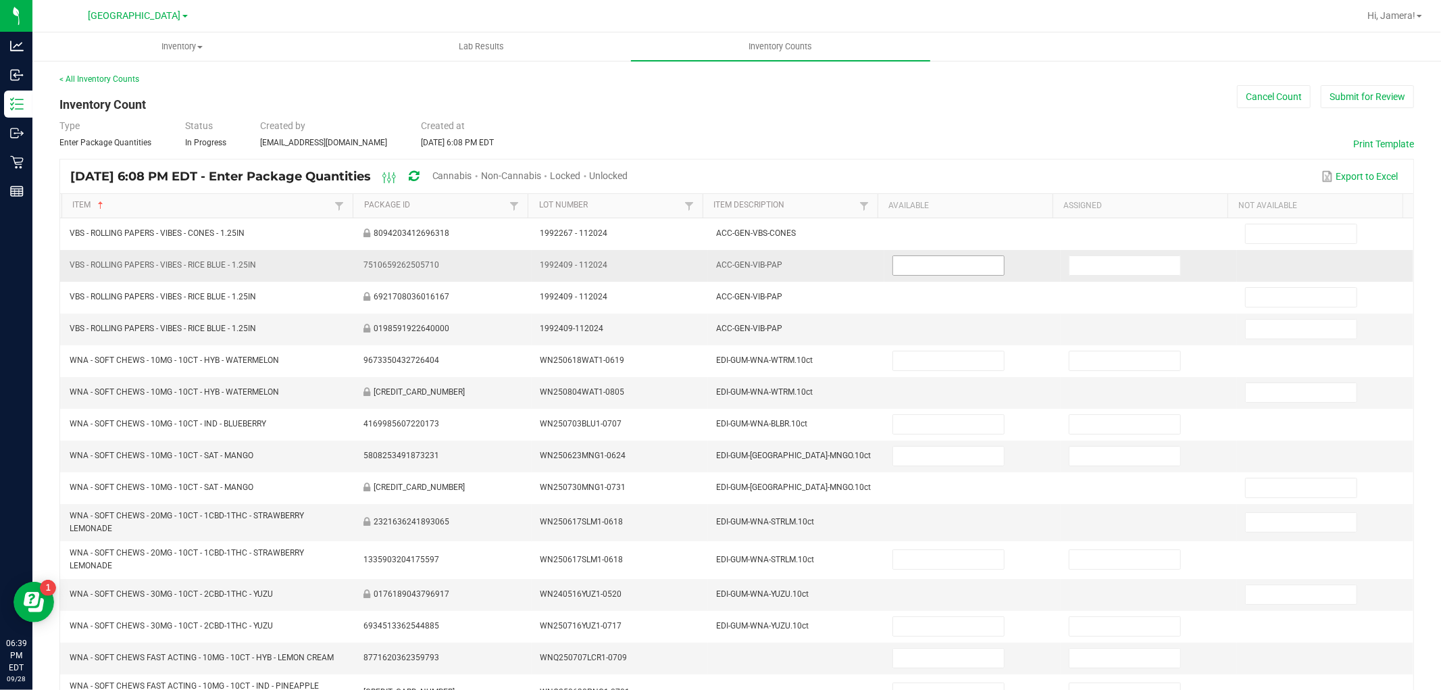
click at [924, 258] on input at bounding box center [948, 265] width 111 height 19
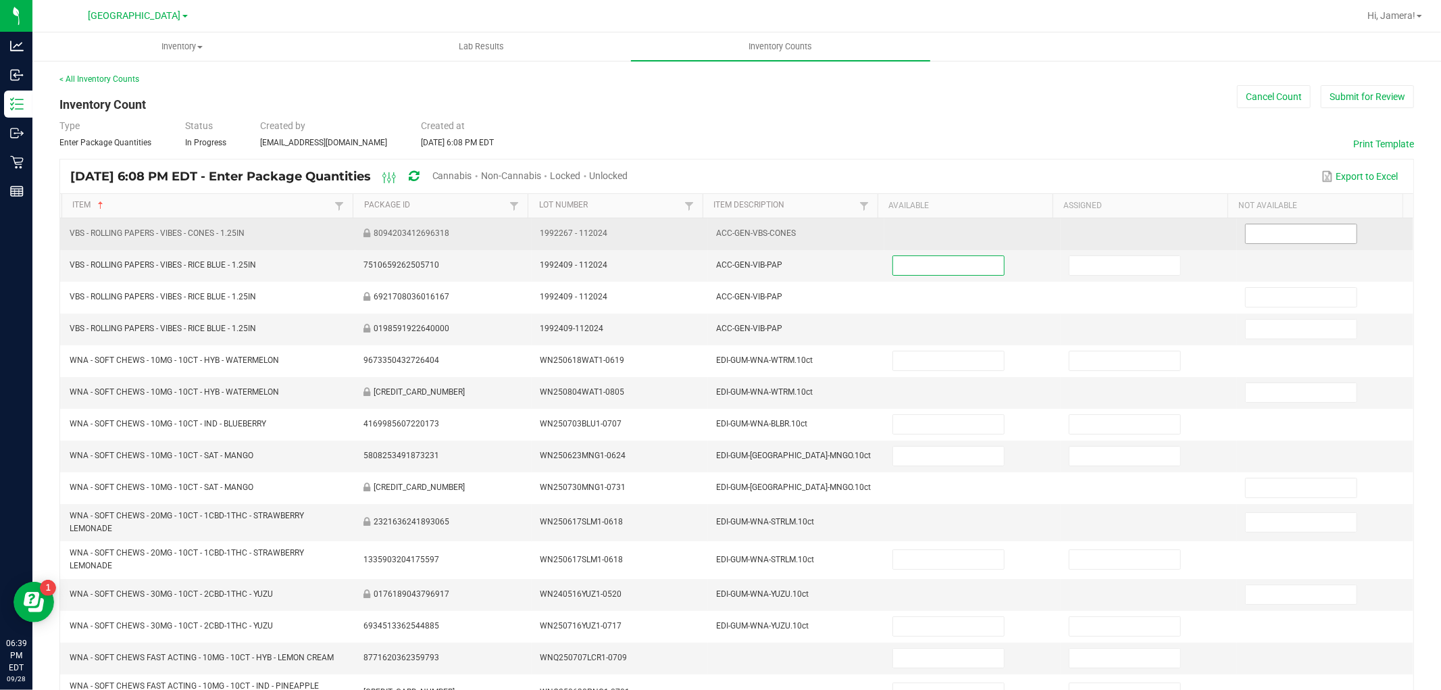
click at [1310, 233] on input at bounding box center [1301, 233] width 111 height 19
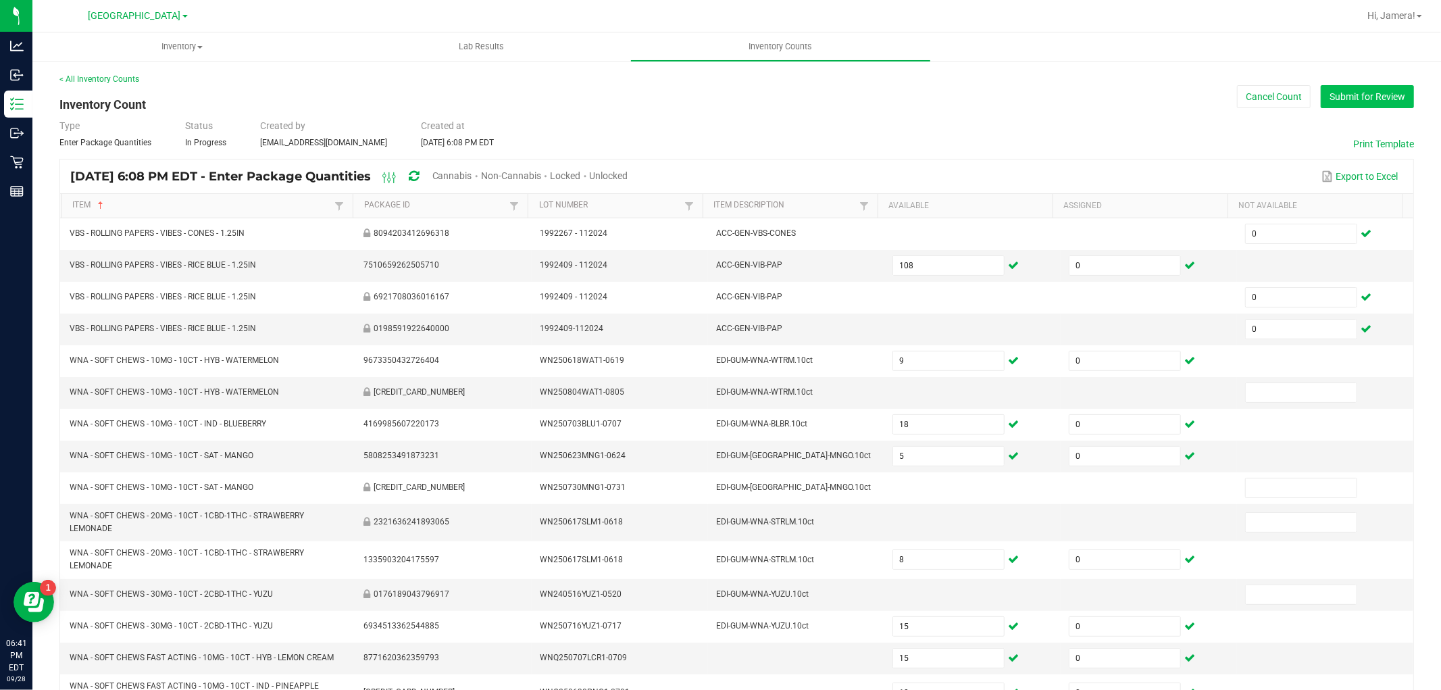
click at [1340, 99] on button "Submit for Review" at bounding box center [1367, 96] width 93 height 23
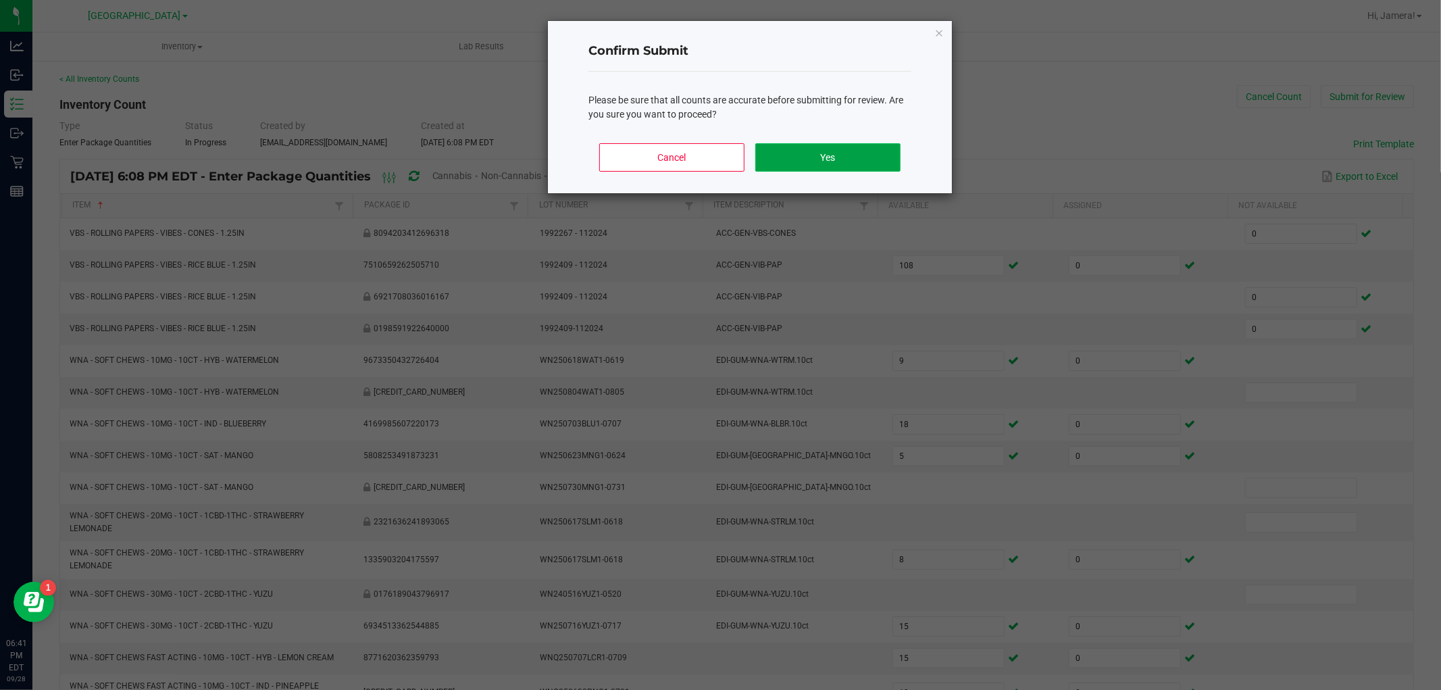
click at [881, 154] on button "Yes" at bounding box center [828, 157] width 145 height 28
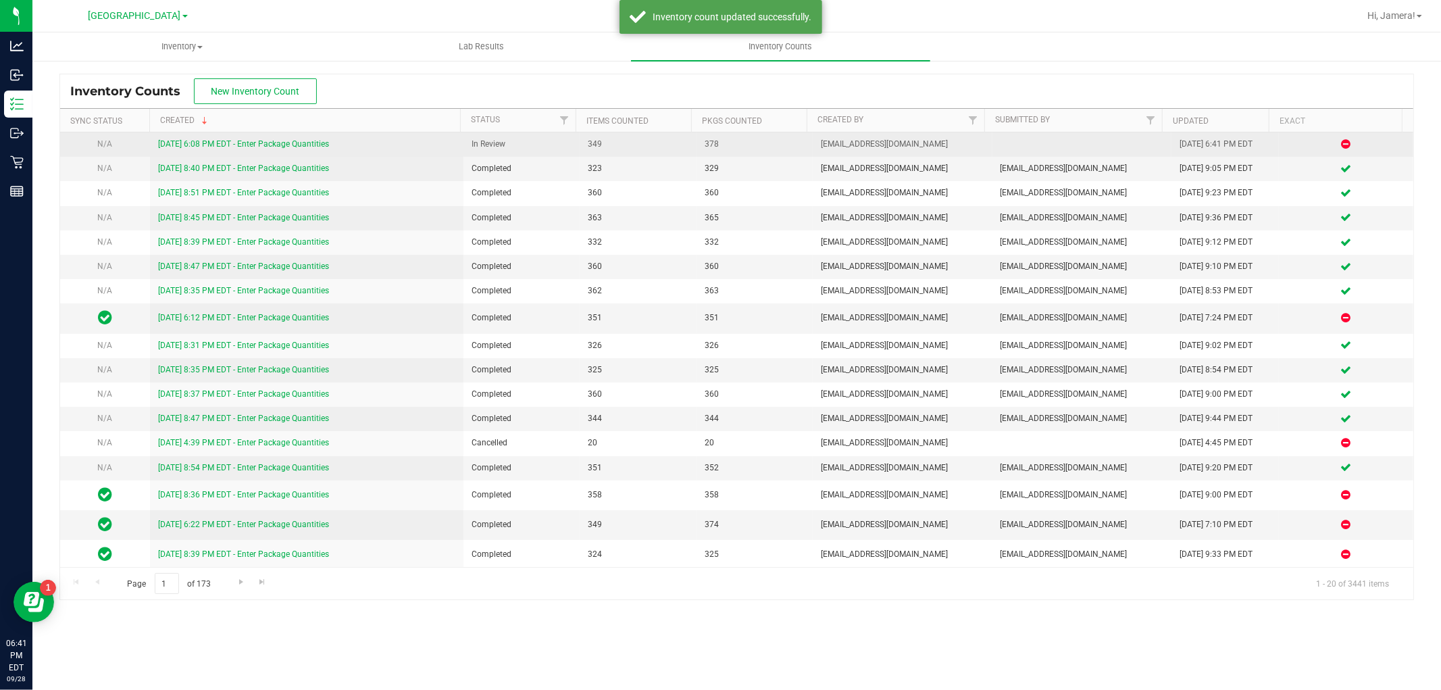
click at [204, 147] on link "[DATE] 6:08 PM EDT - Enter Package Quantities" at bounding box center [243, 143] width 171 height 9
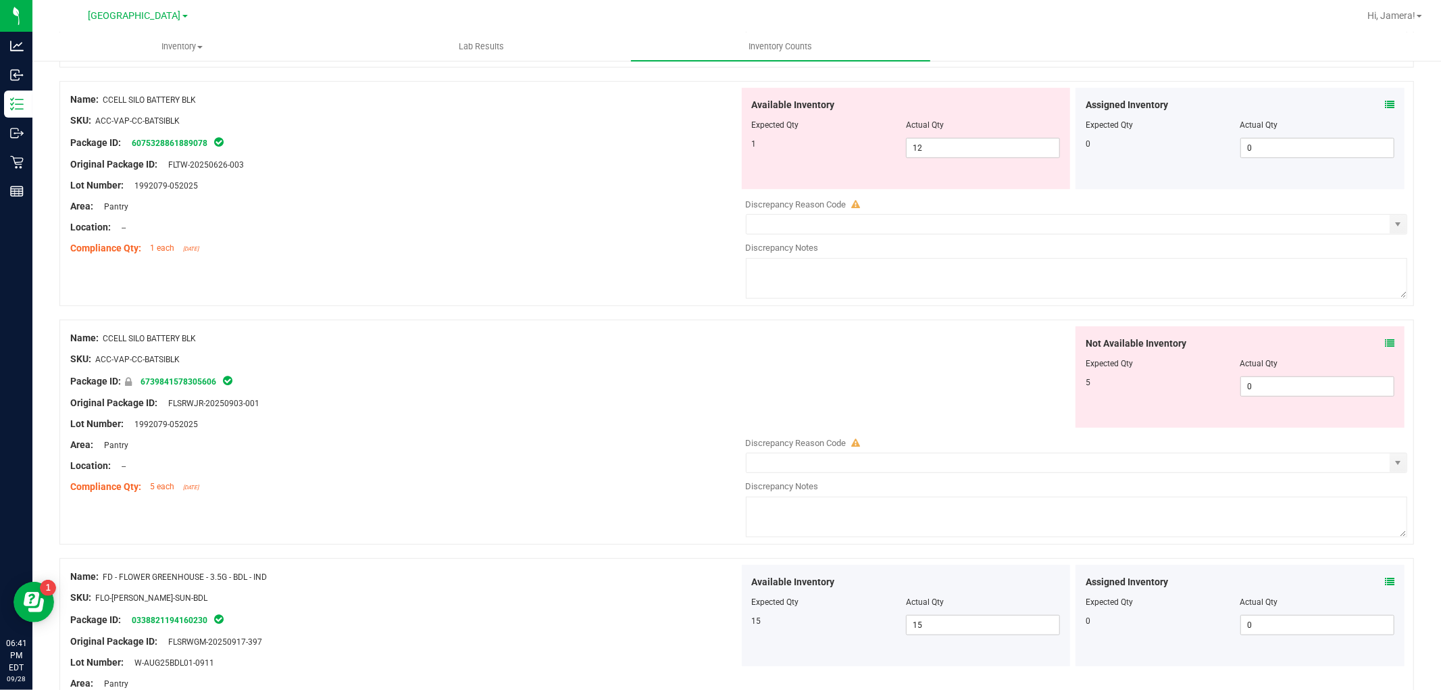
scroll to position [600, 0]
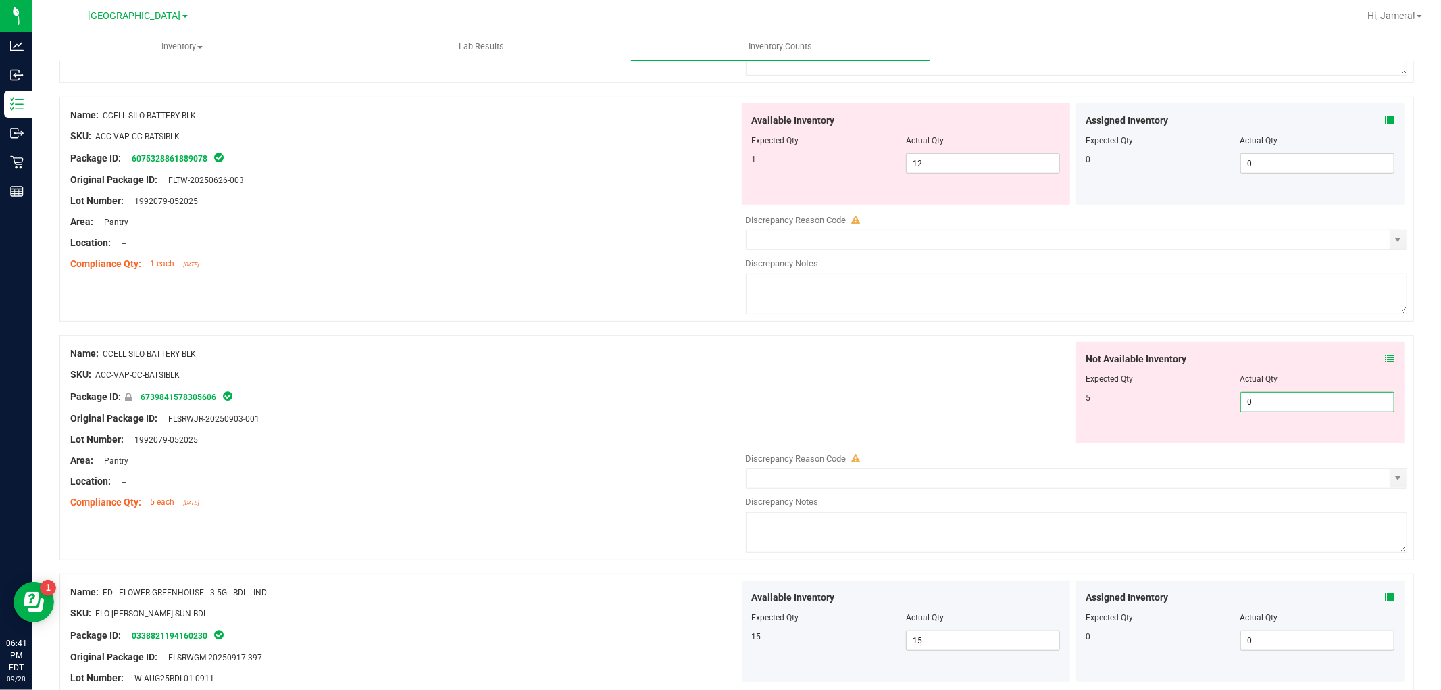
drag, startPoint x: 1134, startPoint y: 388, endPoint x: 954, endPoint y: 356, distance: 182.5
click at [1008, 369] on div "Not Available Inventory Expected Qty Actual Qty 5 0 0" at bounding box center [1073, 392] width 669 height 101
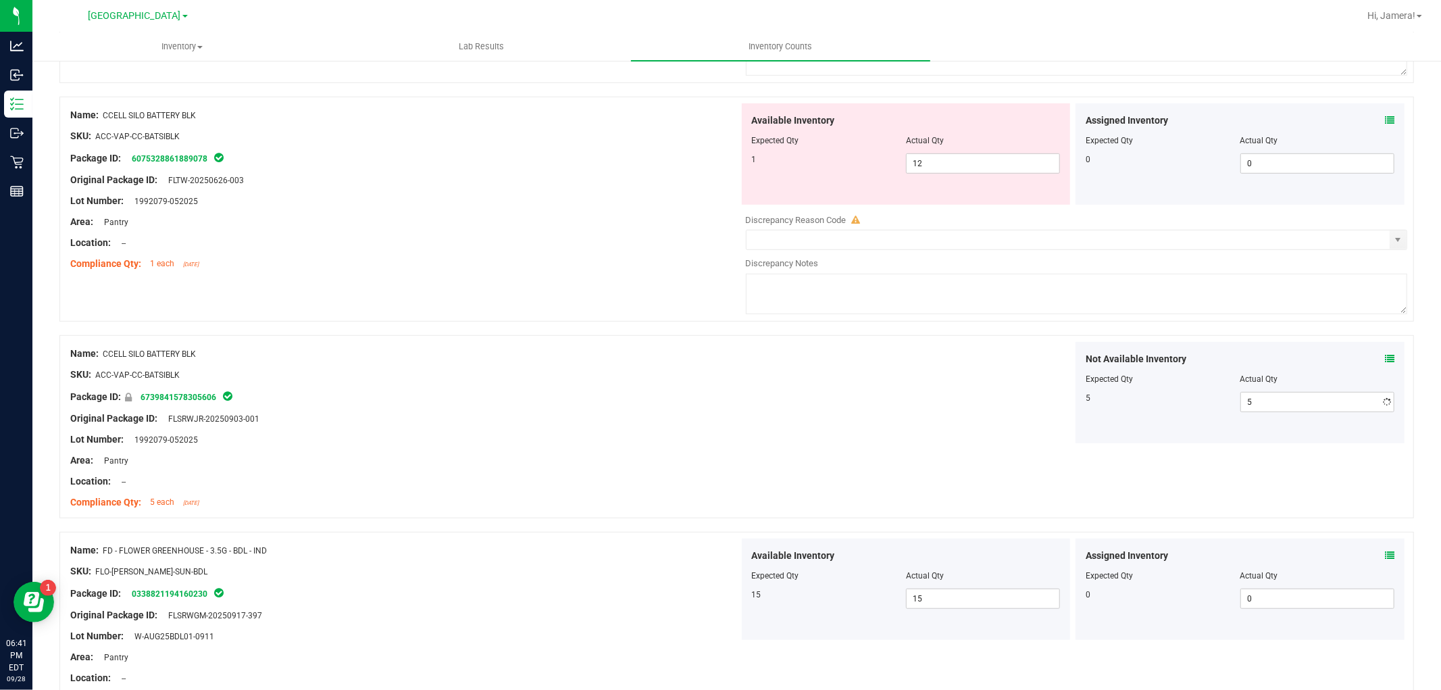
click at [861, 342] on div "Name: CCELL SILO BATTERY BLK SKU: ACC-VAP-CC-BATSIBLK Package ID: 6739841578305…" at bounding box center [736, 426] width 1355 height 183
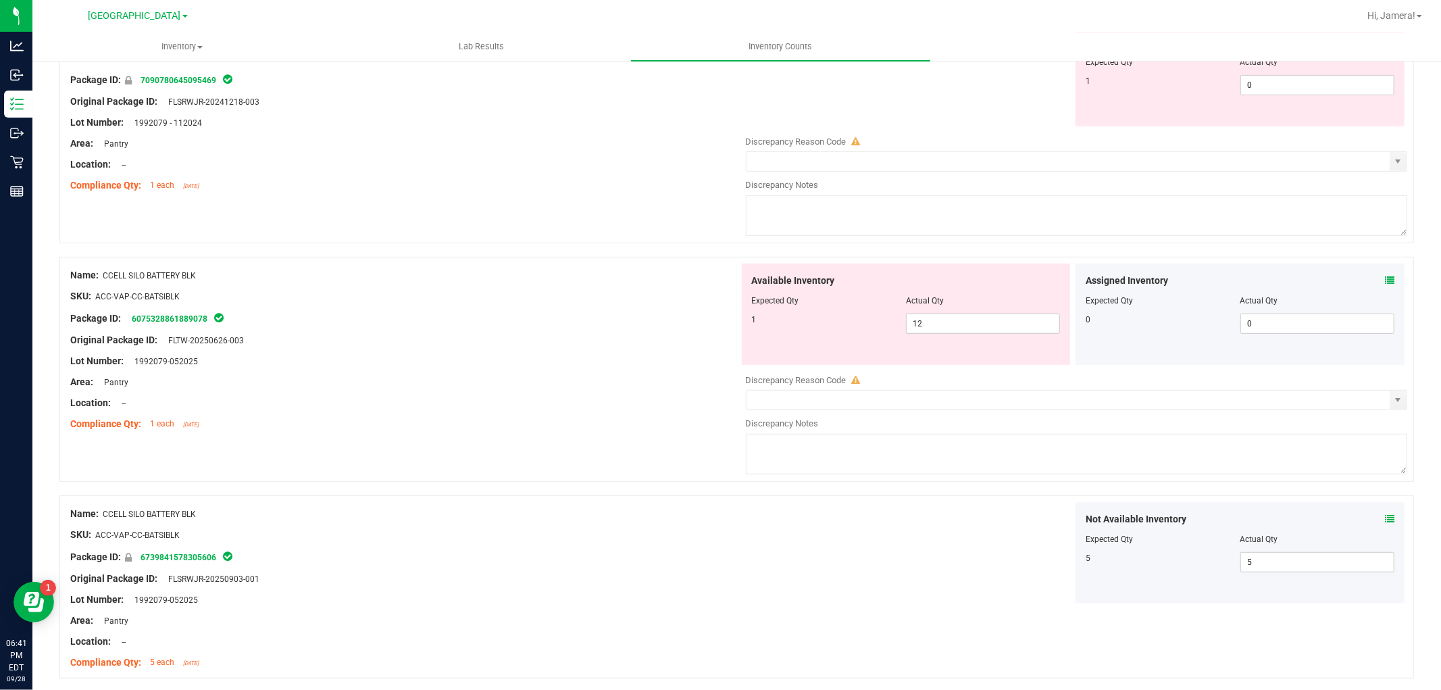
scroll to position [375, 0]
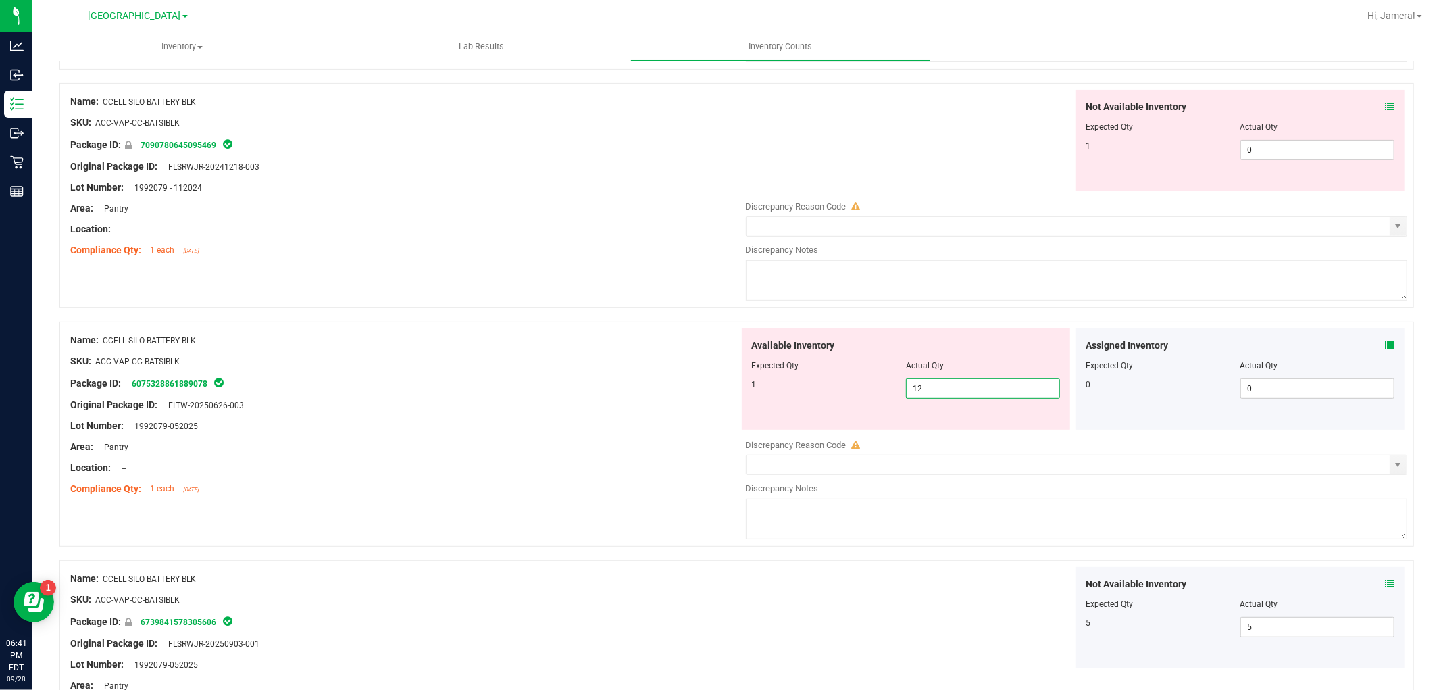
drag, startPoint x: 937, startPoint y: 384, endPoint x: 733, endPoint y: 363, distance: 205.8
click at [739, 363] on div "Available Inventory Expected Qty Actual Qty 1 12 12" at bounding box center [906, 378] width 335 height 101
click at [626, 230] on div "Location: --" at bounding box center [404, 229] width 669 height 14
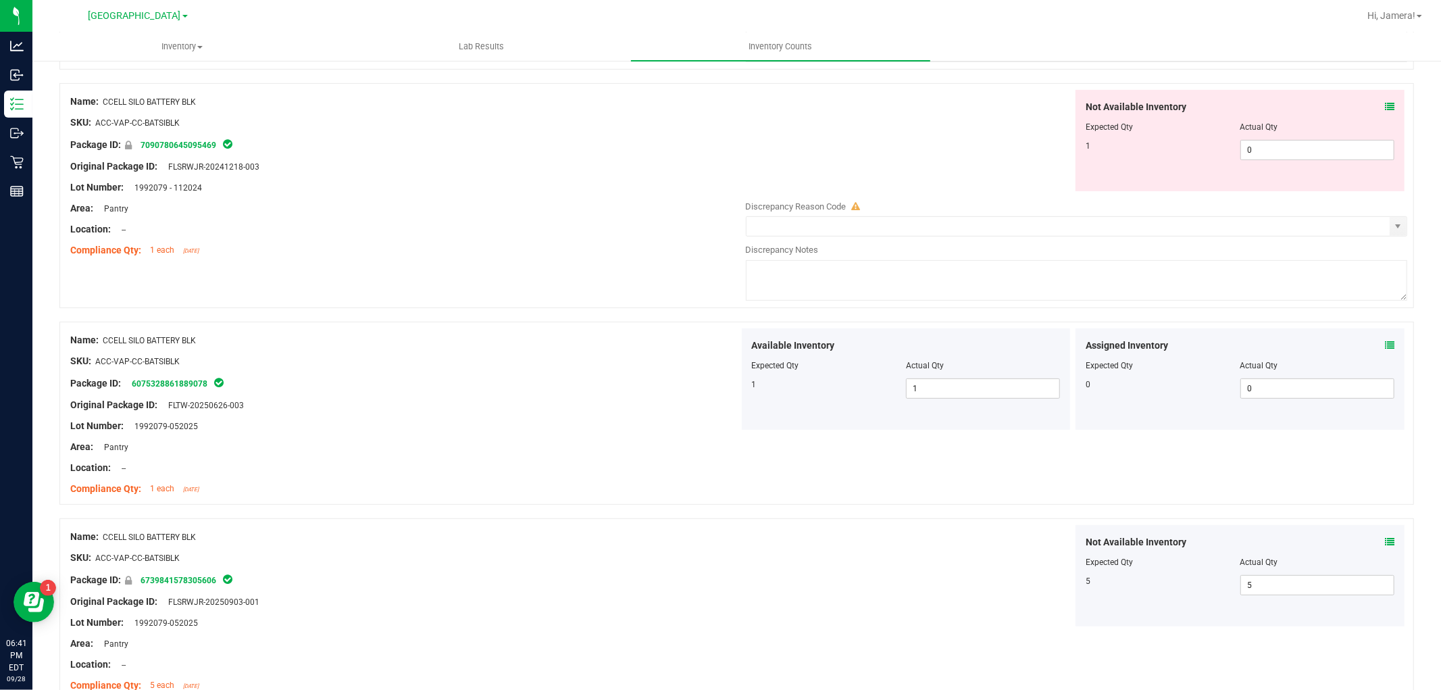
scroll to position [150, 0]
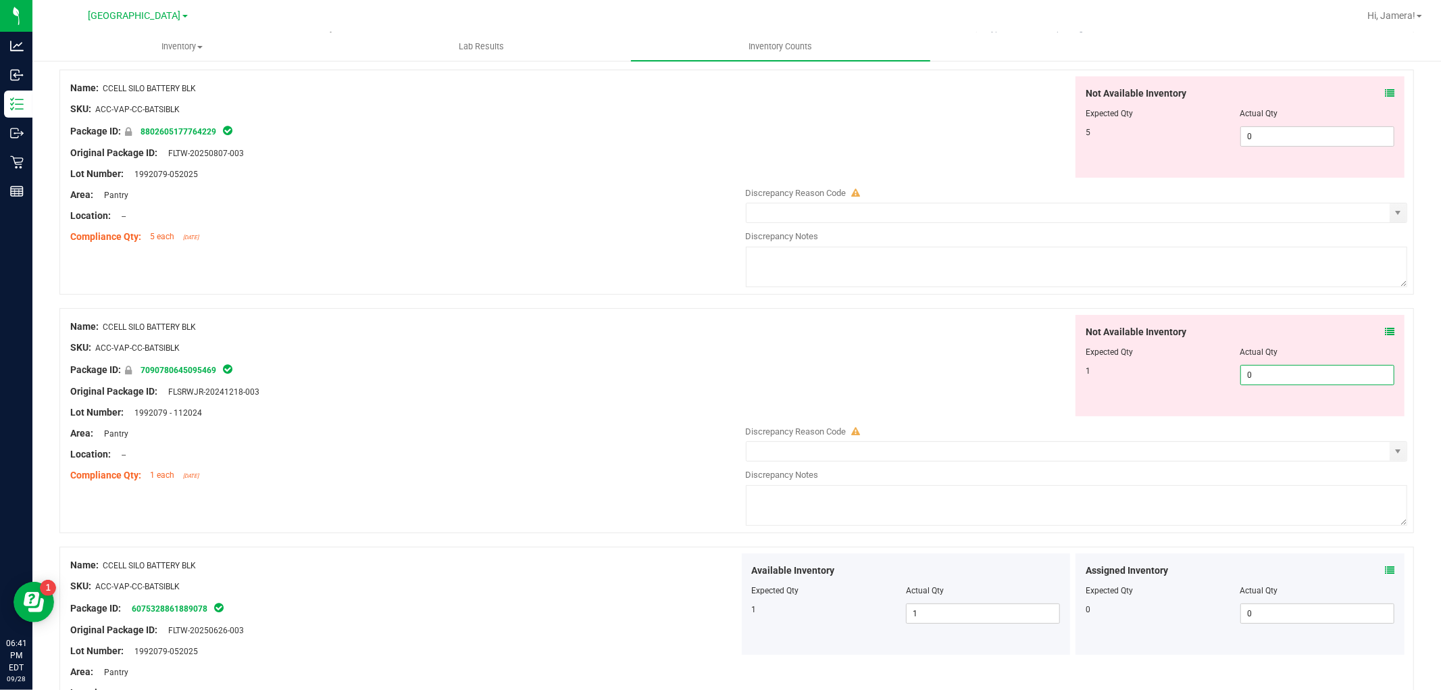
drag, startPoint x: 1282, startPoint y: 375, endPoint x: 954, endPoint y: 325, distance: 332.2
click at [970, 335] on div "Not Available Inventory Expected Qty Actual Qty 1 0 0" at bounding box center [1073, 365] width 669 height 101
click at [613, 152] on div "Original Package ID: FLTW-20250807-003" at bounding box center [404, 153] width 669 height 14
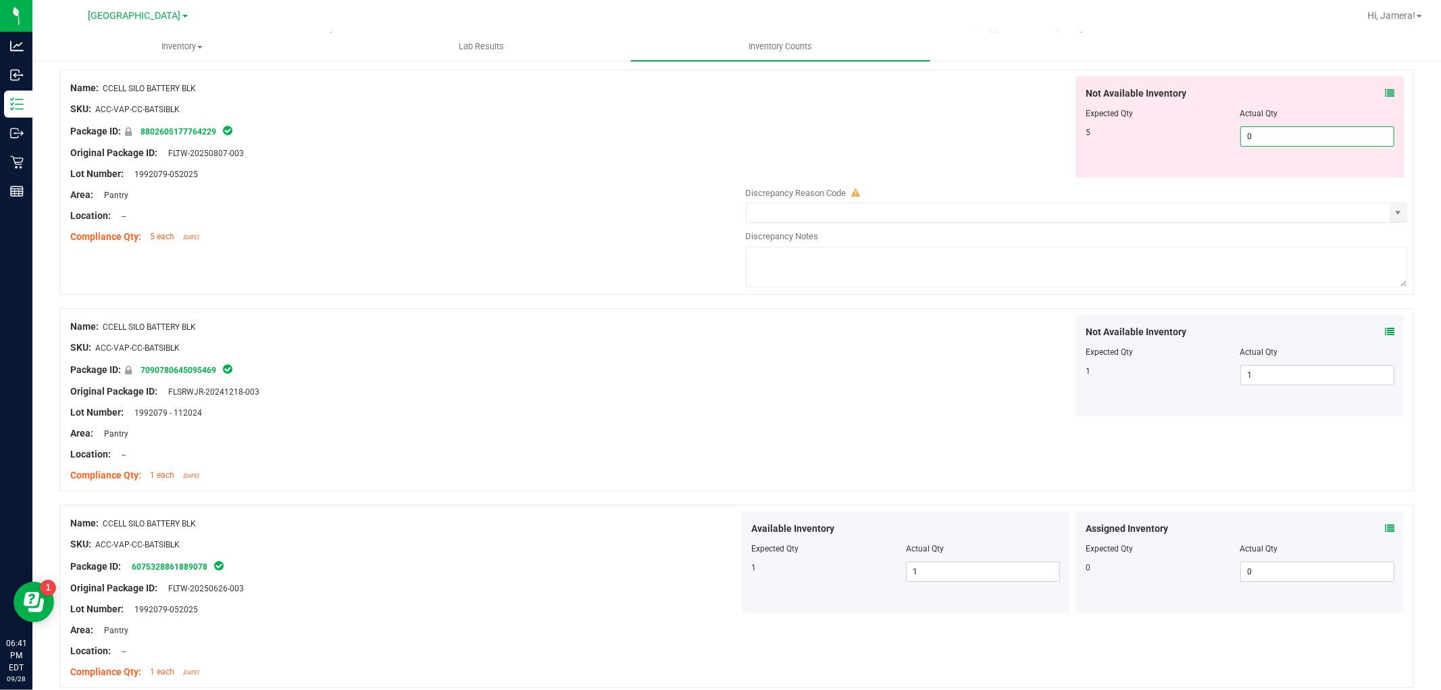
drag, startPoint x: 1275, startPoint y: 142, endPoint x: 944, endPoint y: 109, distance: 332.7
click at [962, 114] on div "Not Available Inventory Expected Qty Actual Qty 5 0 0" at bounding box center [1073, 126] width 669 height 101
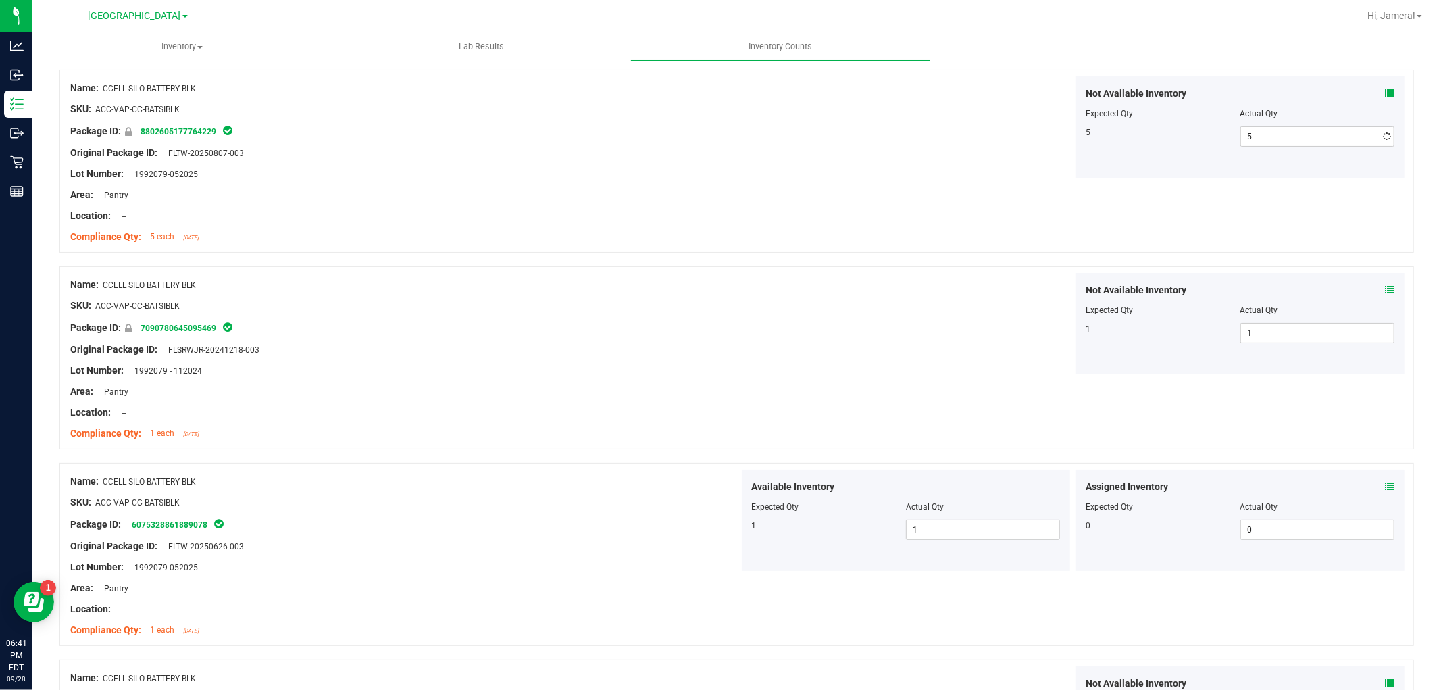
click at [876, 91] on div "Not Available Inventory Expected Qty Actual Qty 5 5 5" at bounding box center [1073, 126] width 669 height 101
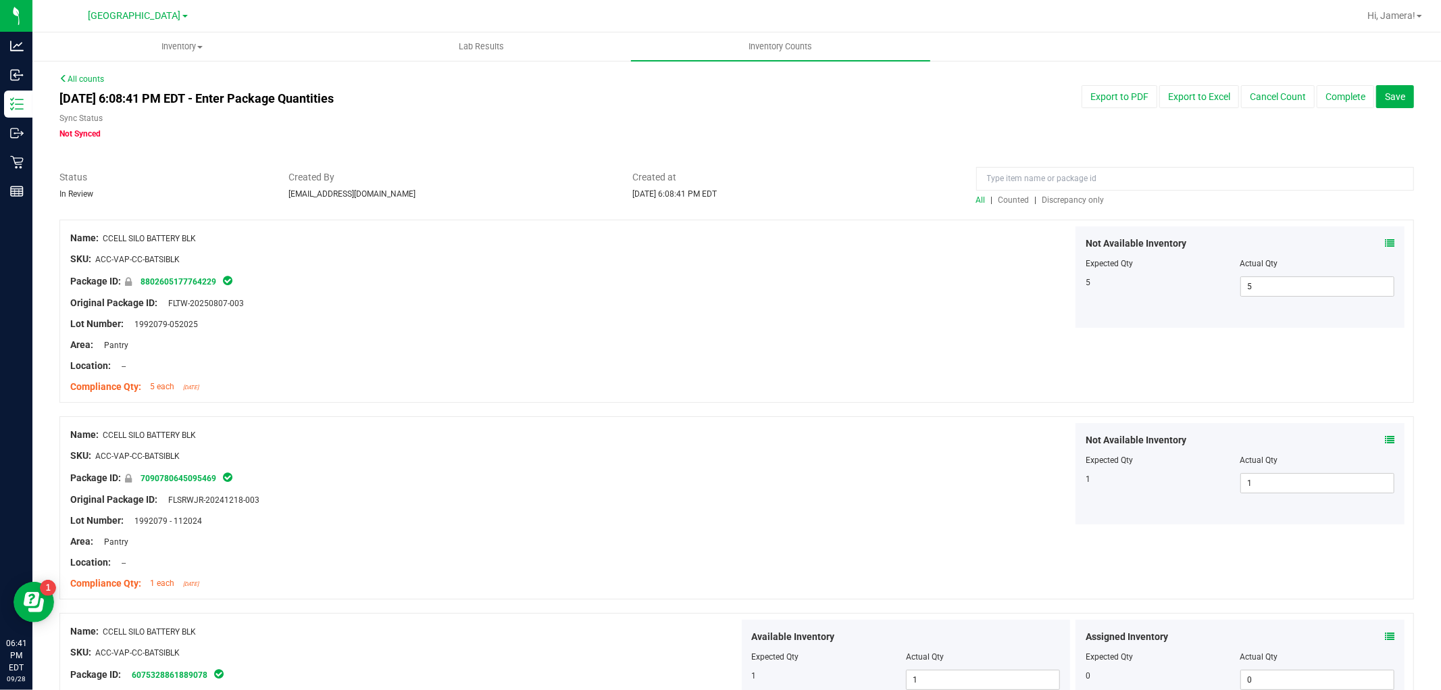
click at [1062, 199] on span "Discrepancy only" at bounding box center [1074, 199] width 62 height 9
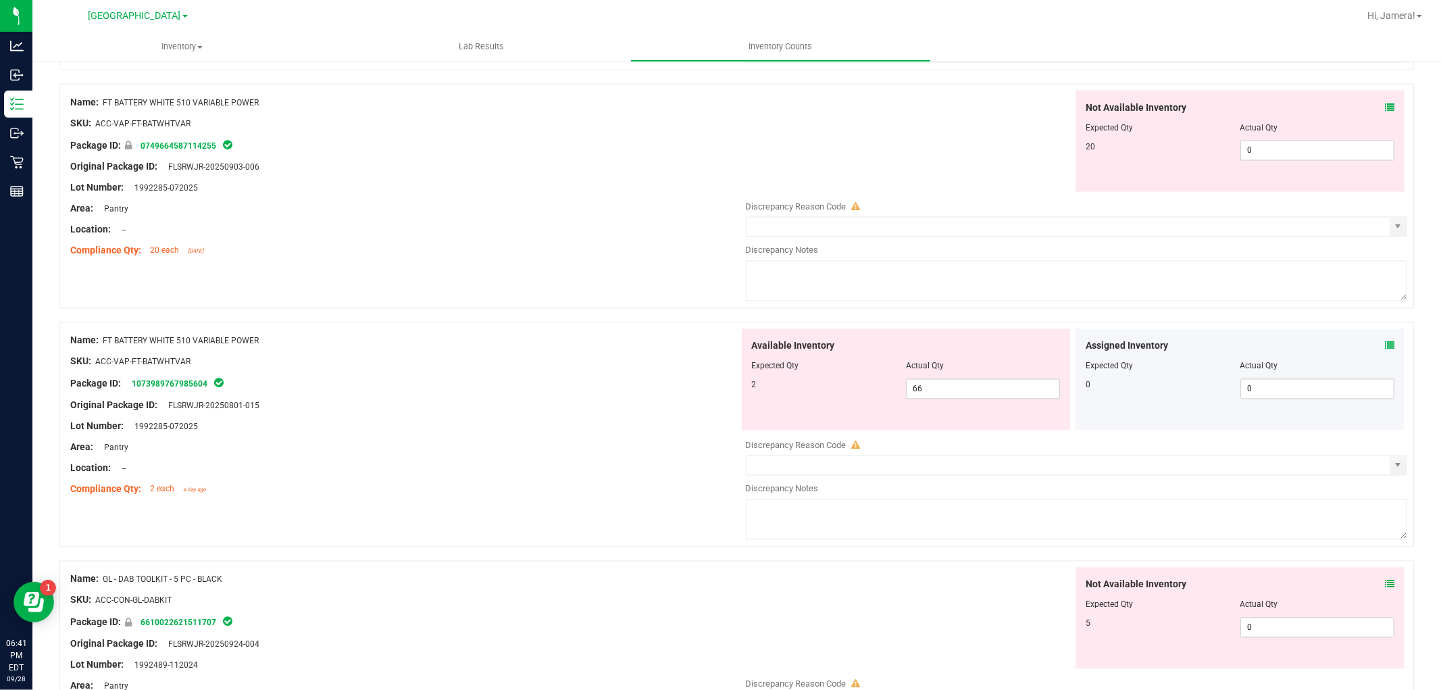
scroll to position [2102, 0]
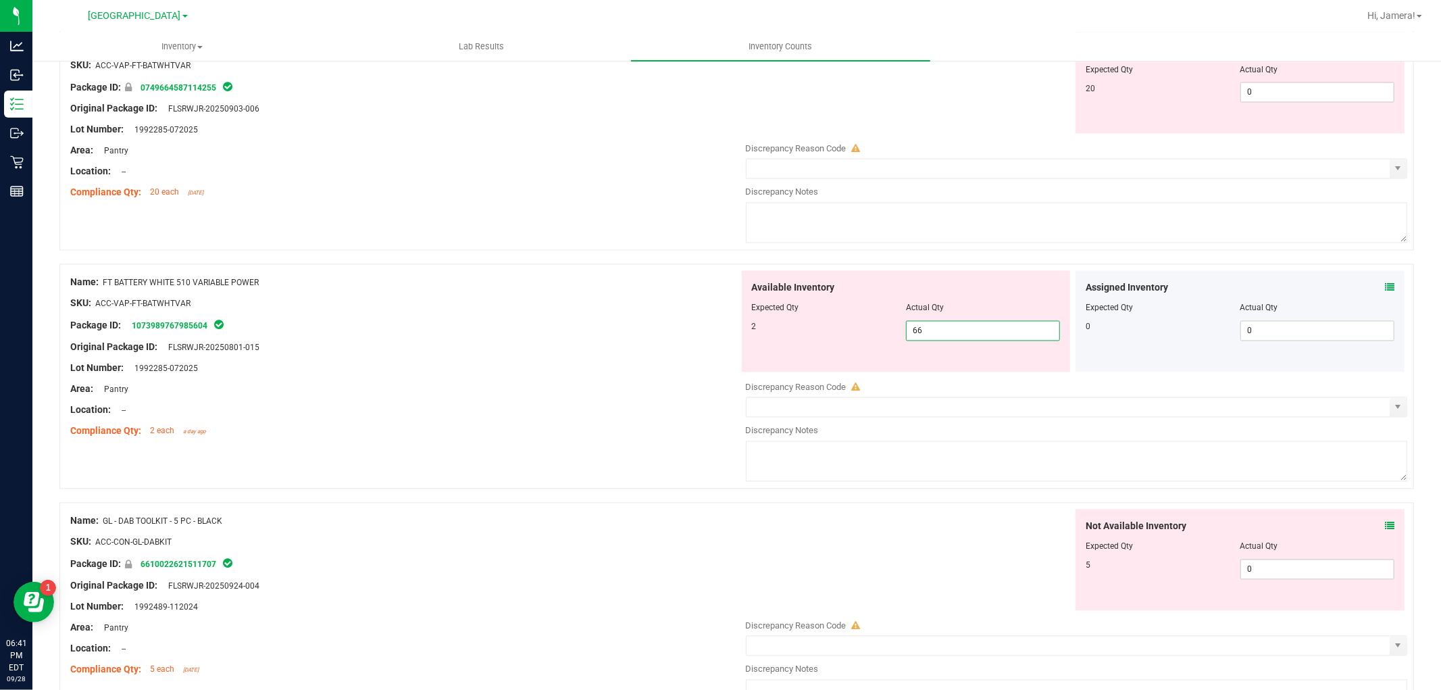
drag, startPoint x: 939, startPoint y: 335, endPoint x: 536, endPoint y: 271, distance: 408.5
click at [606, 332] on div "Name: FT BATTERY WHITE 510 VARIABLE POWER SKU: ACC-VAP-FT-BATWHTVAR Package ID:…" at bounding box center [736, 376] width 1355 height 225
click at [608, 186] on div at bounding box center [404, 182] width 669 height 7
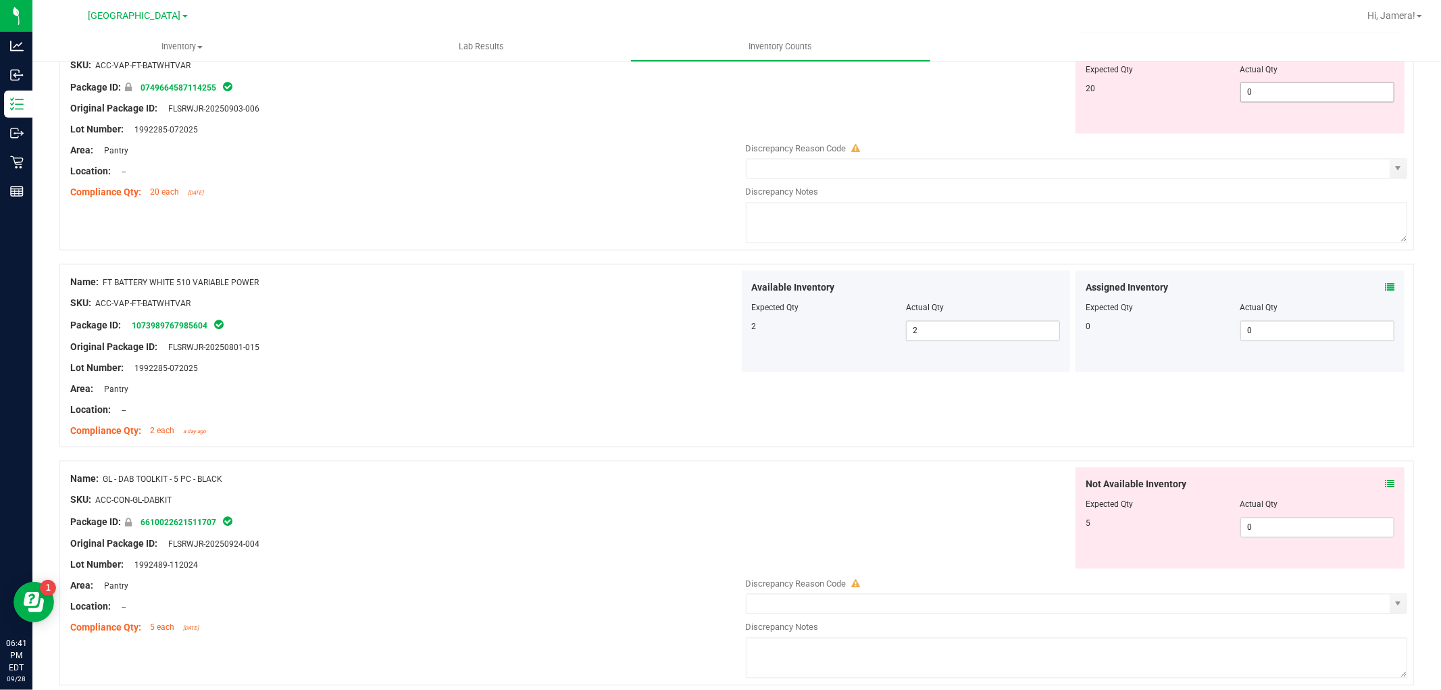
drag, startPoint x: 1301, startPoint y: 93, endPoint x: 864, endPoint y: 95, distance: 437.2
click at [869, 93] on div "Not Available Inventory Expected Qty Actual Qty 20 0 0" at bounding box center [1073, 82] width 669 height 101
click at [858, 97] on div "Not Available Inventory Expected Qty Actual Qty 20 20 20" at bounding box center [1073, 82] width 669 height 101
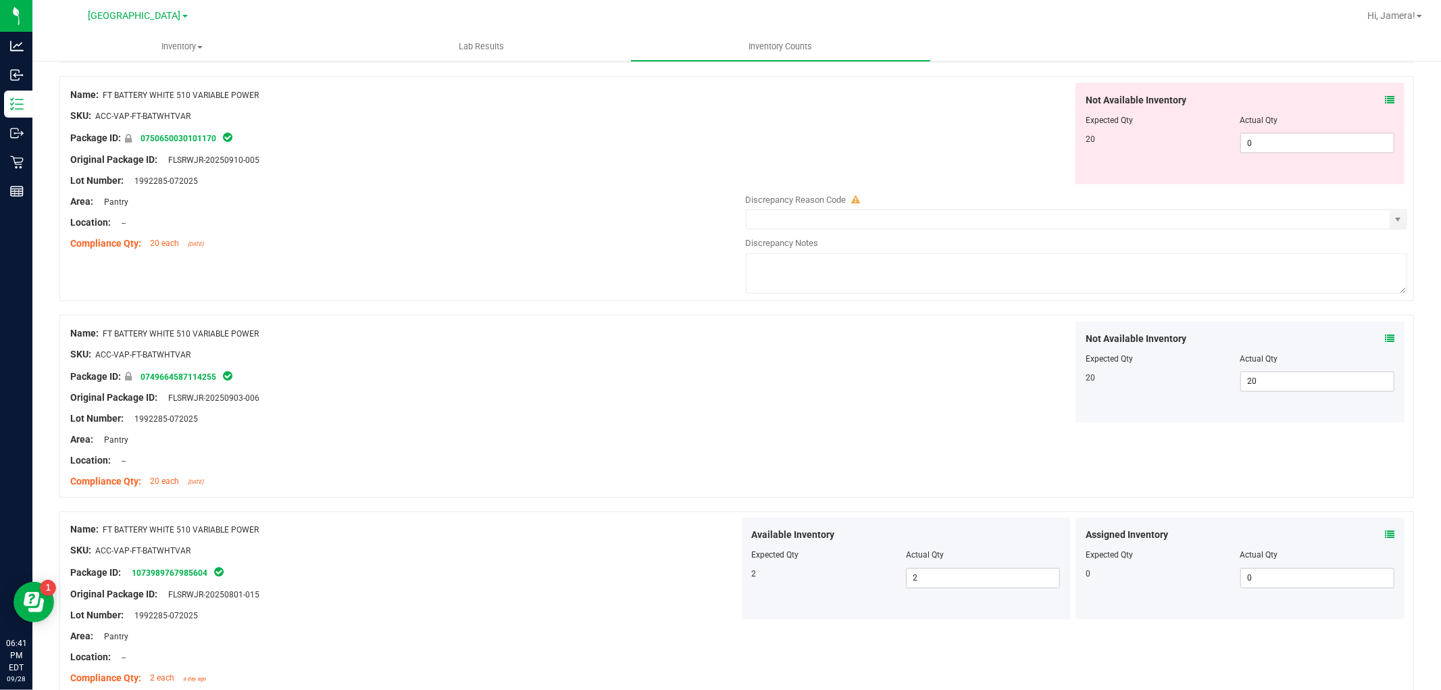
scroll to position [1802, 0]
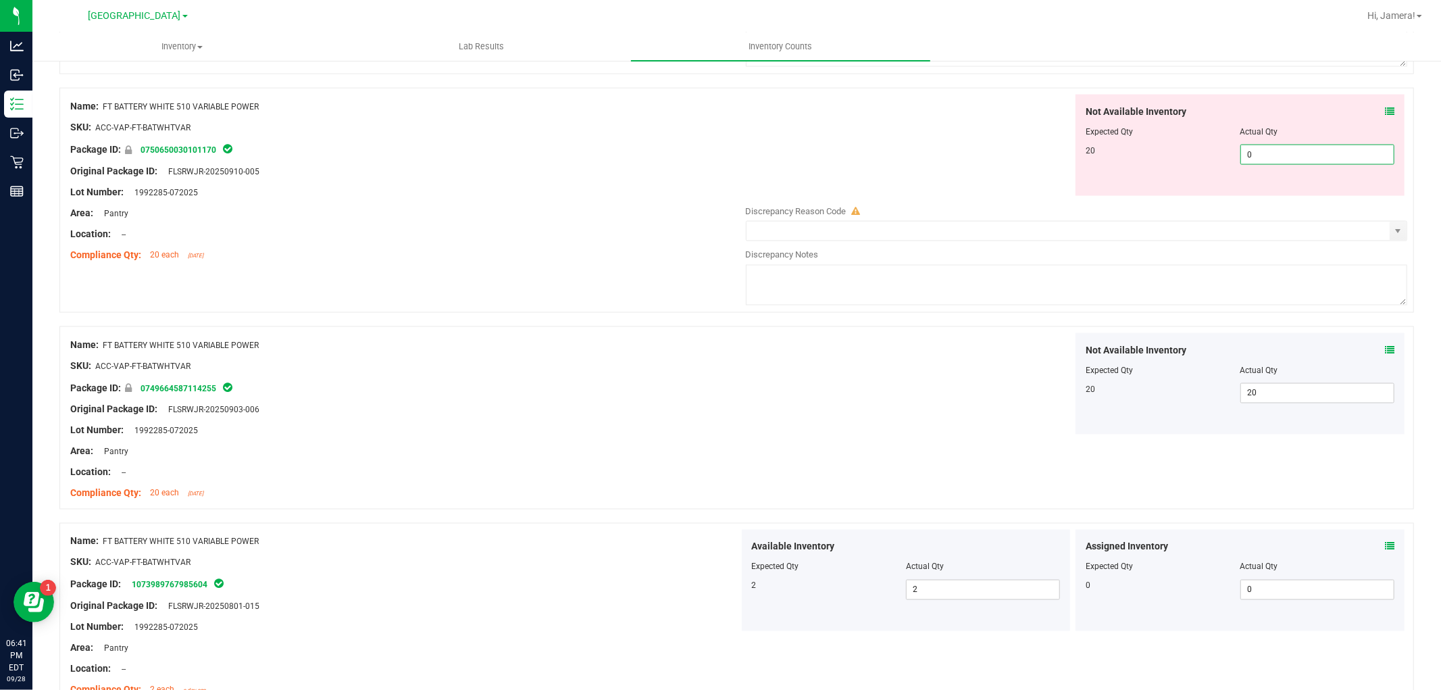
drag, startPoint x: 1258, startPoint y: 166, endPoint x: 1071, endPoint y: 153, distance: 187.0
click at [1076, 153] on div "Not Available Inventory Expected Qty Actual Qty 20 0 0" at bounding box center [1240, 145] width 329 height 101
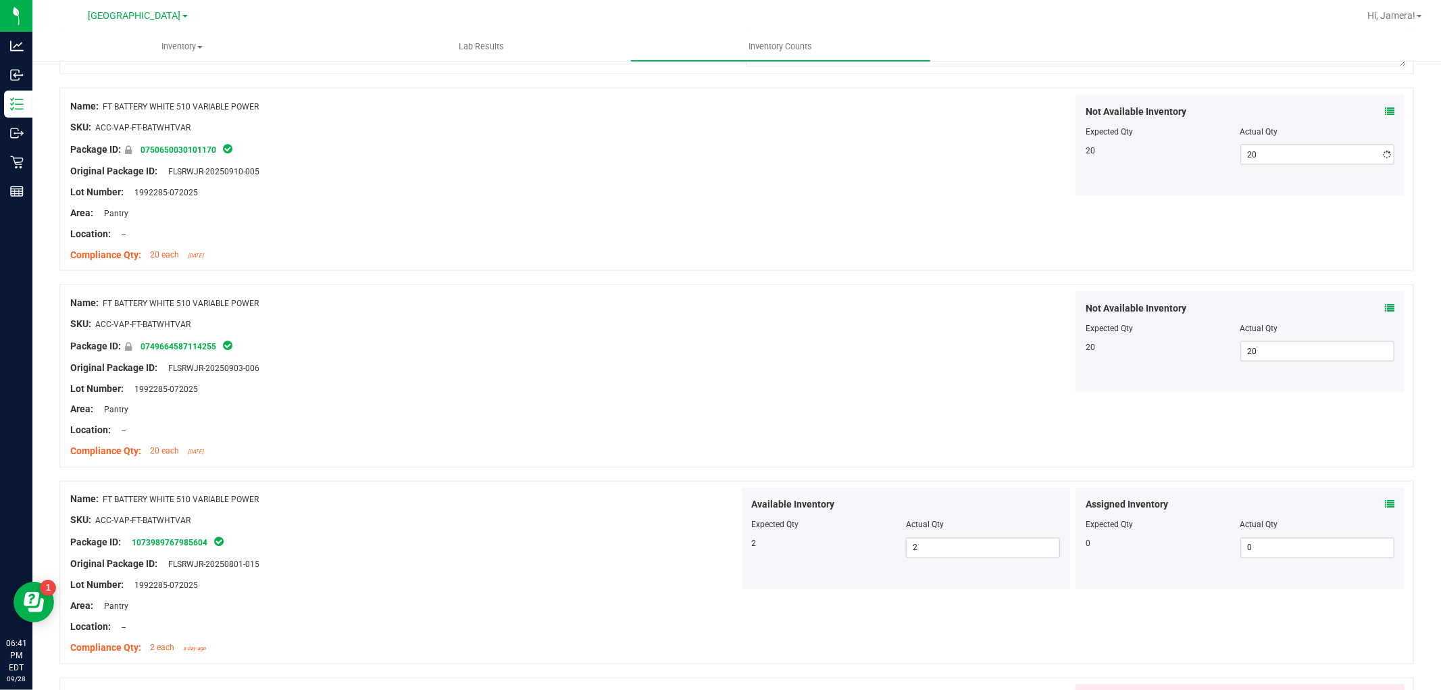
click at [1024, 160] on div "Not Available Inventory Expected Qty Actual Qty 20 20 20" at bounding box center [1073, 145] width 669 height 101
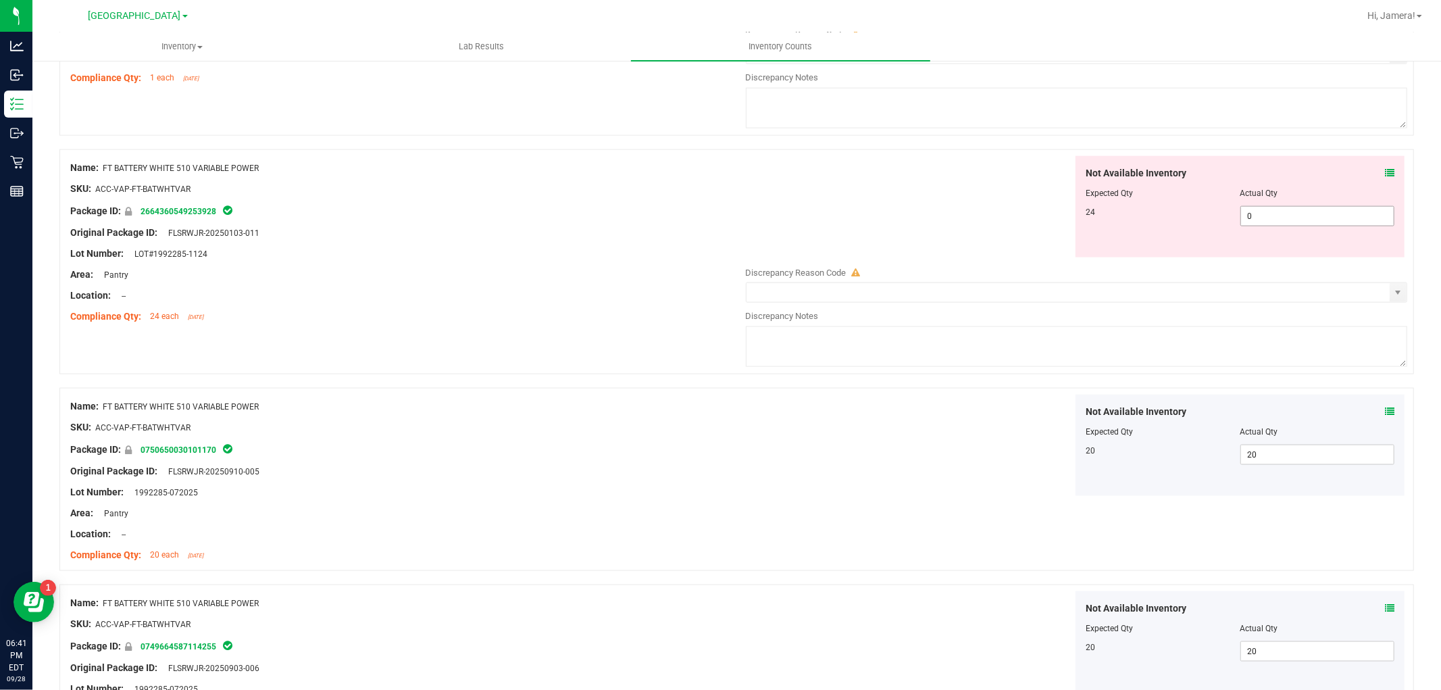
drag, startPoint x: 1272, startPoint y: 221, endPoint x: 1018, endPoint y: 208, distance: 254.4
click at [1021, 208] on div "Not Available Inventory Expected Qty Actual Qty 24 0 0" at bounding box center [1073, 206] width 669 height 101
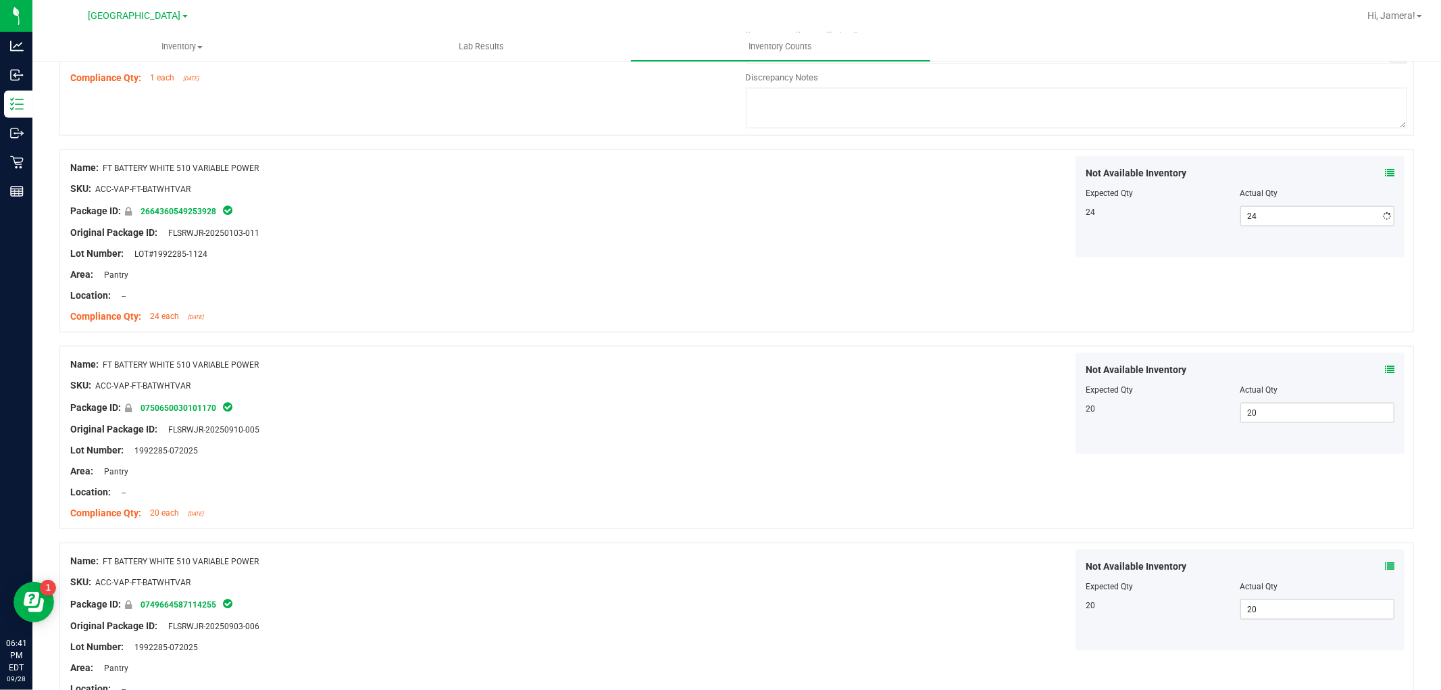
click at [984, 215] on div "Not Available Inventory Expected Qty Actual Qty 24 24 24" at bounding box center [1073, 206] width 669 height 101
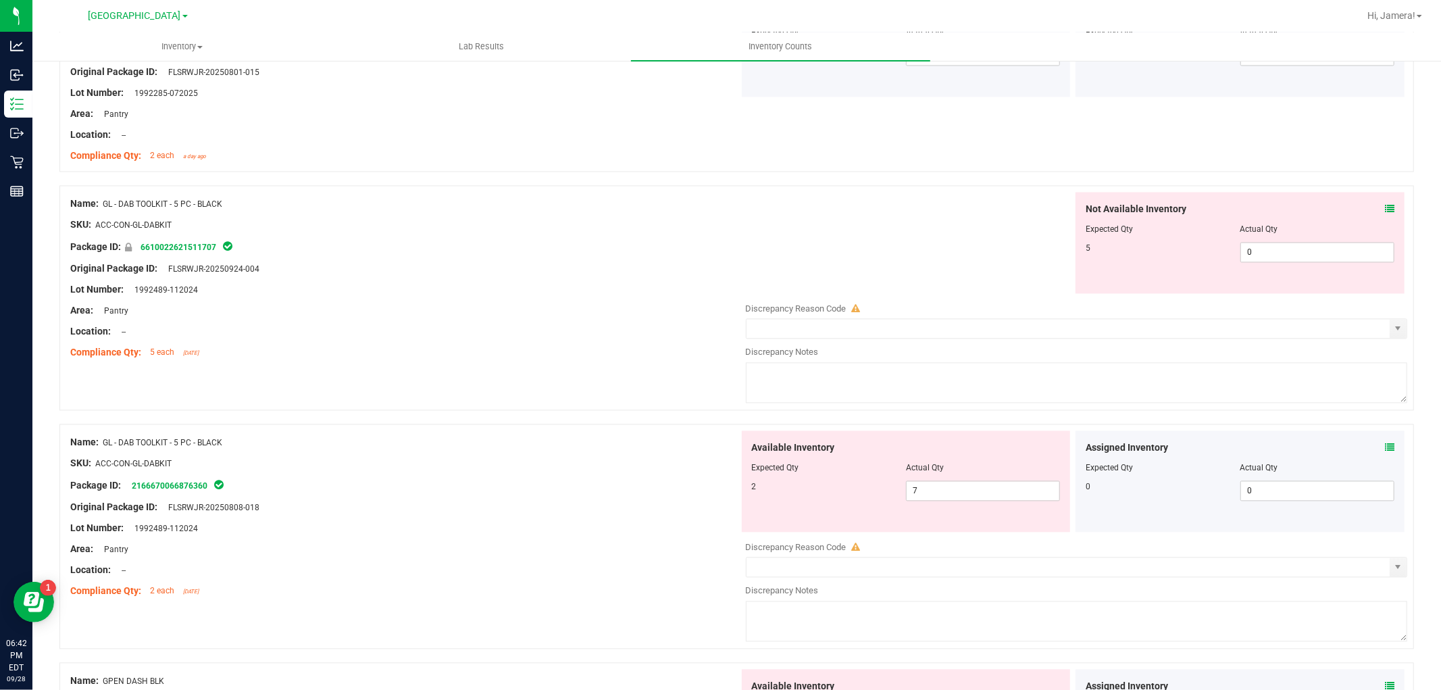
scroll to position [2327, 0]
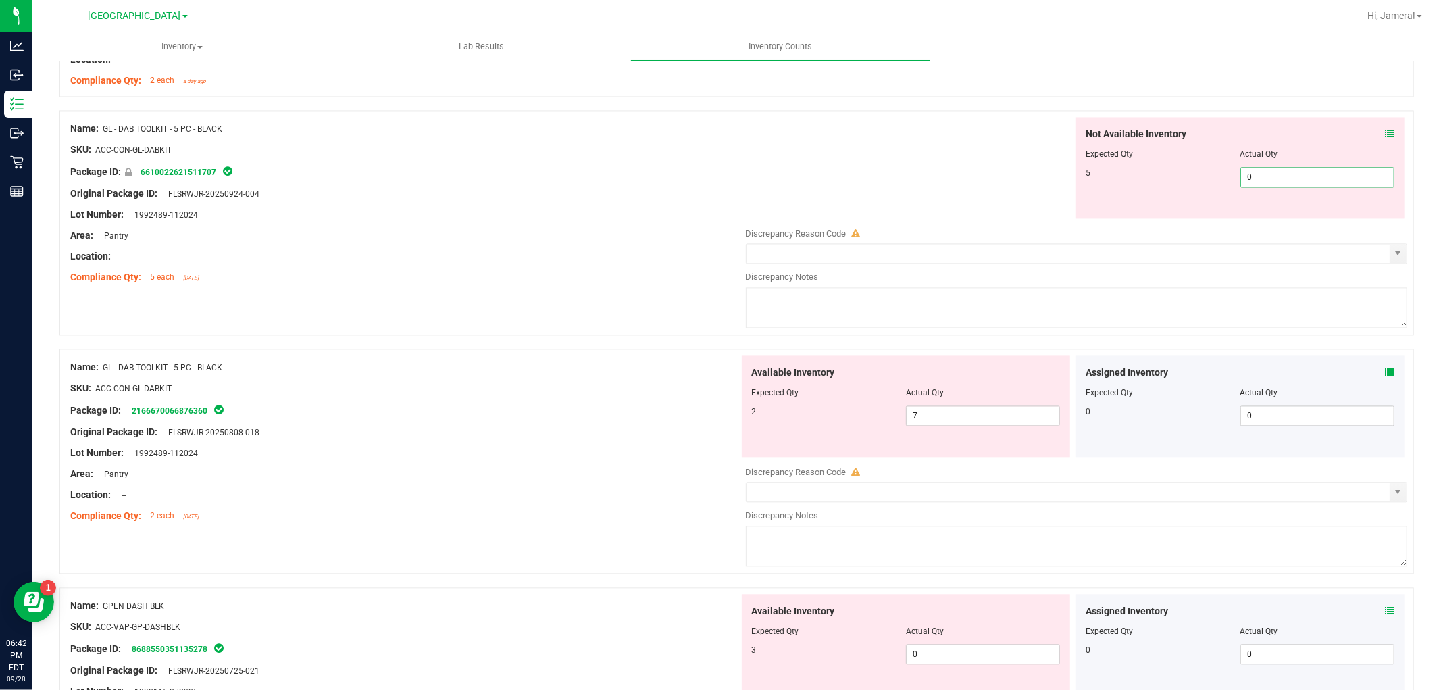
drag, startPoint x: 1262, startPoint y: 184, endPoint x: 1075, endPoint y: 174, distance: 187.4
click at [1086, 176] on div "5 0 0" at bounding box center [1240, 177] width 309 height 20
click at [983, 166] on div "Not Available Inventory Expected Qty Actual Qty 5 5 5" at bounding box center [1073, 167] width 669 height 101
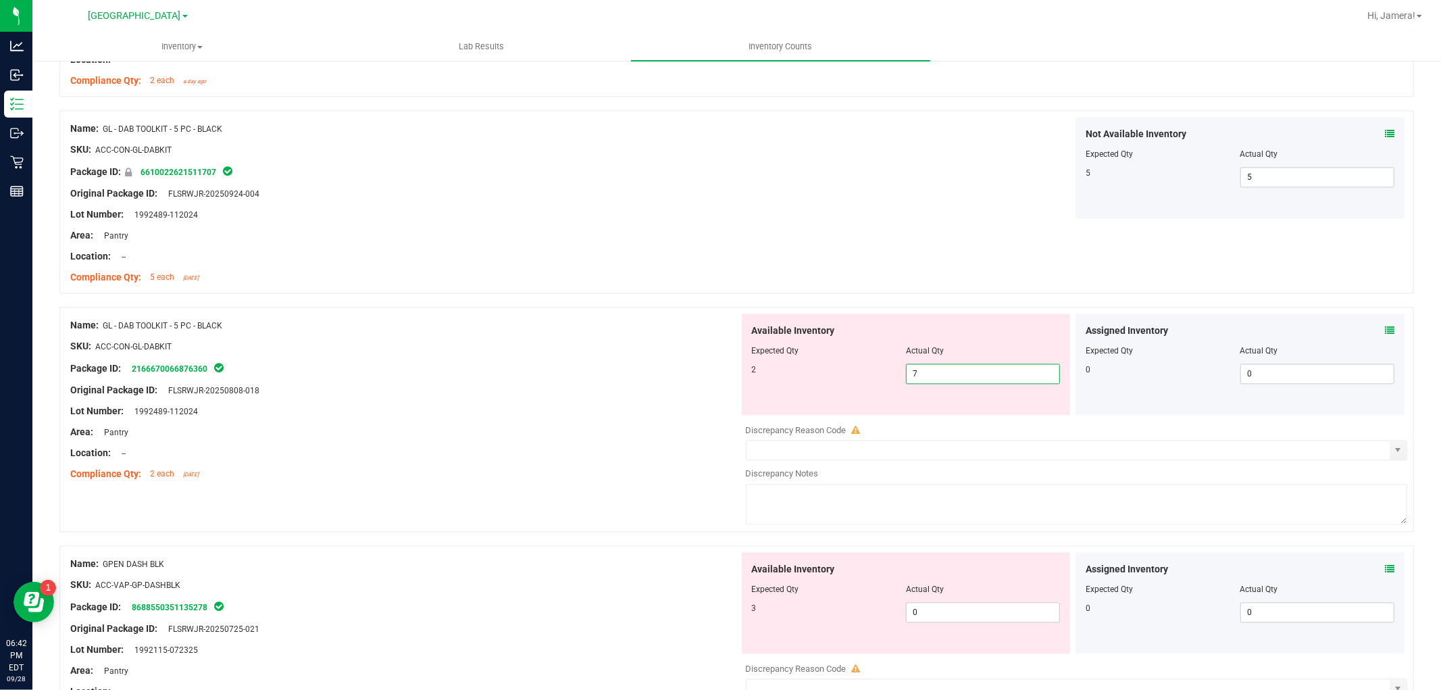
drag, startPoint x: 967, startPoint y: 370, endPoint x: 779, endPoint y: 311, distance: 197.1
click at [820, 360] on div "Available Inventory Expected Qty Actual Qty 2 7 7" at bounding box center [906, 364] width 329 height 101
click at [777, 307] on div at bounding box center [736, 300] width 1355 height 14
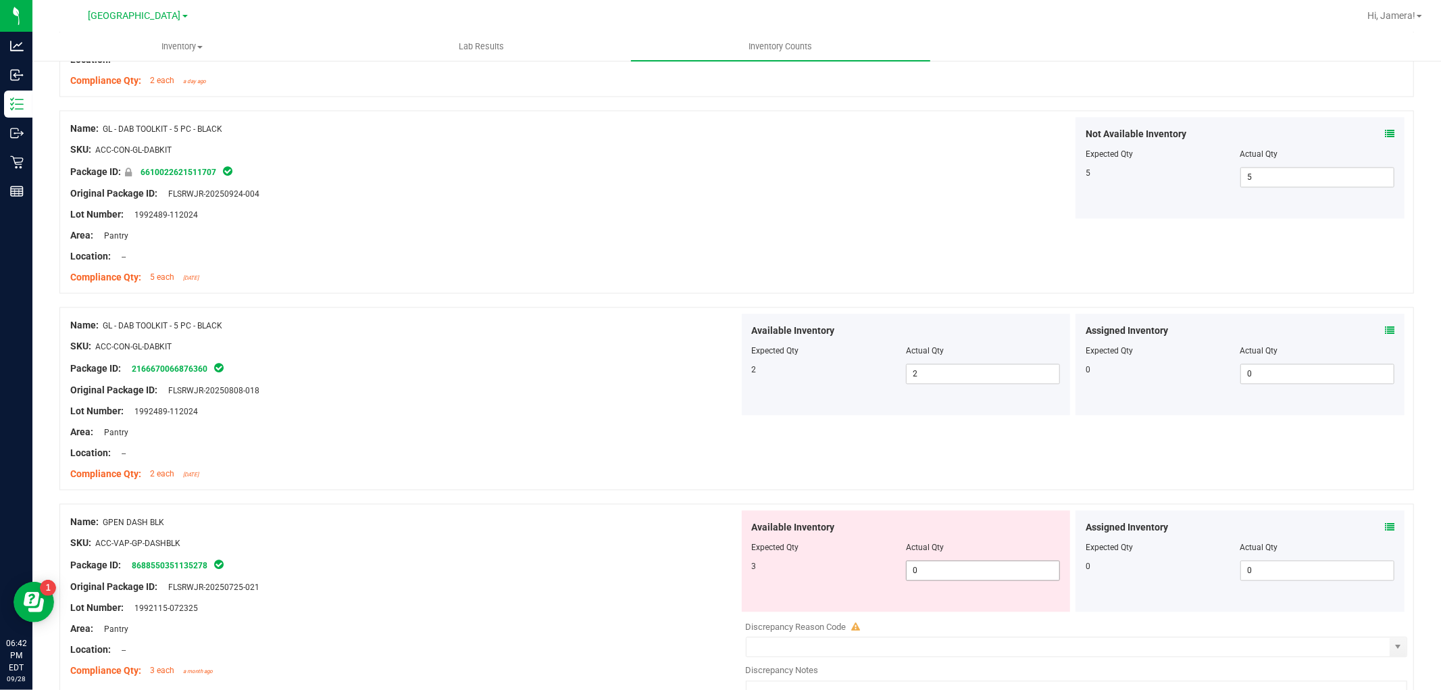
drag, startPoint x: 930, startPoint y: 583, endPoint x: 755, endPoint y: 545, distance: 178.9
click at [762, 549] on div "Available Inventory Expected Qty Actual Qty 3 0 0" at bounding box center [906, 560] width 329 height 101
click at [691, 486] on div "Name: GL - DAB TOOLKIT - 5 PC - BLACK SKU: ACC-CON-GL-DABKIT Package ID: 216667…" at bounding box center [404, 400] width 669 height 172
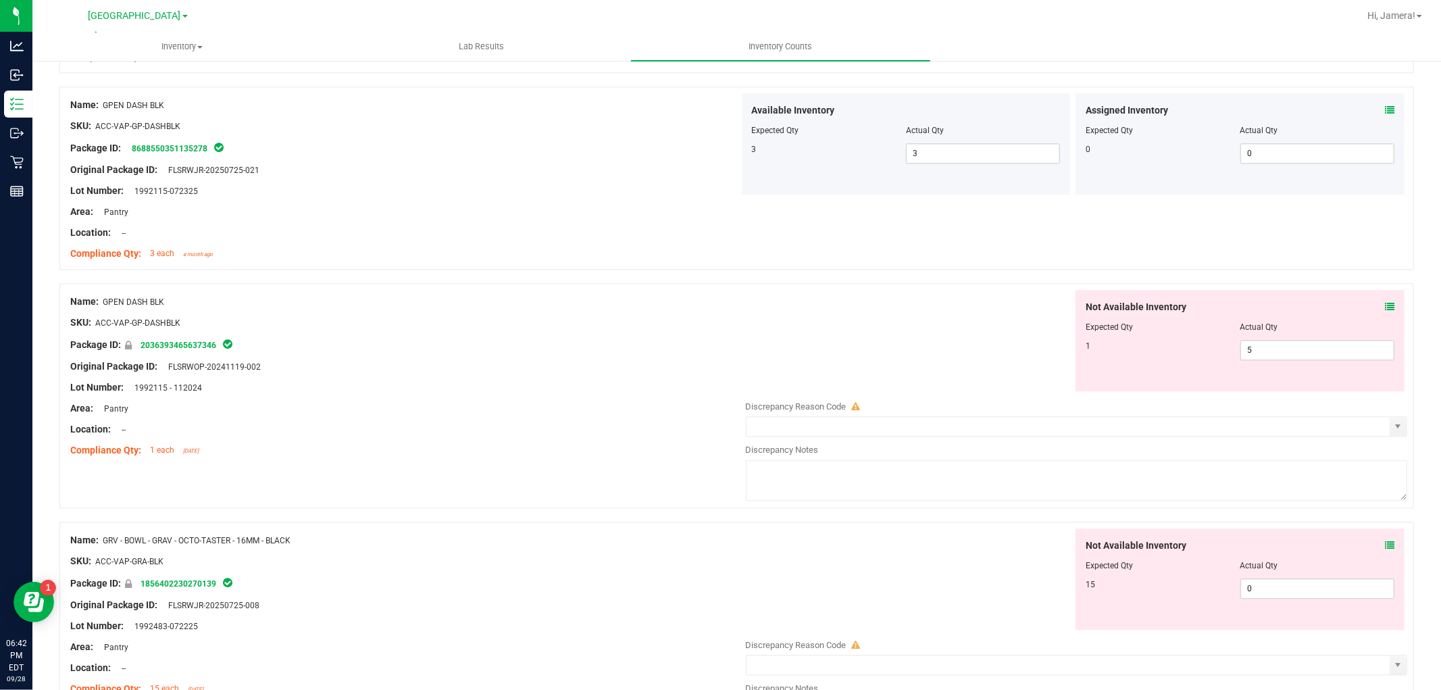
scroll to position [2853, 0]
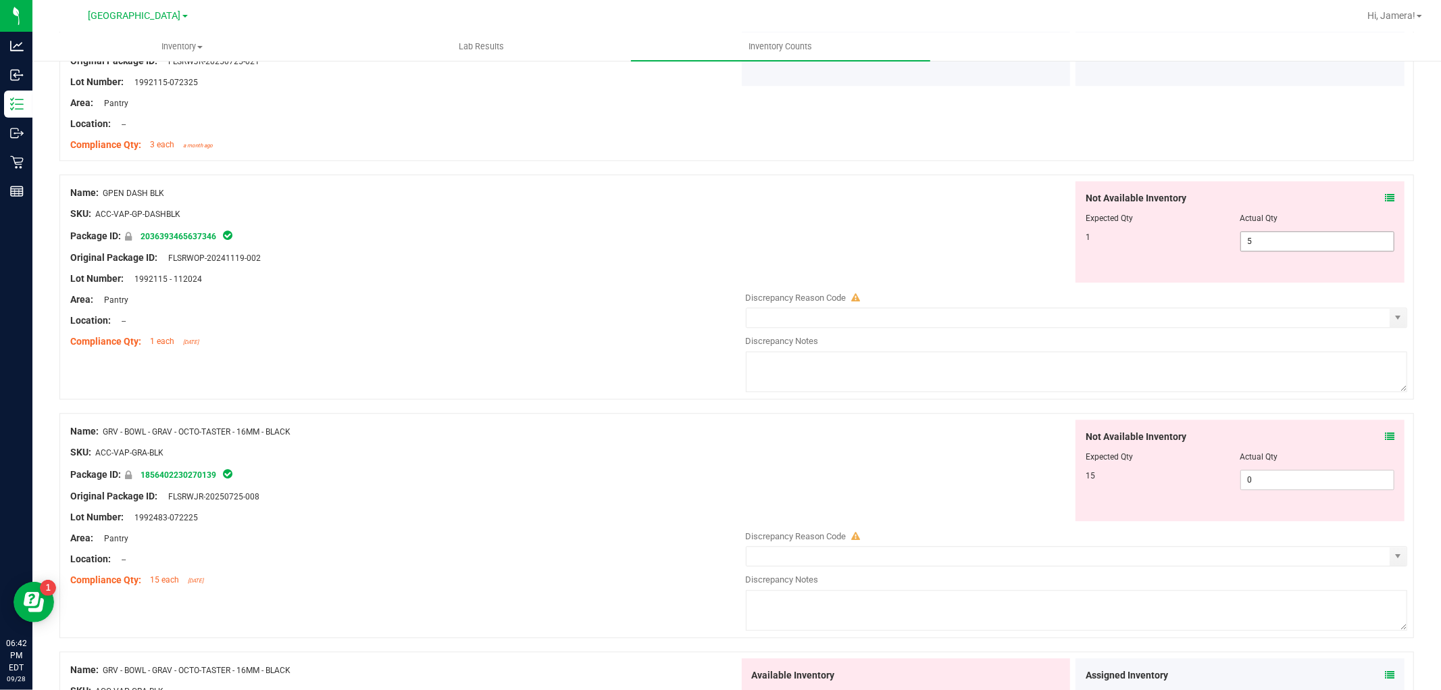
drag, startPoint x: 1154, startPoint y: 230, endPoint x: 1045, endPoint y: 219, distance: 109.3
click at [1051, 219] on div "Not Available Inventory Expected Qty Actual Qty 1 5 5" at bounding box center [1073, 231] width 669 height 101
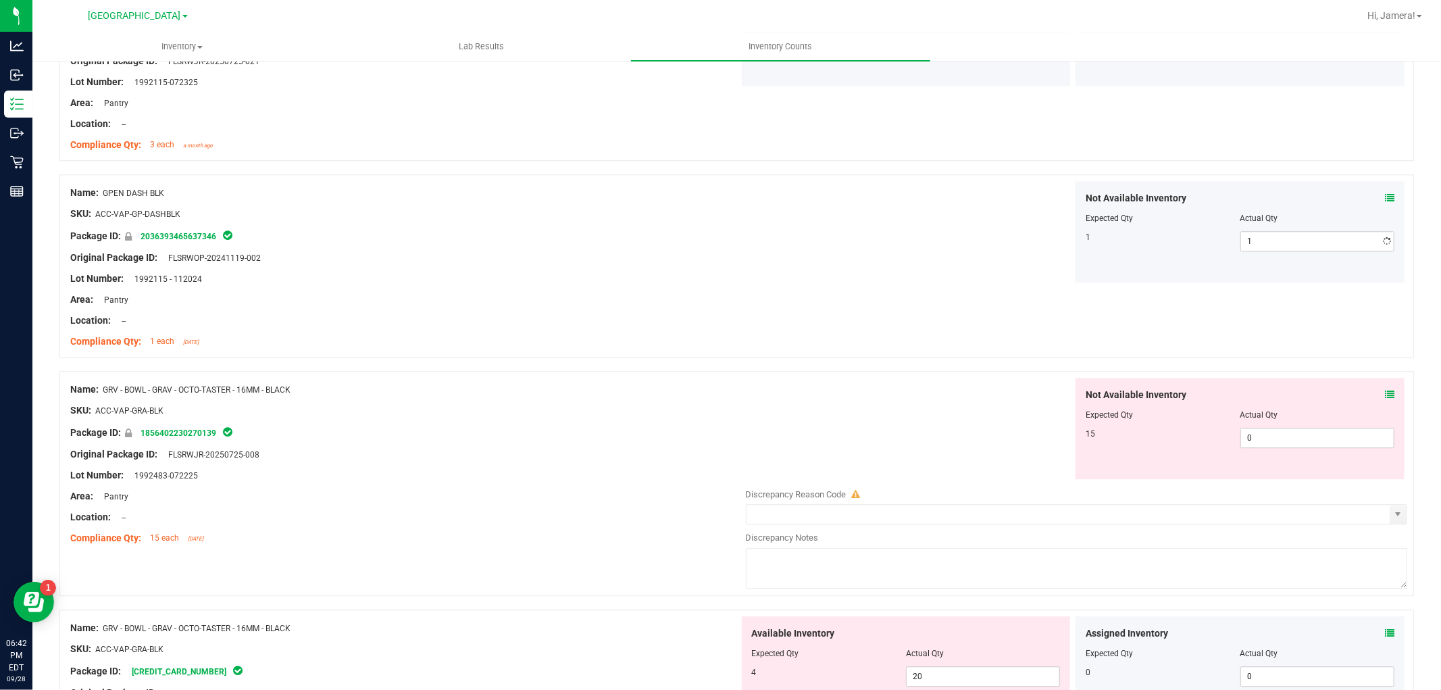
click at [818, 226] on div "Not Available Inventory Expected Qty Actual Qty 1 1 1" at bounding box center [1073, 231] width 669 height 101
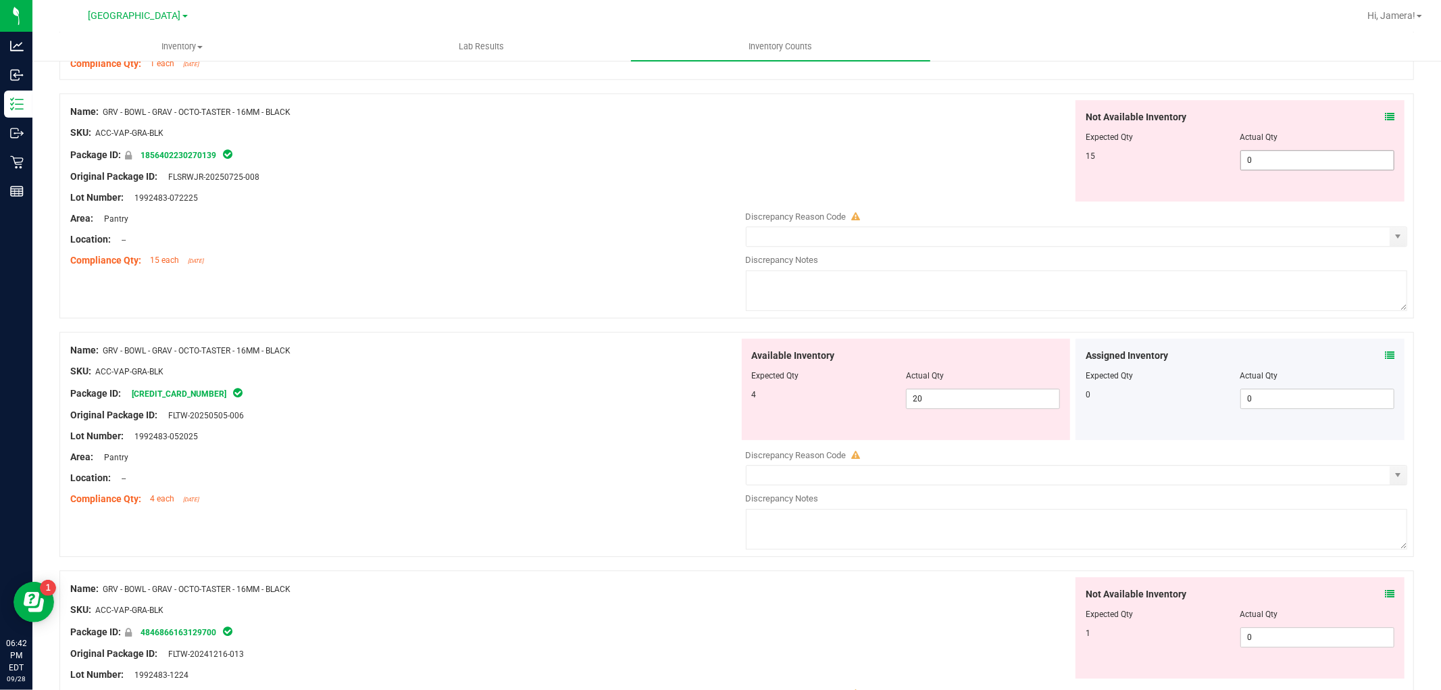
scroll to position [3153, 0]
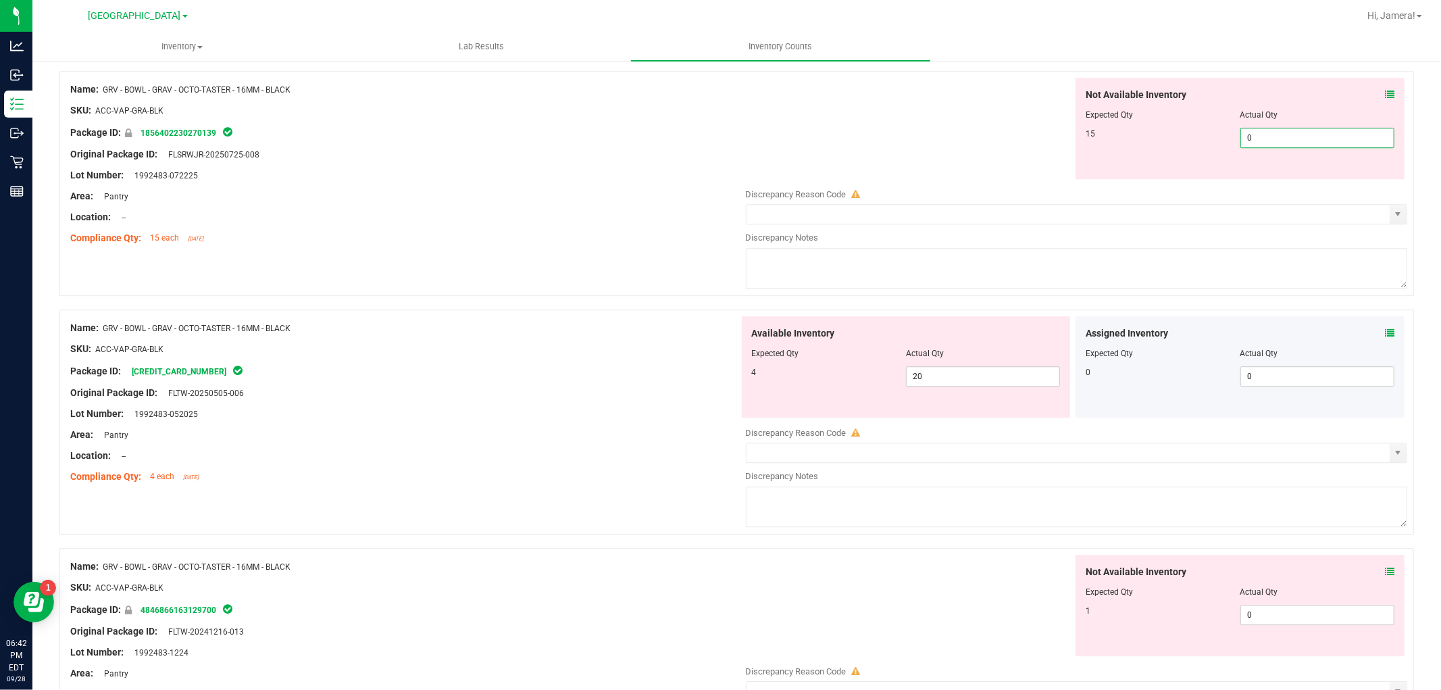
drag, startPoint x: 1278, startPoint y: 137, endPoint x: 956, endPoint y: 137, distance: 322.4
click at [956, 137] on div "Not Available Inventory Expected Qty Actual Qty 15 0 0" at bounding box center [1073, 128] width 669 height 101
click at [856, 146] on div "Not Available Inventory Expected Qty Actual Qty 15 15 15" at bounding box center [1073, 128] width 669 height 101
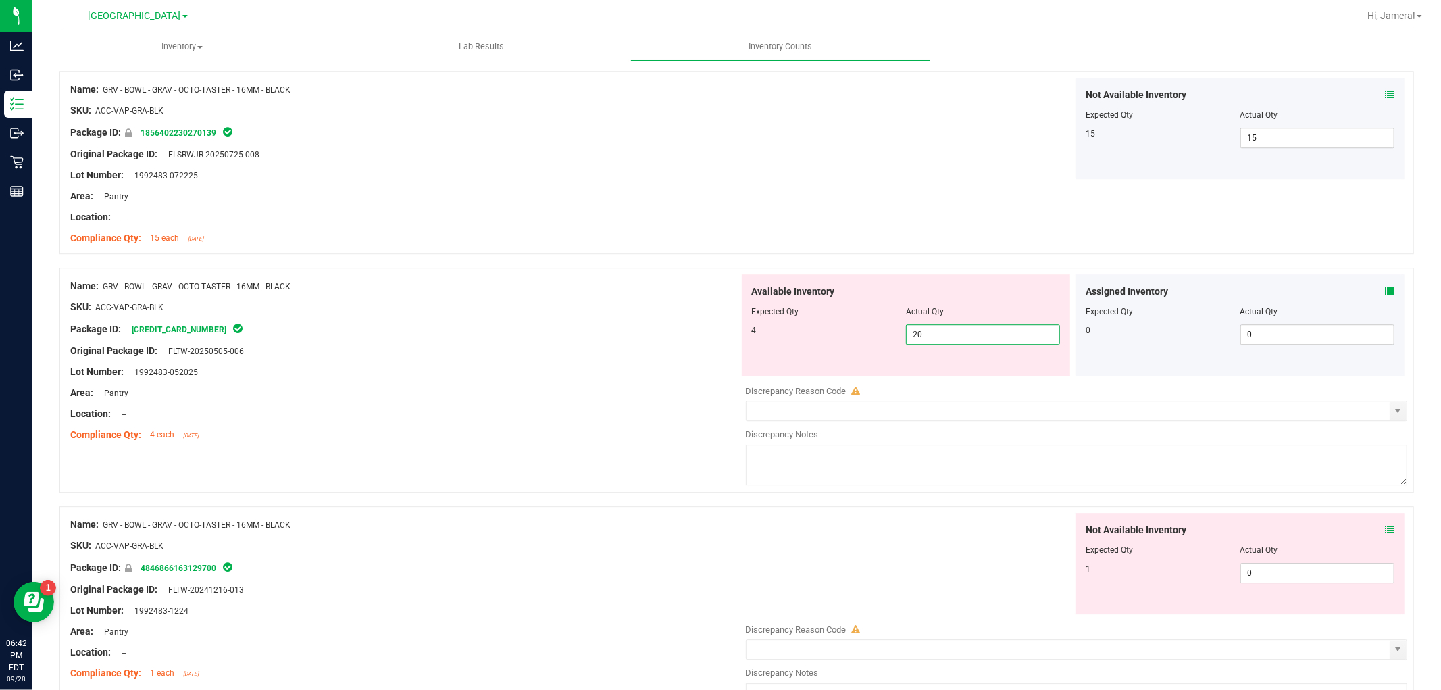
drag, startPoint x: 827, startPoint y: 315, endPoint x: 751, endPoint y: 299, distance: 77.9
click at [776, 305] on div "Available Inventory Expected Qty Actual Qty 4 20 20" at bounding box center [906, 324] width 329 height 101
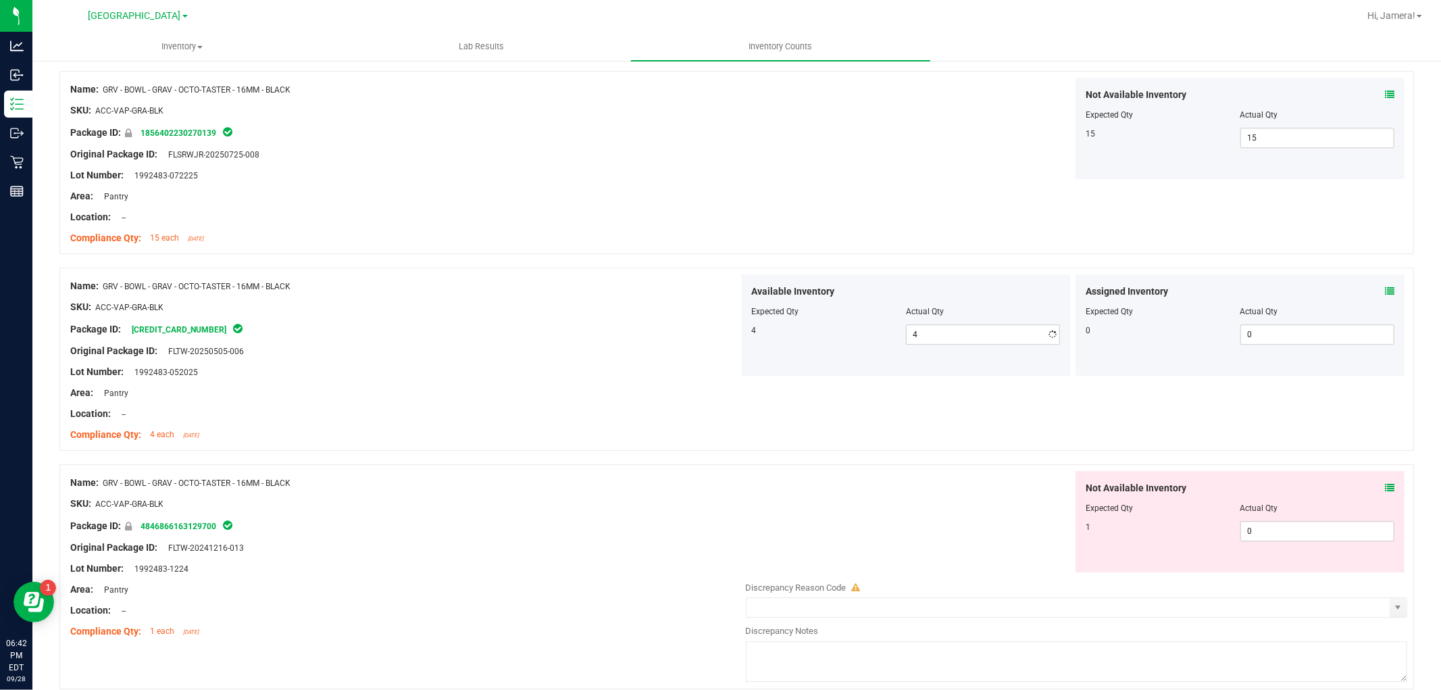
click at [752, 289] on span "Available Inventory" at bounding box center [793, 292] width 83 height 14
drag, startPoint x: 1283, startPoint y: 535, endPoint x: 987, endPoint y: 529, distance: 296.1
click at [987, 529] on div "Not Available Inventory Expected Qty Actual Qty 1 0 0" at bounding box center [1073, 521] width 669 height 101
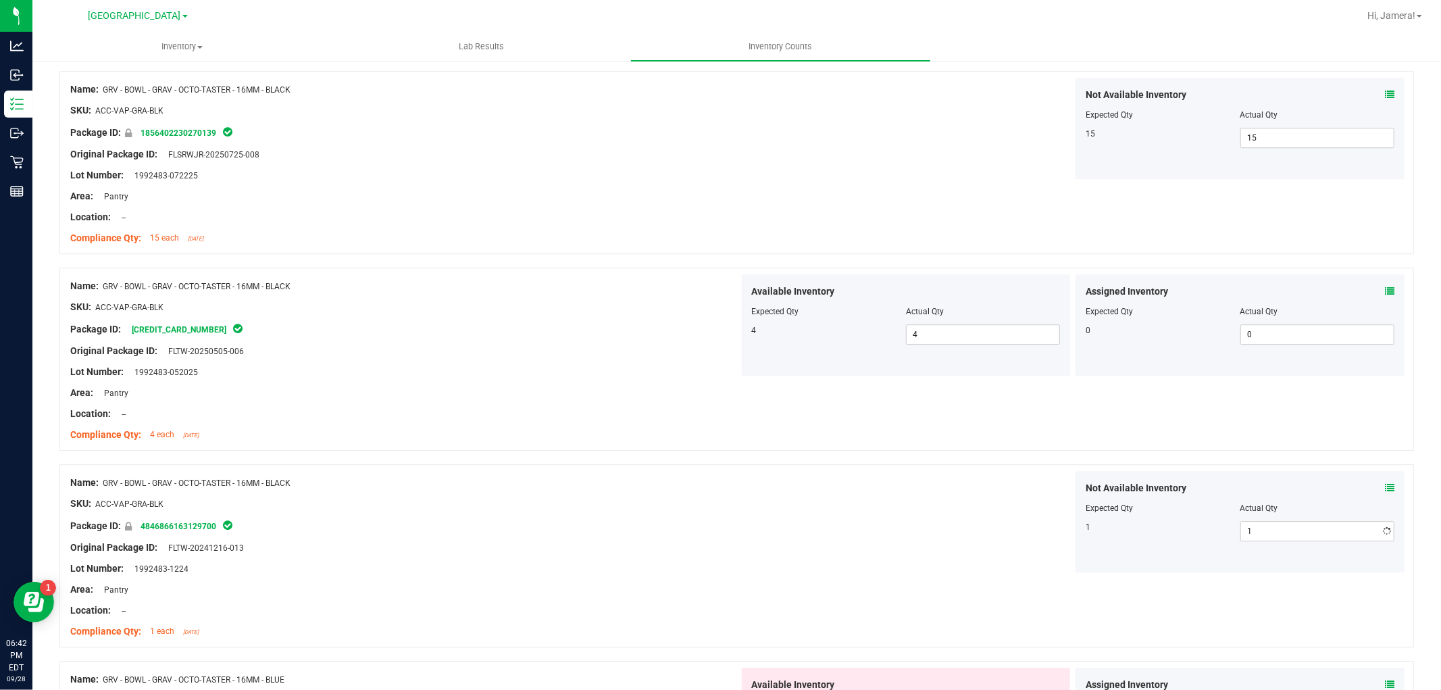
click at [937, 481] on div "Not Available Inventory Expected Qty Actual Qty 1 1 1" at bounding box center [1073, 521] width 669 height 101
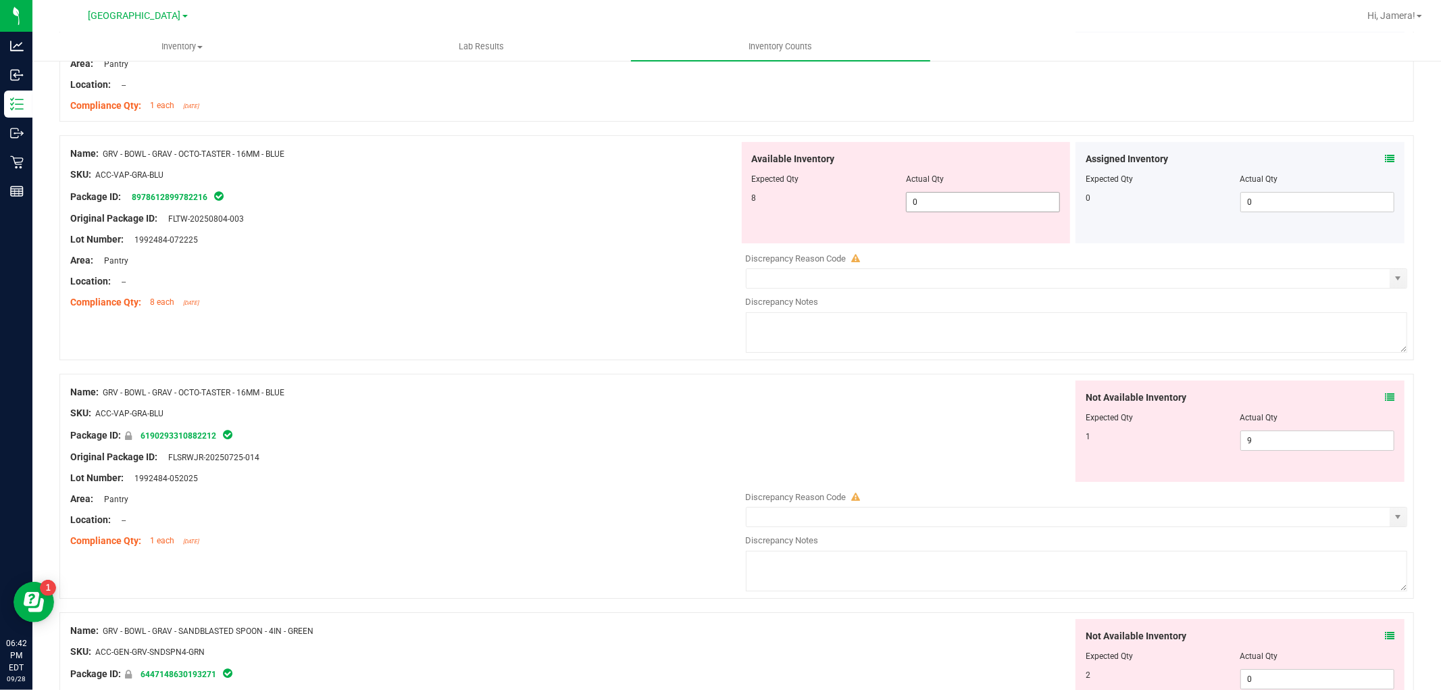
drag, startPoint x: 943, startPoint y: 211, endPoint x: 606, endPoint y: 212, distance: 337.2
click at [617, 211] on div "Name: GRV - BOWL - GRAV - OCTO-TASTER - 16MM - BLUE SKU: ACC-VAP-GRA-BLU Packag…" at bounding box center [736, 247] width 1355 height 225
click at [606, 212] on div at bounding box center [404, 208] width 669 height 7
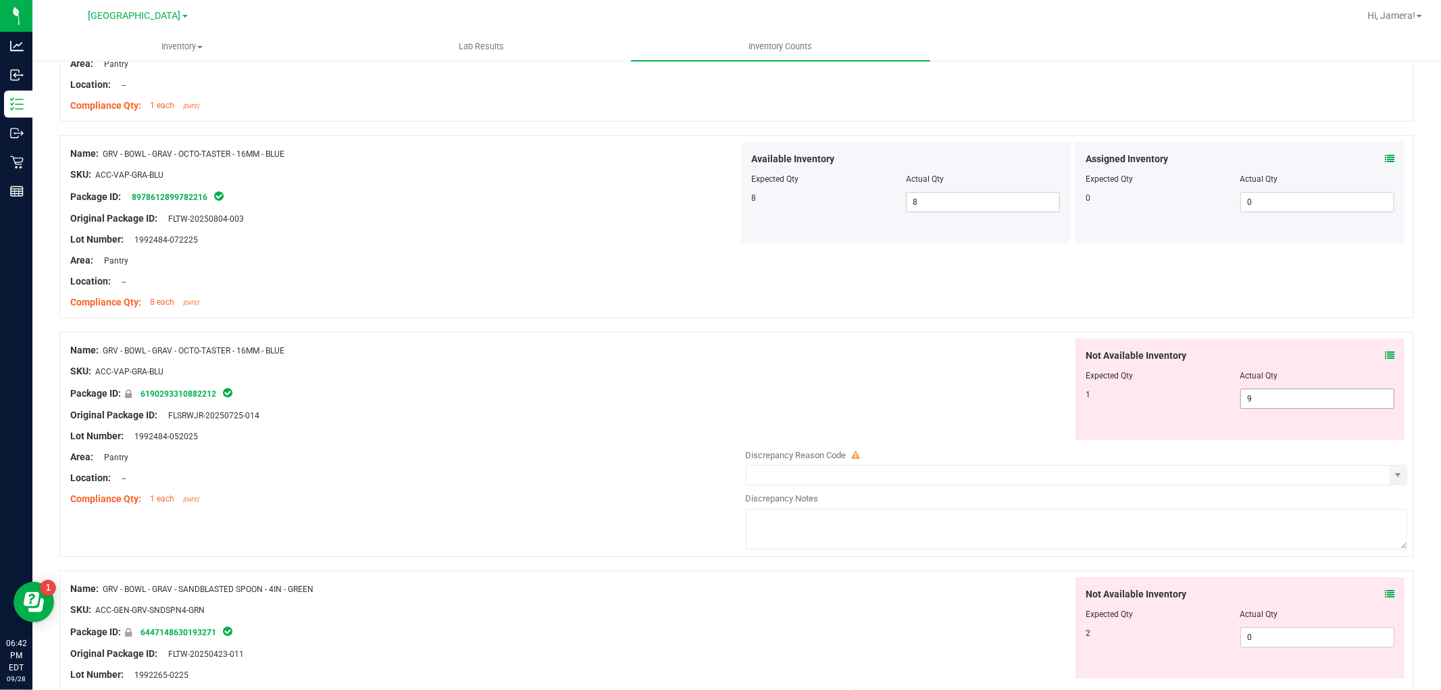
drag, startPoint x: 1286, startPoint y: 403, endPoint x: 829, endPoint y: 403, distance: 457.5
click at [833, 405] on div "Not Available Inventory Expected Qty Actual Qty 1 9 9" at bounding box center [1073, 389] width 669 height 101
click at [807, 376] on div "Not Available Inventory Expected Qty Actual Qty 1 1 1" at bounding box center [1073, 389] width 669 height 101
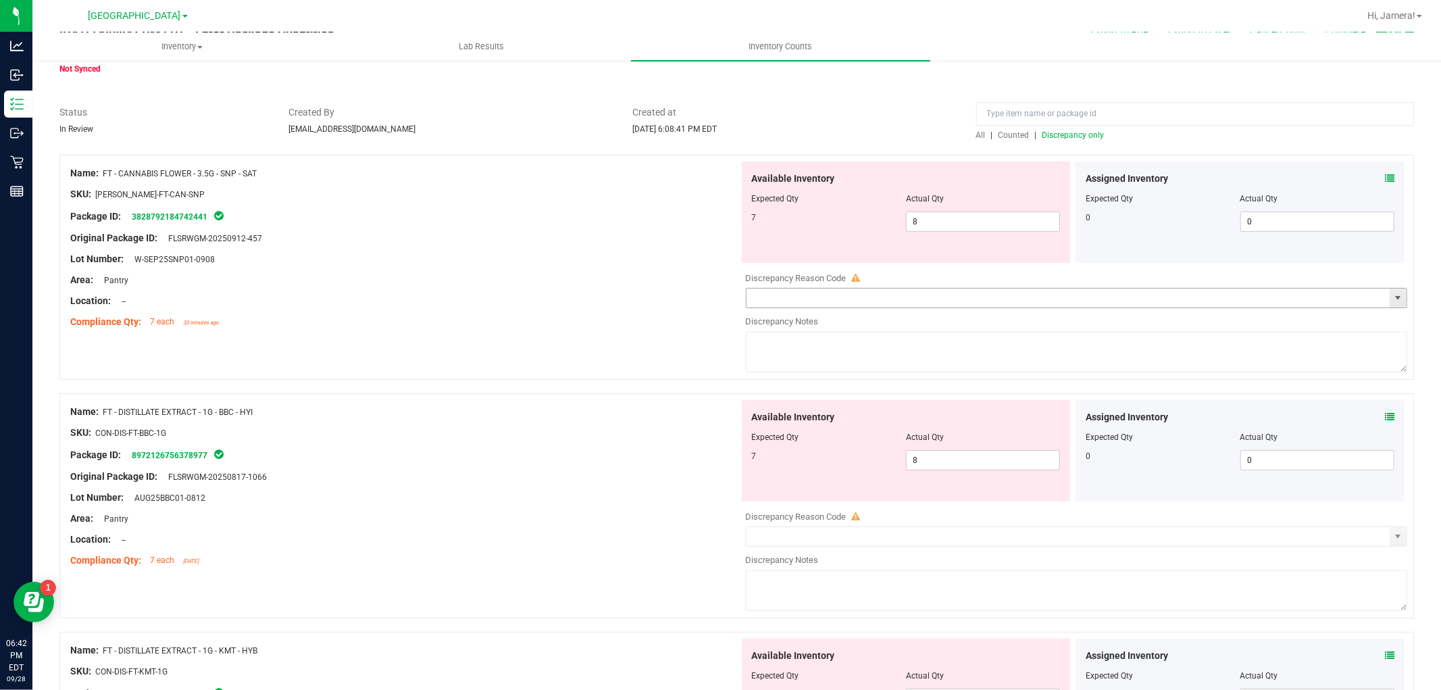
scroll to position [0, 0]
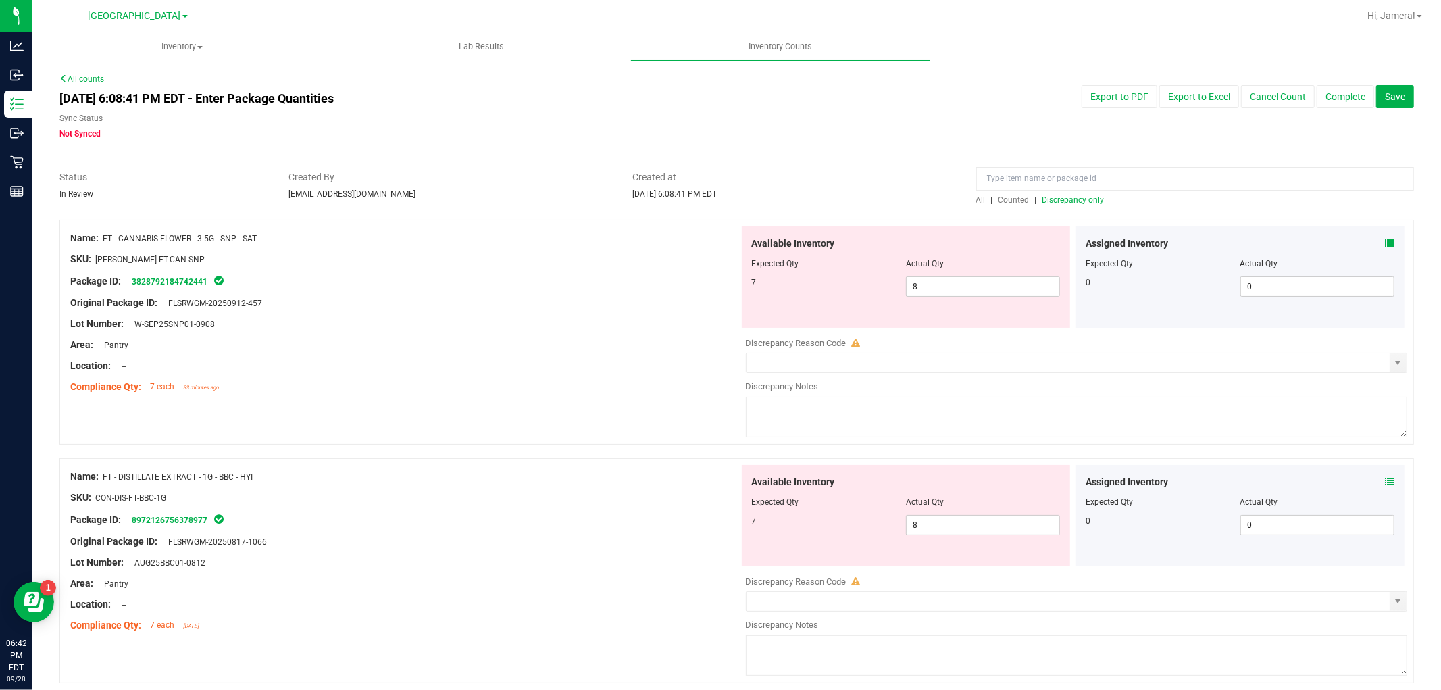
click at [1041, 191] on div at bounding box center [1196, 182] width 438 height 24
click at [1043, 197] on span "Discrepancy only" at bounding box center [1074, 199] width 62 height 9
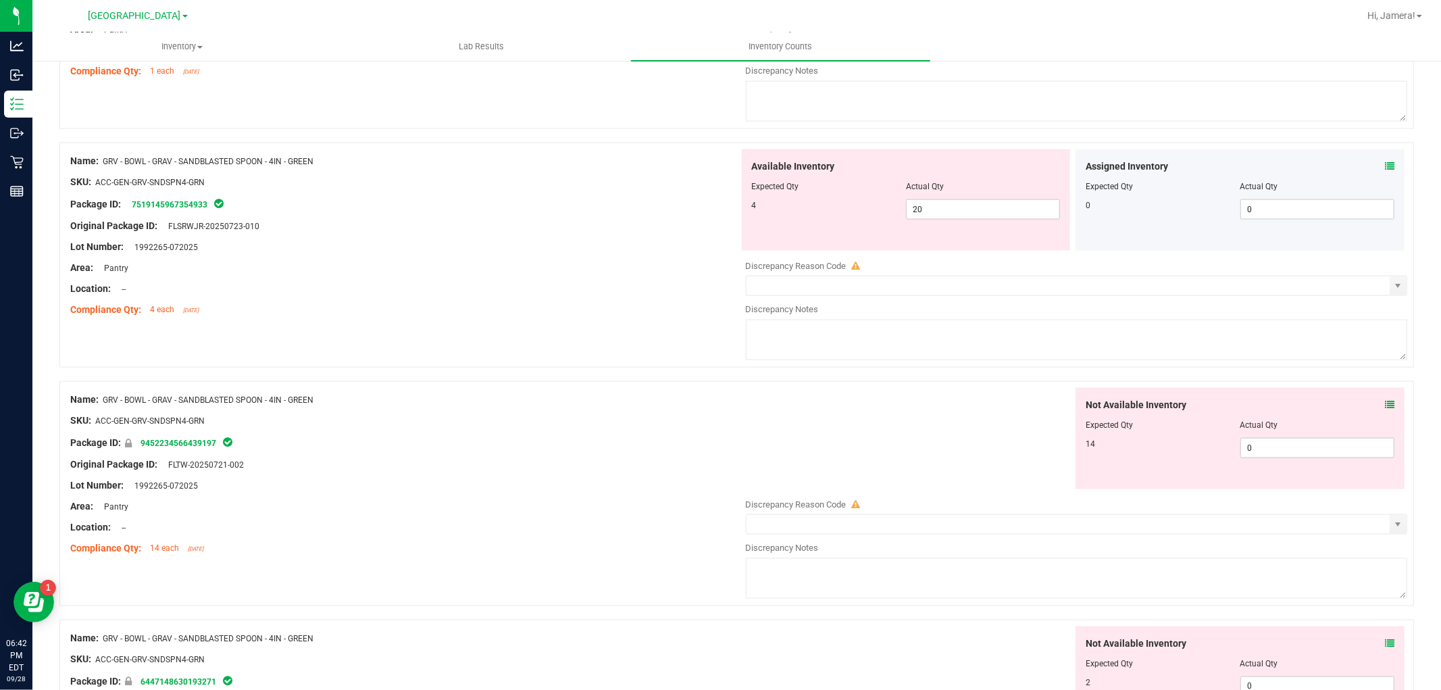
scroll to position [1577, 0]
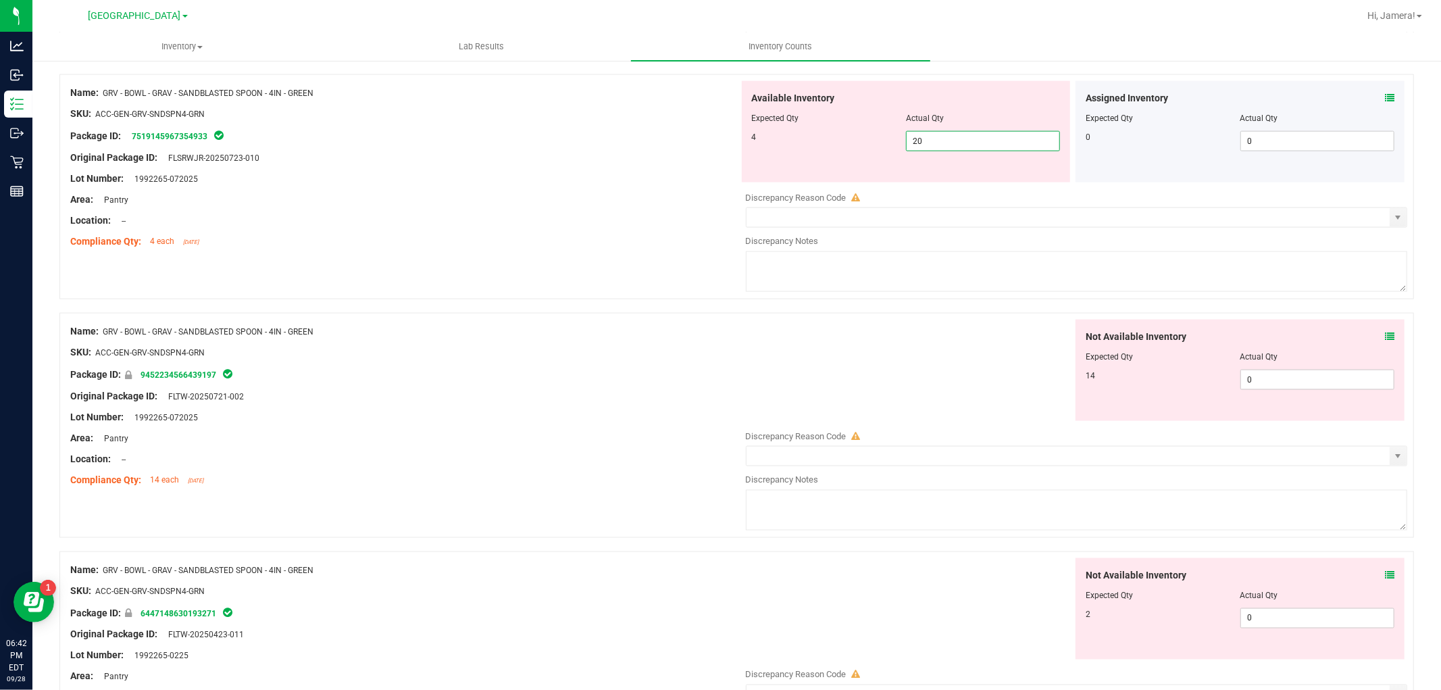
drag, startPoint x: 927, startPoint y: 141, endPoint x: 801, endPoint y: 141, distance: 125.0
click at [803, 141] on div "4 20 20" at bounding box center [906, 141] width 309 height 20
click at [693, 193] on div at bounding box center [404, 189] width 669 height 7
drag, startPoint x: 781, startPoint y: 144, endPoint x: 676, endPoint y: 157, distance: 105.5
click at [678, 156] on div "Name: GRV - BOWL - GRAV - SANDBLASTED SPOON - 4IN - GREEN SKU: ACC-GEN-GRV-SNDS…" at bounding box center [736, 186] width 1355 height 225
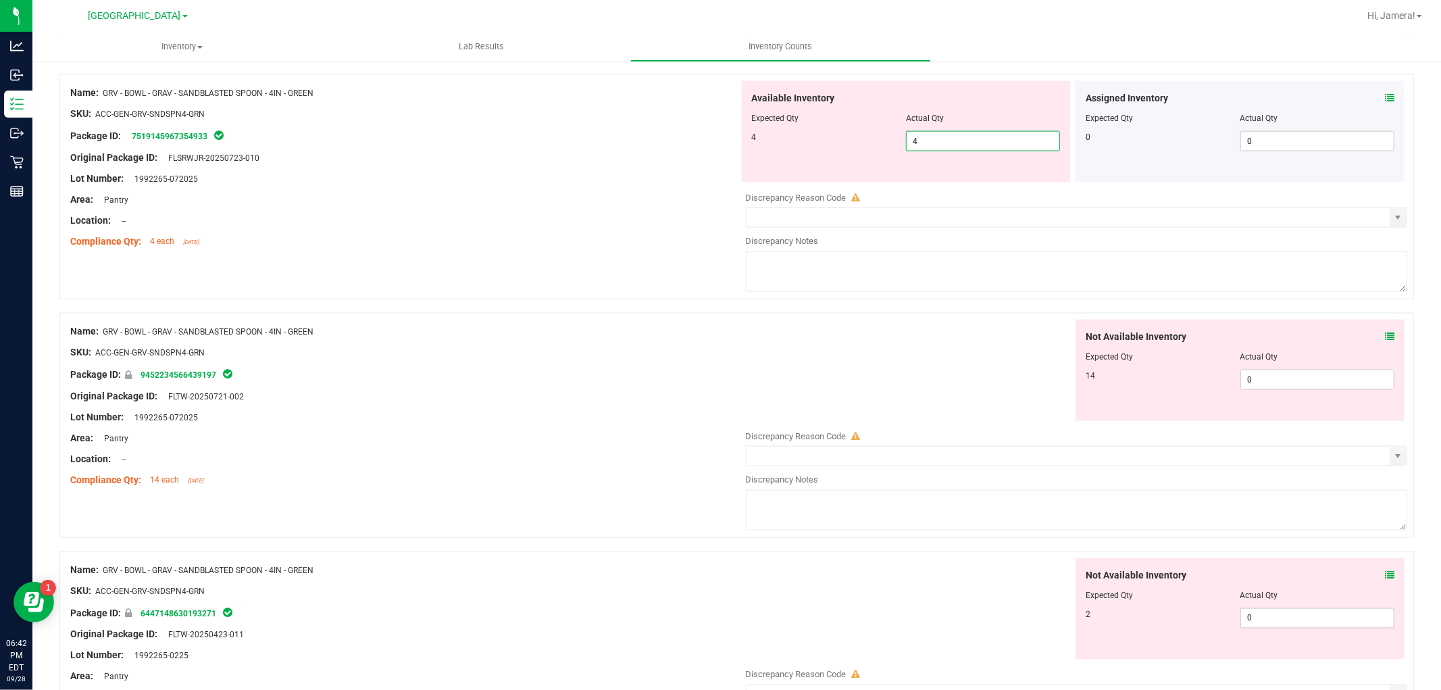
drag, startPoint x: 495, startPoint y: 153, endPoint x: 930, endPoint y: 279, distance: 453.0
click at [496, 151] on div at bounding box center [404, 147] width 669 height 7
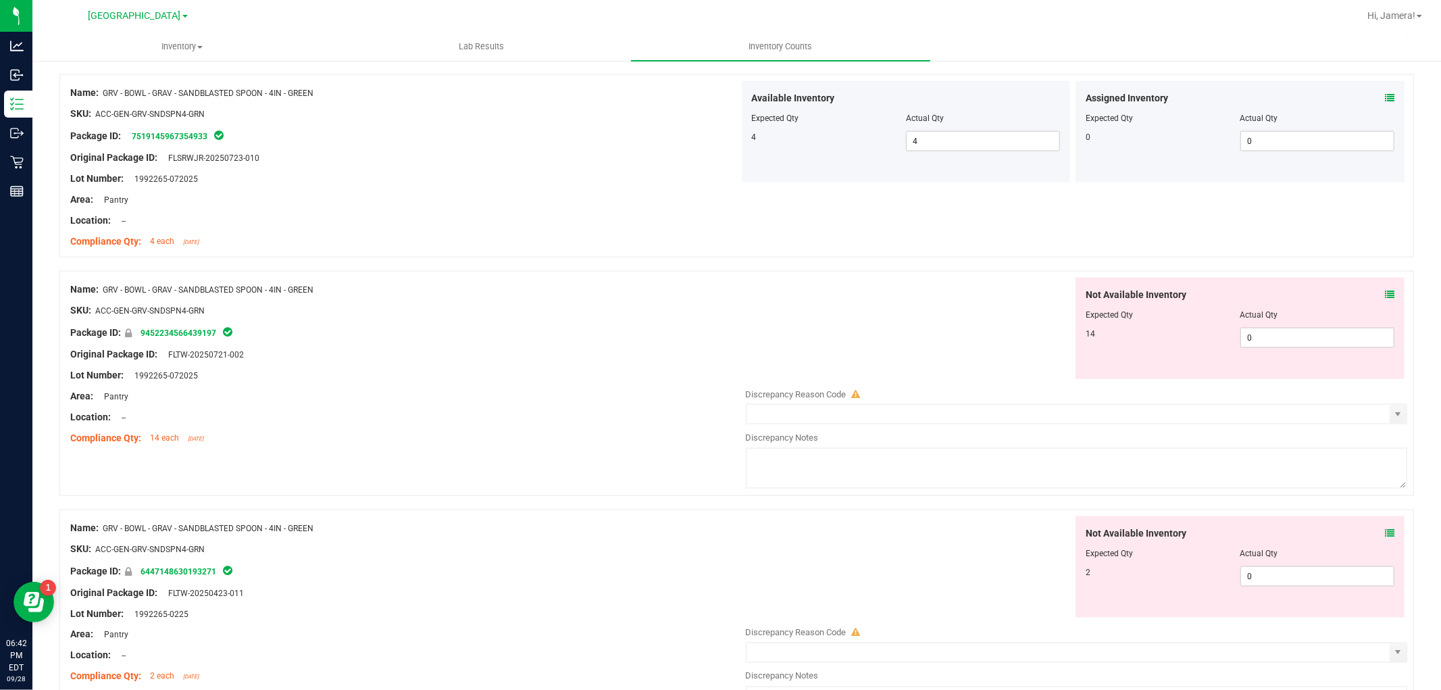
drag, startPoint x: 1319, startPoint y: 330, endPoint x: 1160, endPoint y: 332, distance: 159.5
click at [1160, 332] on div "Not Available Inventory Expected Qty Actual Qty 14 0 0" at bounding box center [1240, 328] width 329 height 101
drag, startPoint x: 1265, startPoint y: 340, endPoint x: 910, endPoint y: 326, distance: 355.0
click at [921, 331] on div "Not Available Inventory Expected Qty Actual Qty 14 0 0" at bounding box center [1073, 328] width 669 height 101
click at [882, 297] on div "Not Available Inventory Expected Qty Actual Qty 14 141 141" at bounding box center [1073, 328] width 669 height 101
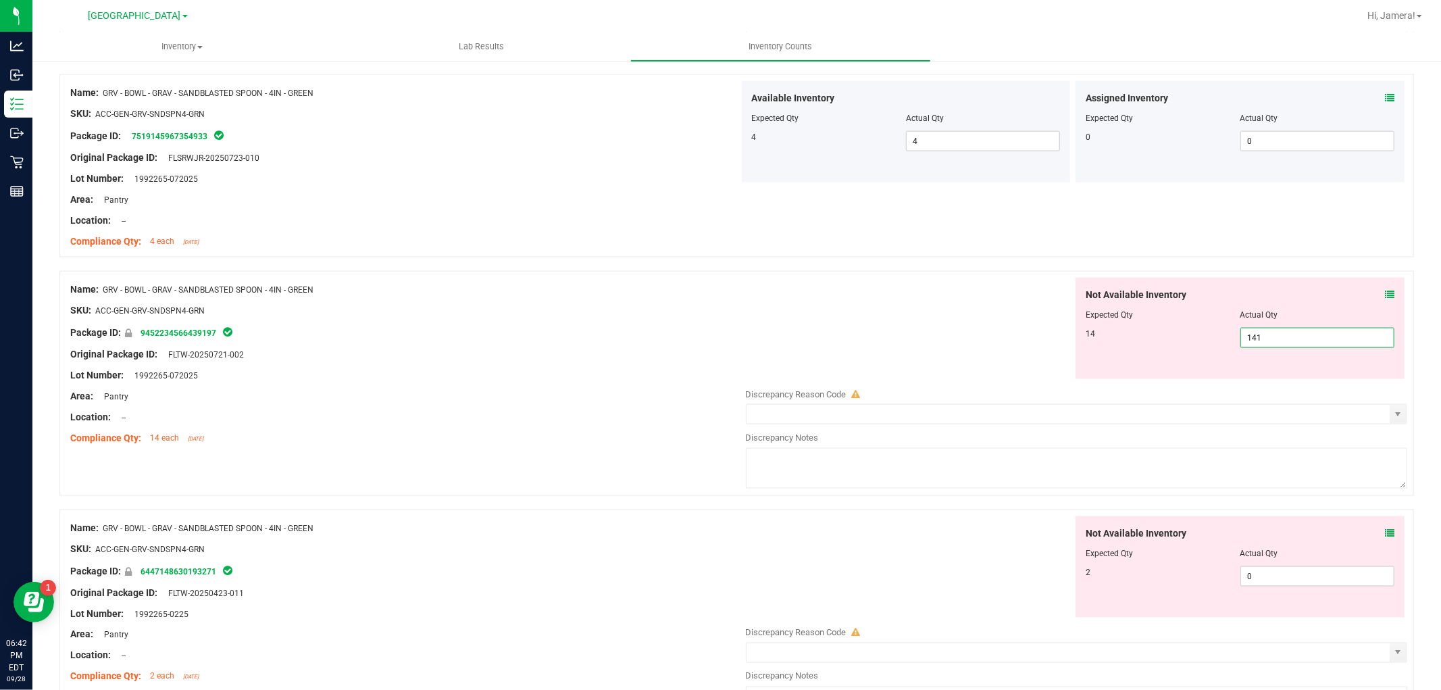
drag, startPoint x: 1151, startPoint y: 345, endPoint x: 869, endPoint y: 345, distance: 281.8
click at [874, 345] on div "Not Available Inventory Expected Qty Actual Qty 14 141 141" at bounding box center [1073, 328] width 669 height 101
click at [801, 332] on div "Not Available Inventory Expected Qty Actual Qty 14 14 14" at bounding box center [1073, 328] width 669 height 101
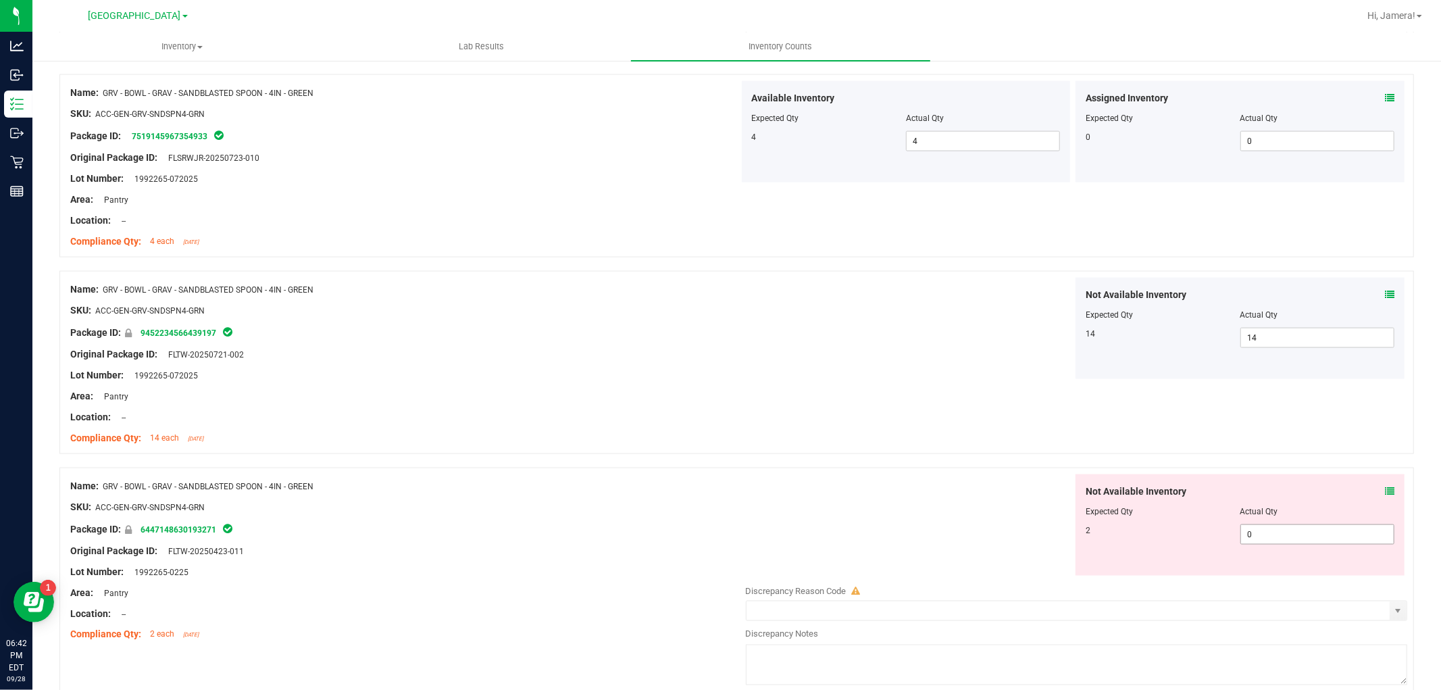
drag, startPoint x: 1285, startPoint y: 531, endPoint x: 1146, endPoint y: 525, distance: 138.7
click at [1157, 528] on div "2 0 0" at bounding box center [1240, 534] width 309 height 20
click at [929, 419] on div "Name: GRV - BOWL - GRAV - SANDBLASTED SPOON - 4IN - GREEN SKU: ACC-GEN-GRV-SNDS…" at bounding box center [736, 362] width 1355 height 183
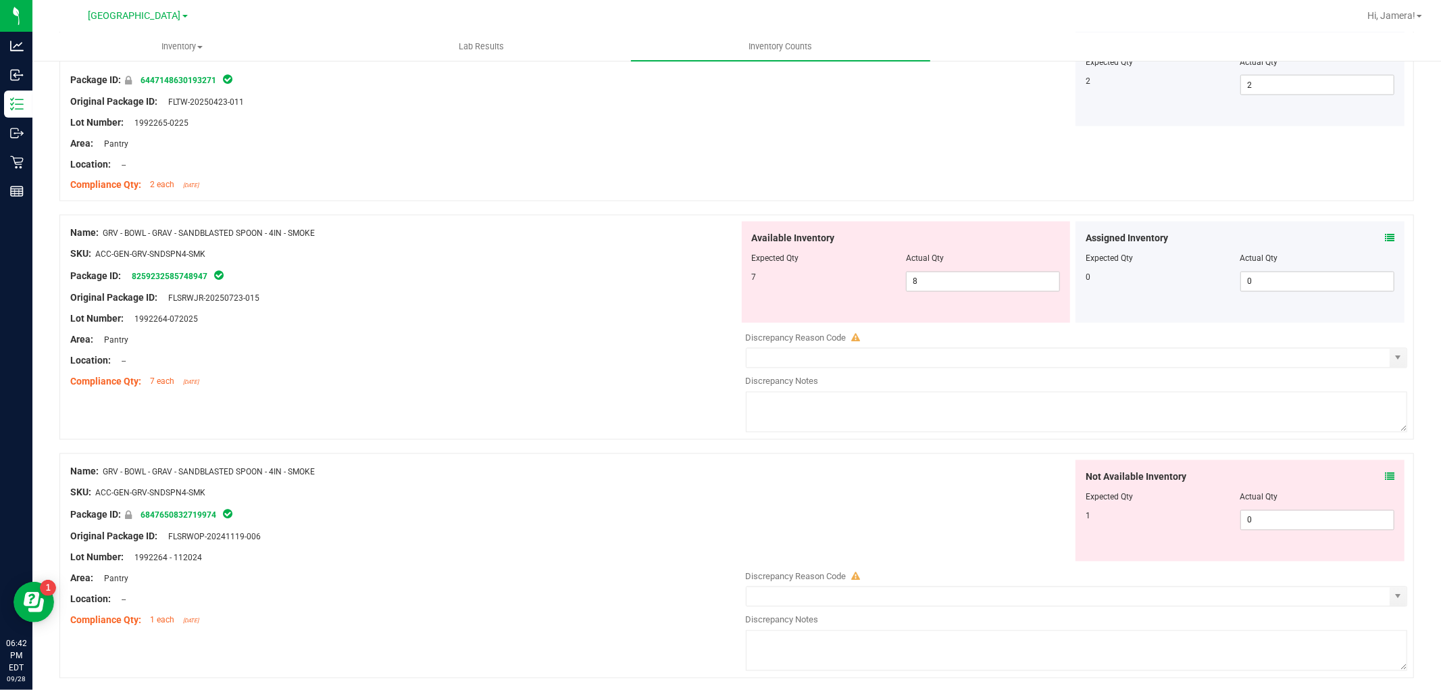
scroll to position [2027, 0]
drag, startPoint x: 960, startPoint y: 284, endPoint x: 704, endPoint y: 282, distance: 255.5
click at [704, 282] on div "Name: GRV - BOWL - GRAV - SANDBLASTED SPOON - 4IN - SMOKE SKU: ACC-GEN-GRV-SNDS…" at bounding box center [736, 326] width 1355 height 225
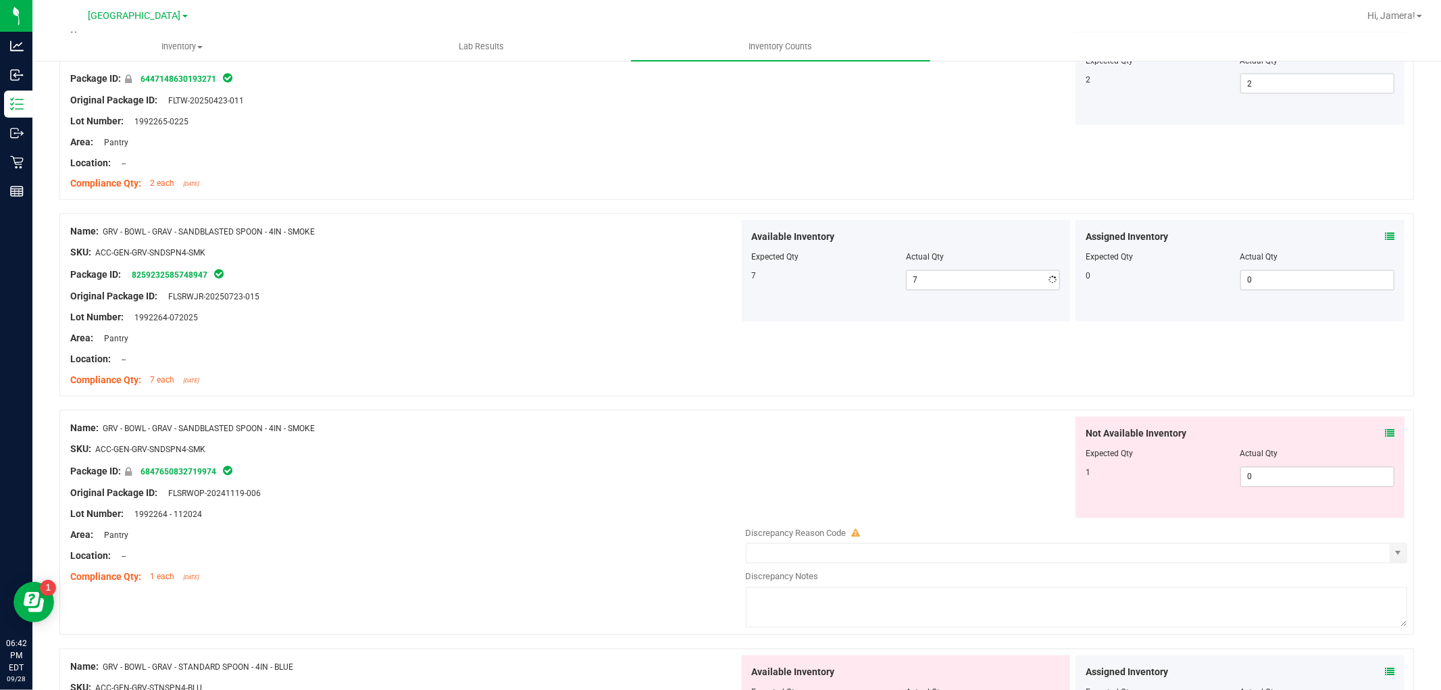
click at [703, 282] on div "Package ID: 8259232585748947" at bounding box center [404, 275] width 669 height 16
drag, startPoint x: 1287, startPoint y: 481, endPoint x: 1100, endPoint y: 484, distance: 187.2
click at [1104, 484] on div "1 0 0" at bounding box center [1240, 477] width 309 height 20
click at [1012, 453] on div "Not Available Inventory Expected Qty Actual Qty 1 1 1" at bounding box center [1073, 467] width 669 height 101
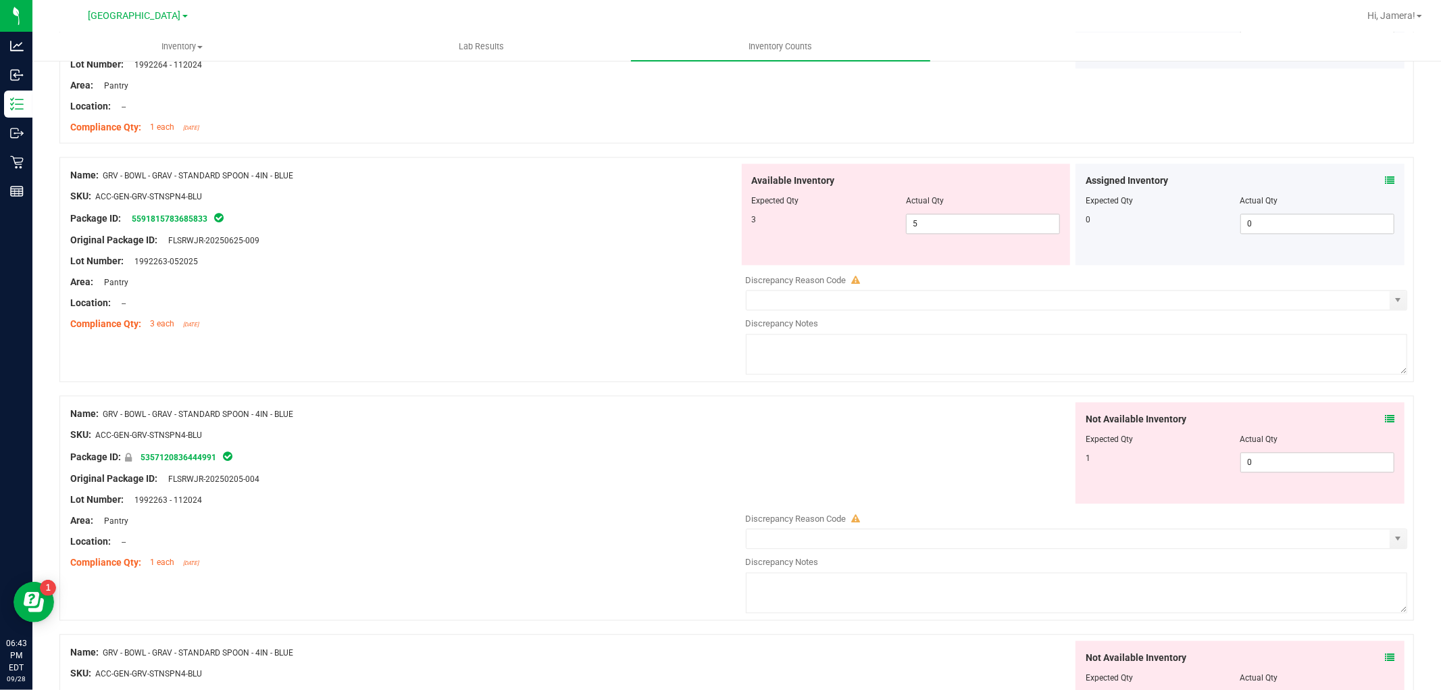
scroll to position [2552, 0]
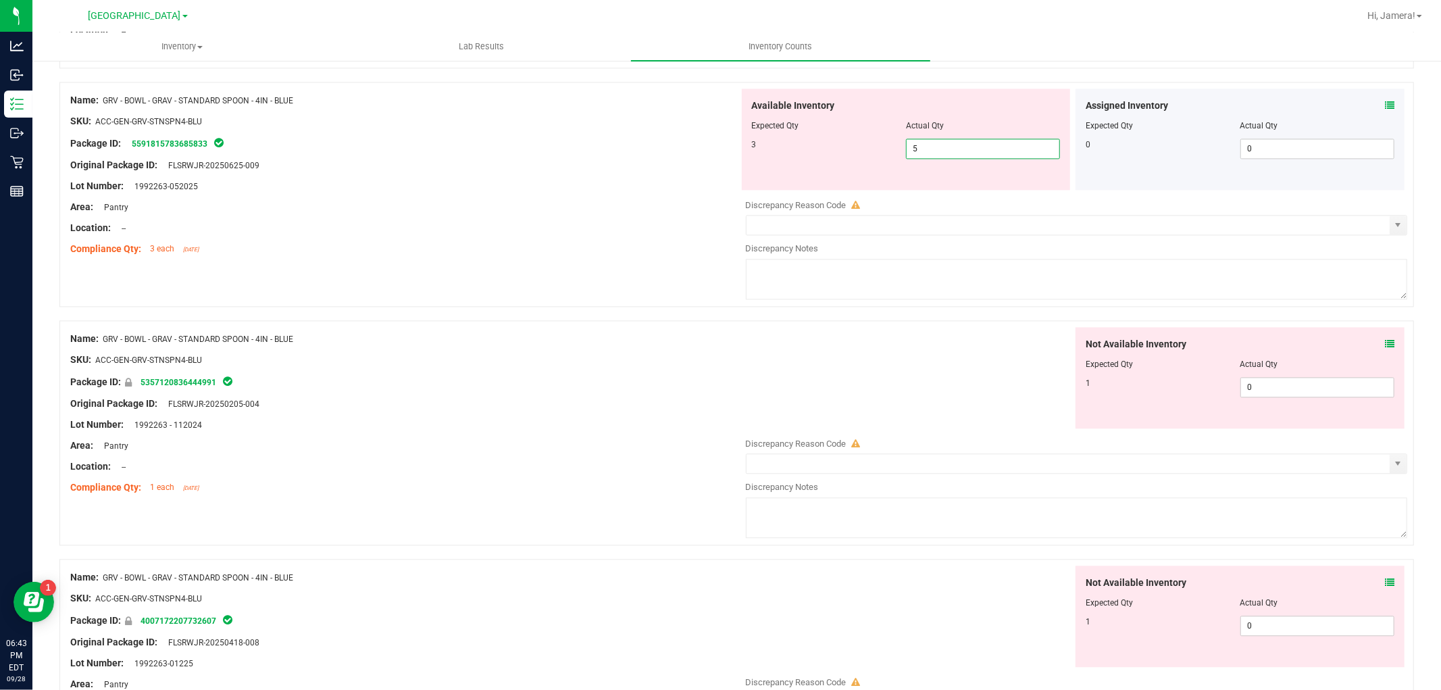
drag, startPoint x: 1001, startPoint y: 153, endPoint x: 641, endPoint y: 153, distance: 360.2
click at [641, 153] on div "Name: GRV - BOWL - GRAV - STANDARD SPOON - 4IN - BLUE SKU: ACC-GEN-GRV-STNSPN4-…" at bounding box center [736, 194] width 1355 height 225
click at [641, 151] on div "Package ID: 5591815783685833" at bounding box center [404, 143] width 669 height 16
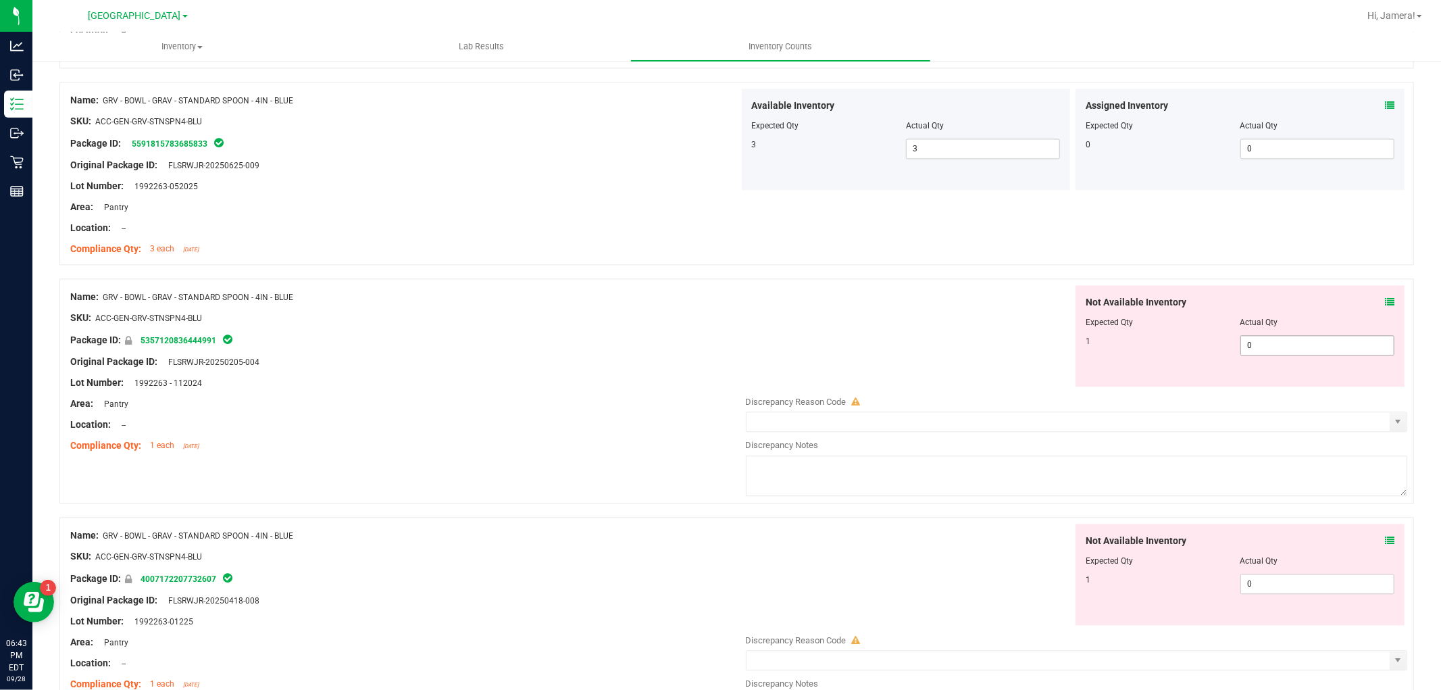
click at [1142, 350] on div "1 0 0" at bounding box center [1240, 345] width 309 height 20
click at [995, 322] on div "Not Available Inventory Expected Qty Actual Qty 1 1 1" at bounding box center [1073, 335] width 669 height 101
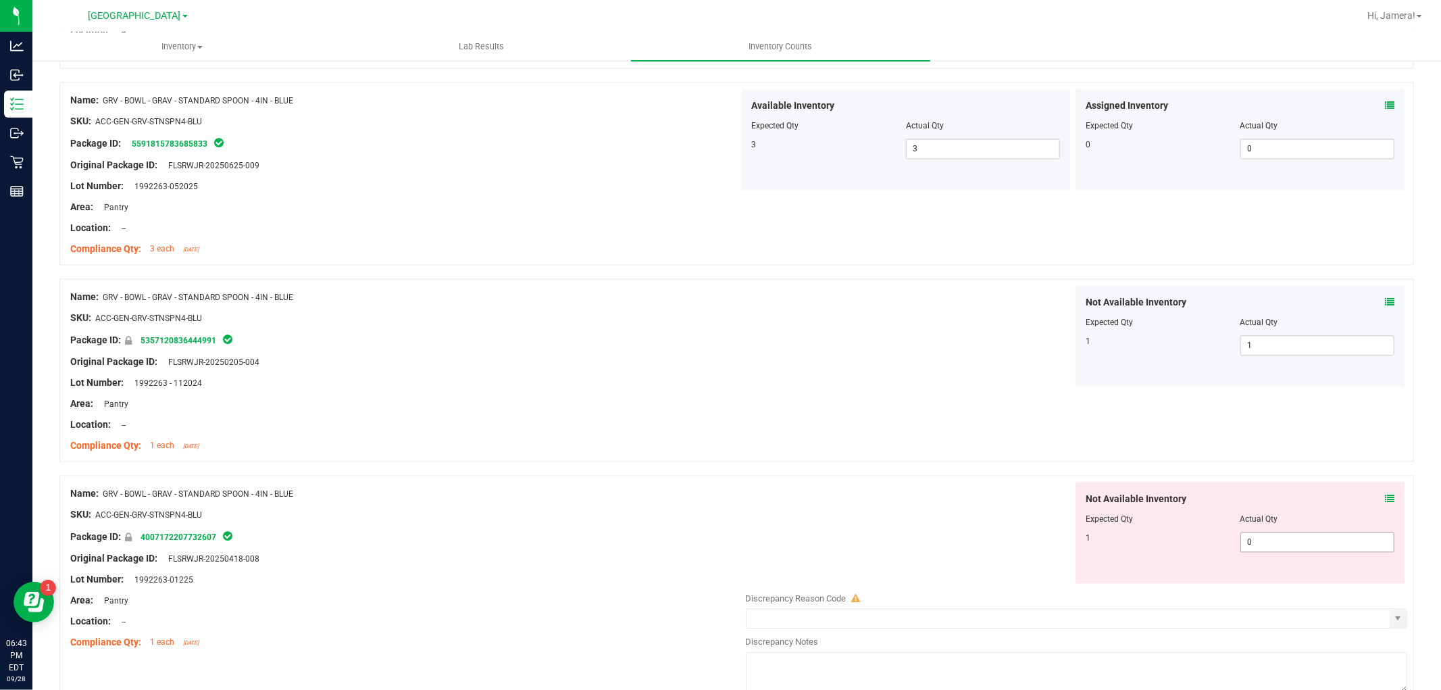
drag, startPoint x: 1235, startPoint y: 546, endPoint x: 1035, endPoint y: 544, distance: 200.7
click at [1043, 546] on div "Not Available Inventory Expected Qty Actual Qty 1 0 0" at bounding box center [1073, 532] width 669 height 101
click at [929, 468] on div at bounding box center [736, 469] width 1355 height 14
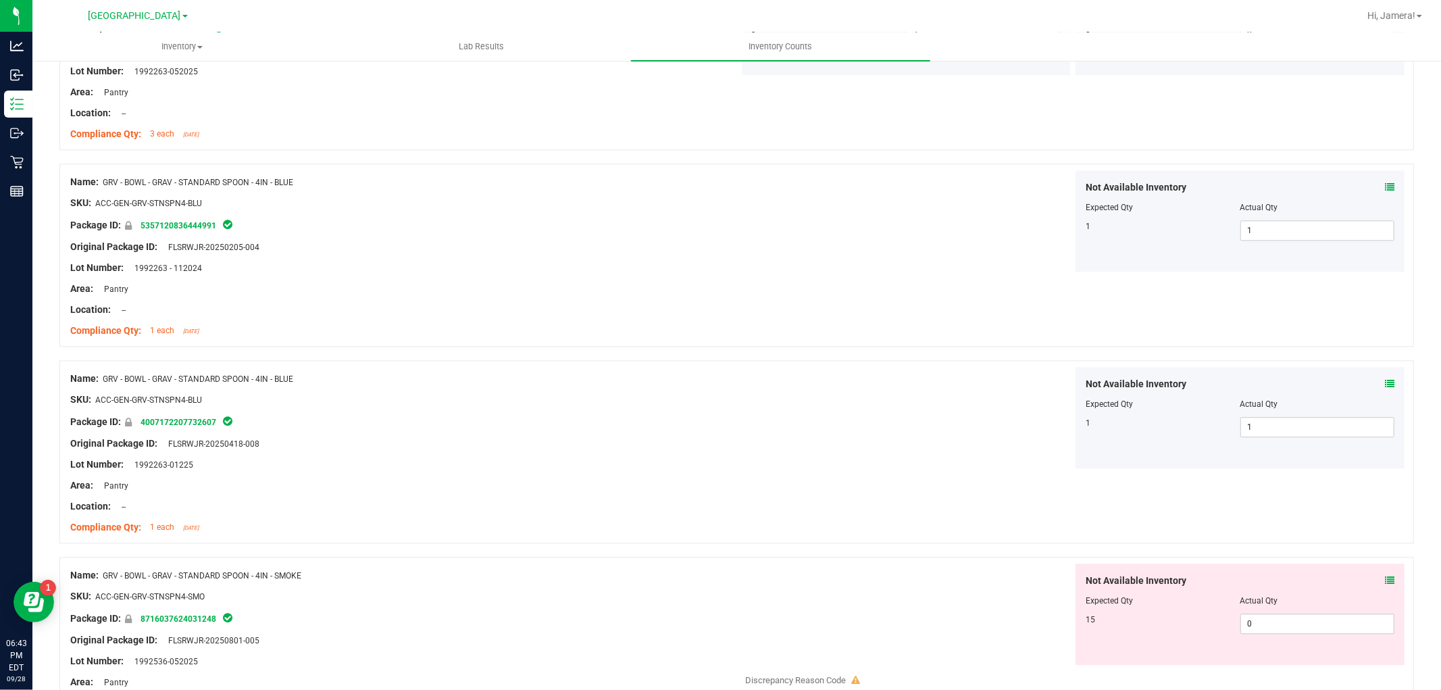
scroll to position [3003, 0]
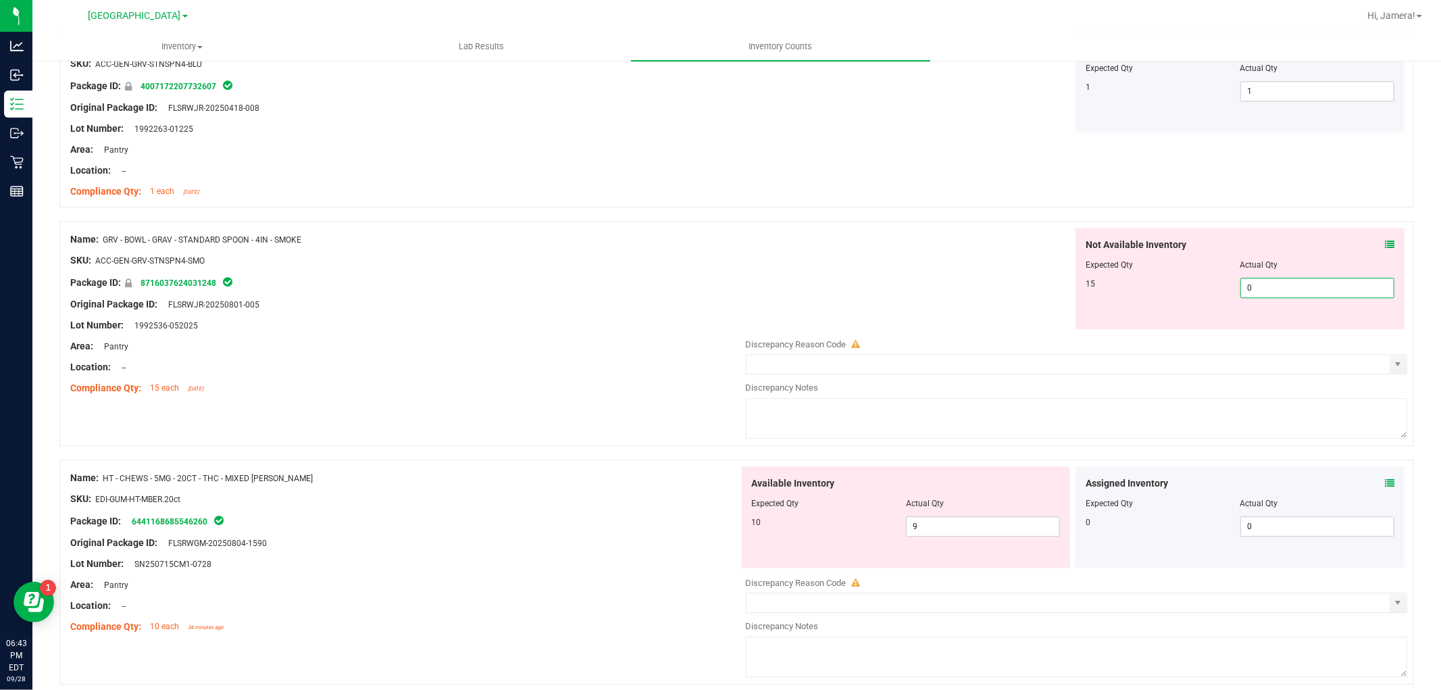
drag, startPoint x: 1214, startPoint y: 295, endPoint x: 978, endPoint y: 315, distance: 237.4
click at [990, 315] on div "Not Available Inventory Expected Qty Actual Qty 15 0 0" at bounding box center [1073, 278] width 669 height 101
click at [972, 315] on div "Not Available Inventory Expected Qty Actual Qty 15 15 15" at bounding box center [1073, 278] width 669 height 101
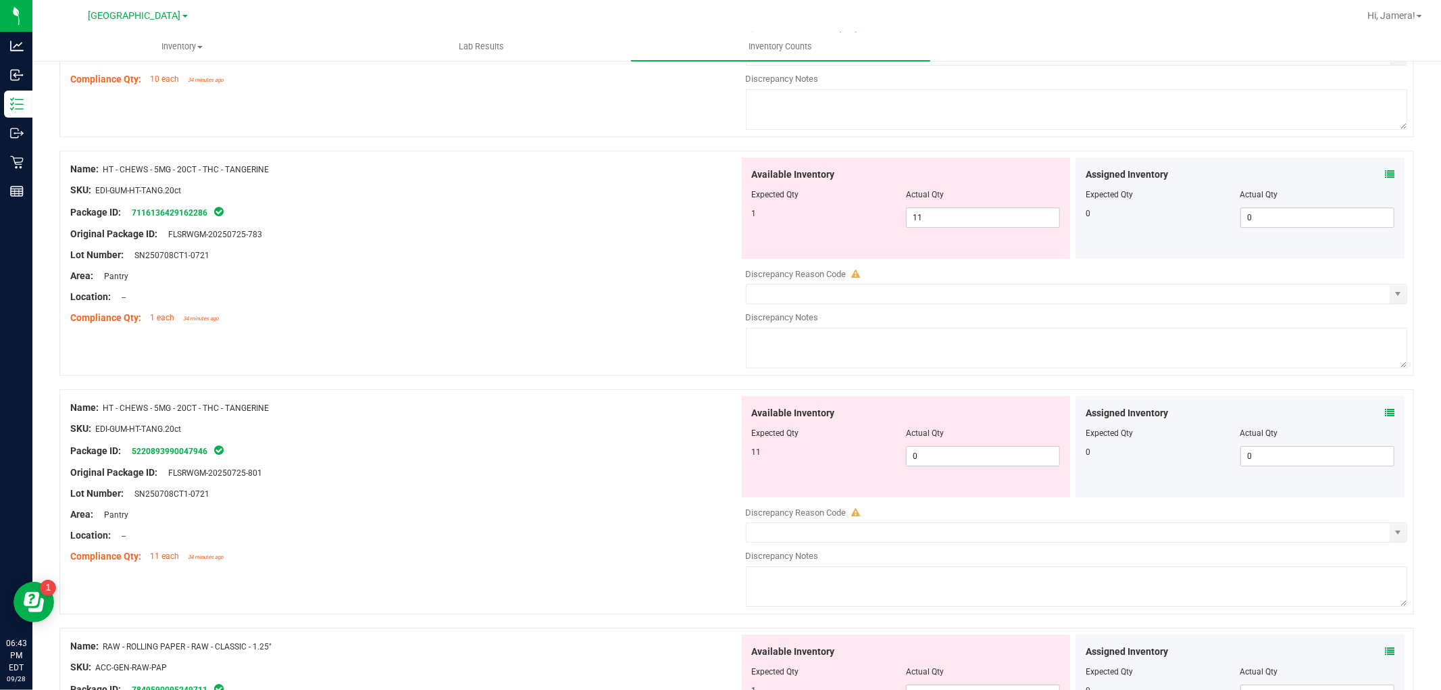
scroll to position [3529, 0]
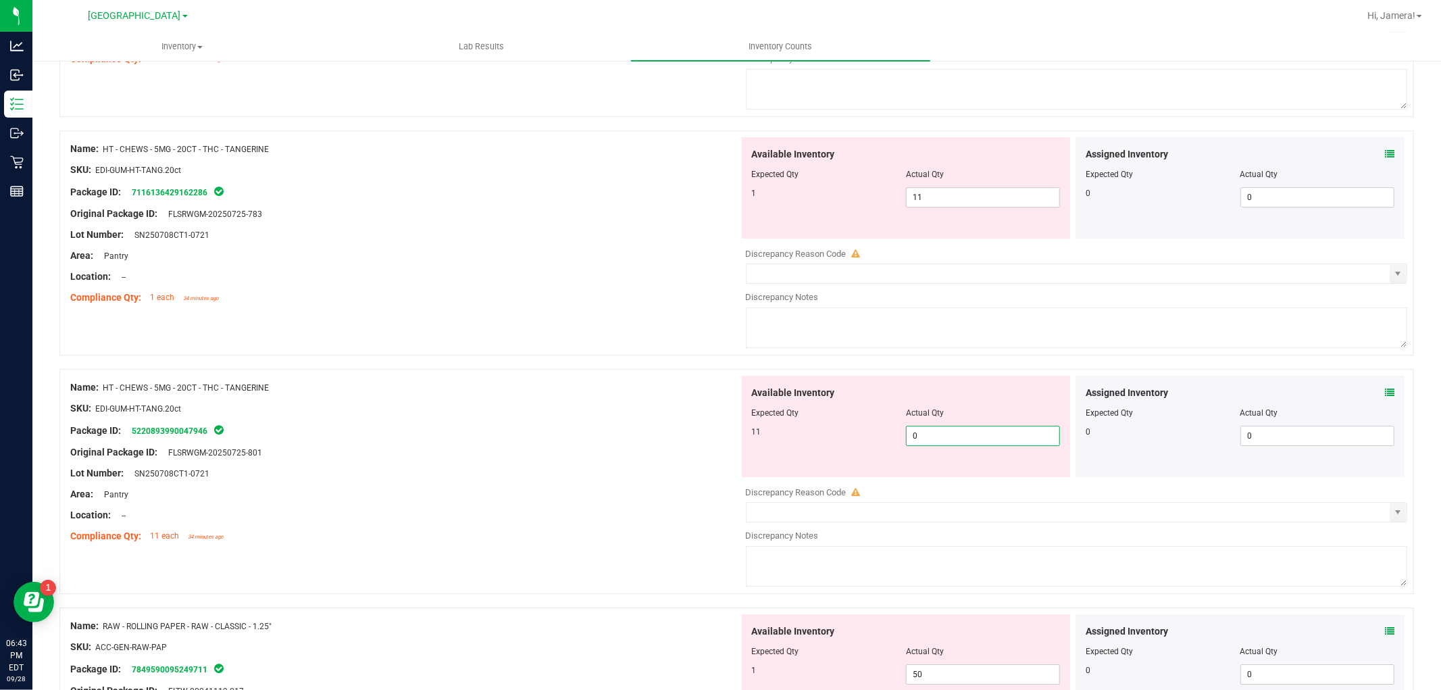
drag, startPoint x: 922, startPoint y: 443, endPoint x: 808, endPoint y: 439, distance: 115.0
click at [811, 441] on div "11 0 0" at bounding box center [906, 436] width 309 height 20
click at [726, 414] on div "SKU: EDI-GUM-HT-TANG.20ct" at bounding box center [404, 408] width 669 height 14
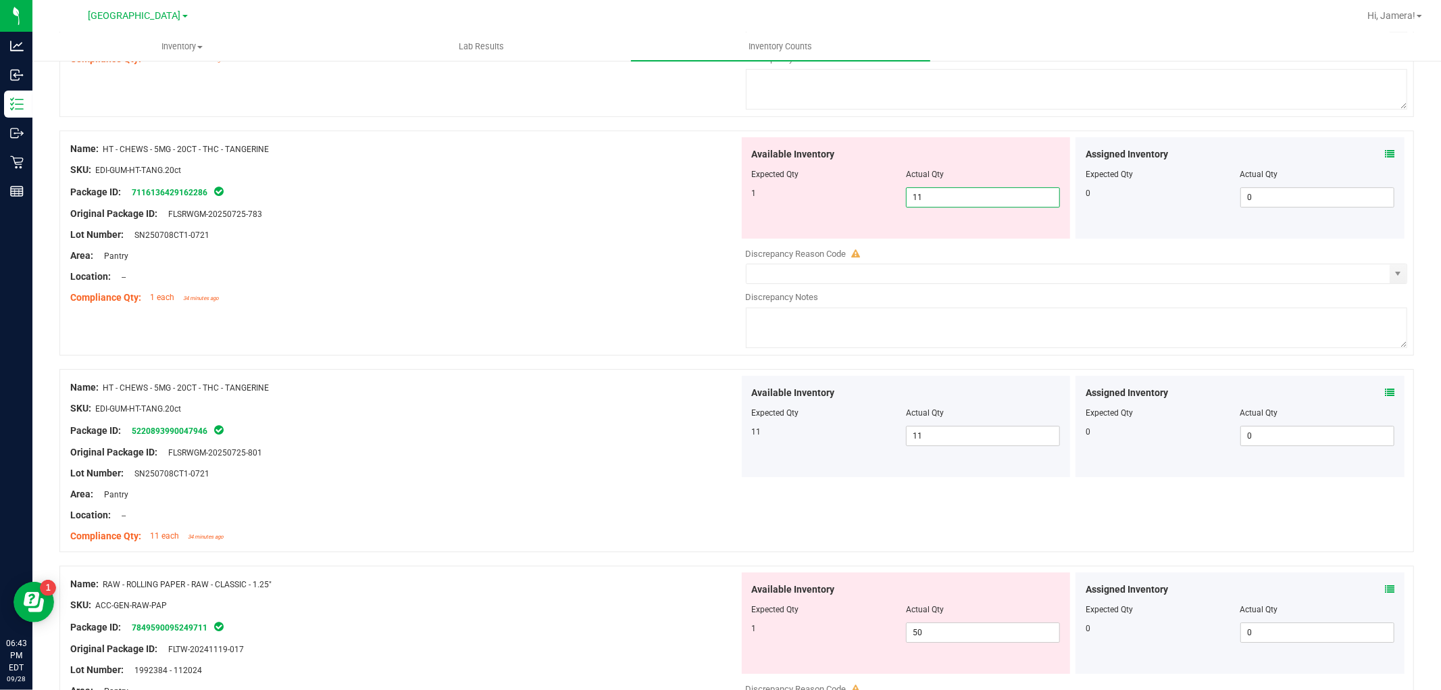
drag, startPoint x: 929, startPoint y: 208, endPoint x: 667, endPoint y: 205, distance: 261.5
click at [678, 207] on div "Name: HT - CHEWS - 5MG - 20CT - THC - TANGERINE SKU: EDI-GUM-HT-TANG.20ct Packa…" at bounding box center [736, 242] width 1355 height 225
click at [606, 206] on div at bounding box center [404, 203] width 669 height 7
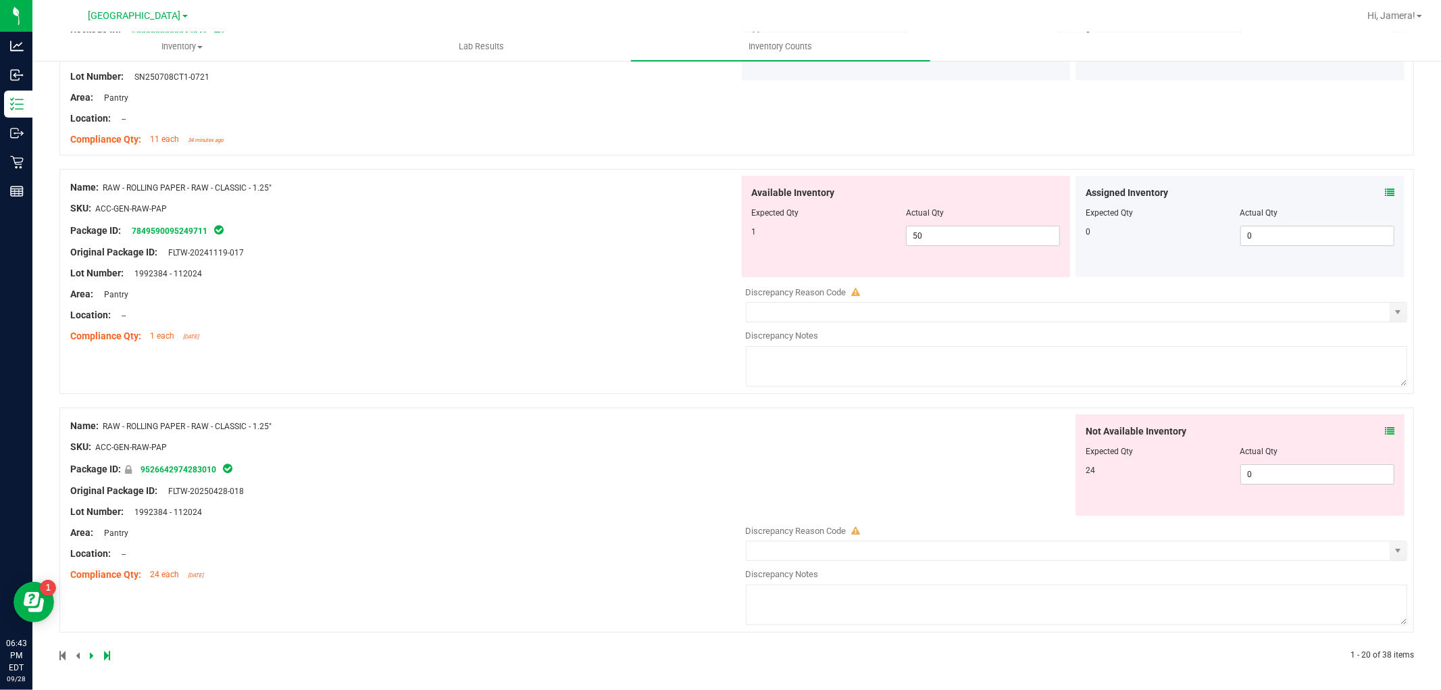
scroll to position [3893, 0]
drag, startPoint x: 956, startPoint y: 231, endPoint x: 647, endPoint y: 232, distance: 308.8
click at [656, 231] on div "Name: RAW - ROLLING PAPER - RAW - CLASSIC - 1.25" SKU: ACC-GEN-RAW-PAP Package …" at bounding box center [736, 279] width 1355 height 225
click at [623, 233] on div "Name: RAW - ROLLING PAPER - RAW - CLASSIC - 1.25" SKU: ACC-GEN-RAW-PAP Package …" at bounding box center [404, 260] width 669 height 172
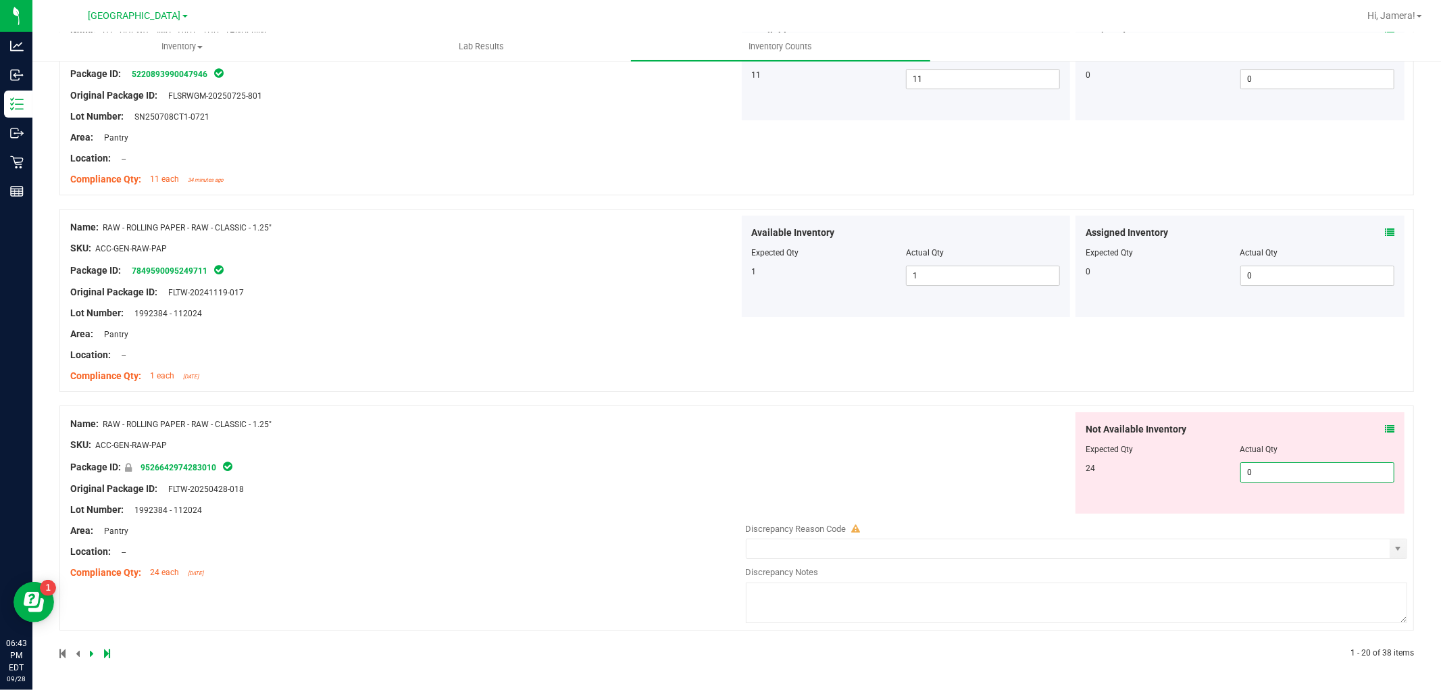
drag, startPoint x: 1282, startPoint y: 471, endPoint x: 1071, endPoint y: 471, distance: 210.8
click at [1076, 471] on div "Not Available Inventory Expected Qty Actual Qty 24 0 0" at bounding box center [1240, 462] width 329 height 101
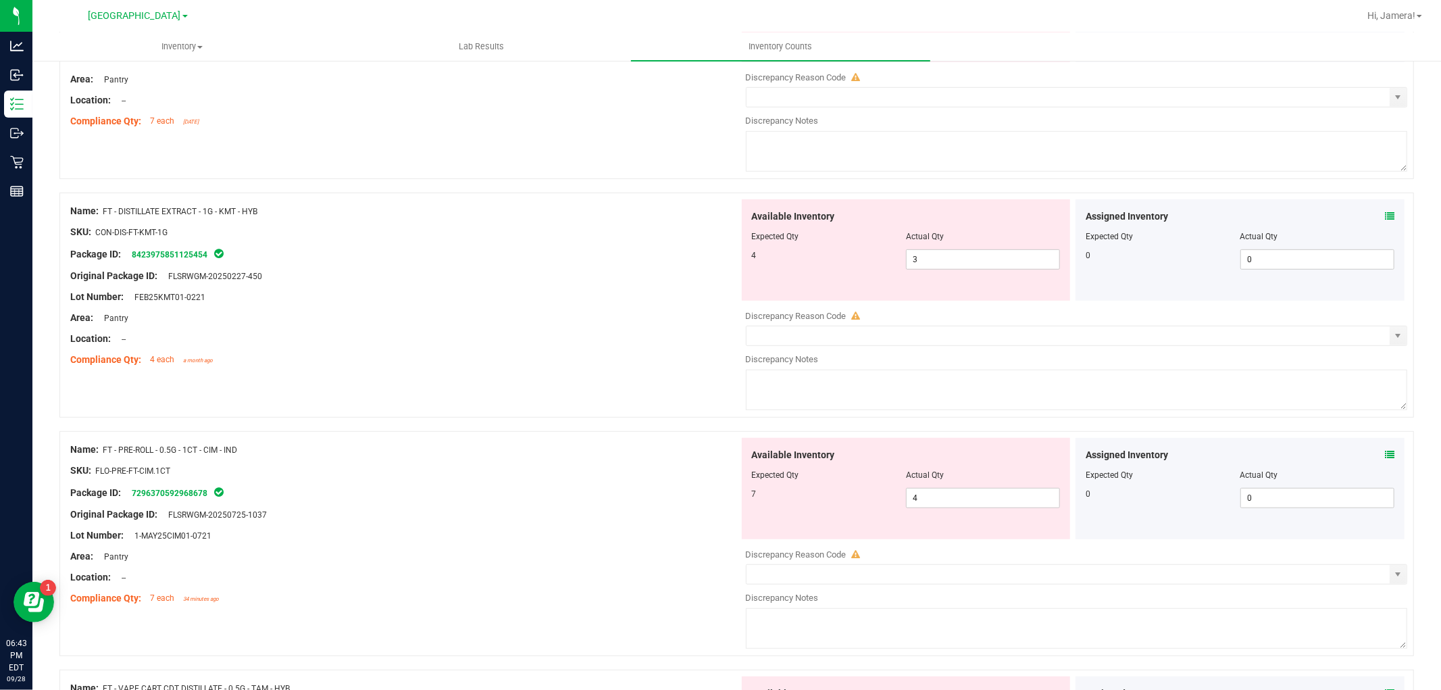
scroll to position [0, 0]
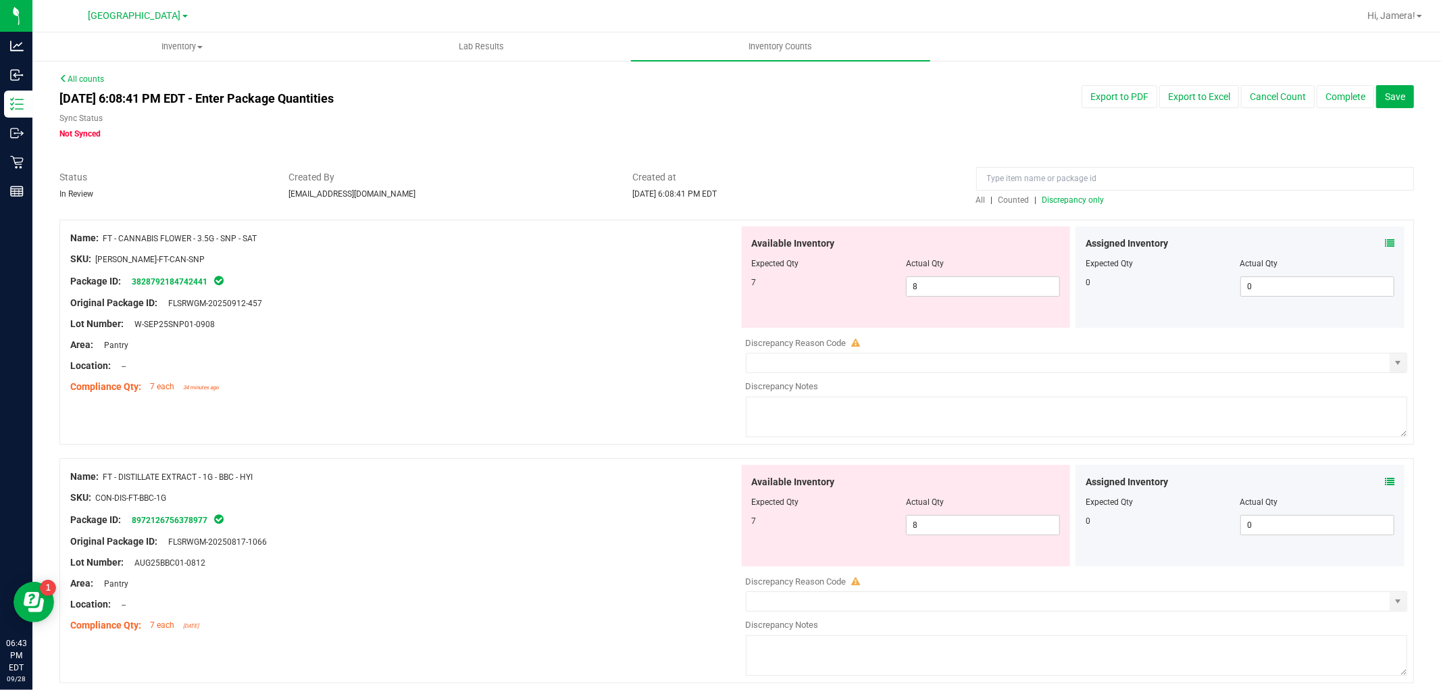
click at [1063, 198] on span "Discrepancy only" at bounding box center [1074, 199] width 62 height 9
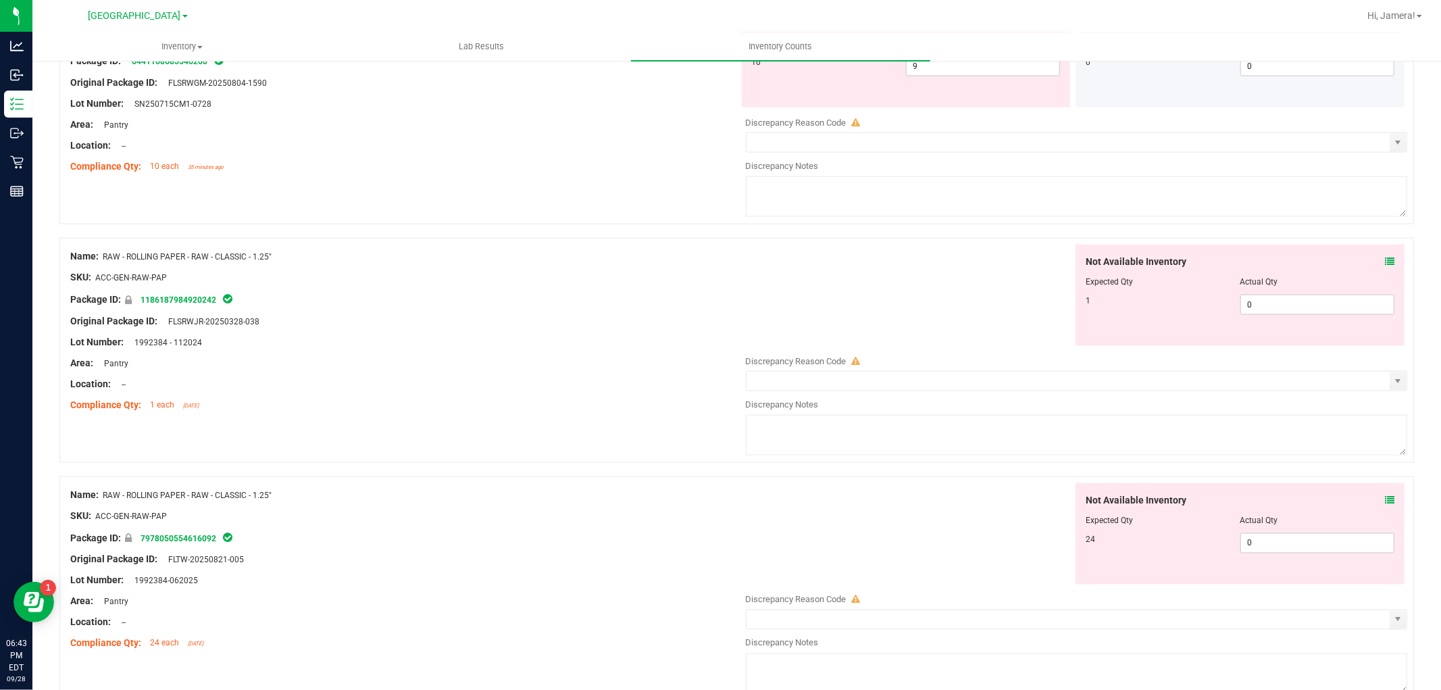
scroll to position [1727, 0]
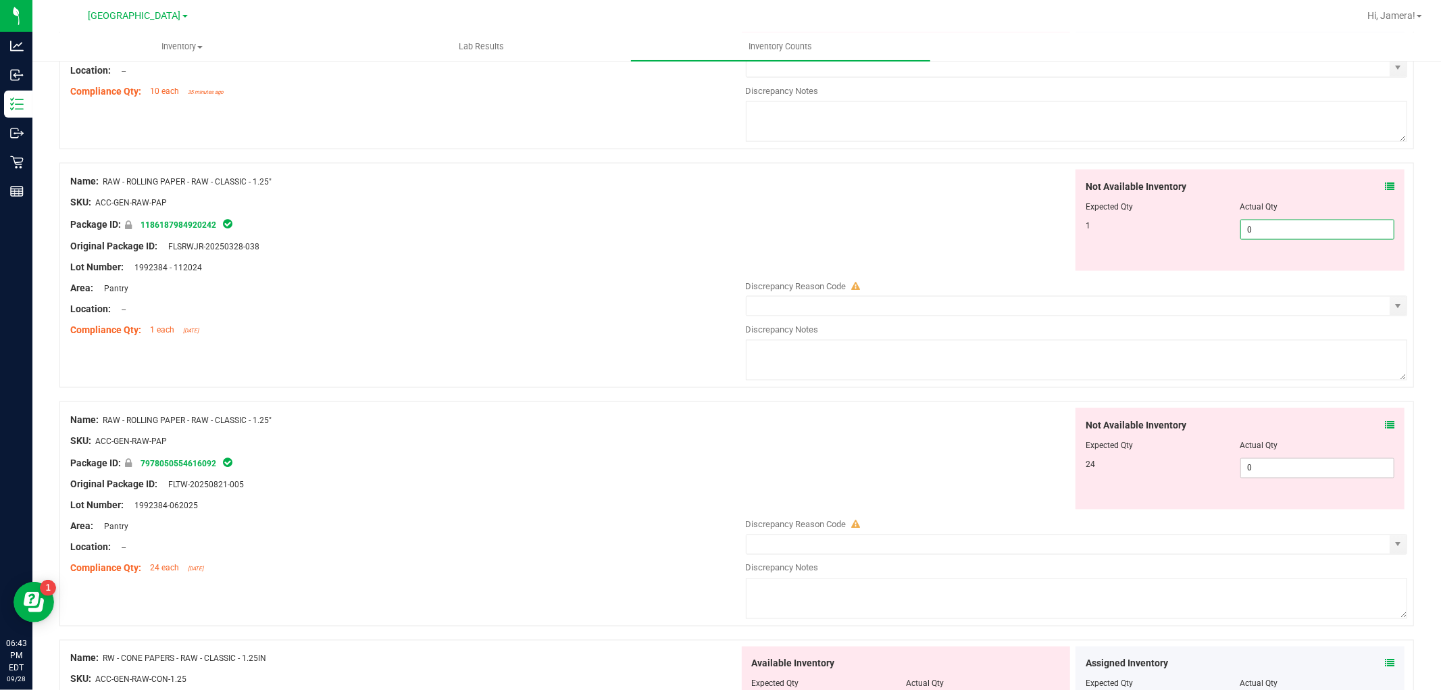
drag, startPoint x: 1243, startPoint y: 235, endPoint x: 1106, endPoint y: 231, distance: 137.9
click at [1120, 231] on div "1 0 0" at bounding box center [1240, 230] width 309 height 20
click at [1020, 232] on div "Not Available Inventory Expected Qty Actual Qty 1 1 1" at bounding box center [1073, 220] width 669 height 101
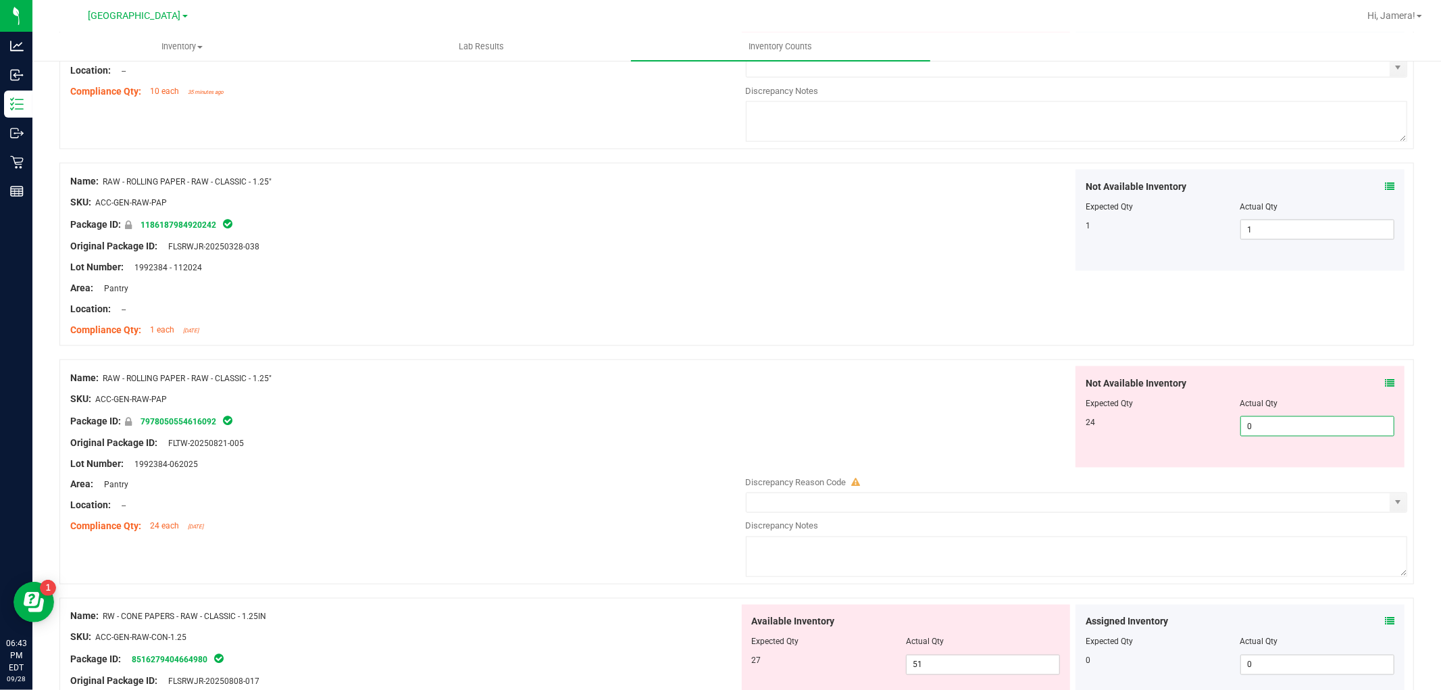
drag, startPoint x: 1287, startPoint y: 429, endPoint x: 964, endPoint y: 403, distance: 324.0
click at [1004, 414] on div "Not Available Inventory Expected Qty Actual Qty 24 0 0" at bounding box center [1073, 416] width 669 height 101
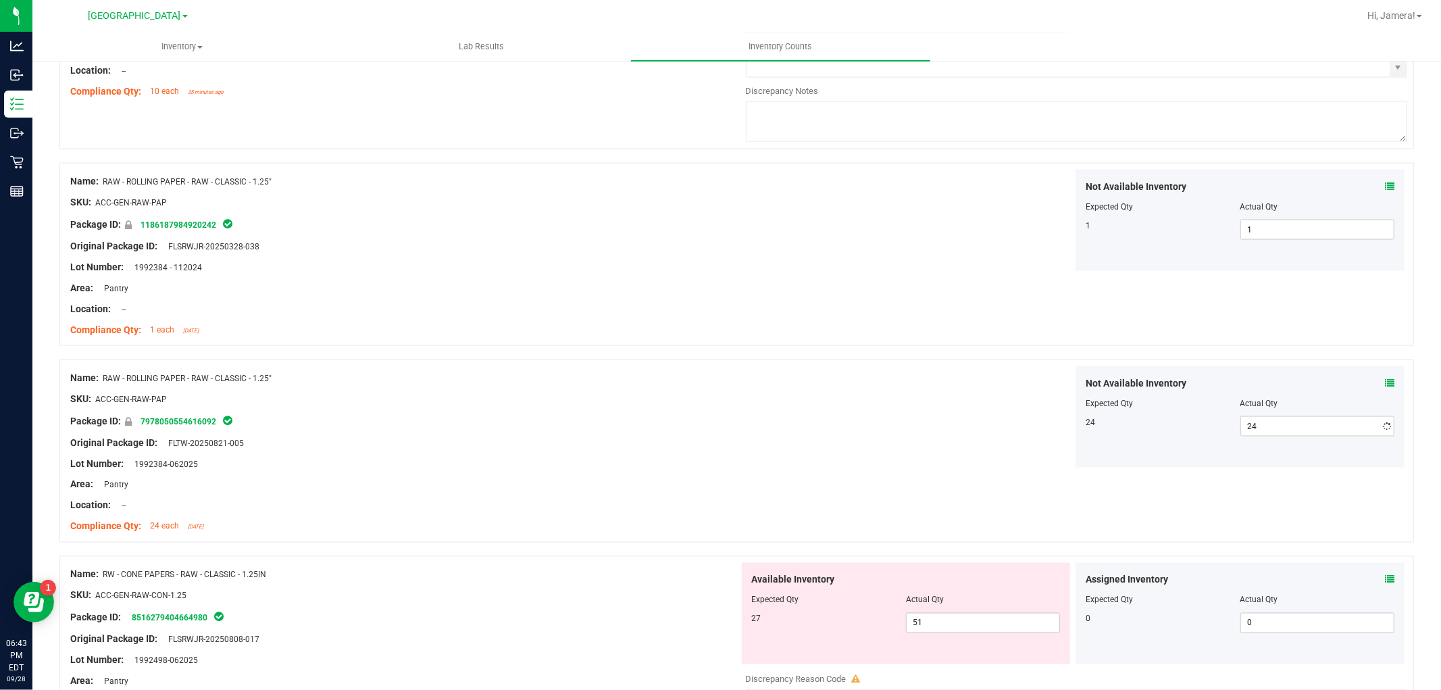
click at [862, 336] on div "Name: RAW - ROLLING PAPER - RAW - CLASSIC - 1.25" SKU: ACC-GEN-RAW-PAP Package …" at bounding box center [736, 254] width 1355 height 183
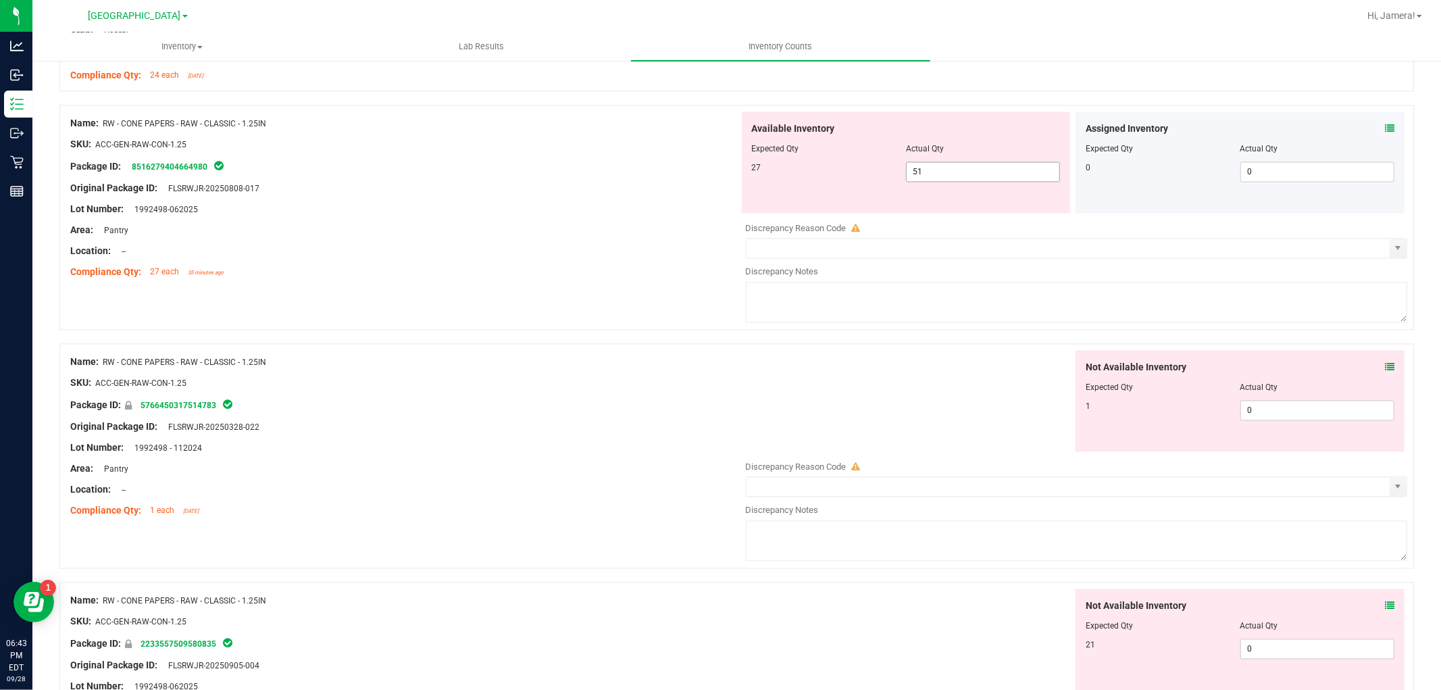
scroll to position [2252, 0]
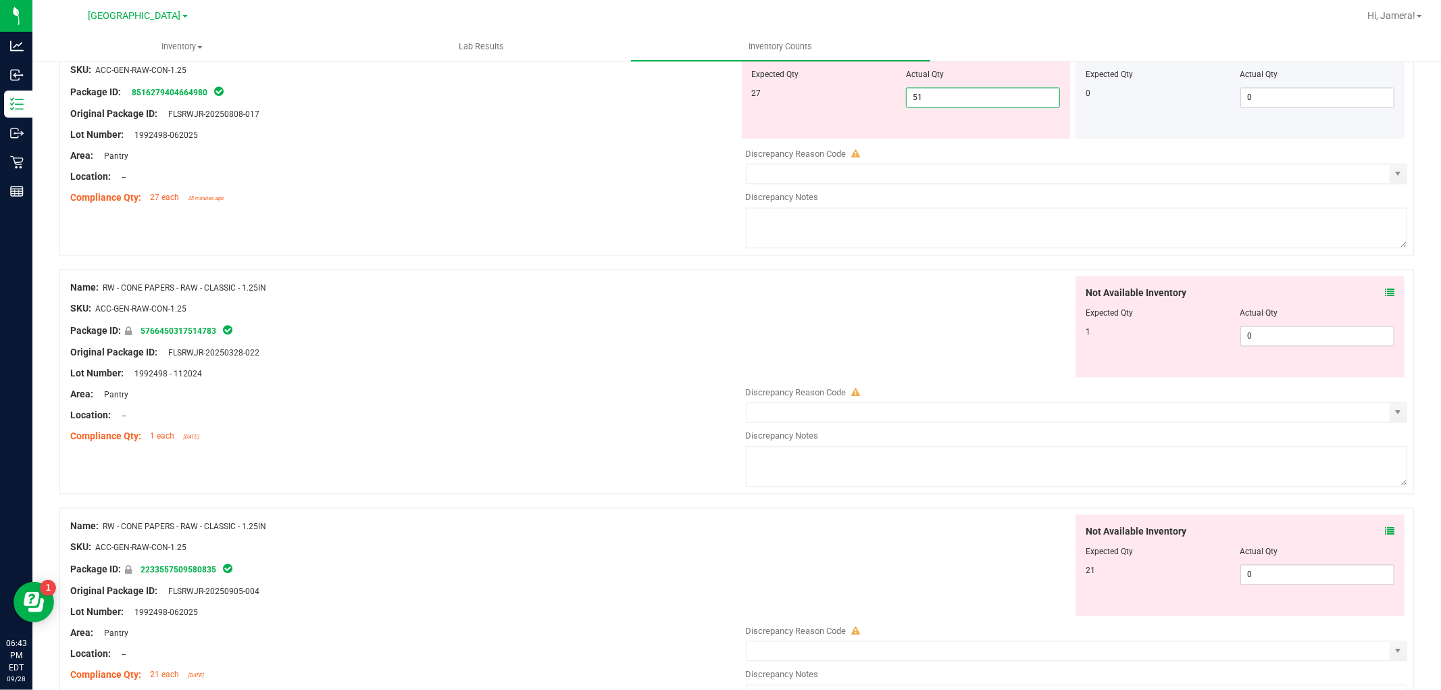
drag, startPoint x: 933, startPoint y: 98, endPoint x: 654, endPoint y: 95, distance: 279.1
click at [654, 95] on div "Name: RW - CONE PAPERS - RAW - CLASSIC - 1.25IN SKU: ACC-GEN-RAW-CON-1.25 Packa…" at bounding box center [736, 142] width 1355 height 225
click at [654, 95] on div "Package ID: 8516279404664980" at bounding box center [404, 92] width 669 height 16
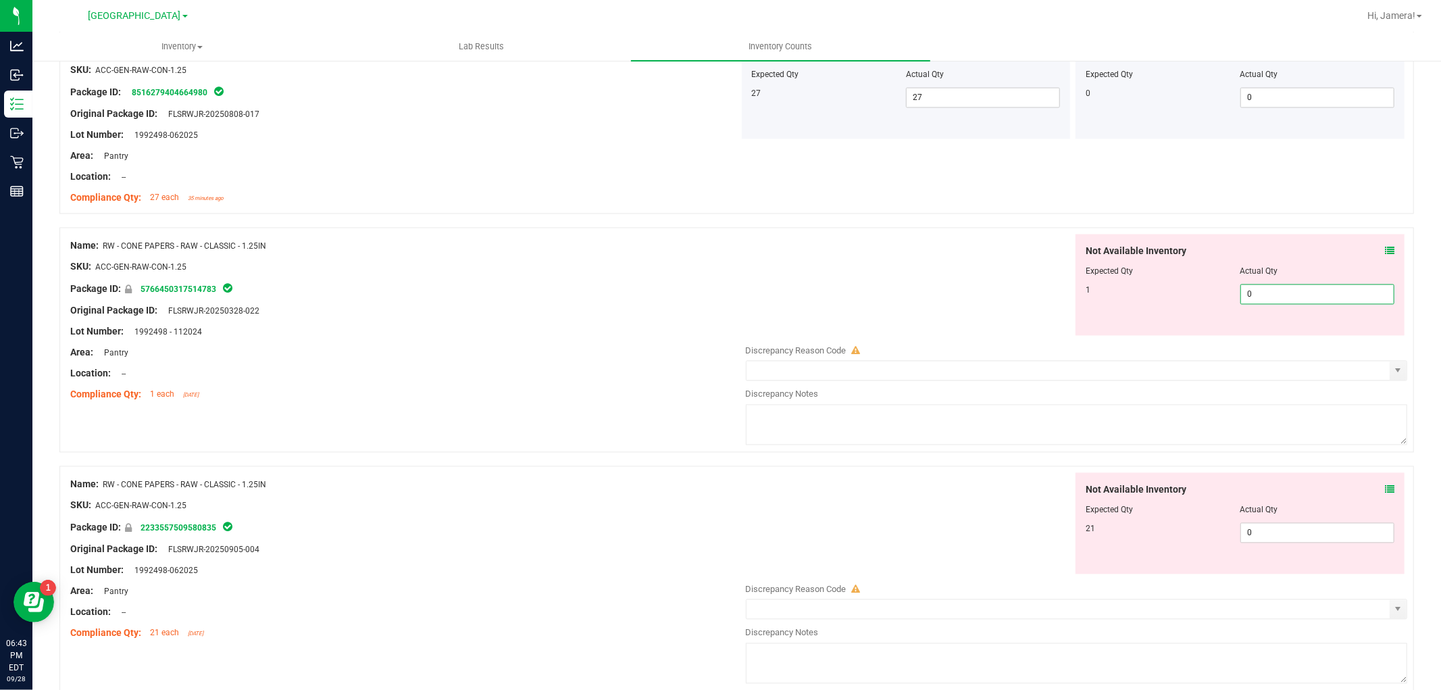
drag, startPoint x: 1260, startPoint y: 302, endPoint x: 1018, endPoint y: 298, distance: 242.6
click at [1051, 298] on div "Not Available Inventory Expected Qty Actual Qty 1 0 0" at bounding box center [1073, 284] width 669 height 101
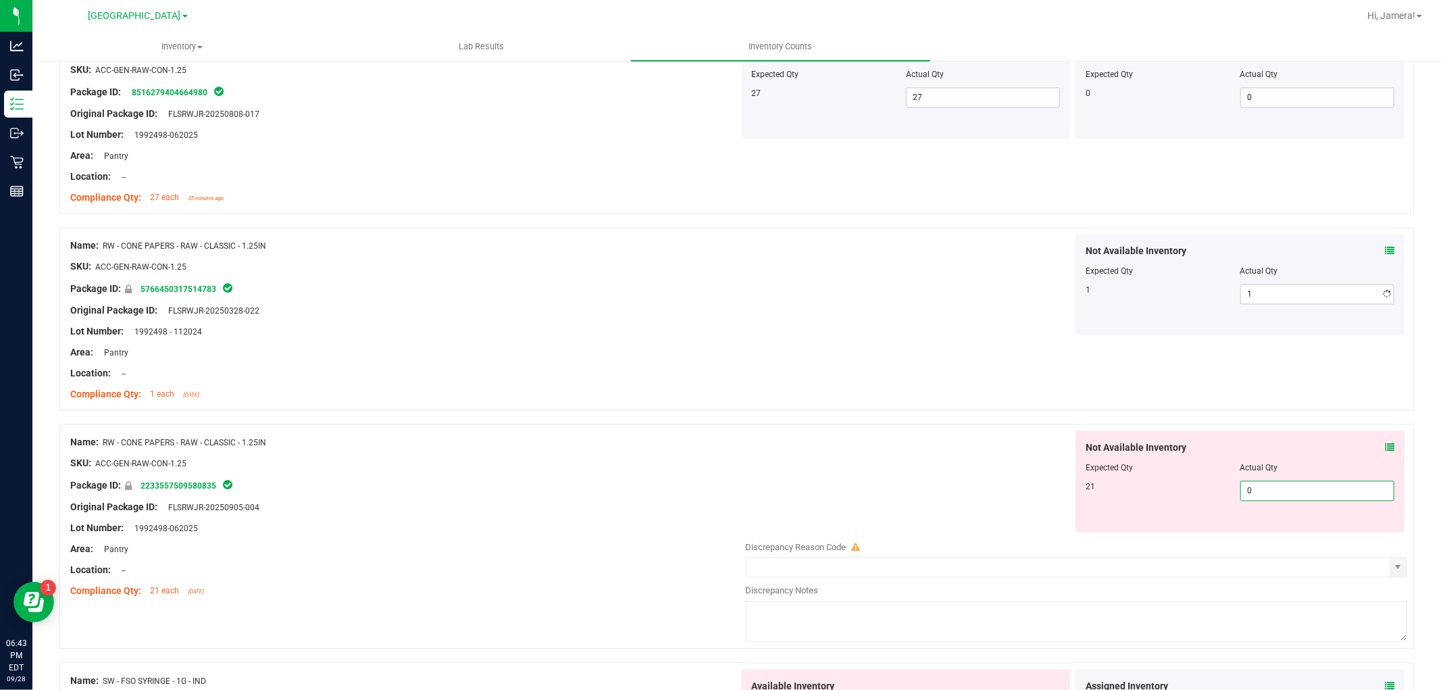
drag, startPoint x: 1261, startPoint y: 542, endPoint x: 972, endPoint y: 495, distance: 293.1
click at [975, 498] on div "Not Available Inventory Expected Qty Actual Qty 21 0 0" at bounding box center [1073, 480] width 669 height 101
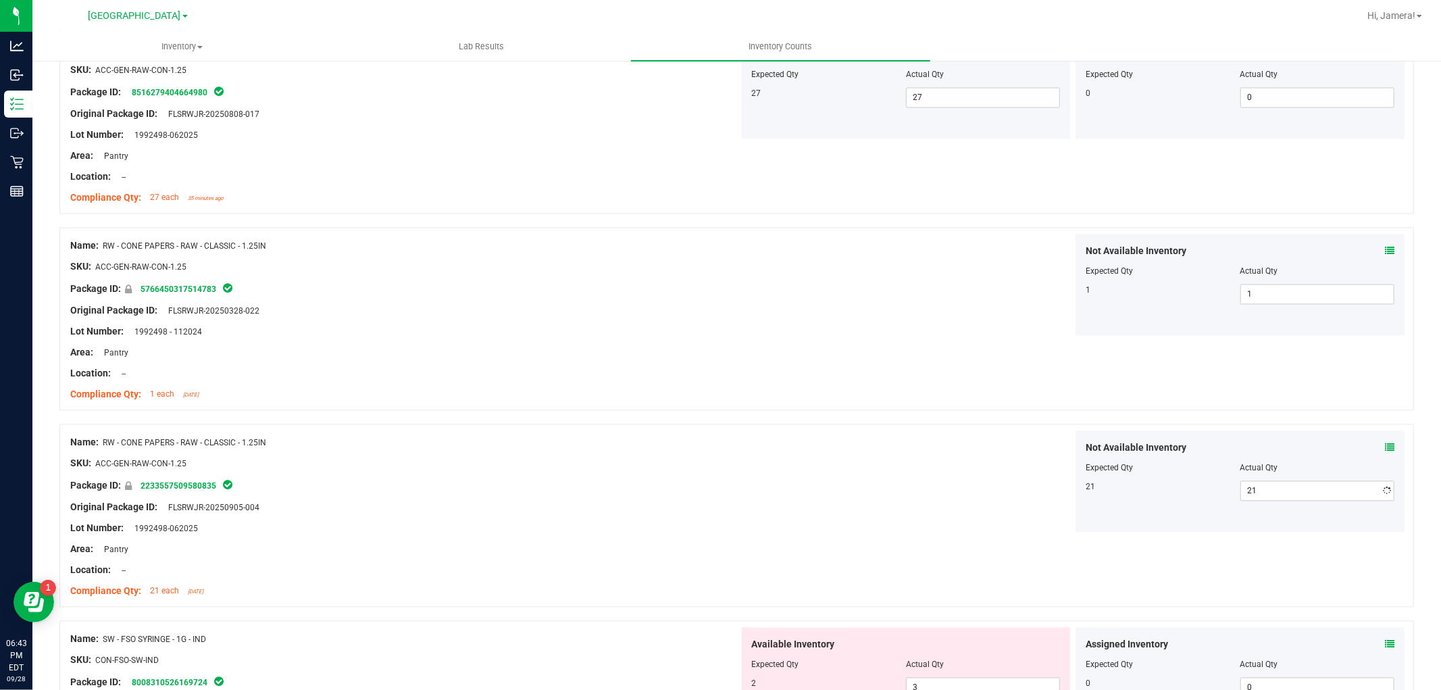
click at [943, 462] on div "Not Available Inventory Expected Qty Actual Qty 21 21 21" at bounding box center [1073, 480] width 669 height 101
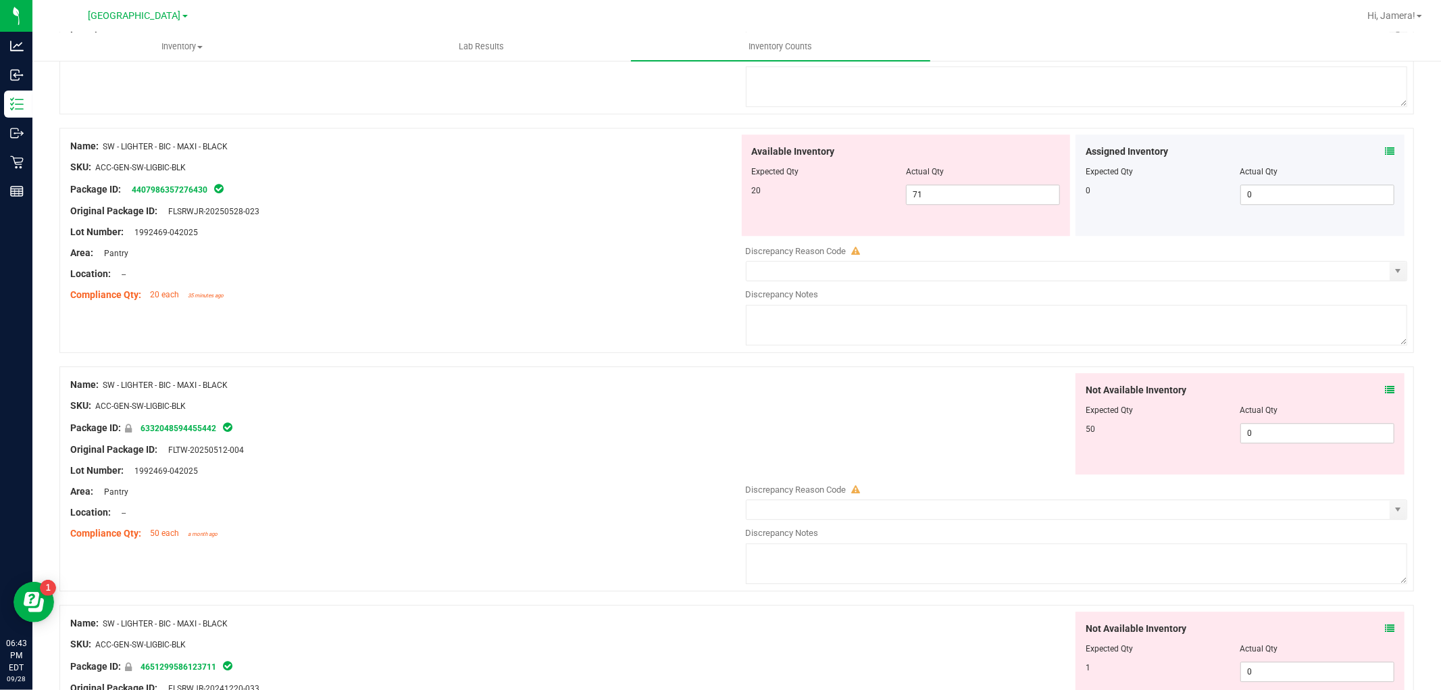
scroll to position [3003, 0]
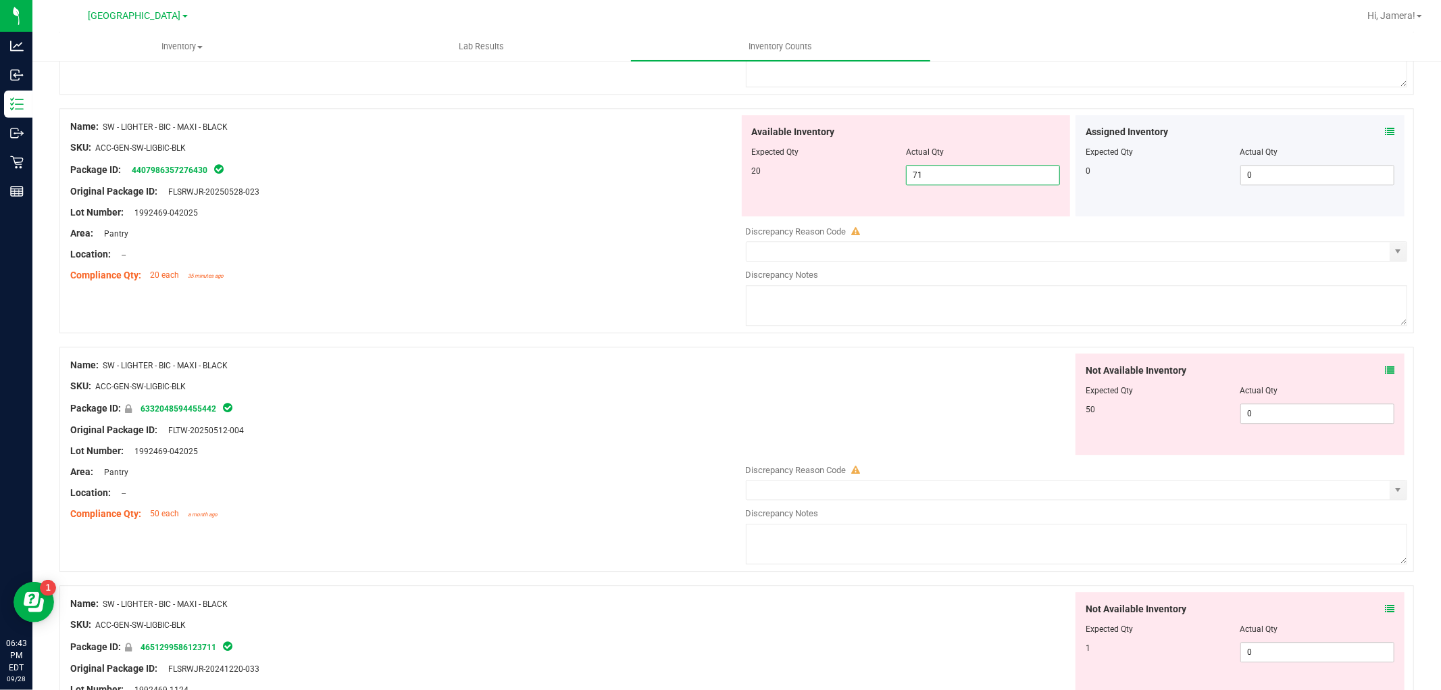
drag, startPoint x: 935, startPoint y: 183, endPoint x: 749, endPoint y: 161, distance: 187.2
click at [749, 161] on div "Available Inventory Expected Qty Actual Qty 20 71 71" at bounding box center [906, 165] width 329 height 101
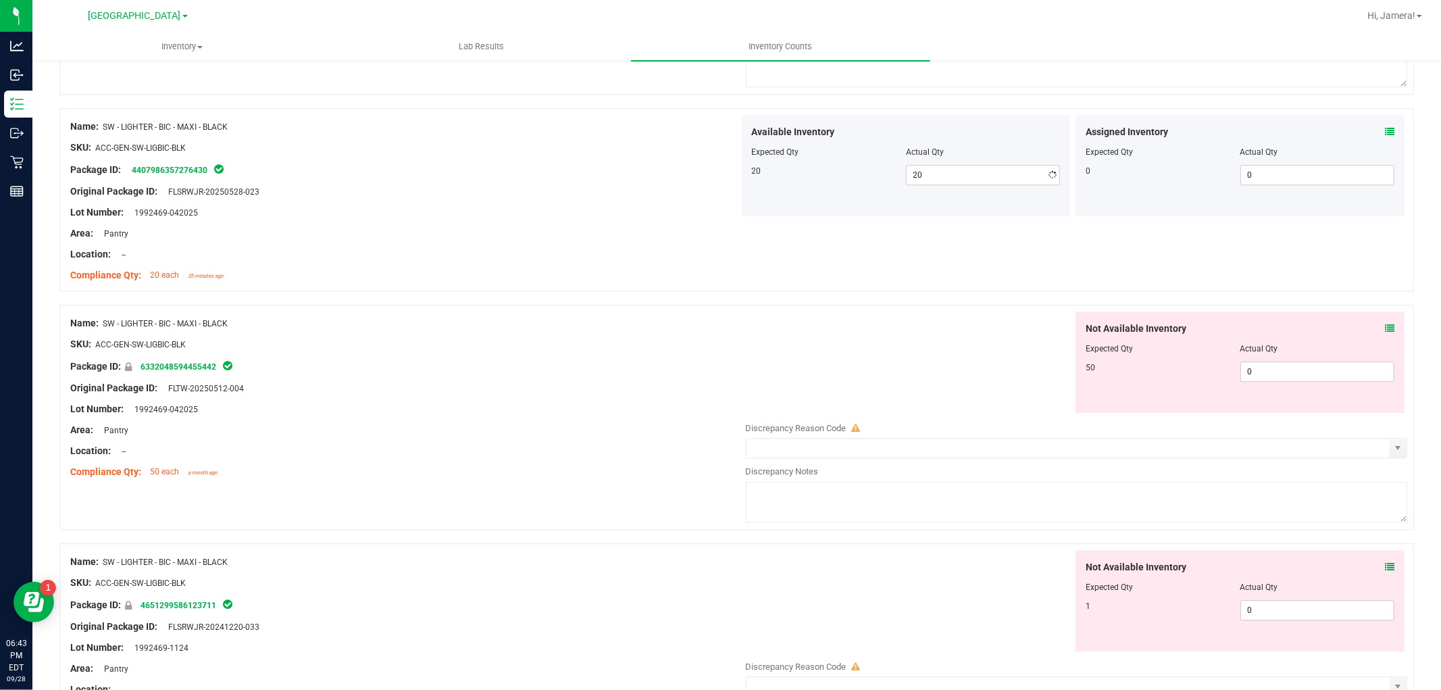
drag, startPoint x: 908, startPoint y: 257, endPoint x: 1210, endPoint y: 428, distance: 348.0
drag, startPoint x: 1302, startPoint y: 373, endPoint x: 993, endPoint y: 370, distance: 308.2
click at [995, 372] on div "Not Available Inventory Expected Qty Actual Qty 50 0 0" at bounding box center [1073, 362] width 669 height 101
click at [947, 374] on div "Not Available Inventory Expected Qty Actual Qty 50 50 50" at bounding box center [1073, 362] width 669 height 101
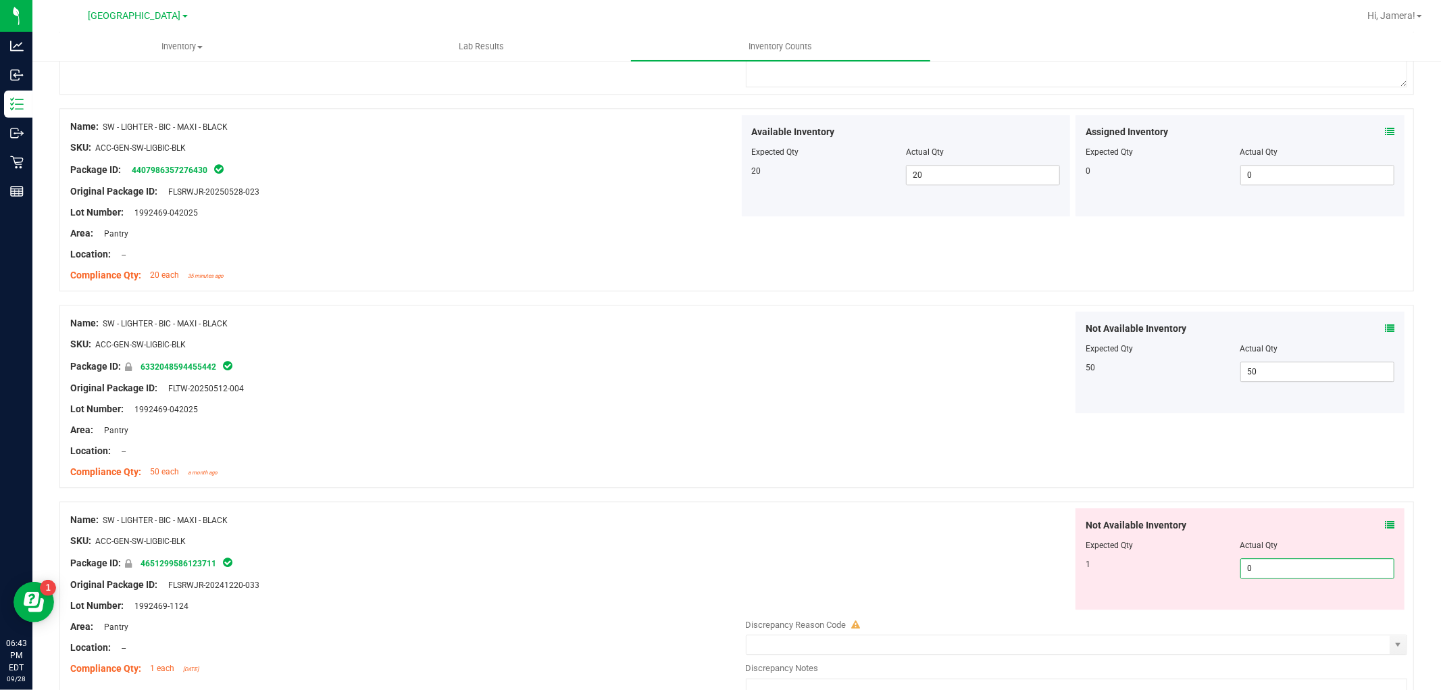
drag, startPoint x: 1279, startPoint y: 578, endPoint x: 1057, endPoint y: 539, distance: 225.2
click at [1076, 550] on div "Not Available Inventory Expected Qty Actual Qty 1 0 0" at bounding box center [1240, 558] width 329 height 101
drag, startPoint x: 971, startPoint y: 442, endPoint x: 987, endPoint y: 421, distance: 26.5
click at [973, 437] on div "Name: SW - LIGHTER - BIC - MAXI - BLACK SKU: ACC-GEN-SW-LIGBIC-BLK Package ID: …" at bounding box center [736, 396] width 1355 height 183
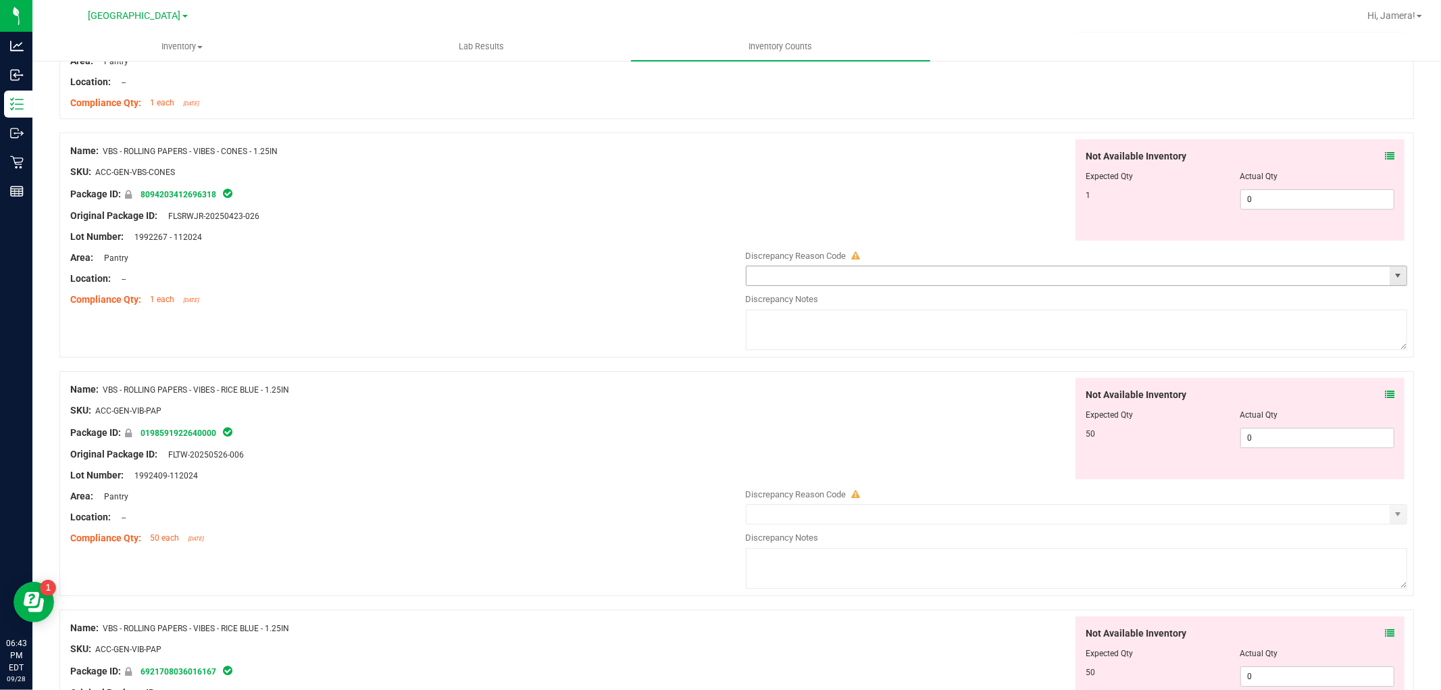
scroll to position [3604, 0]
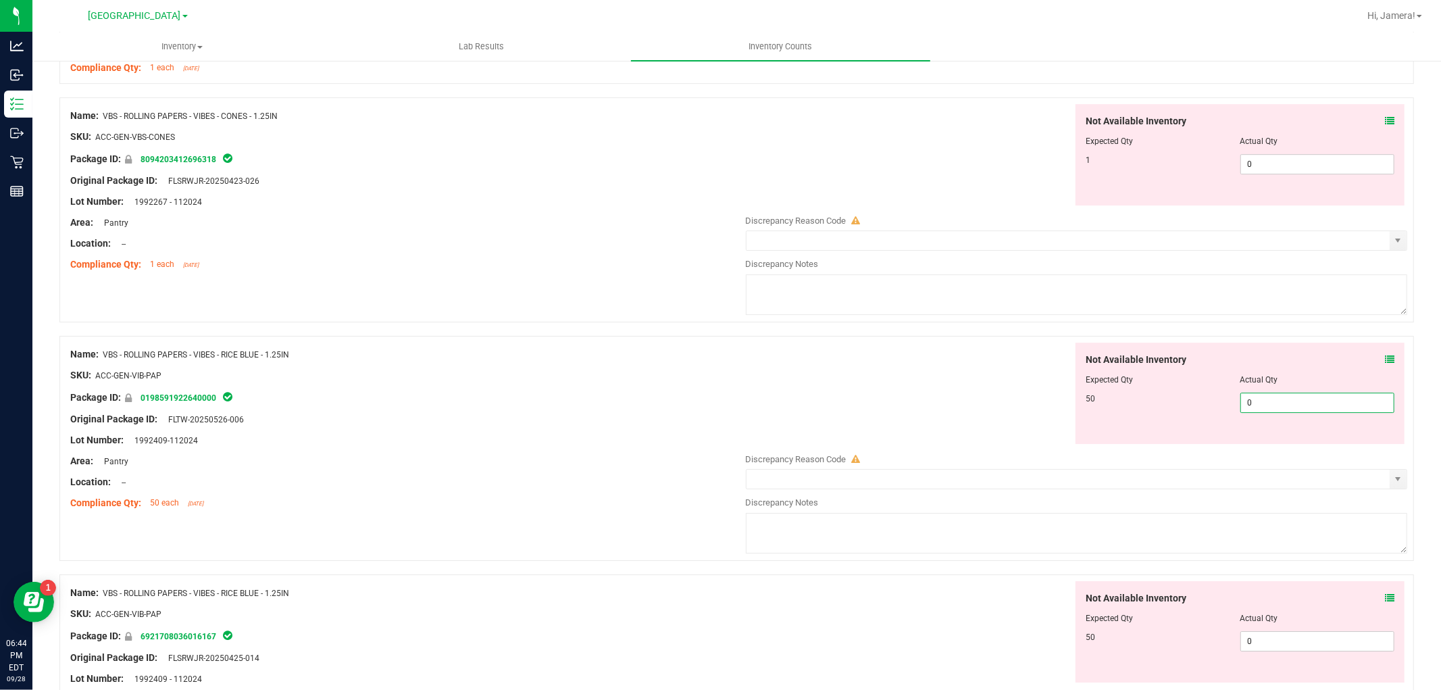
drag, startPoint x: 1273, startPoint y: 402, endPoint x: 973, endPoint y: 370, distance: 301.7
click at [1000, 385] on div "Not Available Inventory Expected Qty Actual Qty 50 0 0" at bounding box center [1073, 393] width 669 height 101
click at [883, 315] on textarea at bounding box center [1077, 294] width 662 height 41
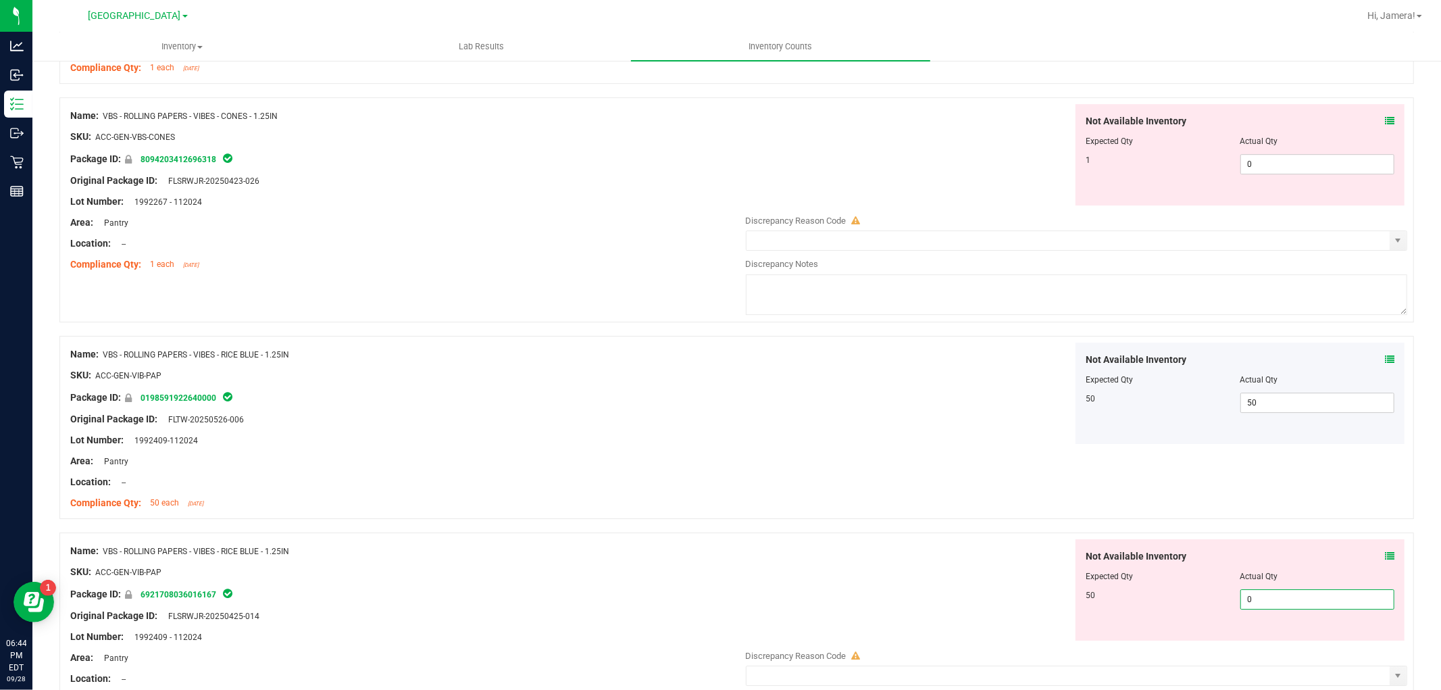
drag, startPoint x: 1289, startPoint y: 606, endPoint x: 906, endPoint y: 531, distance: 389.8
click at [968, 572] on div "Not Available Inventory Expected Qty Actual Qty 50 0 0" at bounding box center [1073, 589] width 669 height 101
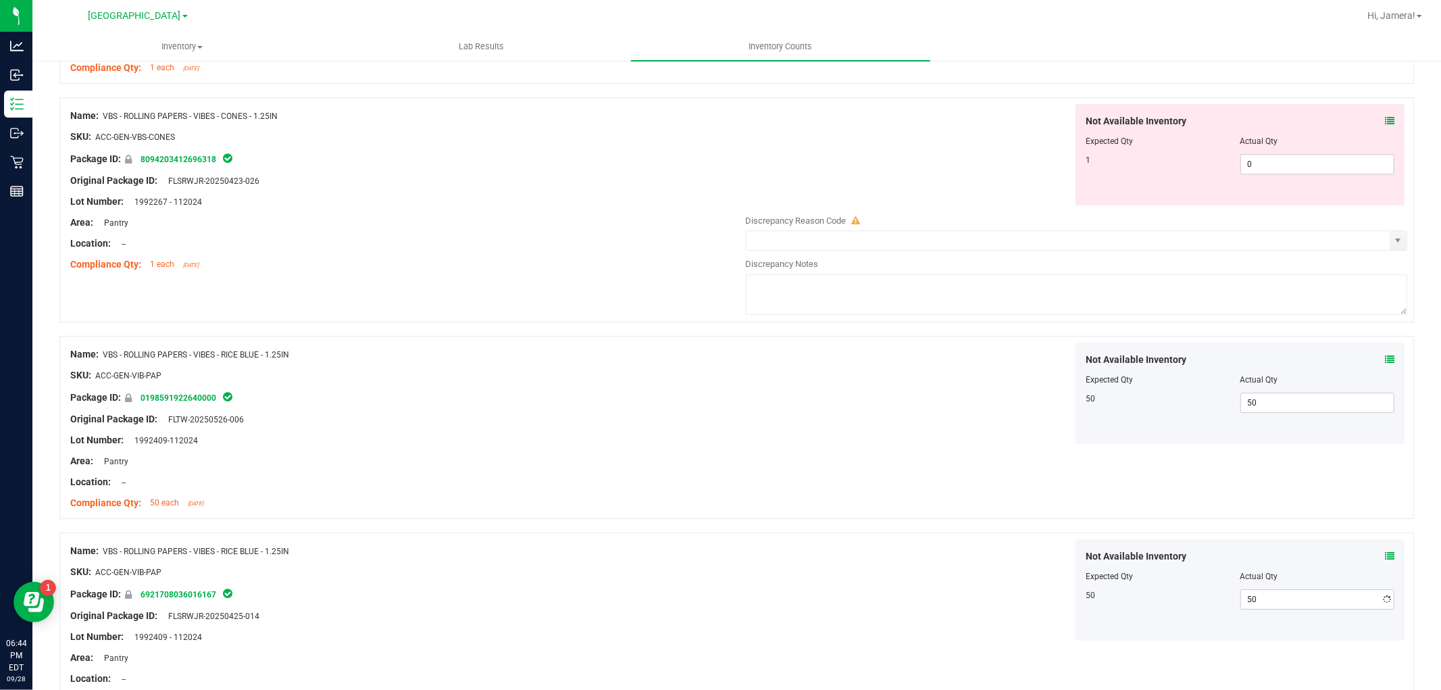
click at [863, 470] on div "Name: VBS - ROLLING PAPERS - VIBES - RICE BLUE - 1.25IN SKU: ACC-GEN-VIB-PAP Pa…" at bounding box center [736, 427] width 1355 height 183
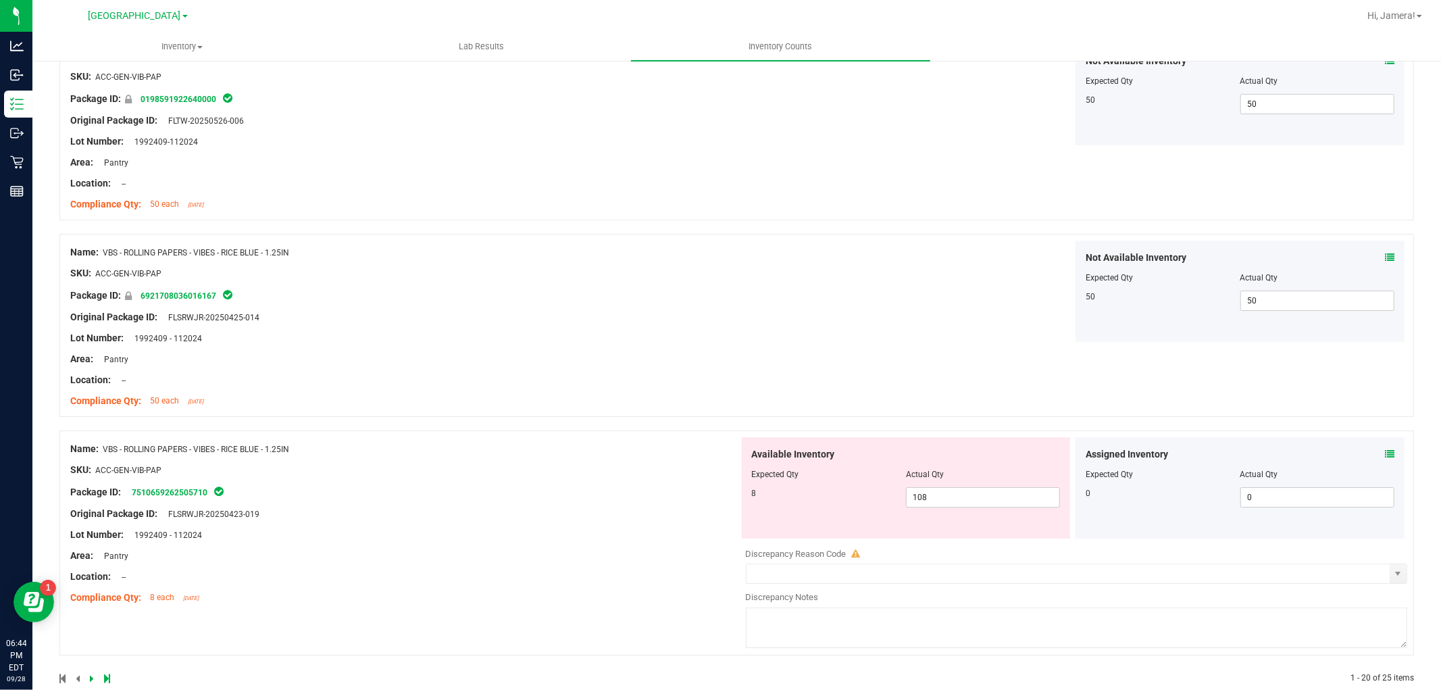
scroll to position [3904, 0]
drag, startPoint x: 953, startPoint y: 503, endPoint x: 685, endPoint y: 503, distance: 268.3
click at [685, 503] on div "Name: VBS - ROLLING PAPERS - VIBES - RICE BLUE - 1.25IN SKU: ACC-GEN-VIB-PAP Pa…" at bounding box center [736, 541] width 1355 height 225
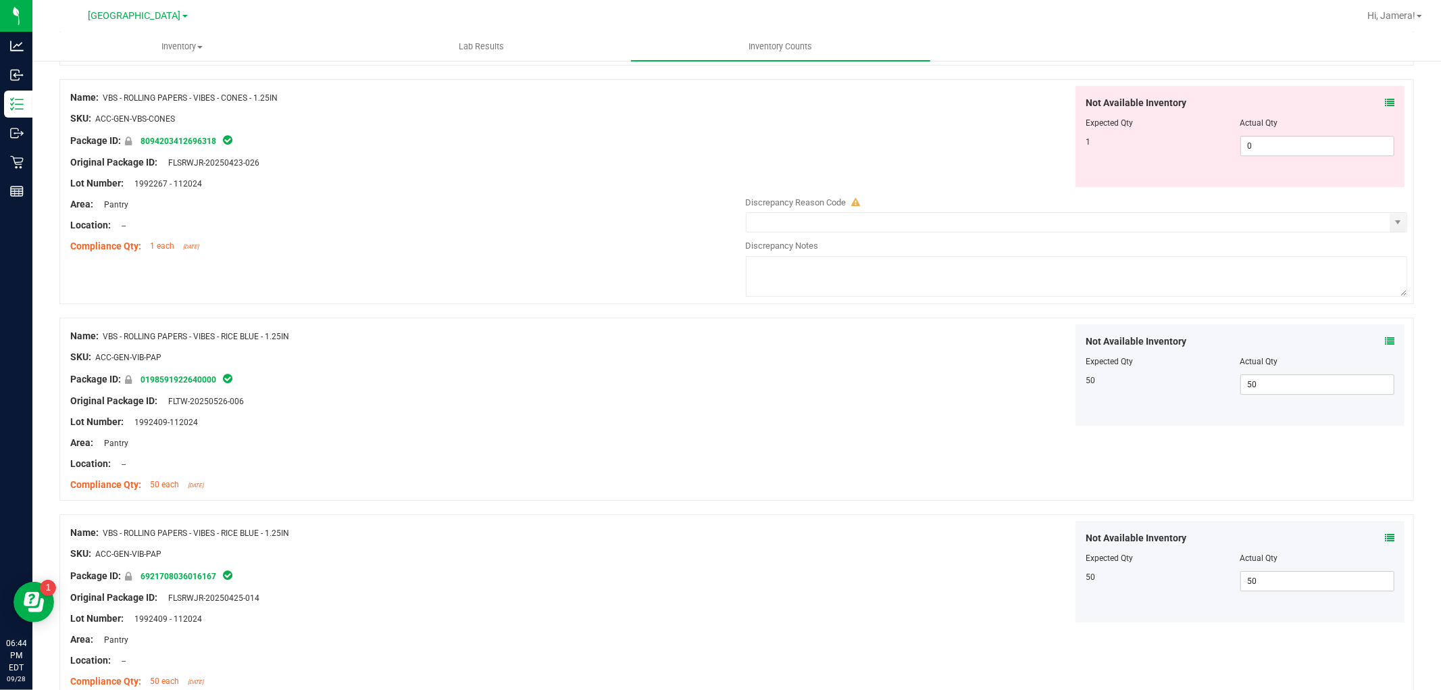
scroll to position [3517, 0]
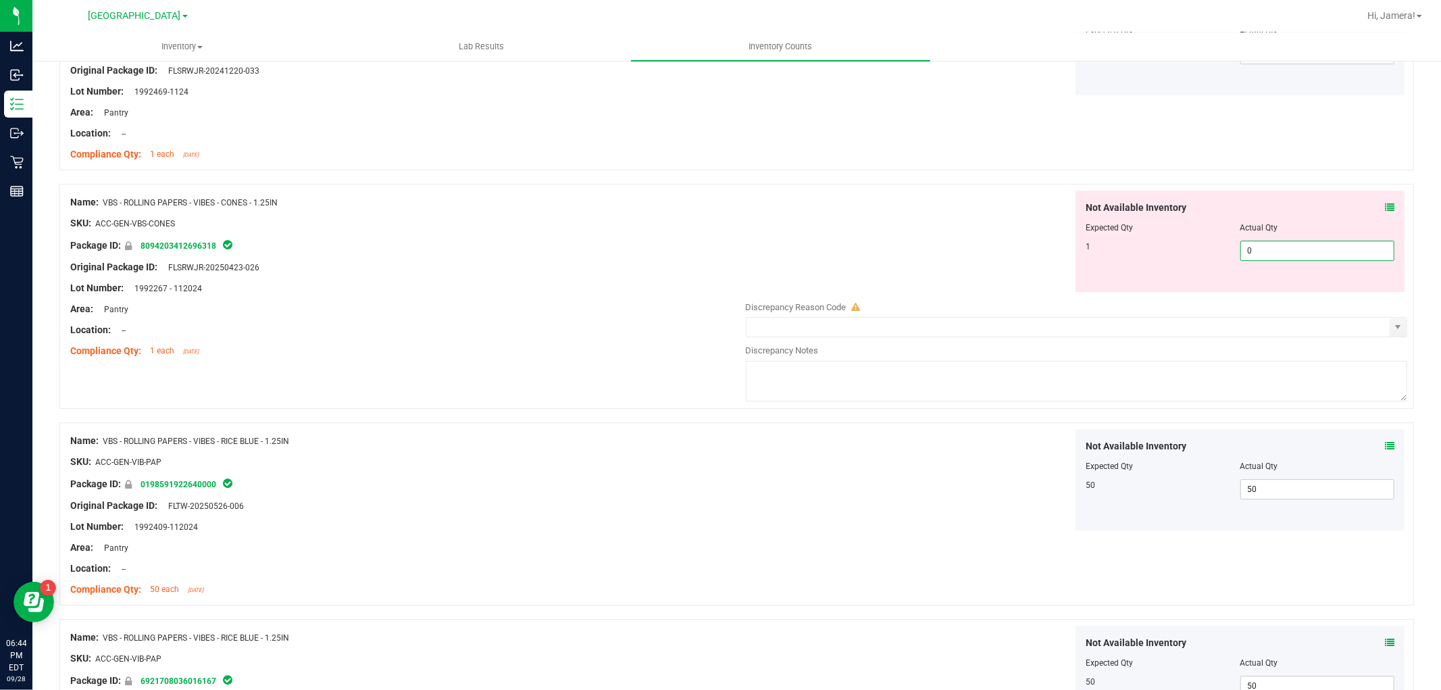
drag, startPoint x: 1287, startPoint y: 265, endPoint x: 1089, endPoint y: 272, distance: 198.1
click at [1137, 261] on div "1 0 0" at bounding box center [1240, 251] width 309 height 20
click at [755, 262] on div "Not Available Inventory Expected Qty Actual Qty 1 1 1" at bounding box center [1073, 241] width 669 height 101
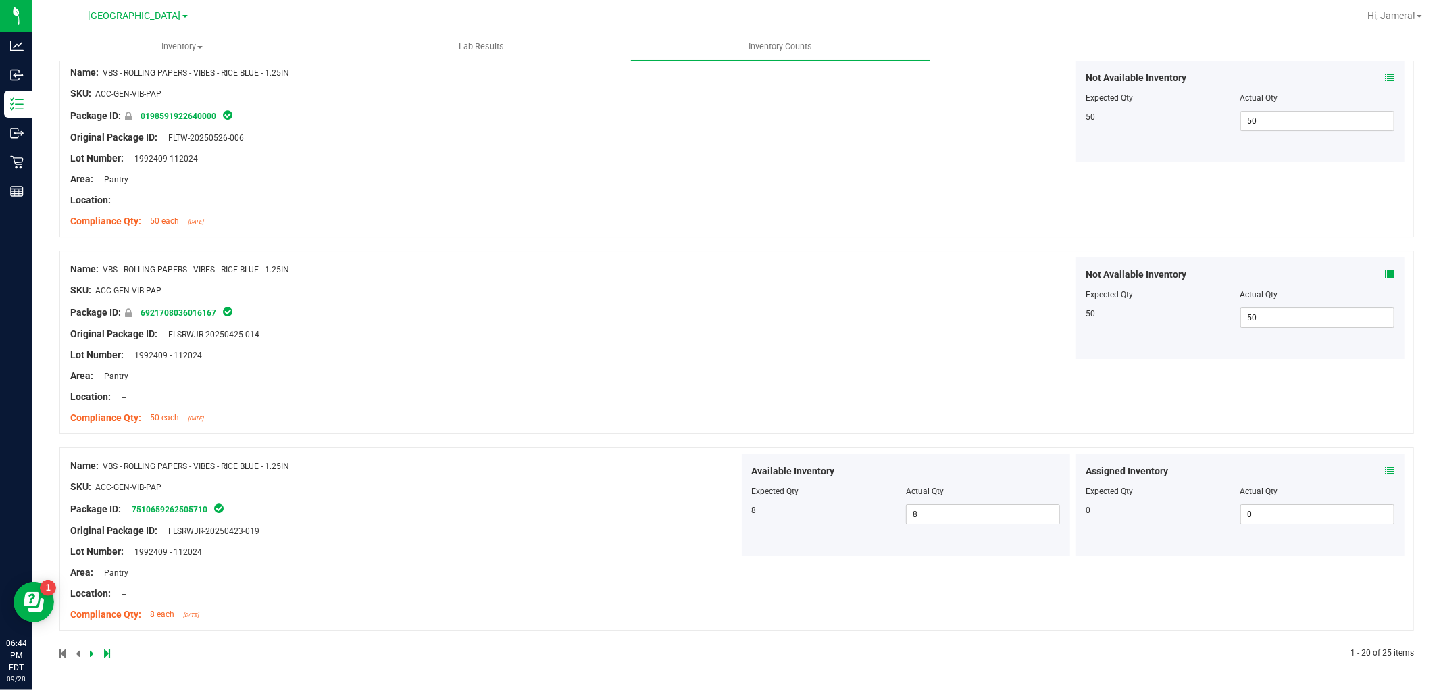
scroll to position [0, 0]
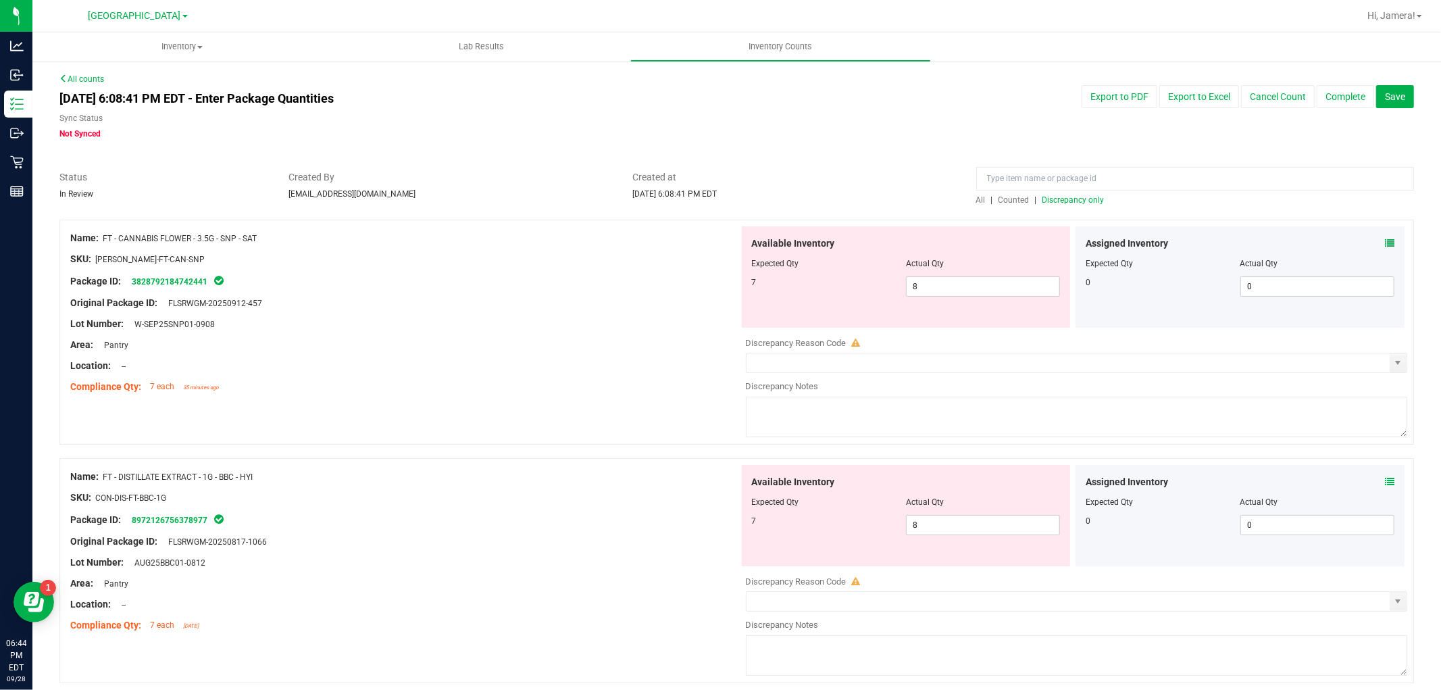
click at [1070, 196] on span "Discrepancy only" at bounding box center [1074, 199] width 62 height 9
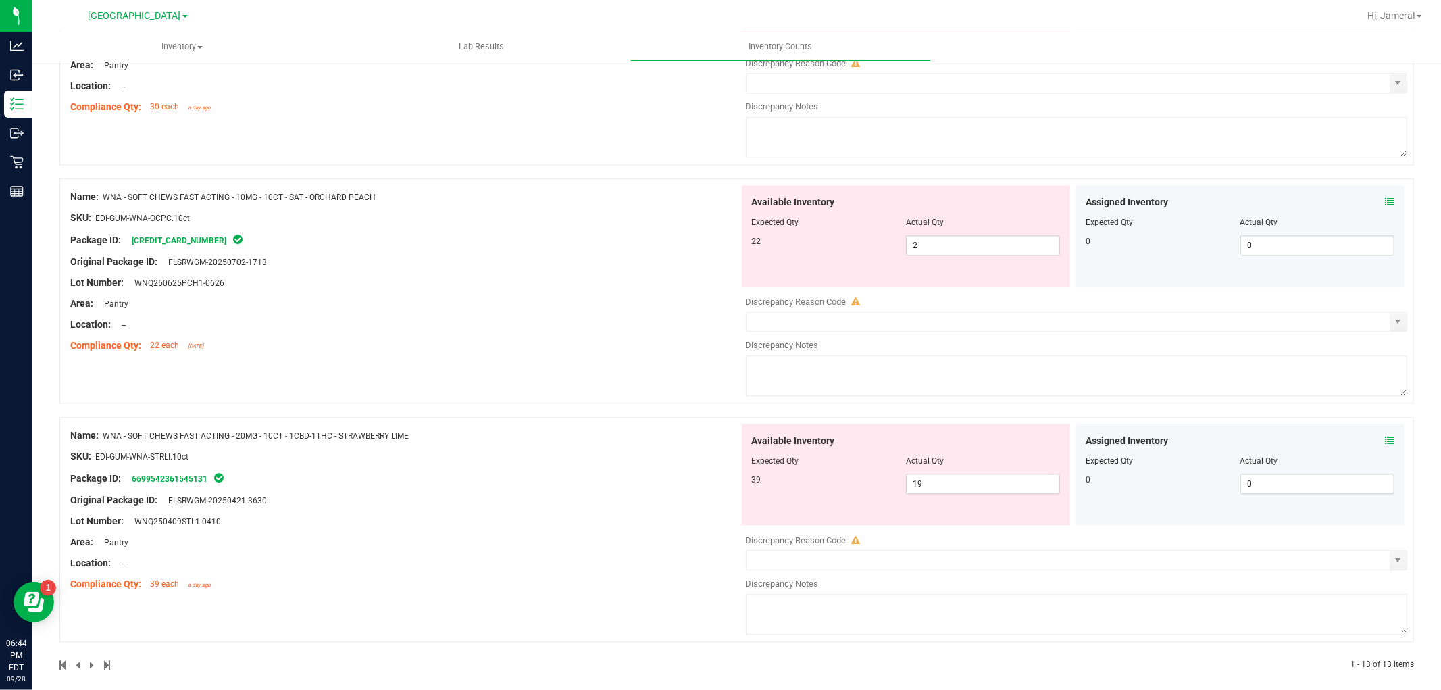
scroll to position [2686, 0]
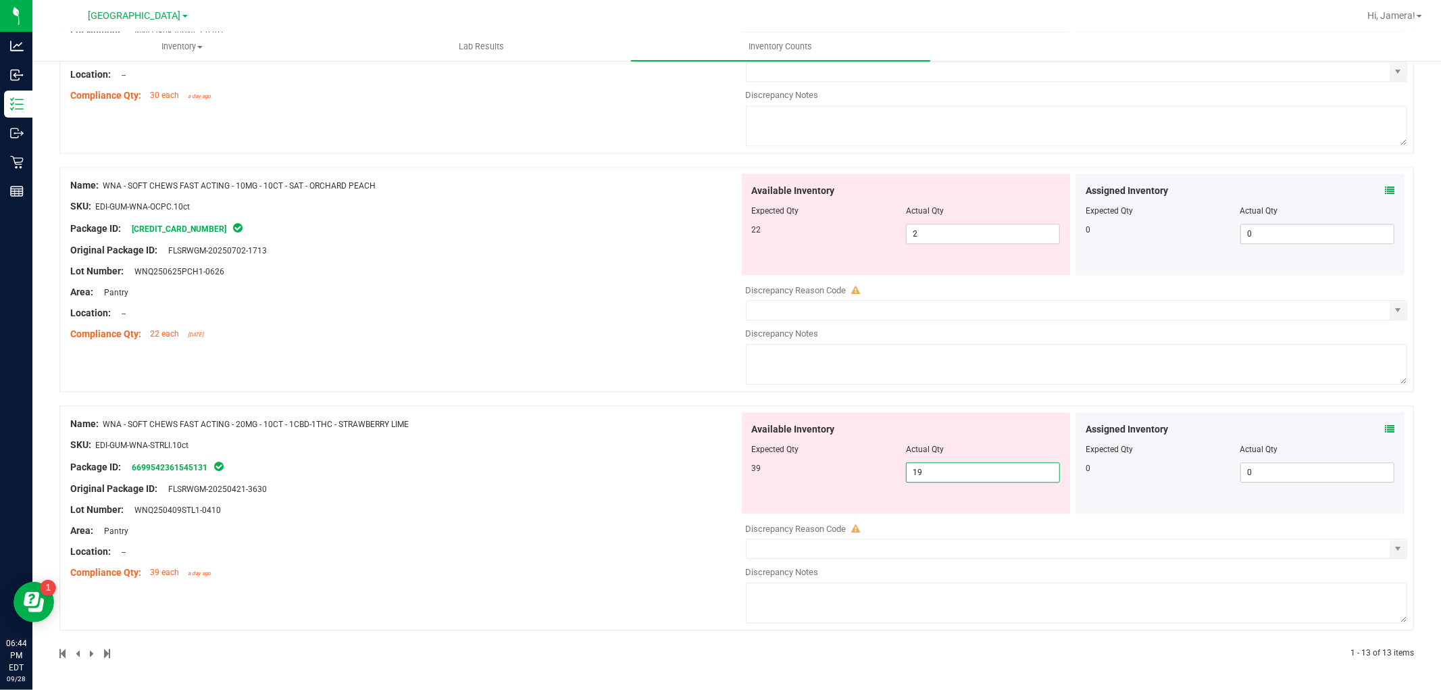
drag, startPoint x: 943, startPoint y: 474, endPoint x: 687, endPoint y: 438, distance: 259.4
click at [688, 439] on div "Name: WNA - SOFT CHEWS FAST ACTING - 20MG - 10CT - 1CBD-1THC - STRAWBERRY LIME …" at bounding box center [736, 517] width 1355 height 225
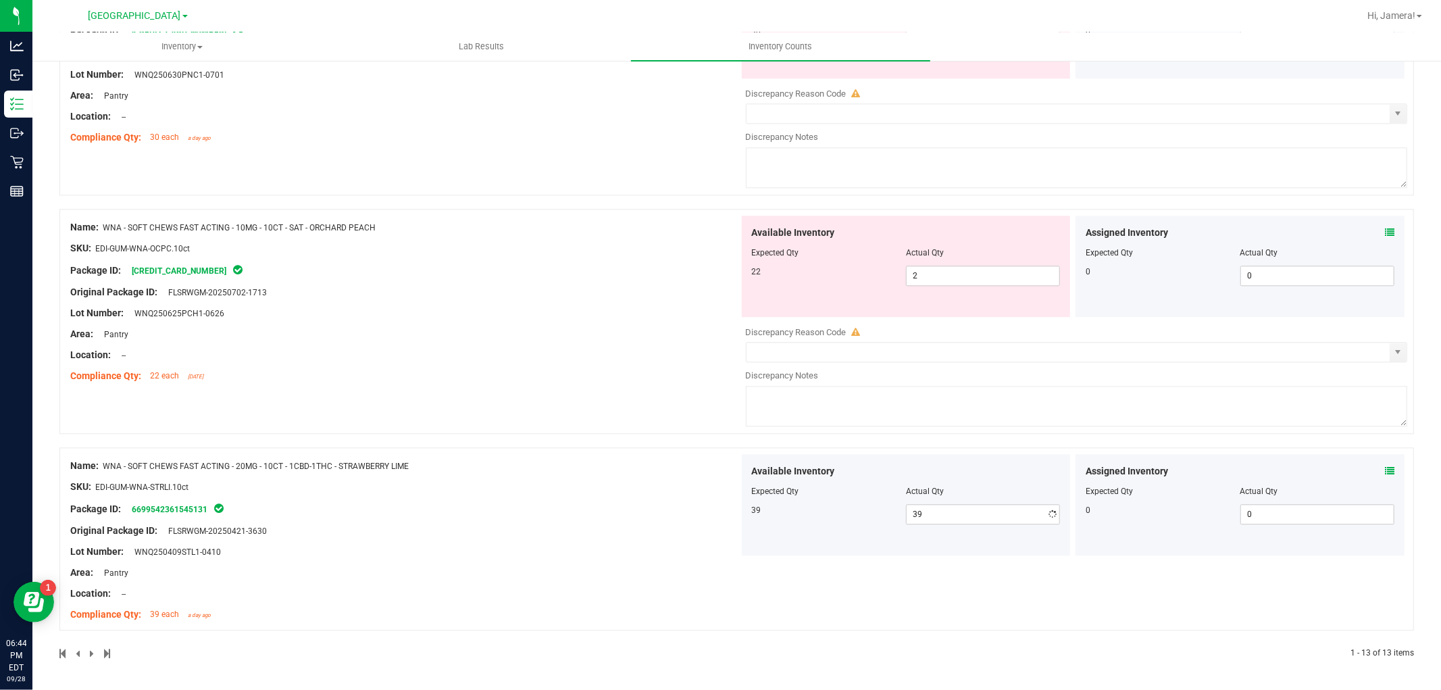
drag, startPoint x: 958, startPoint y: 275, endPoint x: 816, endPoint y: 273, distance: 141.9
click at [818, 273] on div "22 2 2" at bounding box center [906, 276] width 309 height 20
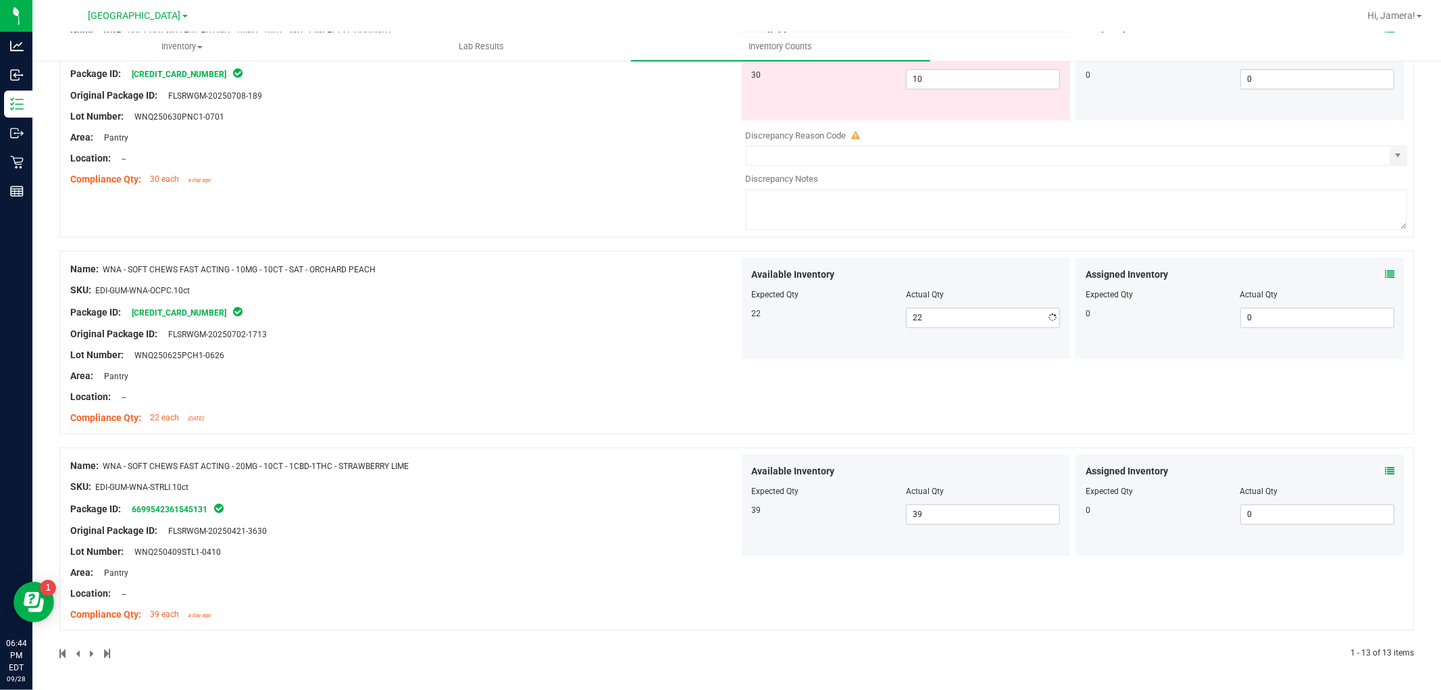
drag, startPoint x: 692, startPoint y: 240, endPoint x: 703, endPoint y: 232, distance: 13.1
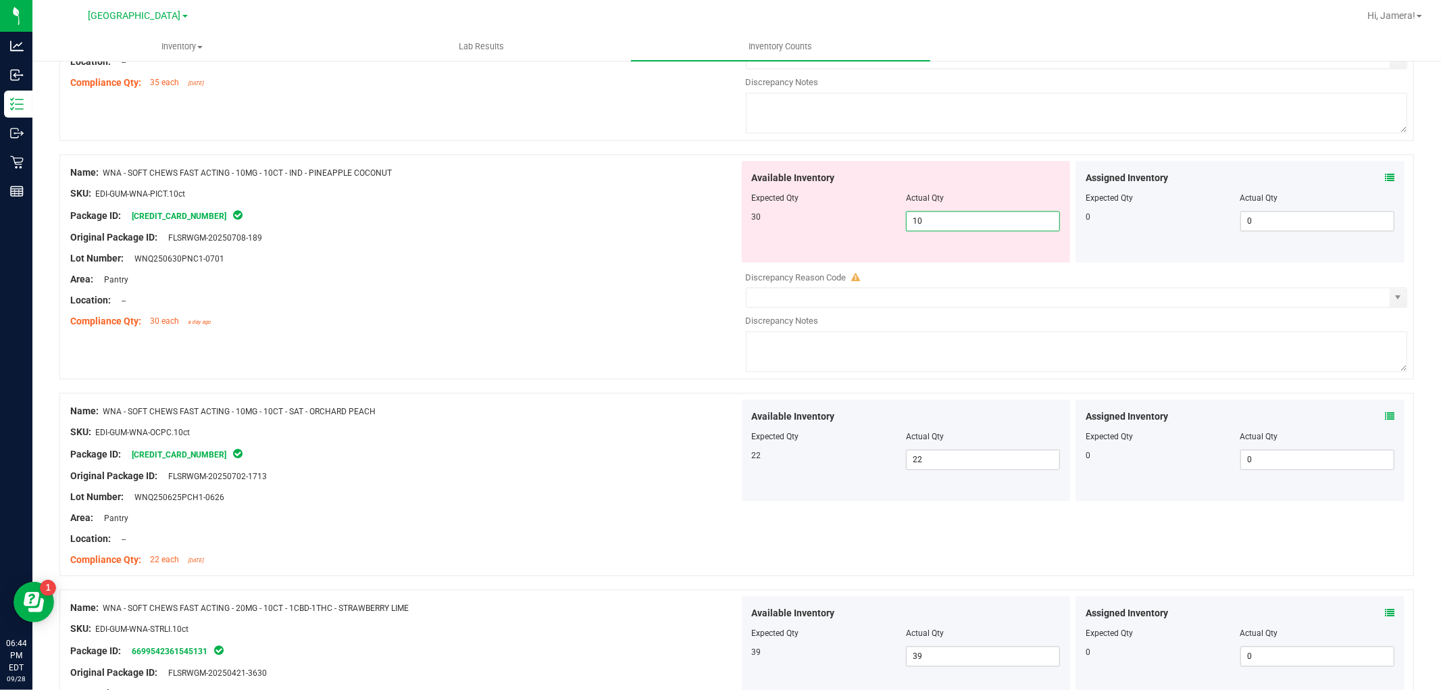
drag, startPoint x: 980, startPoint y: 226, endPoint x: 618, endPoint y: 214, distance: 361.8
click at [622, 214] on div "Name: WNA - SOFT CHEWS FAST ACTING - 10MG - 10CT - IND - PINEAPPLE COCONUT SKU:…" at bounding box center [736, 266] width 1355 height 225
click at [602, 220] on div "Package ID: [CREDIT_CARD_NUMBER]" at bounding box center [404, 215] width 669 height 16
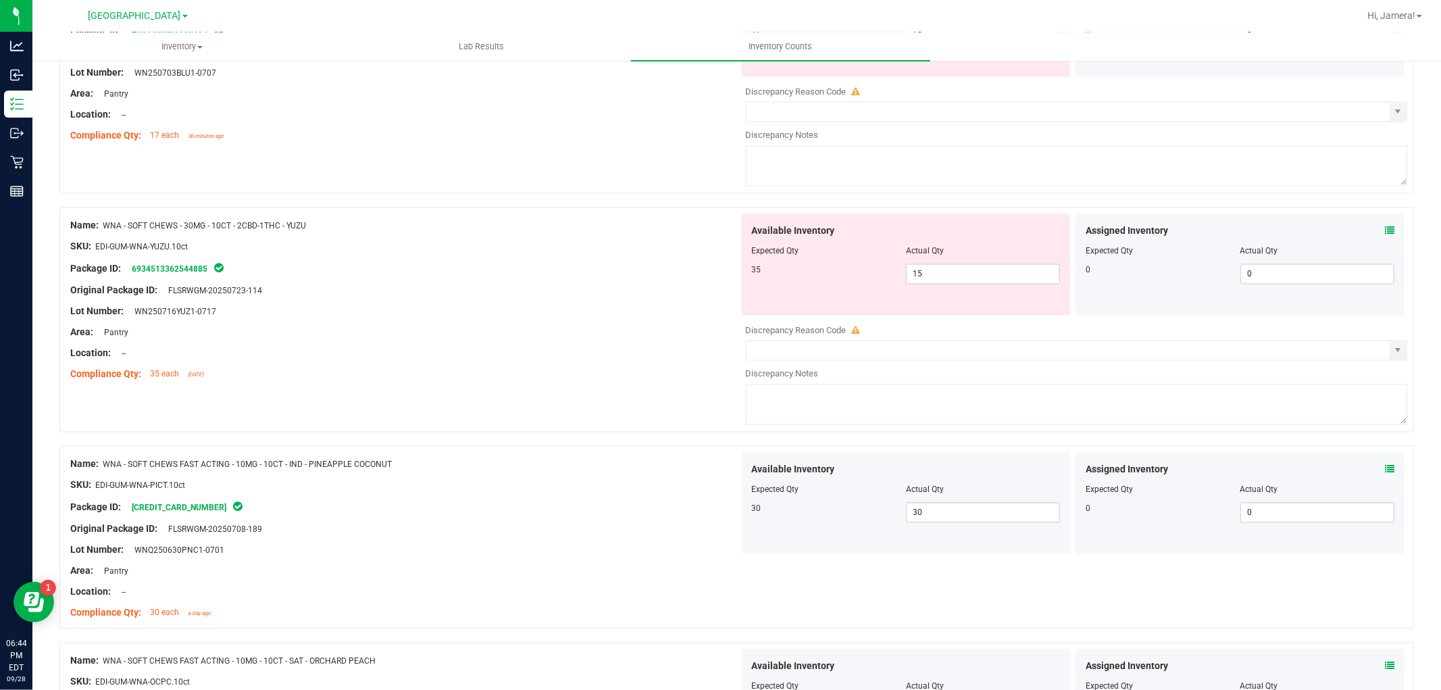
scroll to position [2151, 0]
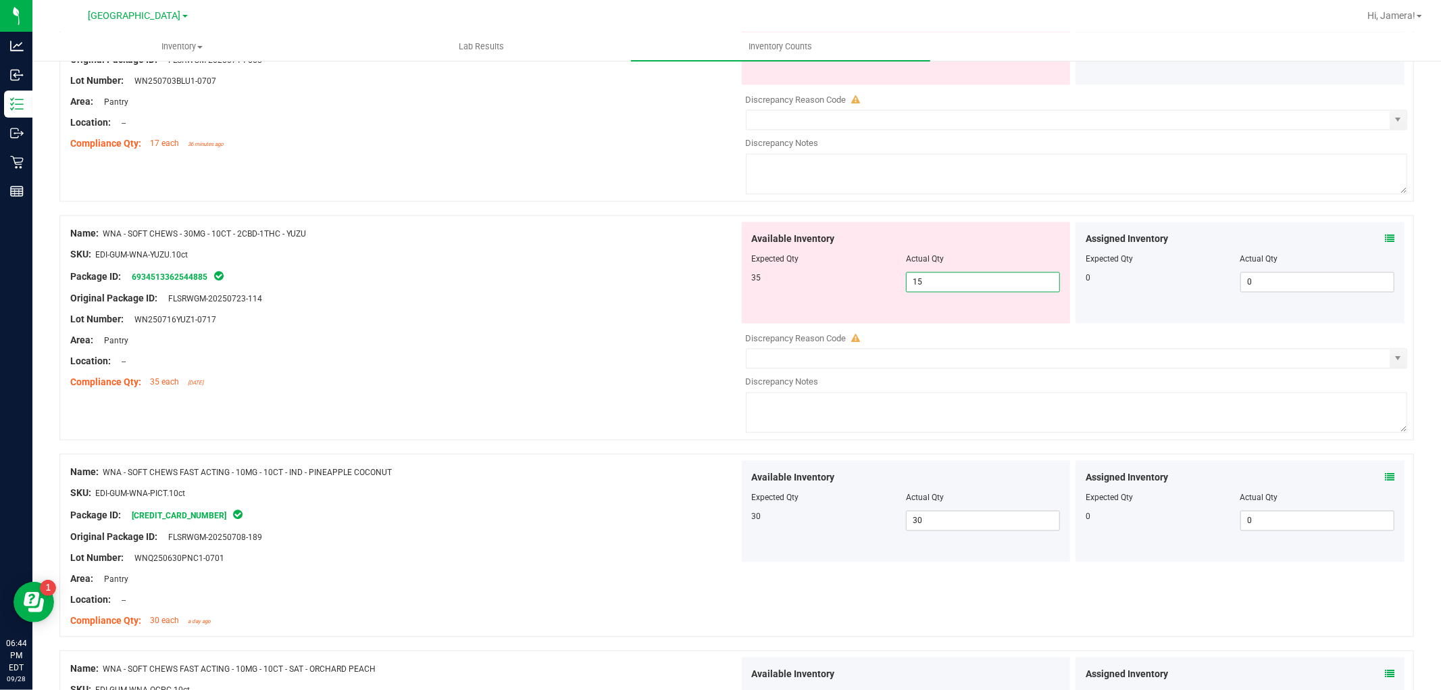
drag, startPoint x: 945, startPoint y: 288, endPoint x: 748, endPoint y: 288, distance: 196.7
click at [752, 288] on div "35 15 15" at bounding box center [906, 282] width 309 height 20
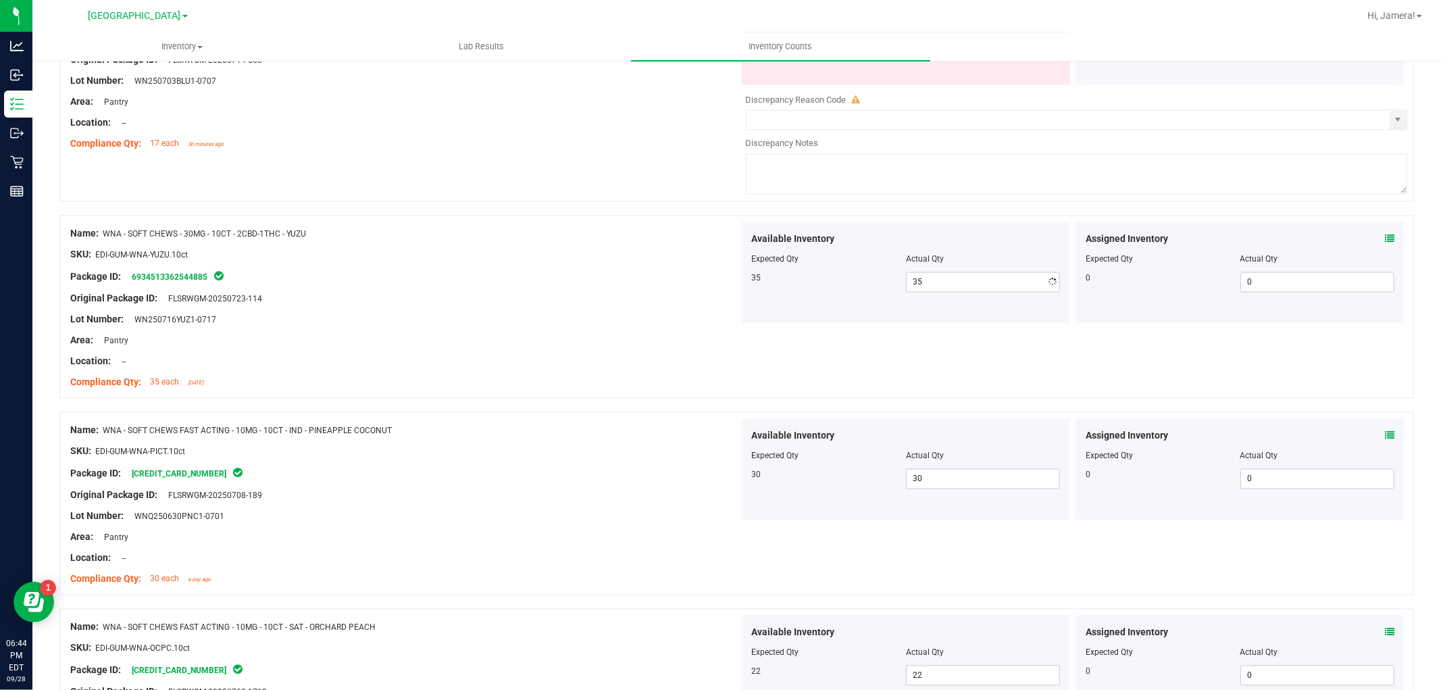
click at [654, 262] on div "SKU: EDI-GUM-WNA-YUZU.10ct" at bounding box center [404, 255] width 669 height 14
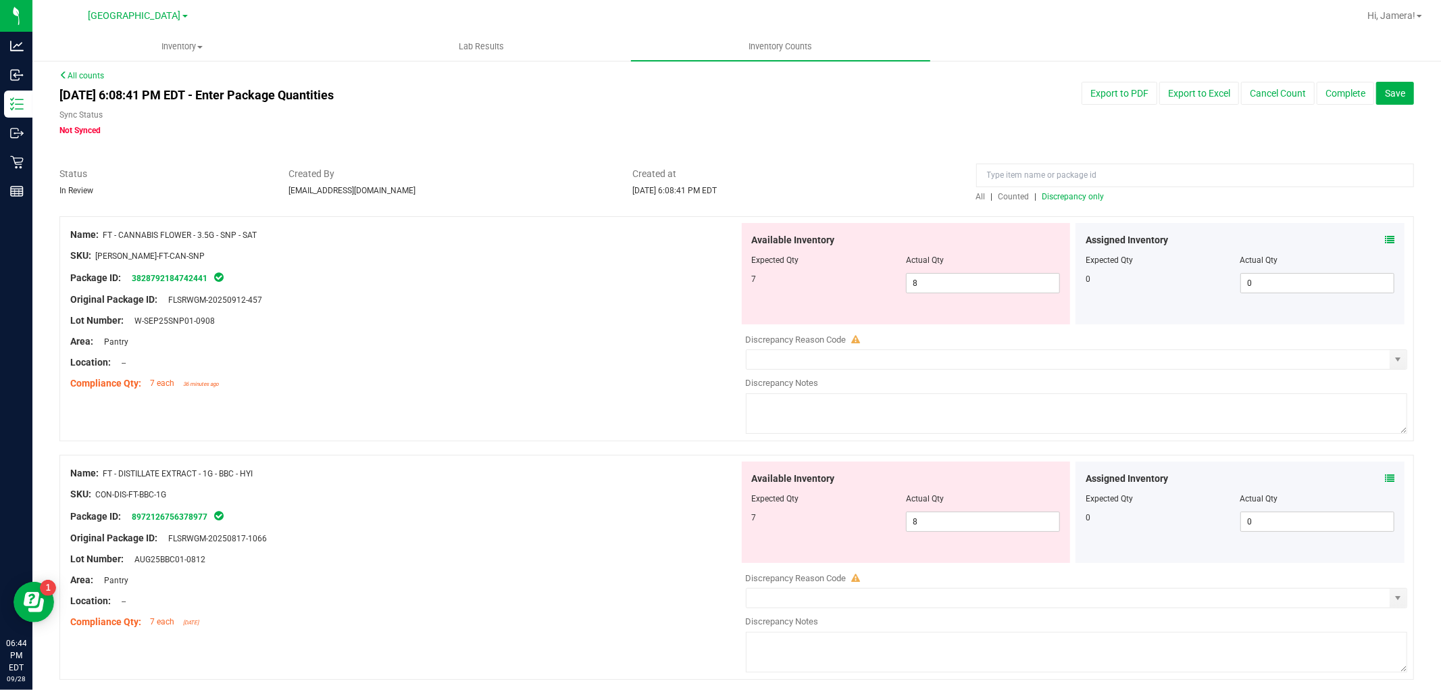
scroll to position [0, 0]
drag, startPoint x: 937, startPoint y: 285, endPoint x: 346, endPoint y: 293, distance: 591.4
click at [350, 291] on div "Name: FT - CANNABIS FLOWER - 3.5G - SNP - SAT SKU: [PERSON_NAME]-FT-CAN-SNP Pac…" at bounding box center [736, 332] width 1355 height 225
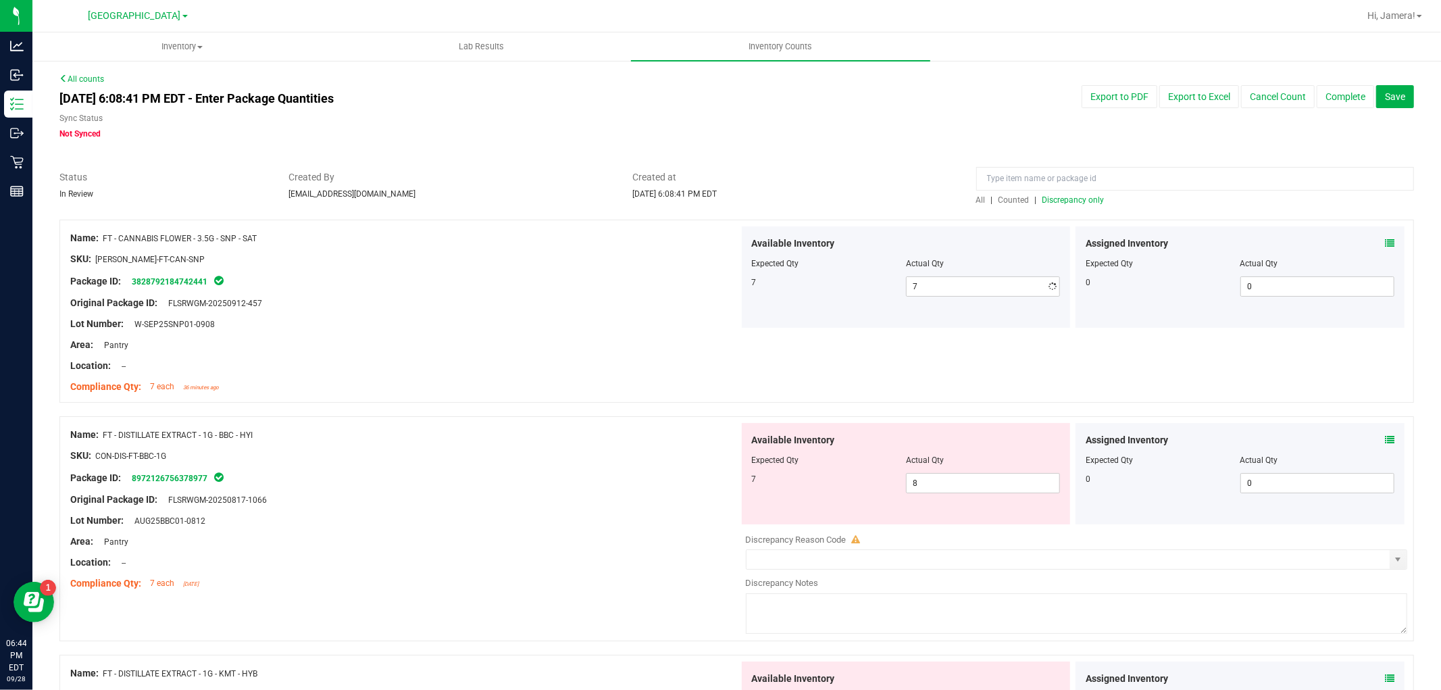
click at [501, 289] on div at bounding box center [404, 292] width 669 height 7
drag, startPoint x: 964, startPoint y: 478, endPoint x: 859, endPoint y: 478, distance: 105.4
click at [859, 478] on div "7 8 8" at bounding box center [906, 483] width 309 height 20
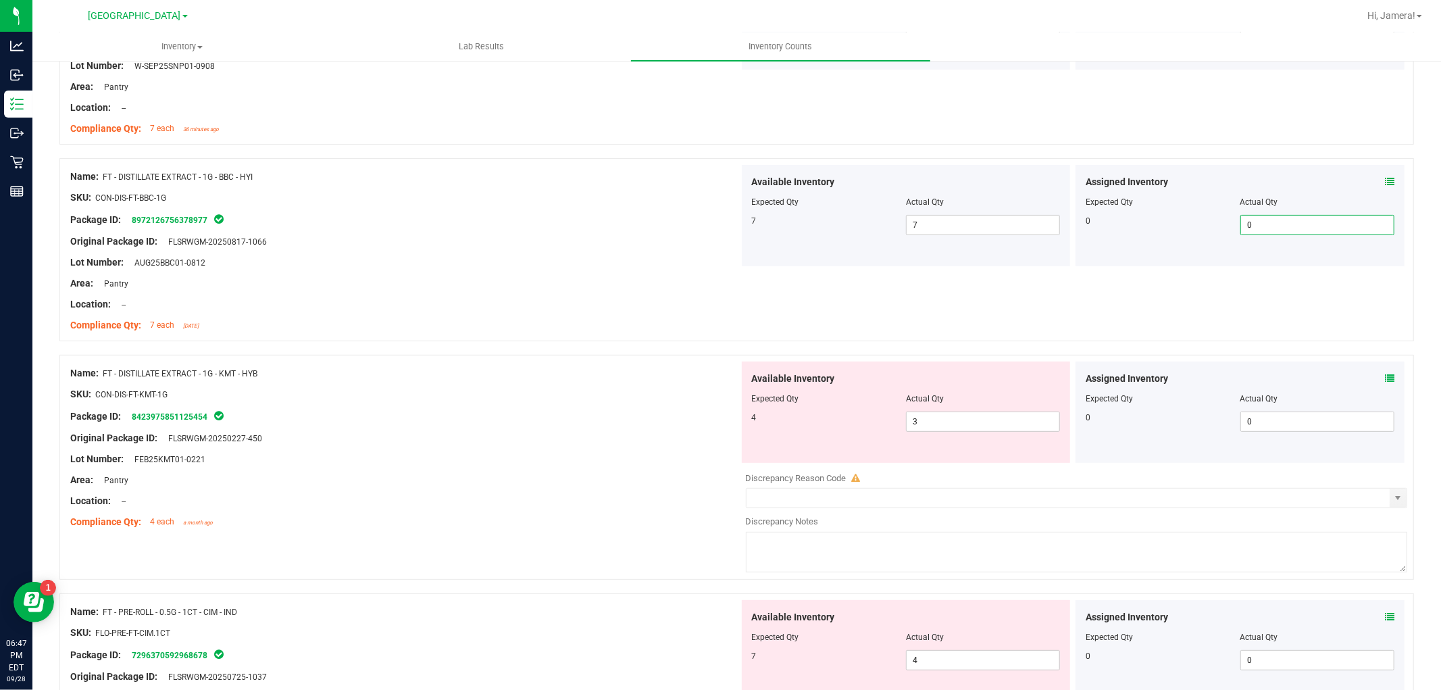
scroll to position [300, 0]
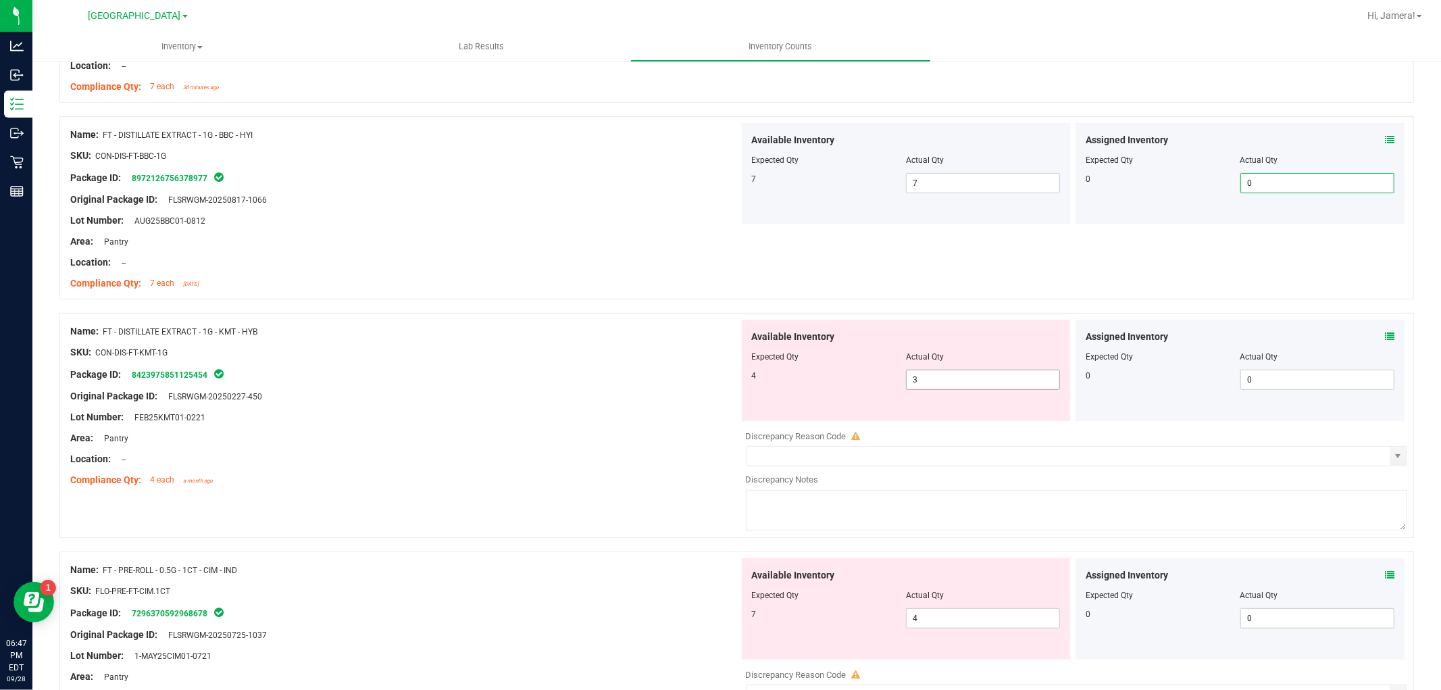
drag, startPoint x: 943, startPoint y: 383, endPoint x: 597, endPoint y: 311, distance: 352.8
click at [607, 313] on div "Name: FT - DISTILLATE EXTRACT - 1G - KMT - HYB SKU: CON-DIS-FT-KMT-1G Package I…" at bounding box center [736, 425] width 1355 height 225
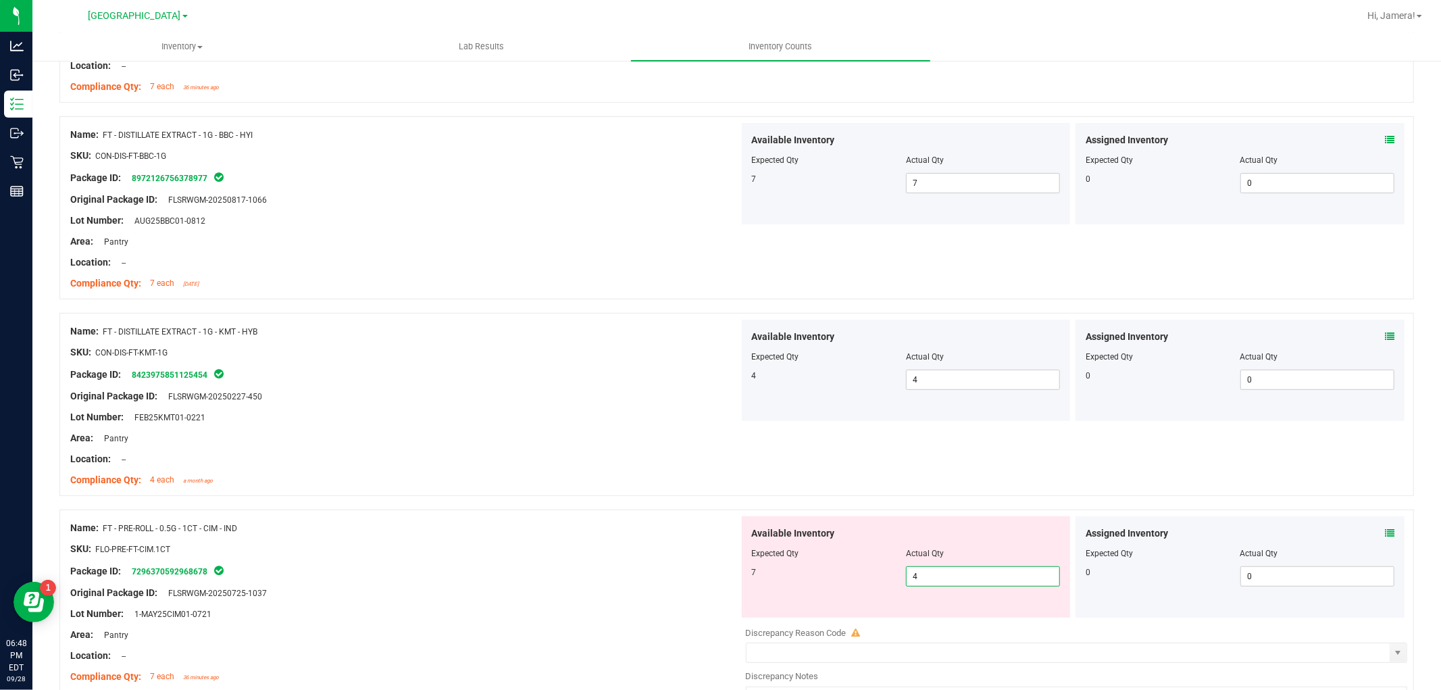
drag, startPoint x: 958, startPoint y: 578, endPoint x: 489, endPoint y: 544, distance: 470.9
click at [489, 544] on div "Name: FT - PRE-ROLL - 0.5G - 1CT - CIM - IND SKU: FLO-PRE-FT-CIM.1CT Package ID…" at bounding box center [736, 622] width 1355 height 225
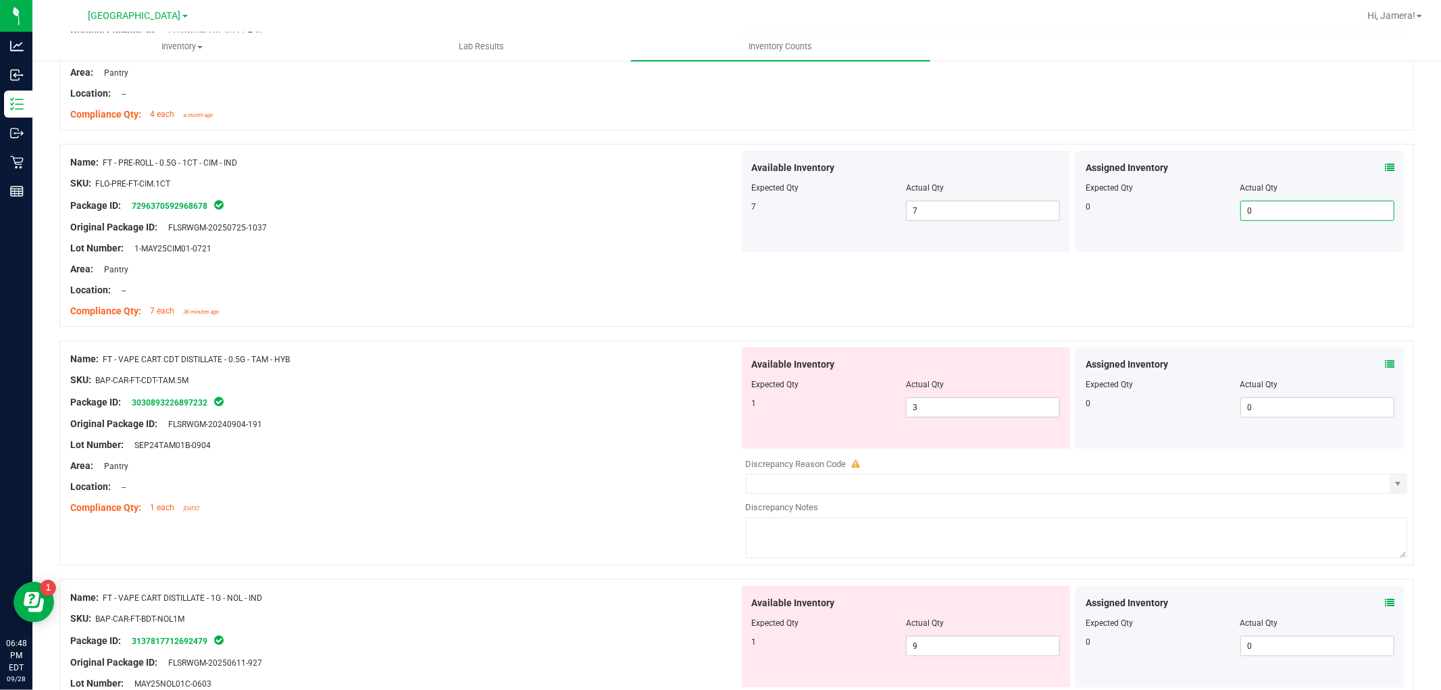
scroll to position [826, 0]
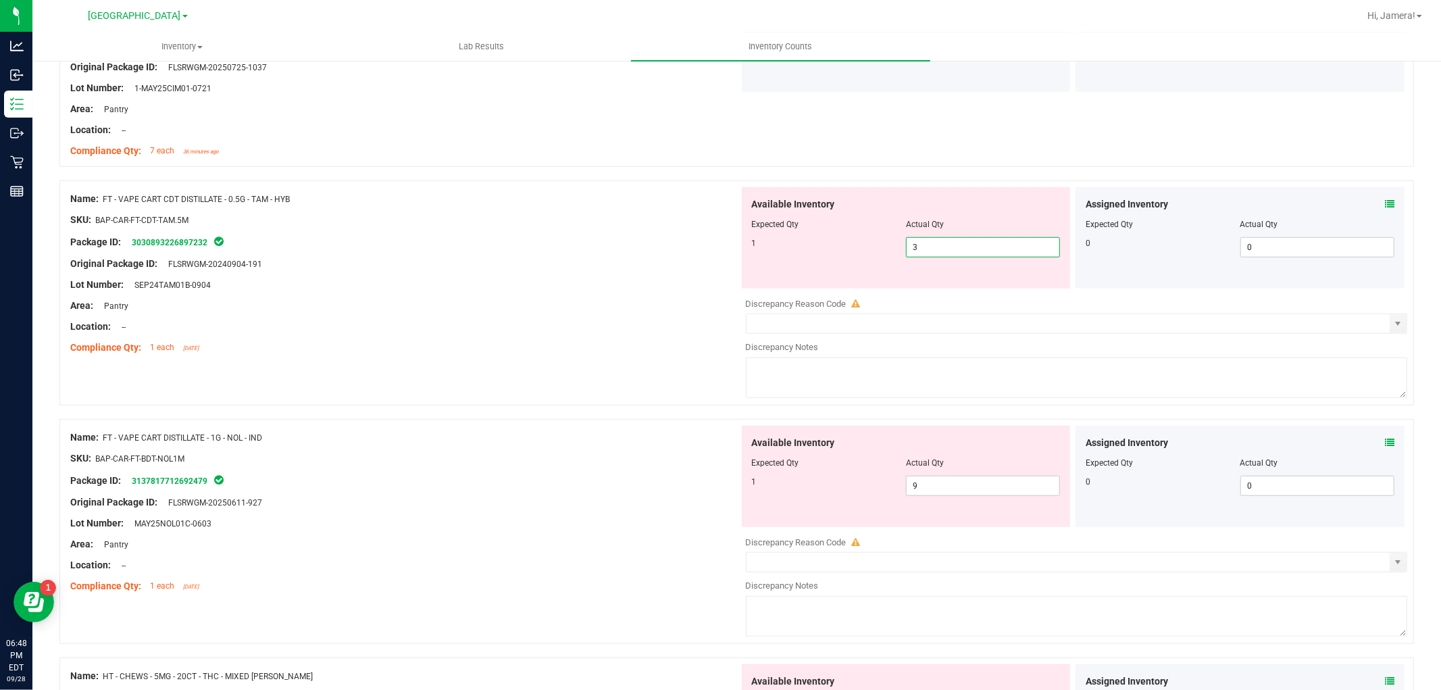
drag, startPoint x: 933, startPoint y: 245, endPoint x: 802, endPoint y: 240, distance: 131.2
click at [802, 240] on div "1 3 3" at bounding box center [906, 247] width 309 height 20
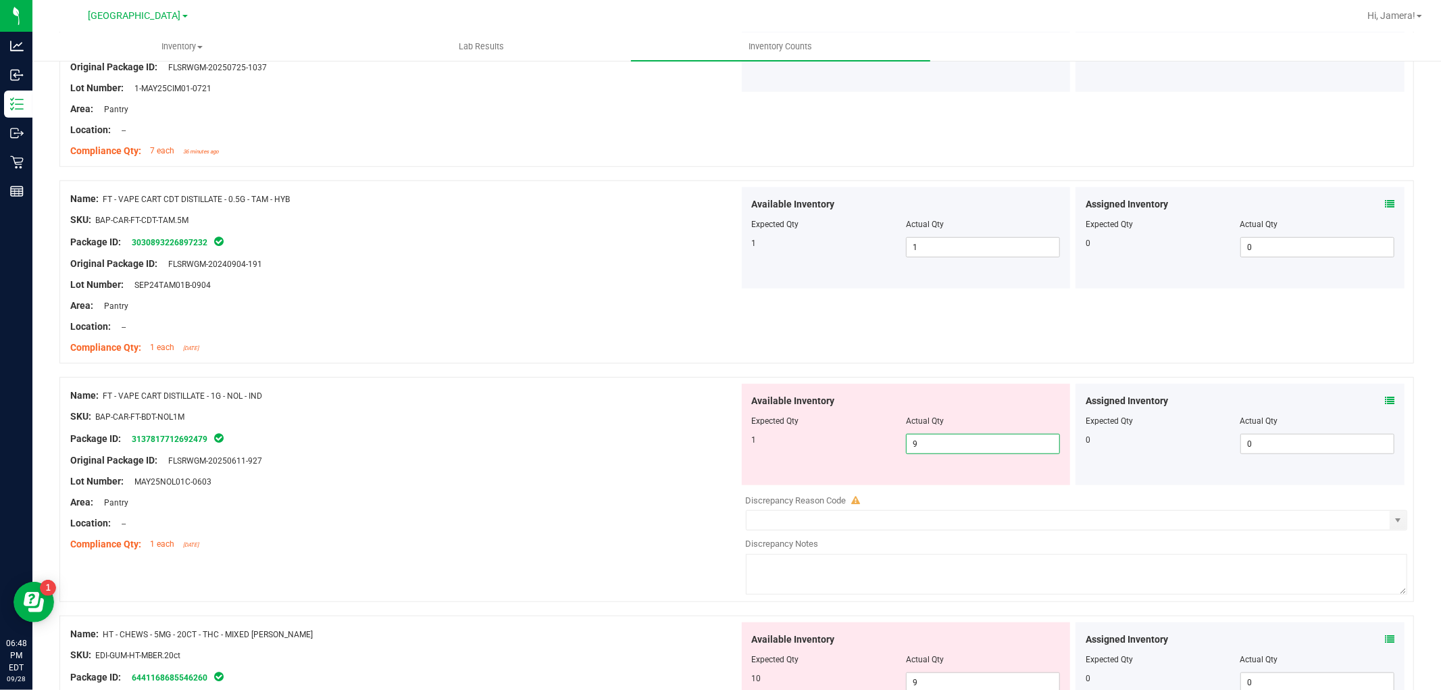
drag, startPoint x: 957, startPoint y: 443, endPoint x: 753, endPoint y: 430, distance: 204.5
click at [754, 430] on div "Available Inventory Expected Qty Actual Qty 1 9 9" at bounding box center [906, 434] width 329 height 101
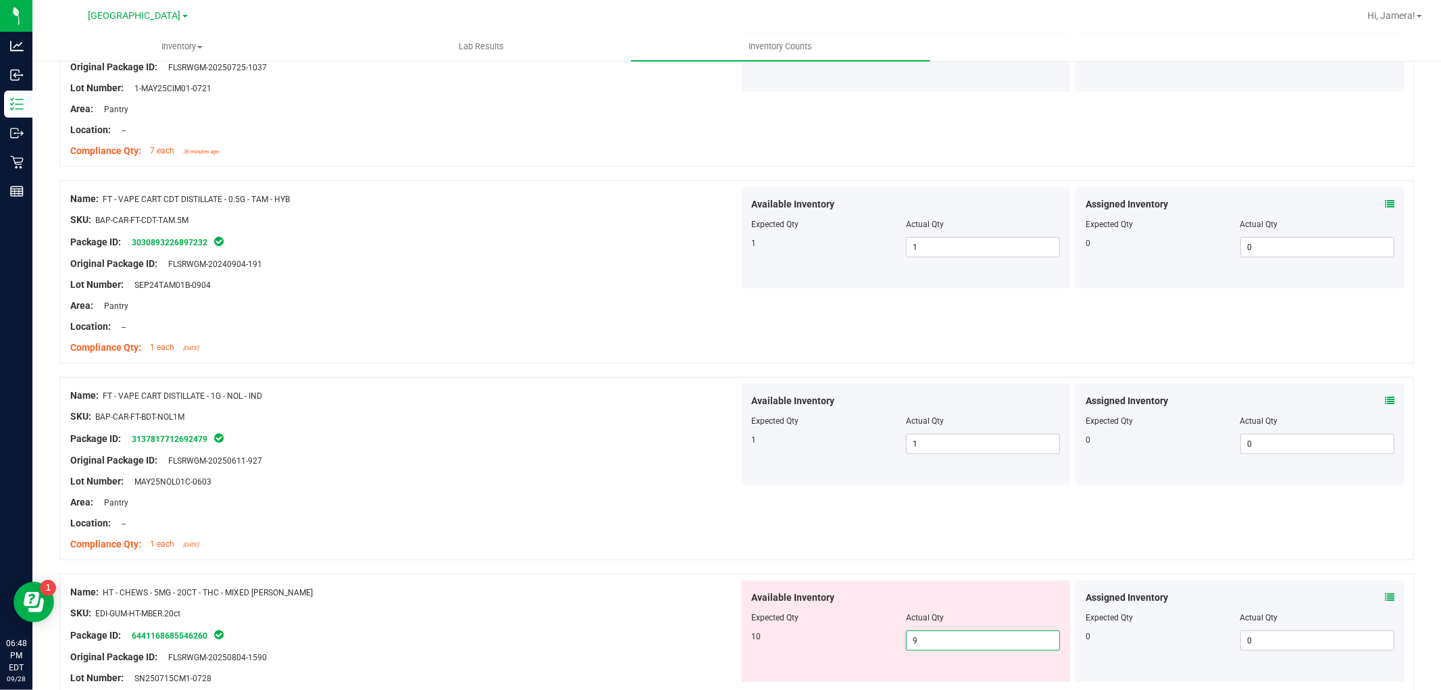
drag, startPoint x: 955, startPoint y: 634, endPoint x: 840, endPoint y: 635, distance: 114.9
click at [841, 636] on div "10 9 9" at bounding box center [906, 641] width 309 height 20
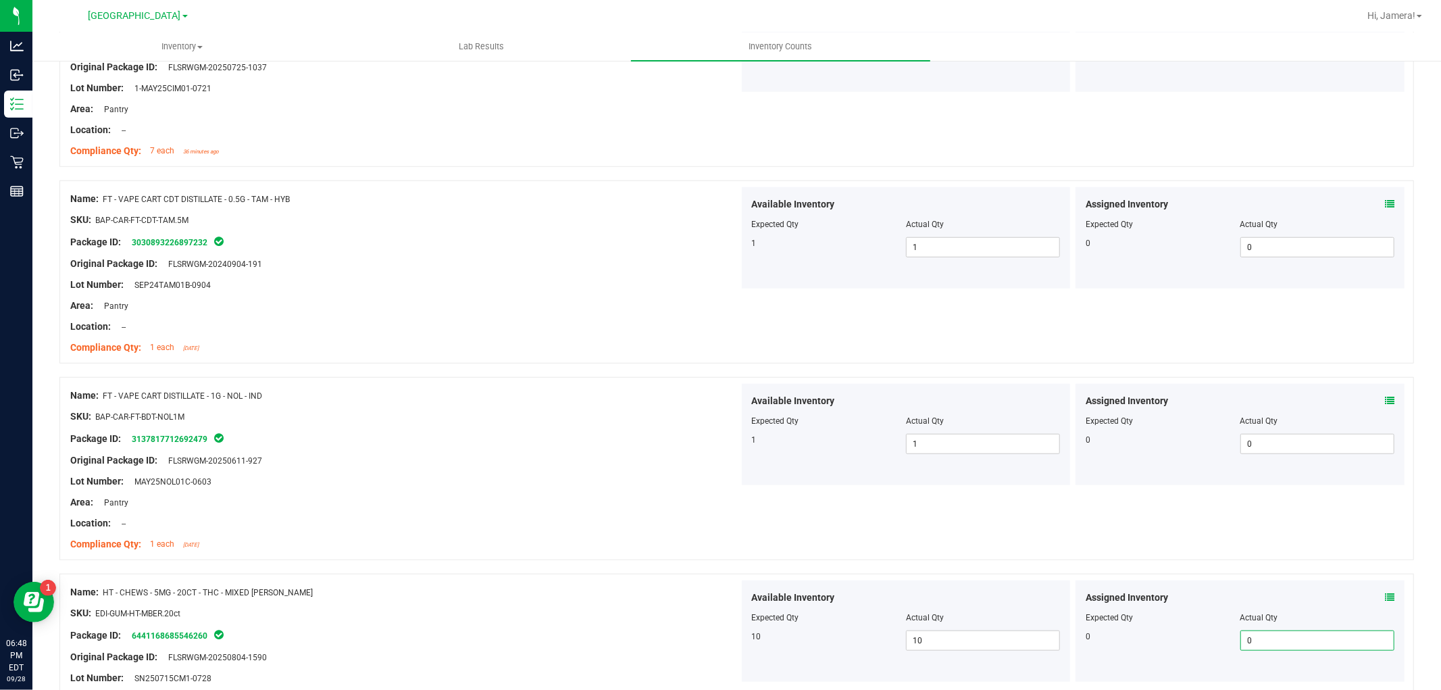
scroll to position [1201, 0]
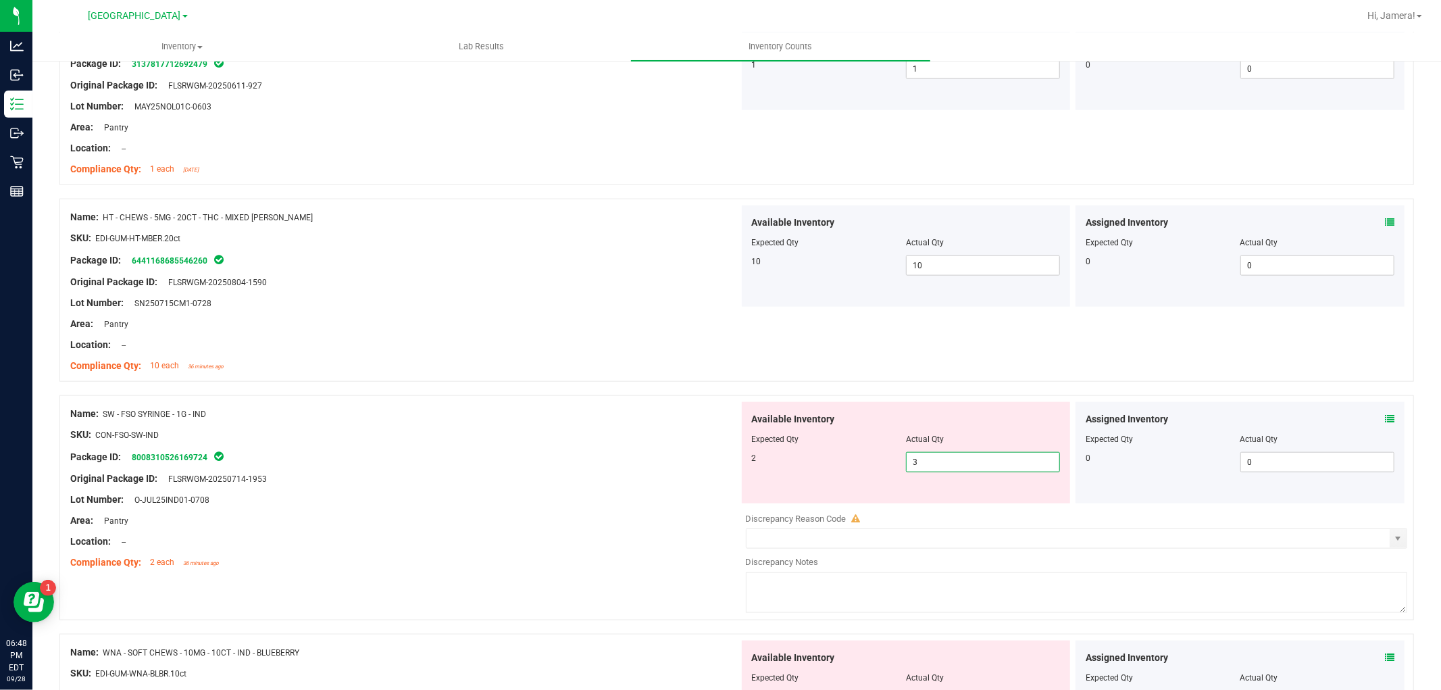
drag, startPoint x: 949, startPoint y: 467, endPoint x: 714, endPoint y: 467, distance: 235.2
click at [714, 467] on div "Name: SW - FSO SYRINGE - 1G - IND SKU: CON-FSO-SW-IND Package ID: 8008310526169…" at bounding box center [736, 507] width 1355 height 225
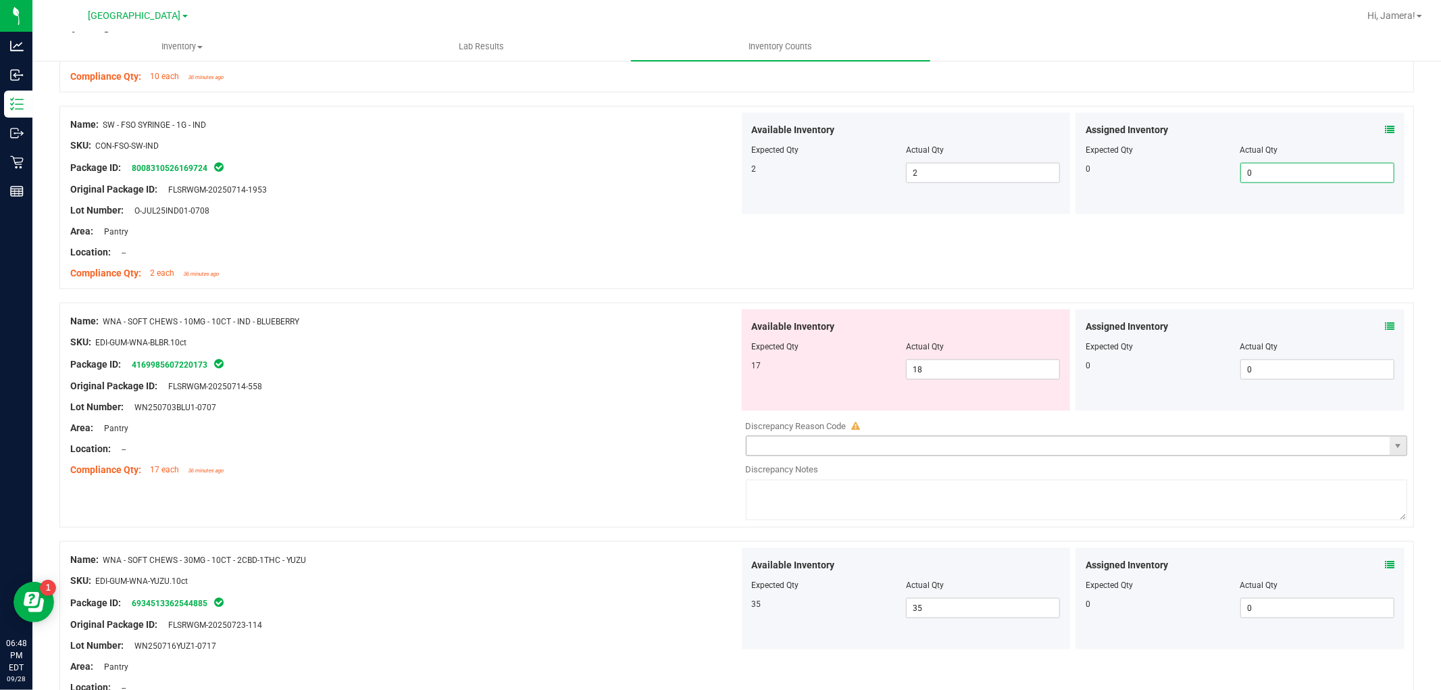
scroll to position [1502, 0]
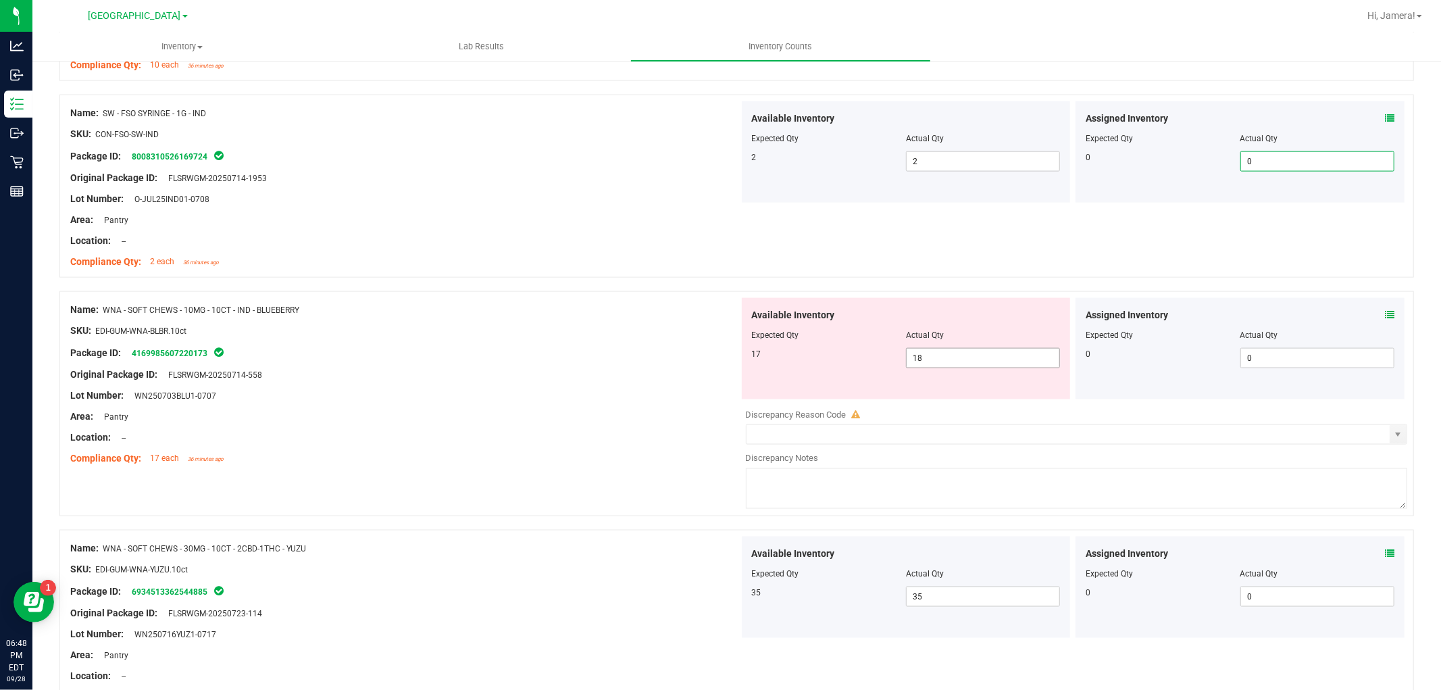
drag, startPoint x: 954, startPoint y: 349, endPoint x: 598, endPoint y: 348, distance: 356.1
click at [600, 348] on div "Name: WNA - SOFT CHEWS - 10MG - 10CT - IND - BLUEBERRY SKU: EDI-GUM-WNA-BLBR.10…" at bounding box center [736, 403] width 1355 height 225
click at [613, 347] on div "Package ID: 4169985607220173" at bounding box center [404, 353] width 669 height 16
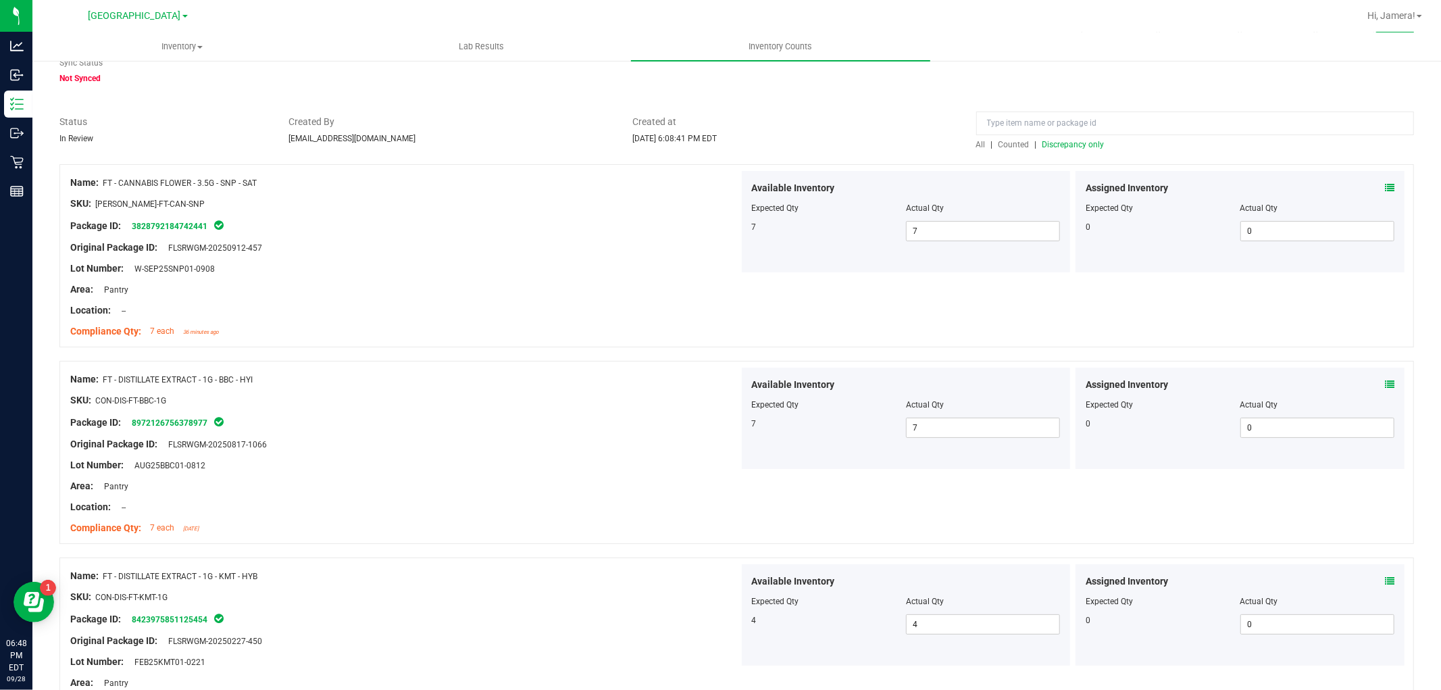
scroll to position [0, 0]
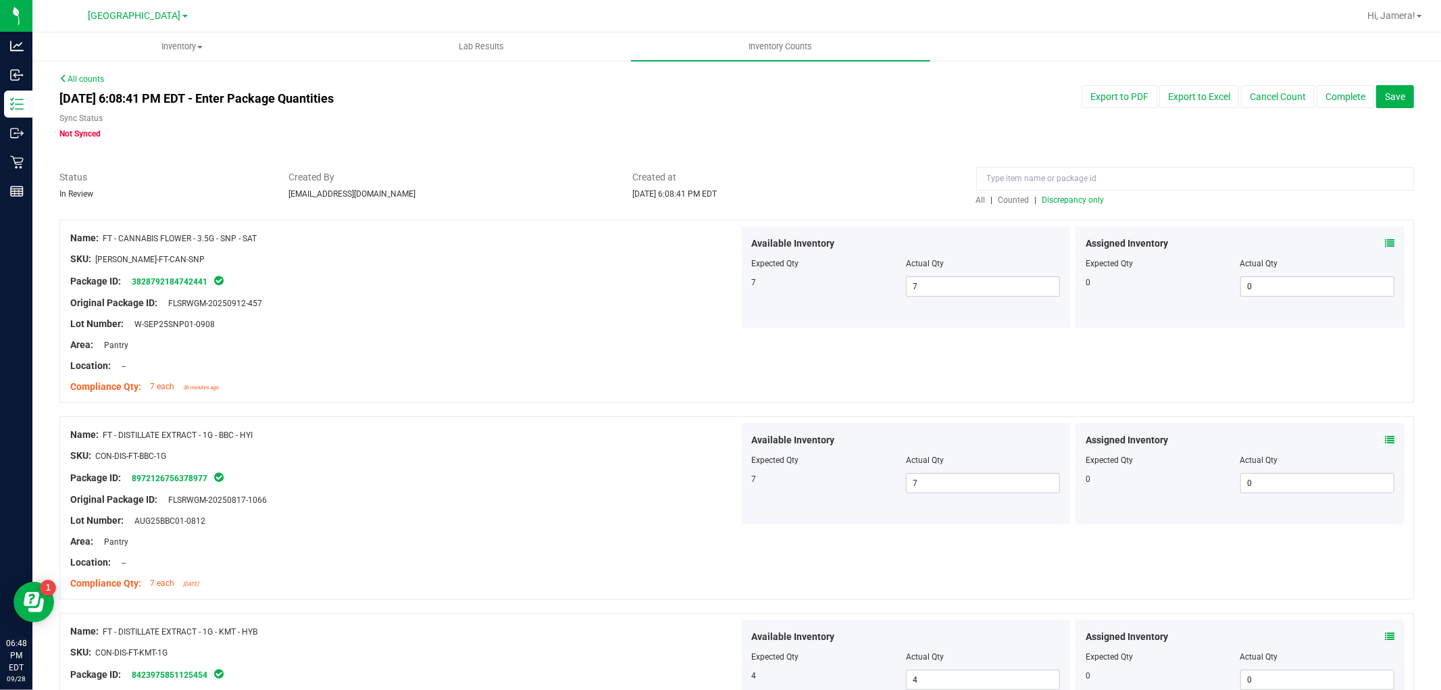
click at [1085, 200] on span "Discrepancy only" at bounding box center [1074, 199] width 62 height 9
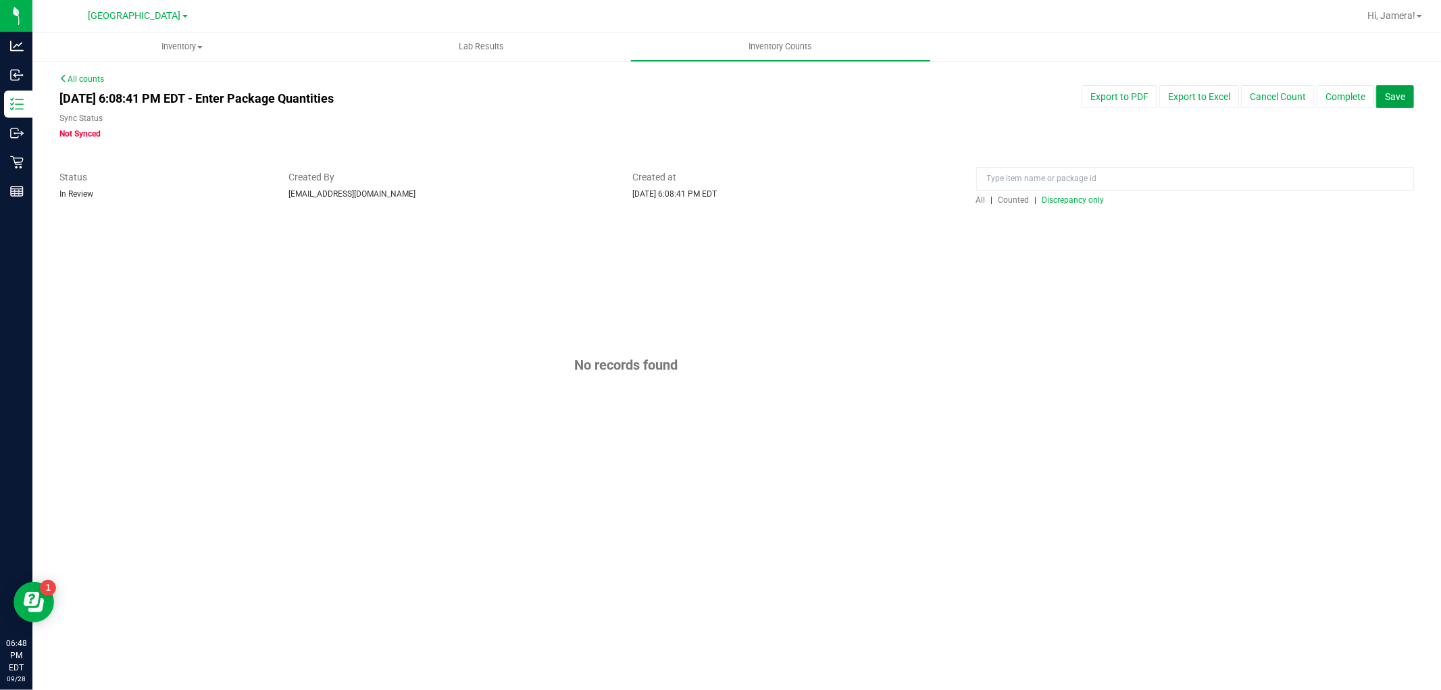
click at [1403, 97] on span "Save" at bounding box center [1395, 96] width 20 height 11
